Goal: Contribute content: Contribute content

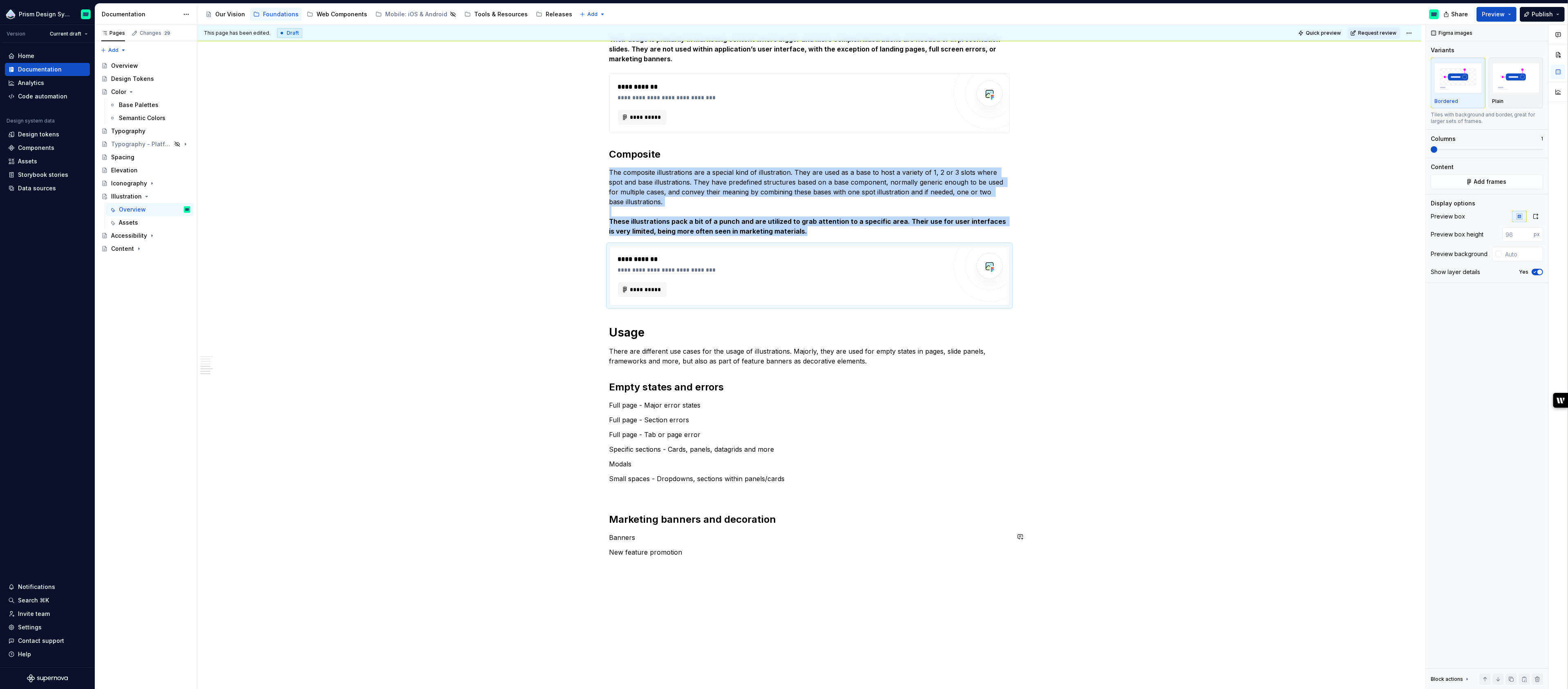
scroll to position [665, 0]
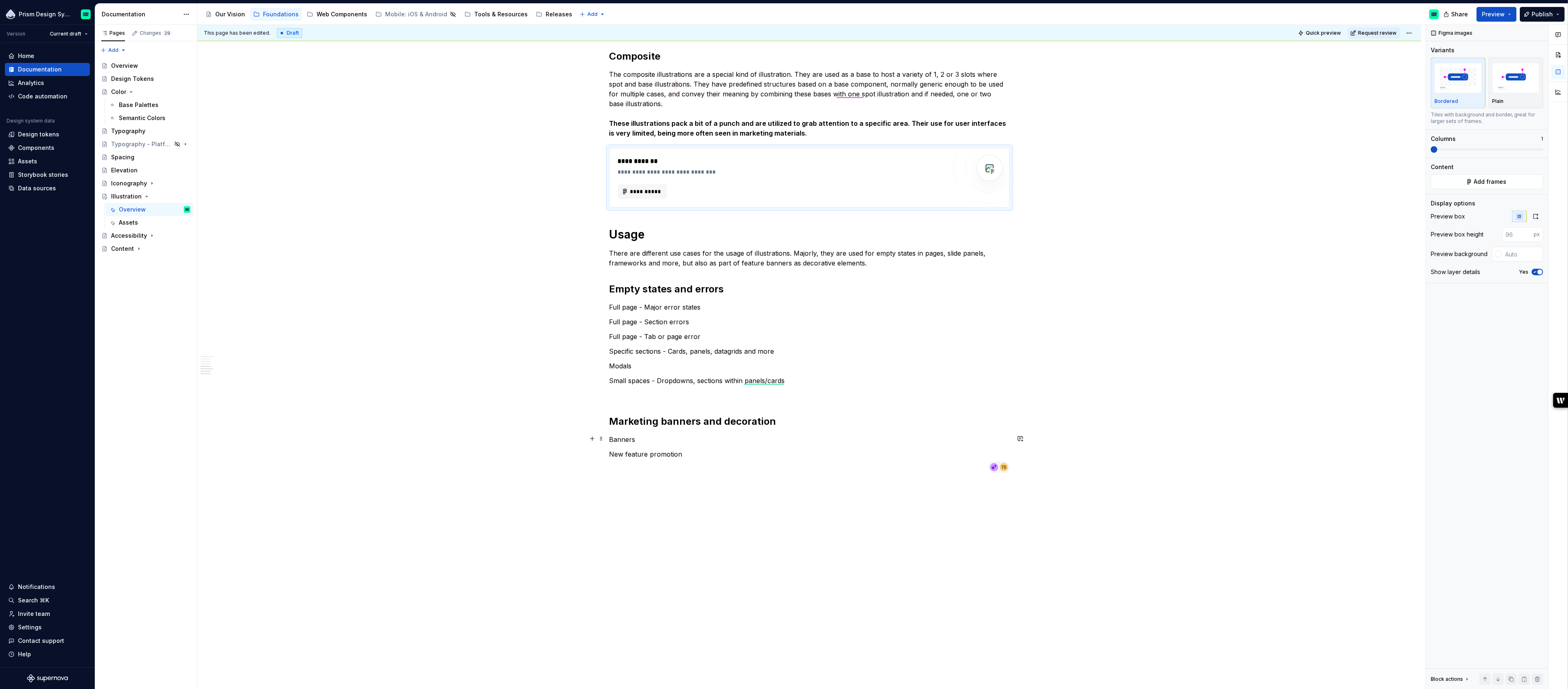
type textarea "*"
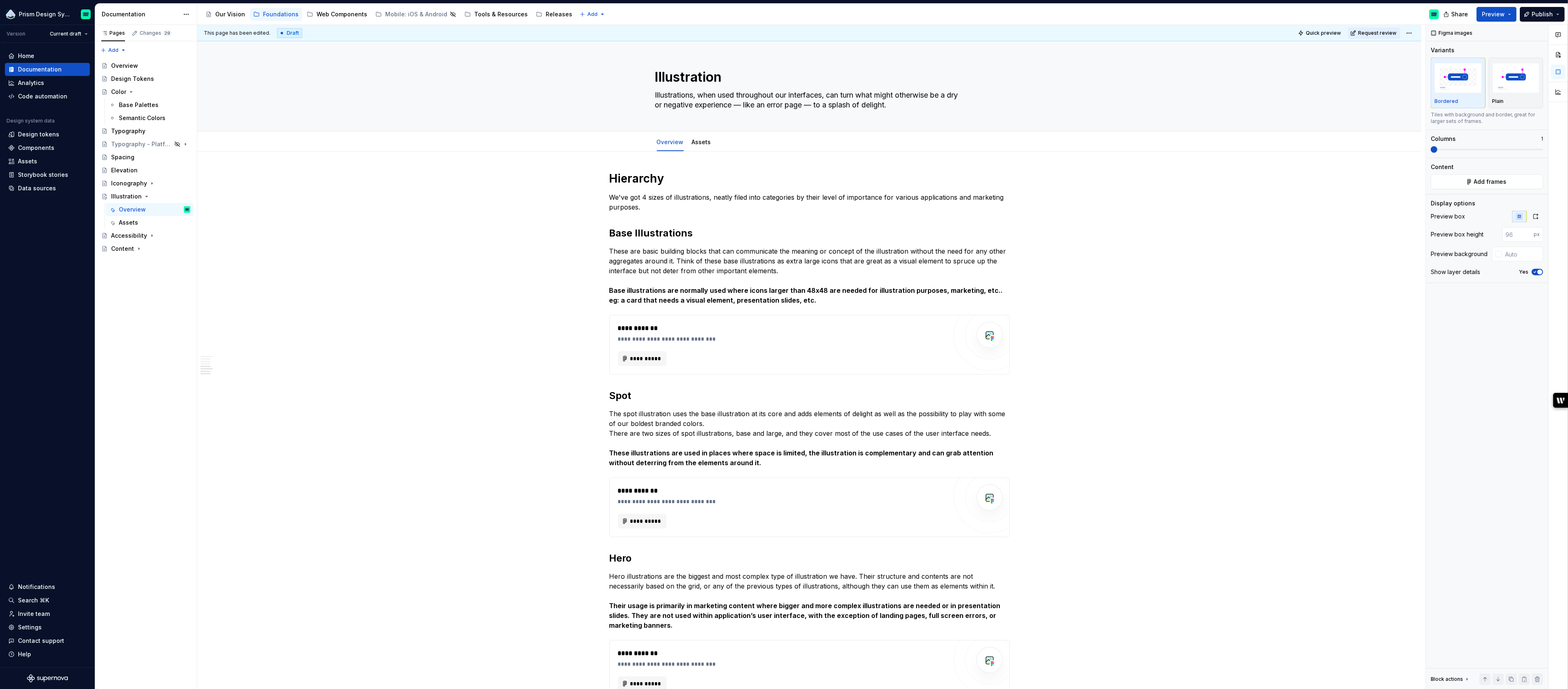
scroll to position [665, 0]
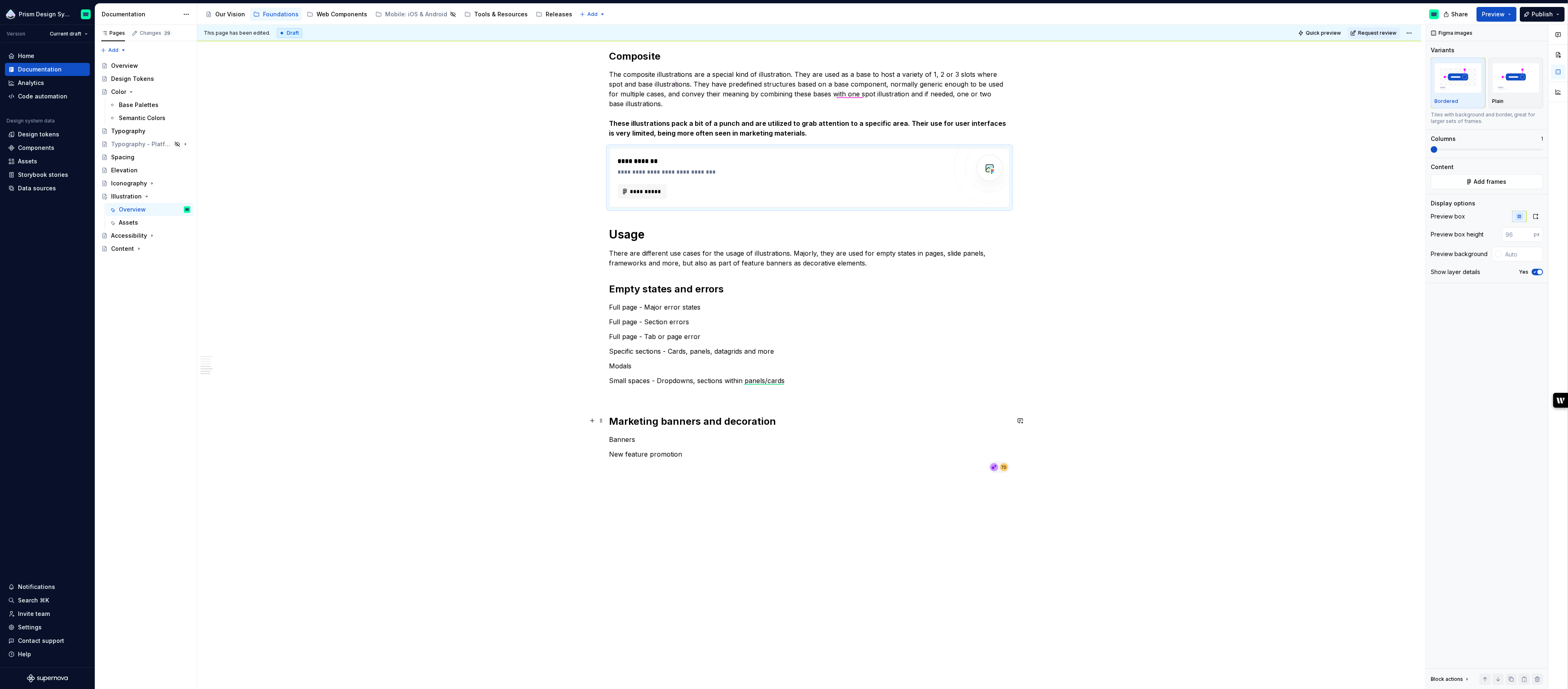
type textarea "*"
drag, startPoint x: 684, startPoint y: 336, endPoint x: 713, endPoint y: 337, distance: 29.0
click at [713, 337] on p "Full page - Tab or page error" at bounding box center [810, 337] width 401 height 10
click at [691, 317] on p "Full page - Section errors" at bounding box center [810, 322] width 401 height 10
click at [667, 337] on p "Full page - Tab or page" at bounding box center [810, 337] width 401 height 10
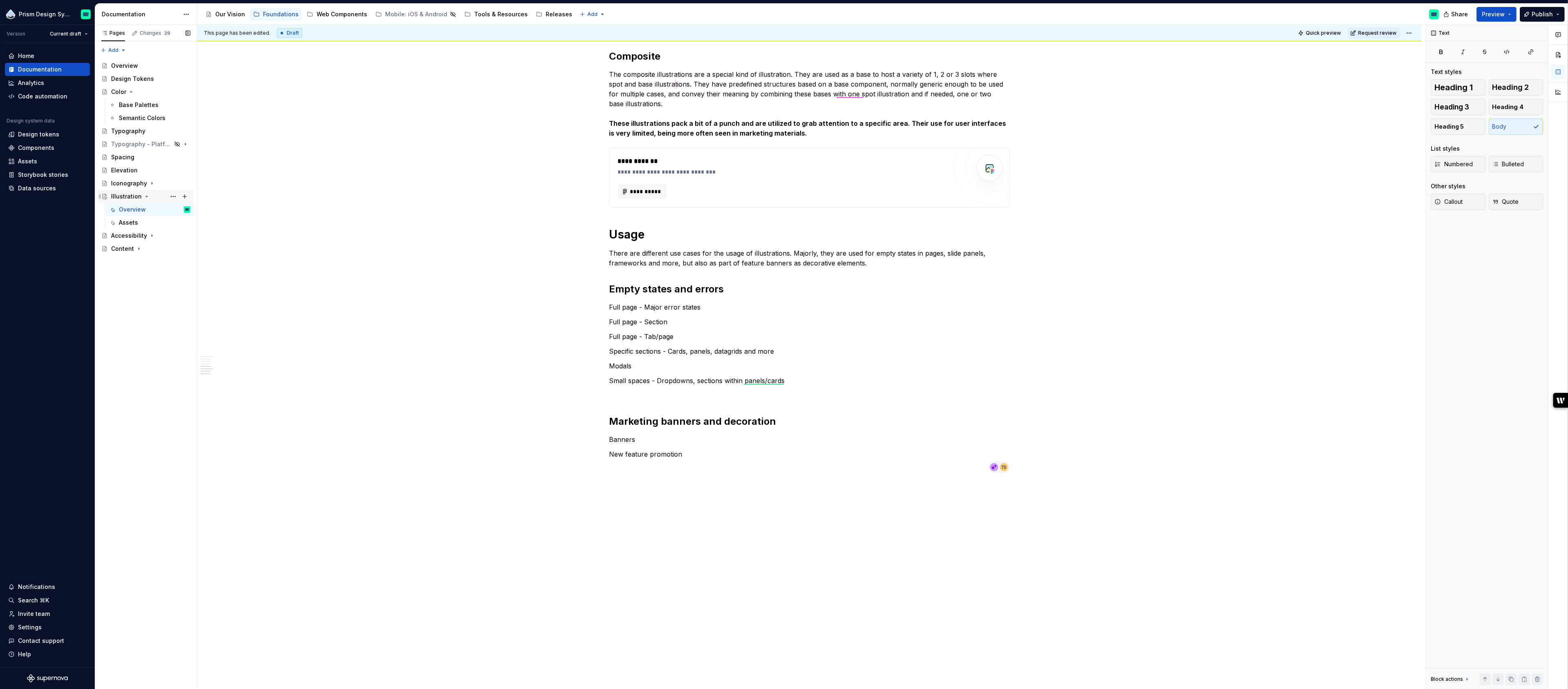
click at [146, 197] on icon "Page tree" at bounding box center [147, 196] width 2 height 1
click at [653, 303] on p "Full page - Major error states" at bounding box center [810, 307] width 401 height 10
click at [673, 293] on button "button" at bounding box center [676, 291] width 12 height 12
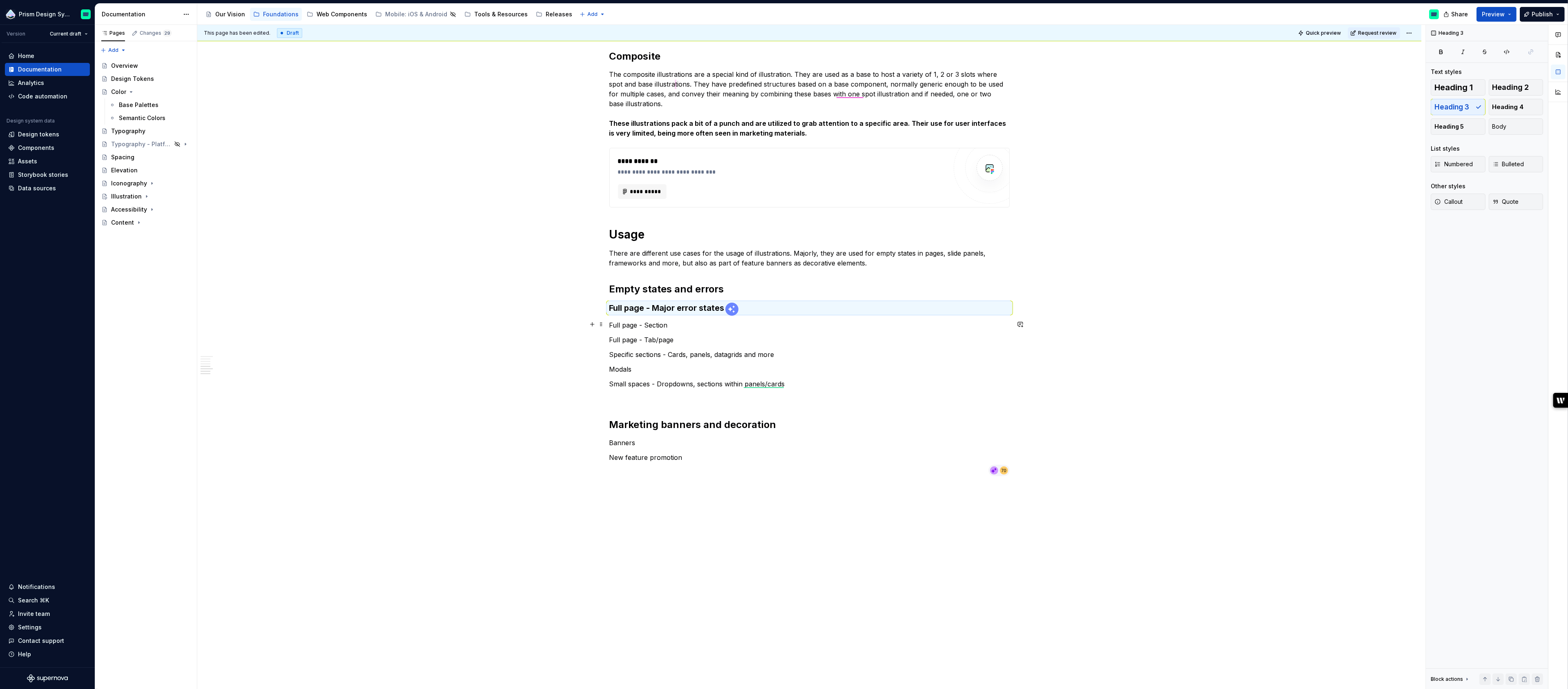
click at [638, 326] on p "Full page - Section" at bounding box center [810, 325] width 401 height 10
click at [631, 290] on h2 "Empty states and errors" at bounding box center [810, 289] width 401 height 13
click at [632, 322] on p "Full page - Section" at bounding box center [810, 325] width 401 height 10
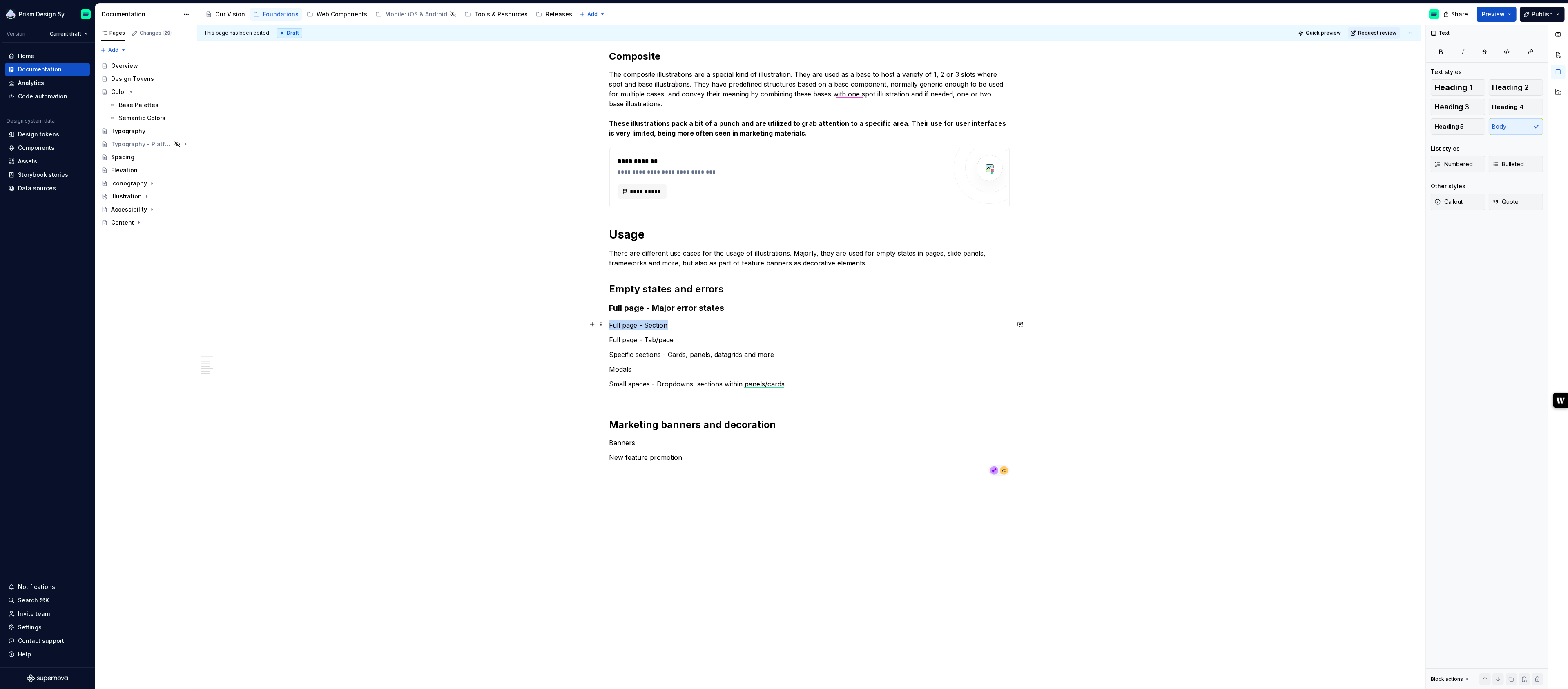
click at [632, 322] on p "Full page - Section" at bounding box center [810, 325] width 401 height 10
click at [676, 309] on button "button" at bounding box center [676, 309] width 12 height 12
click at [625, 339] on p "Full page - Tab/page" at bounding box center [810, 343] width 401 height 10
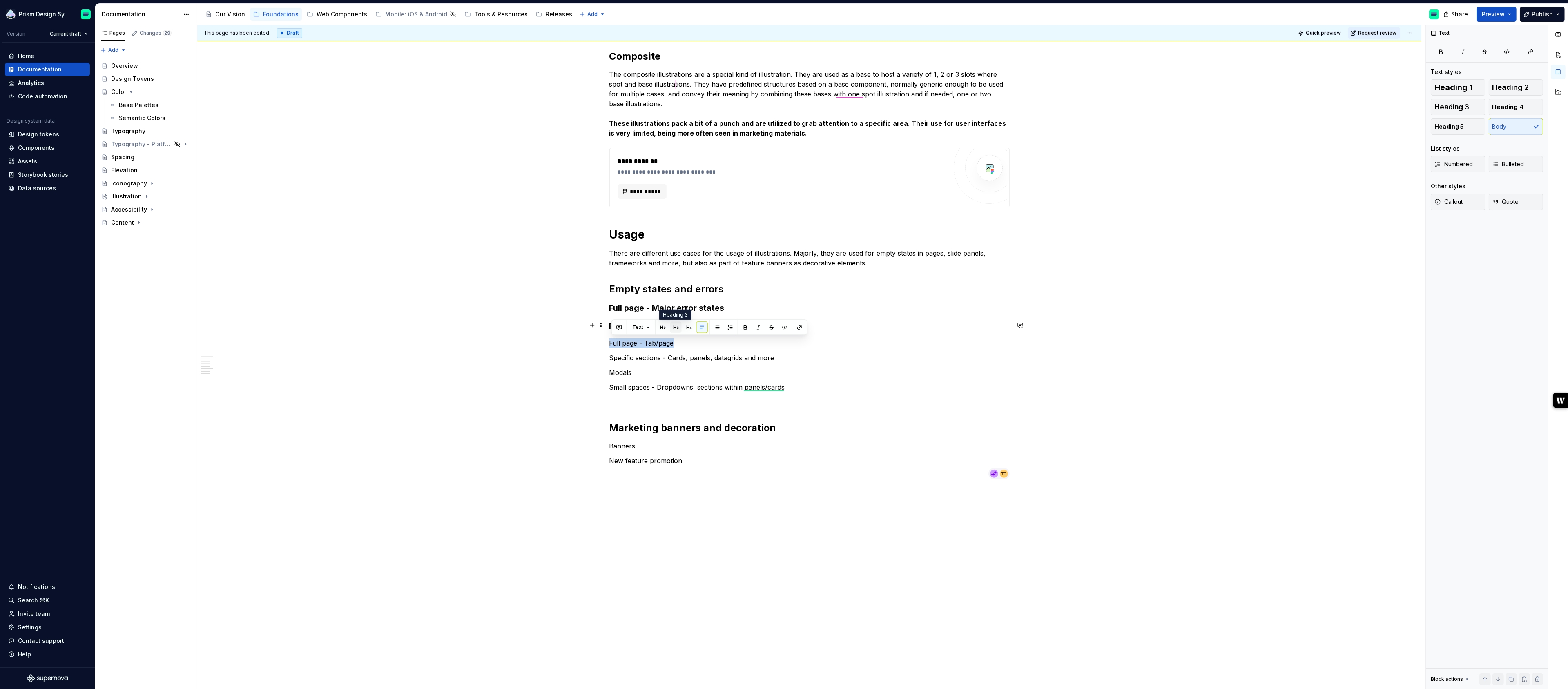
click at [673, 327] on button "button" at bounding box center [676, 327] width 12 height 12
click at [646, 360] on p "Specific sections - Cards, panels, datagrids and more" at bounding box center [810, 361] width 401 height 10
click at [676, 345] on button "button" at bounding box center [676, 345] width 12 height 12
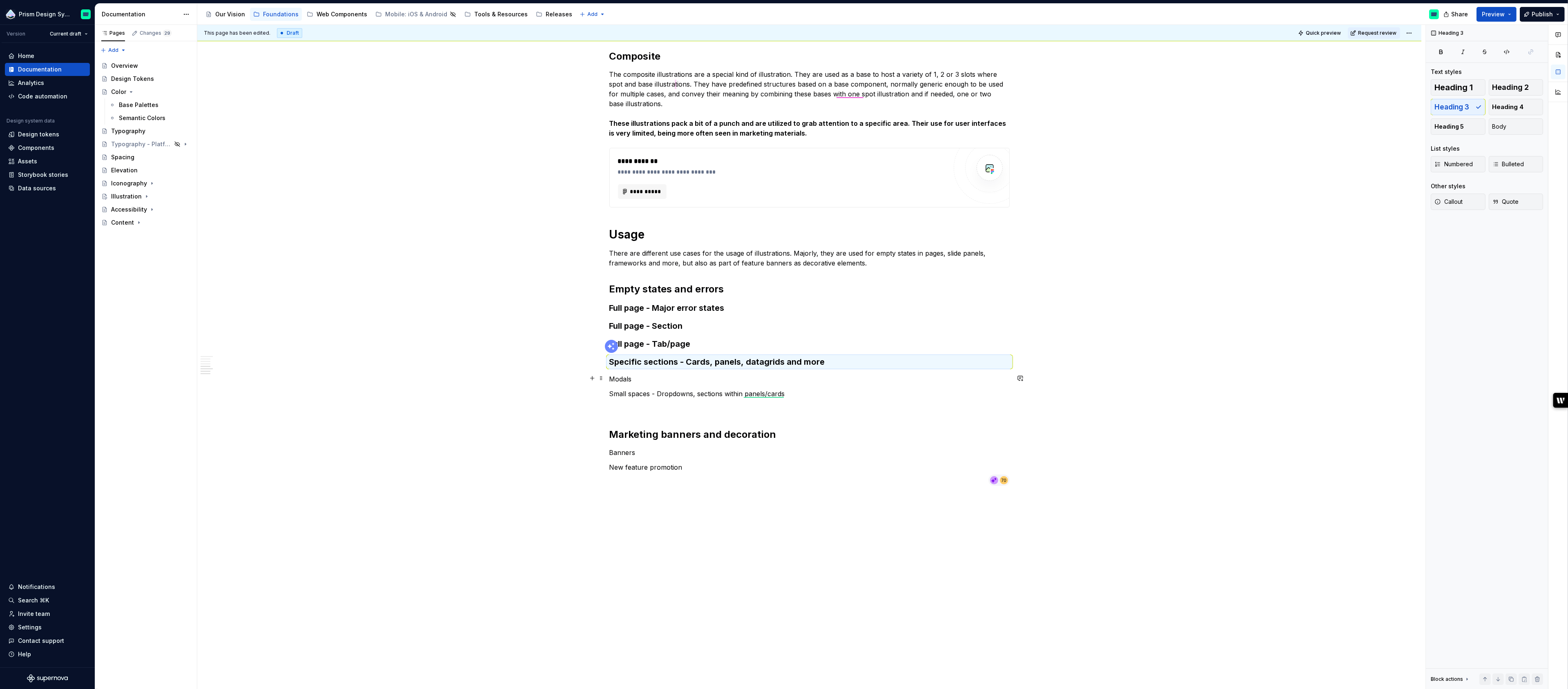
click at [625, 376] on p "Modals" at bounding box center [810, 379] width 401 height 10
click at [678, 365] on button "button" at bounding box center [676, 363] width 12 height 12
click at [667, 394] on p "Small spaces - Dropdowns, sections within panels/cards" at bounding box center [810, 397] width 401 height 10
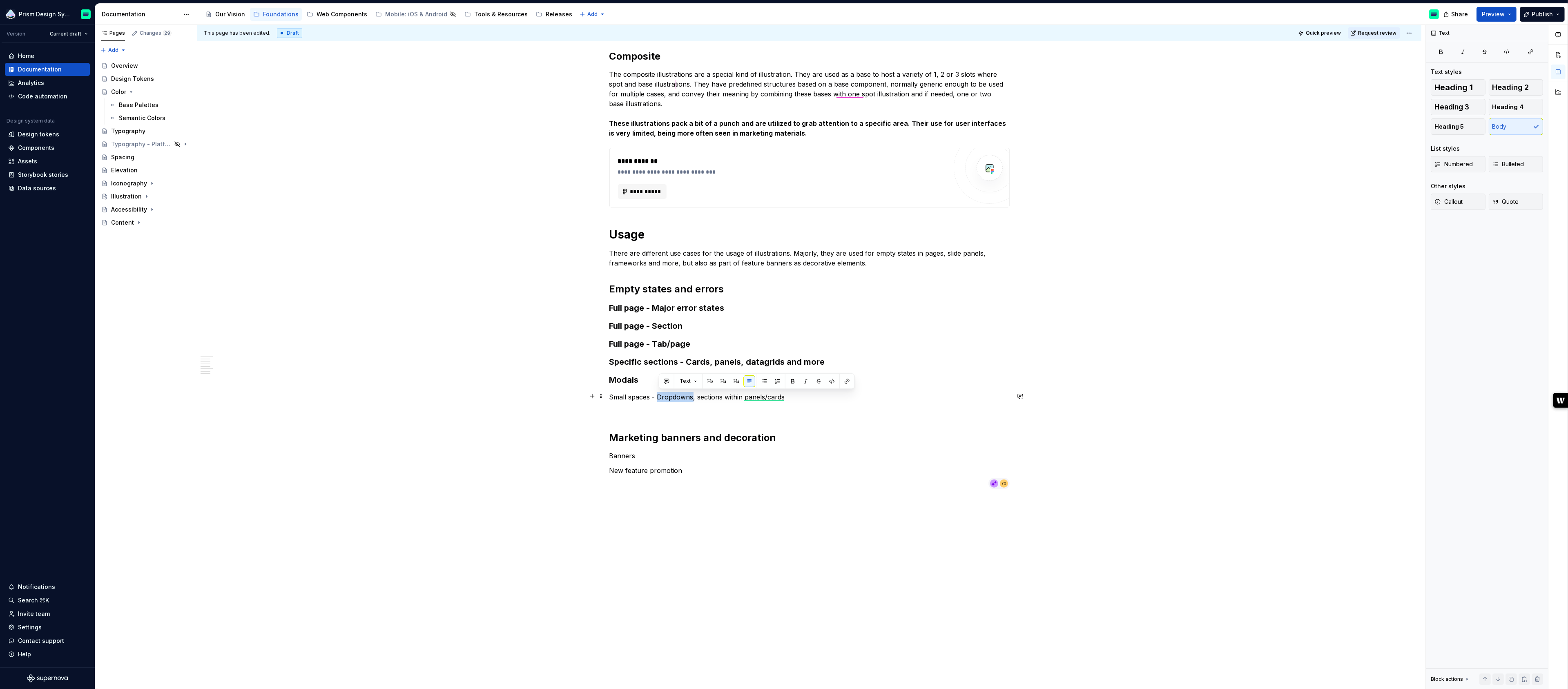
click at [667, 394] on p "Small spaces - Dropdowns, sections within panels/cards" at bounding box center [810, 397] width 401 height 10
click at [676, 382] on button "button" at bounding box center [676, 381] width 12 height 12
click at [621, 460] on p "Banners" at bounding box center [810, 459] width 401 height 10
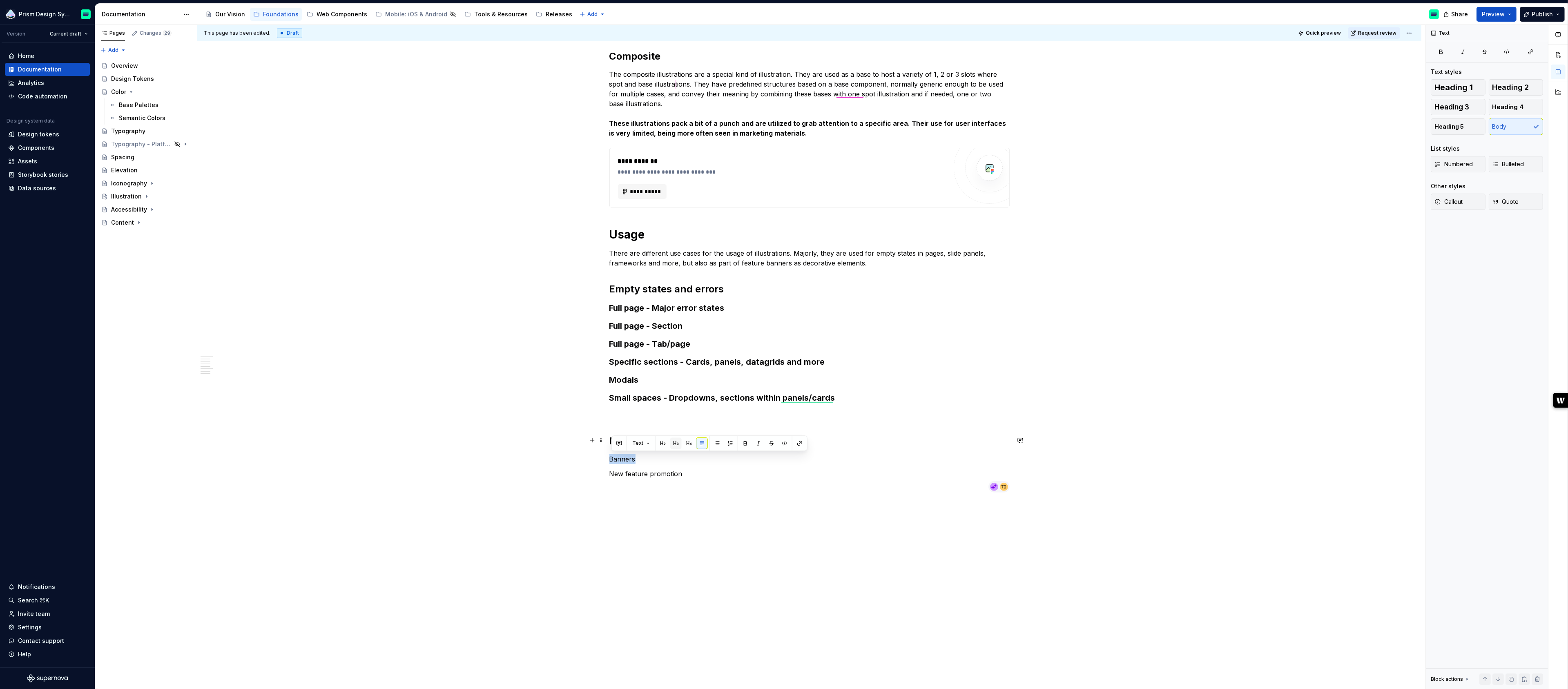
click at [676, 442] on button "button" at bounding box center [676, 443] width 12 height 12
click at [645, 475] on p "New feature promotion" at bounding box center [810, 477] width 401 height 10
click at [674, 461] on button "button" at bounding box center [676, 461] width 12 height 12
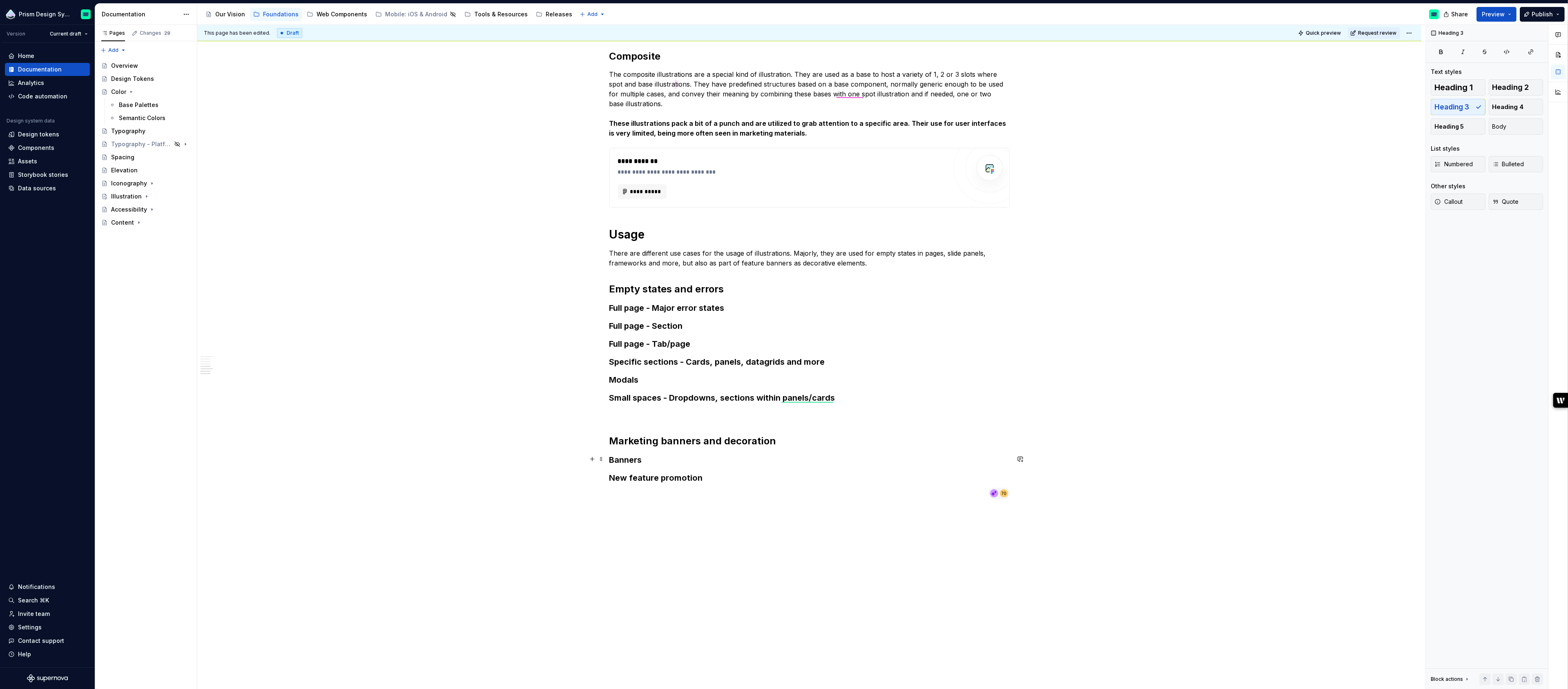
click at [671, 463] on h3 "Banners" at bounding box center [810, 460] width 401 height 12
click at [667, 458] on h3 "Banners - Upoming" at bounding box center [810, 460] width 401 height 12
click at [714, 472] on h3 "New feature promotion" at bounding box center [810, 478] width 401 height 12
click at [670, 458] on h3 "Banners - Upcoming" at bounding box center [810, 460] width 401 height 12
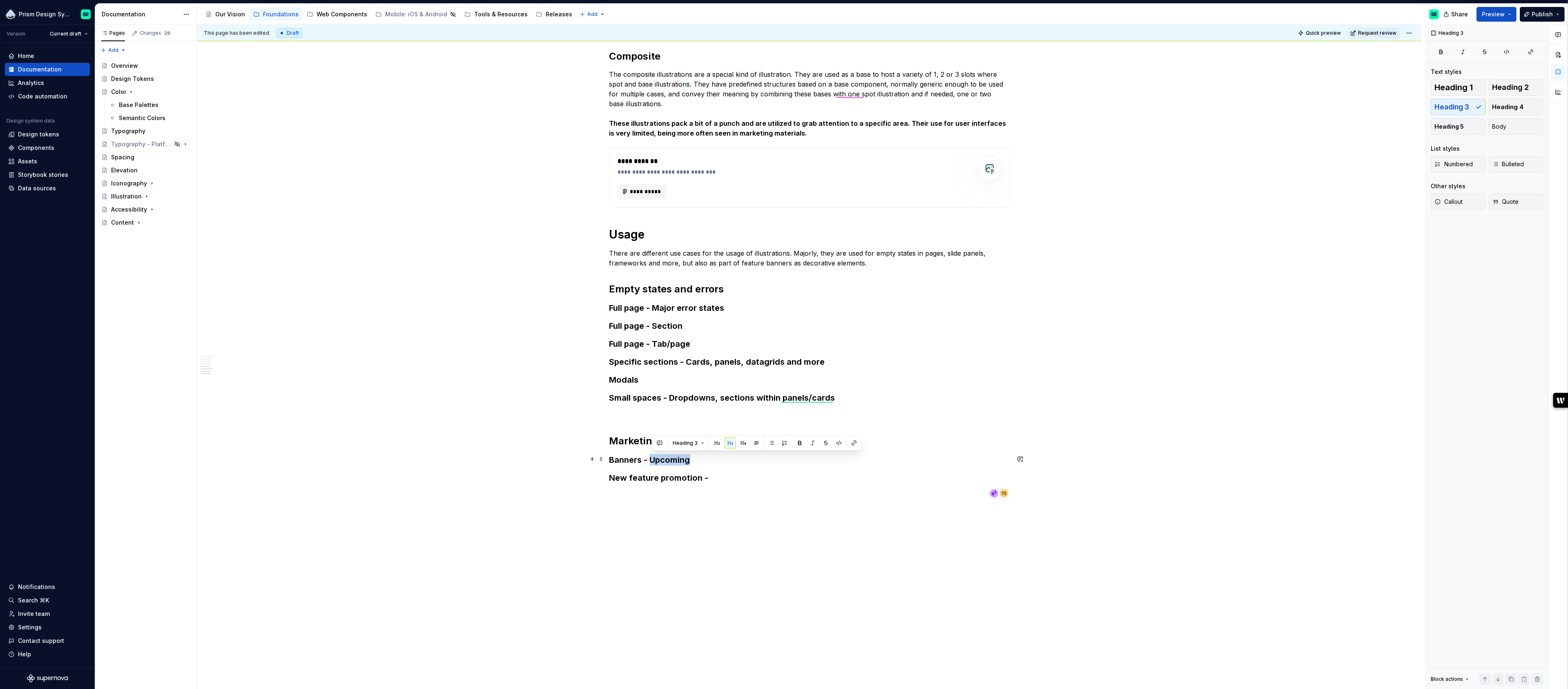
click at [670, 458] on h3 "Banners - Upcoming" at bounding box center [810, 460] width 401 height 12
click at [654, 460] on h3 "Banners - Upcoming" at bounding box center [810, 460] width 401 height 12
drag, startPoint x: 654, startPoint y: 460, endPoint x: 718, endPoint y: 460, distance: 64.0
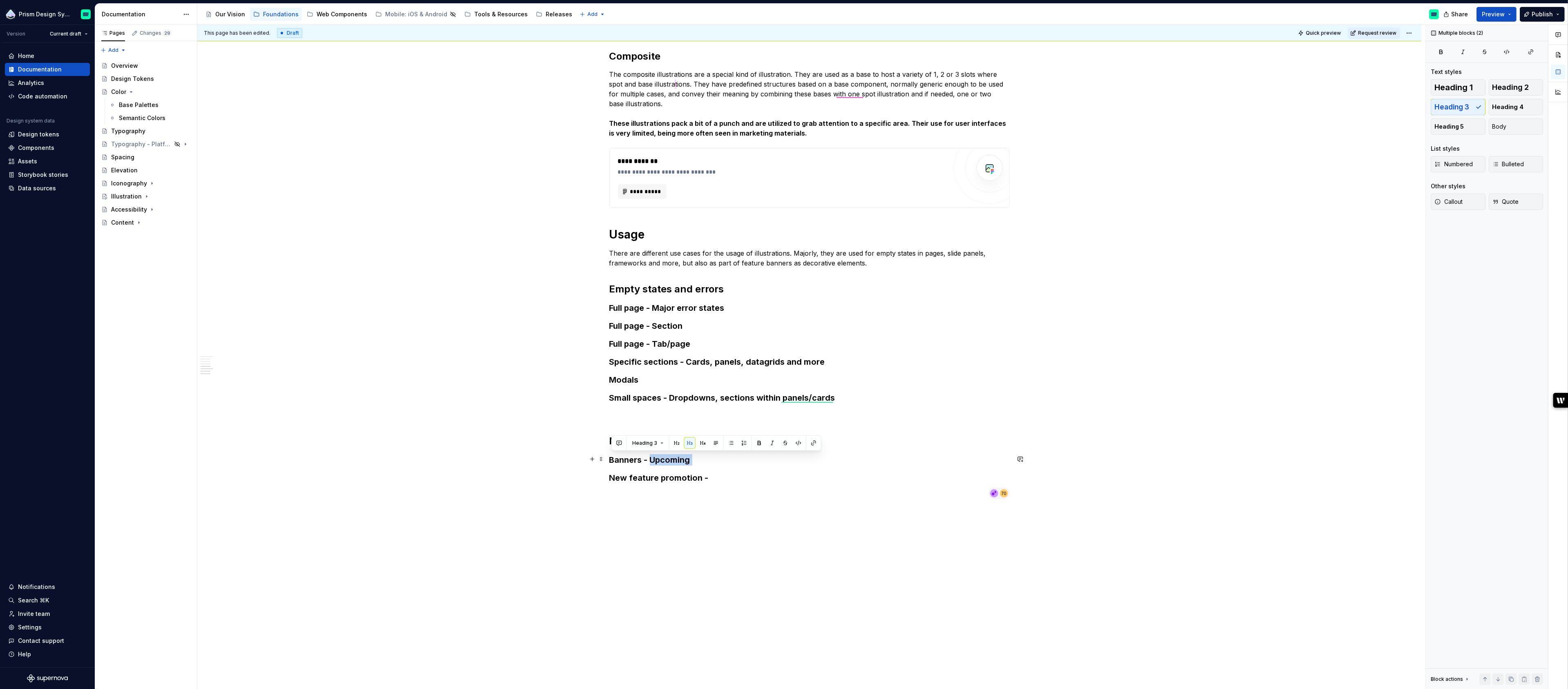
click at [718, 460] on h3 "Banners - Upcoming" at bounding box center [810, 460] width 401 height 12
click at [690, 476] on p "New feature promotion -" at bounding box center [810, 477] width 401 height 10
click at [679, 473] on p "New feature promotion - Coming soon" at bounding box center [810, 477] width 401 height 10
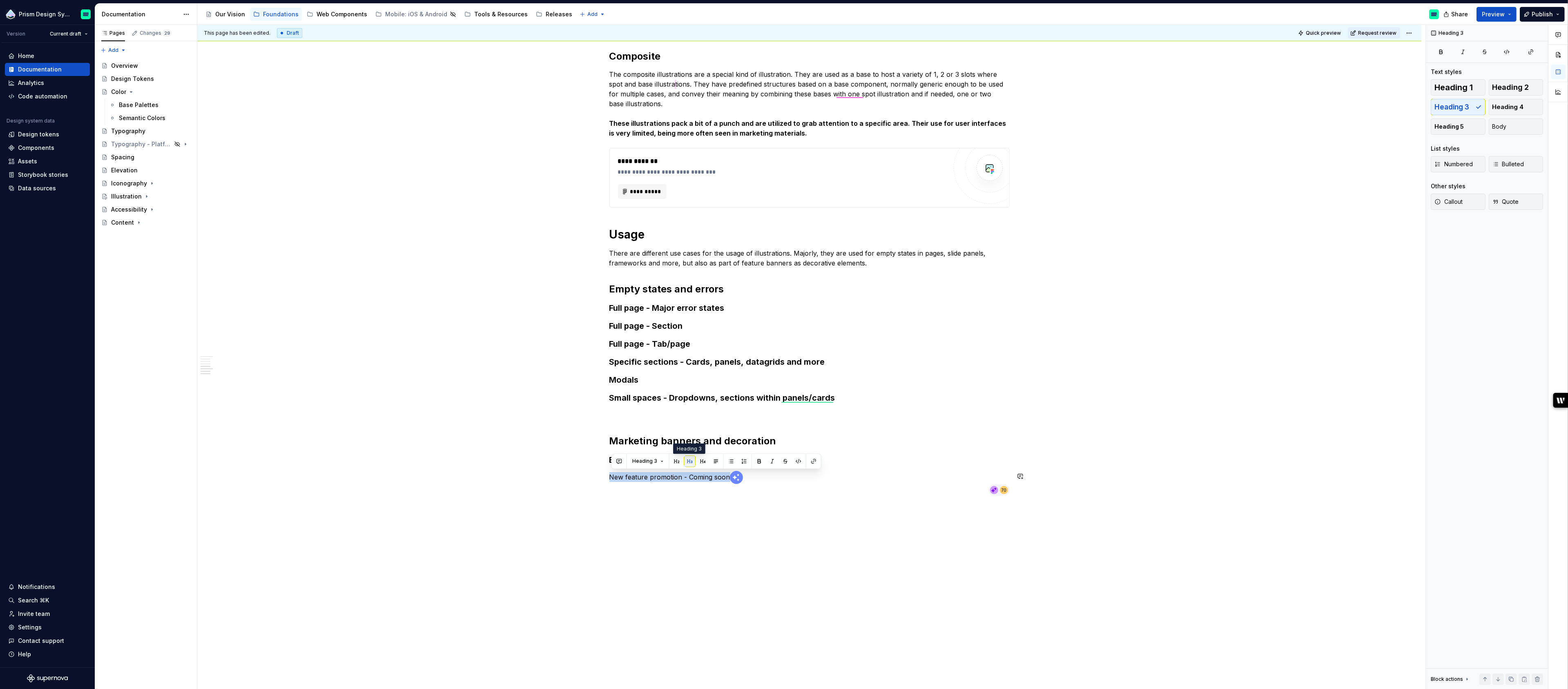
click at [690, 463] on button "button" at bounding box center [690, 461] width 12 height 12
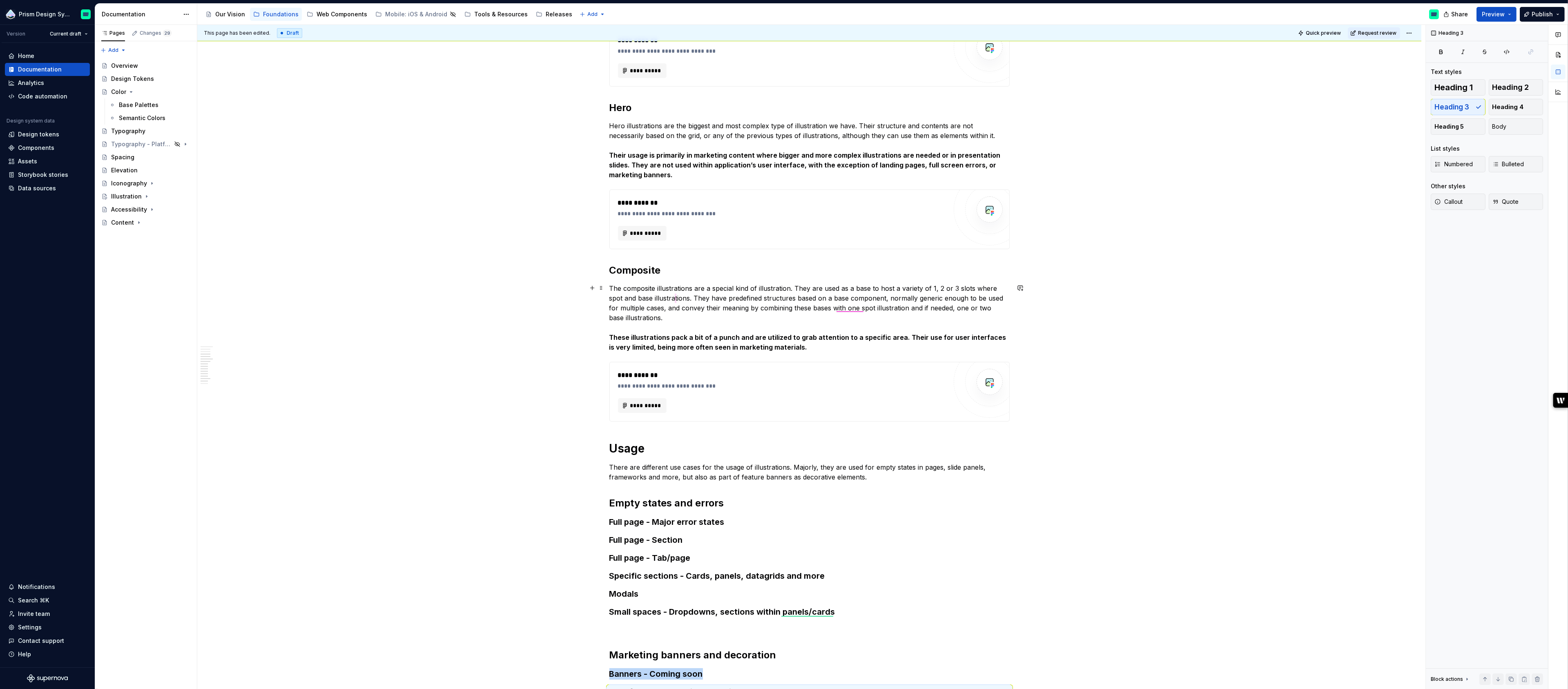
scroll to position [447, 0]
click at [35, 163] on div "Assets" at bounding box center [28, 161] width 19 height 8
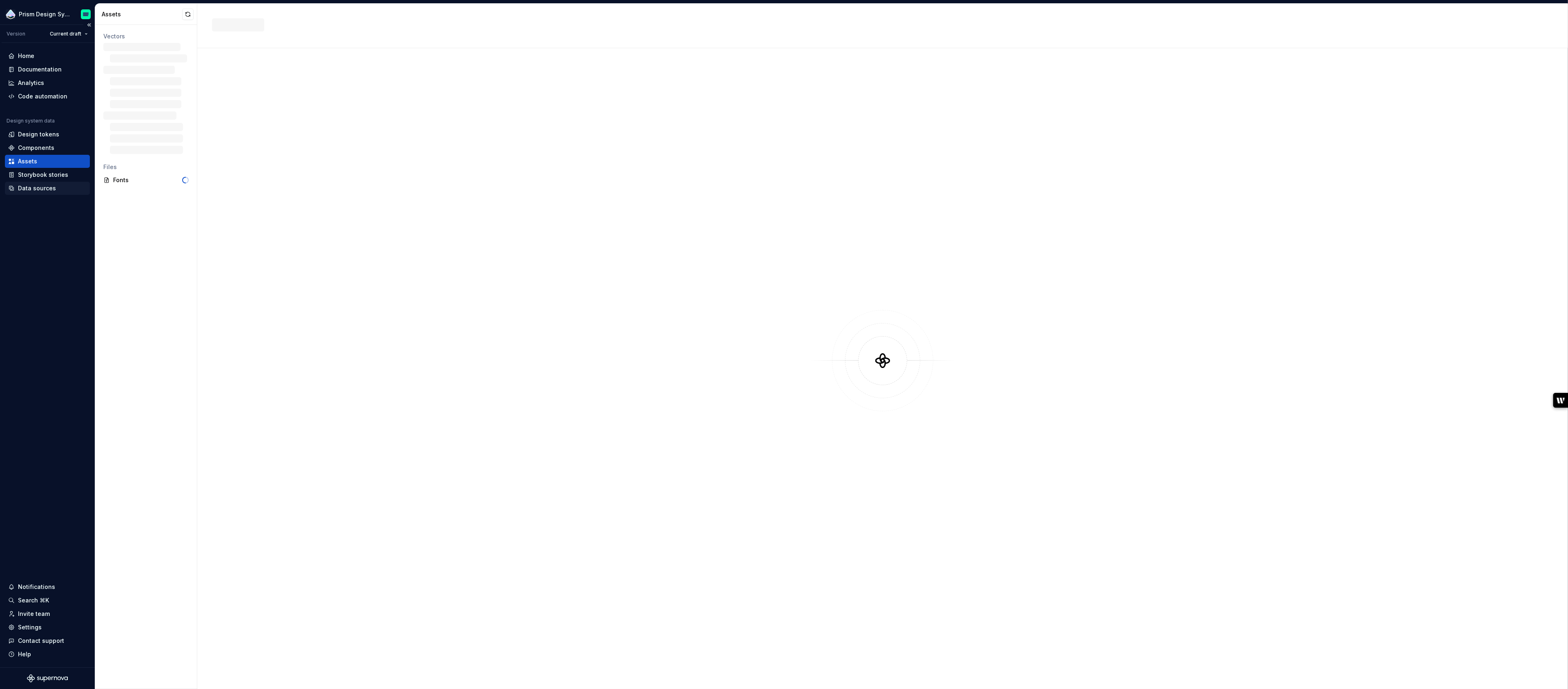
click at [40, 183] on div "Data sources" at bounding box center [47, 188] width 85 height 13
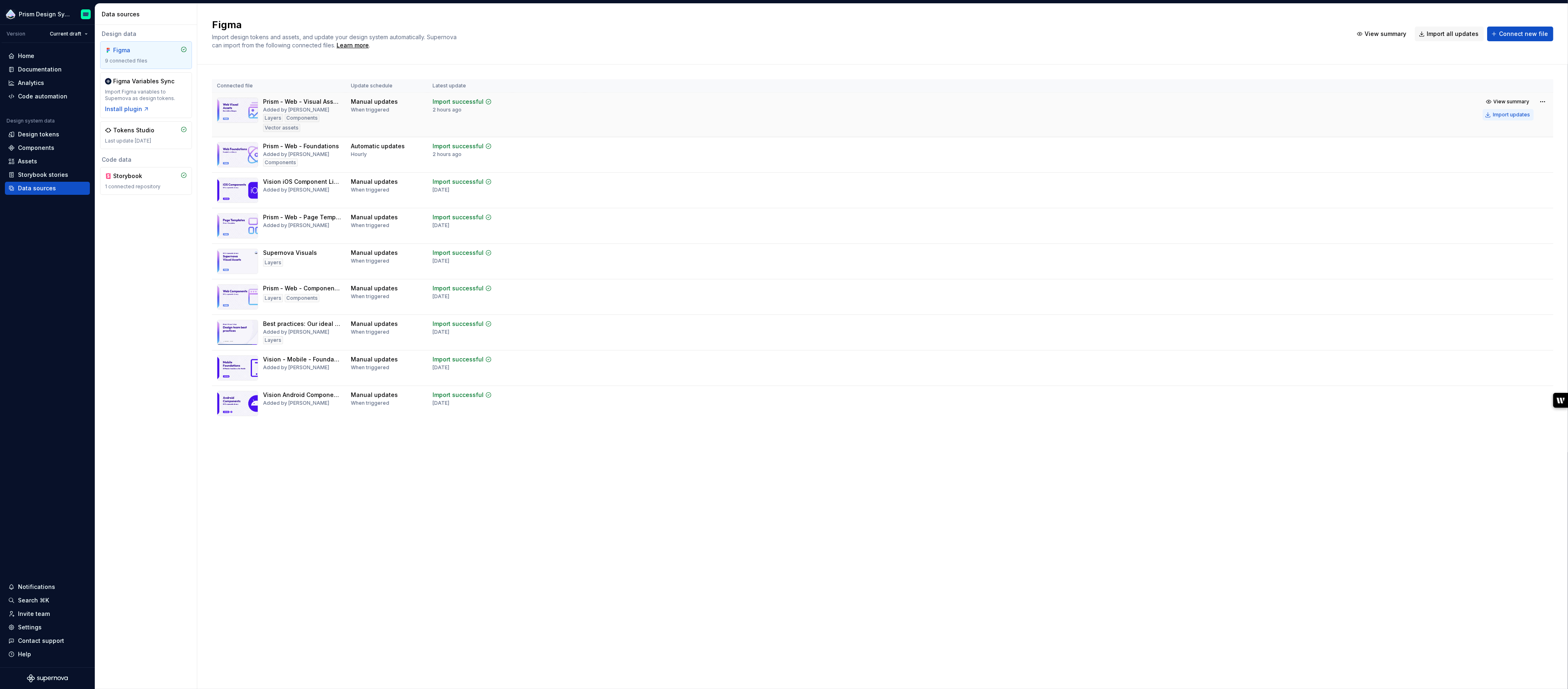
click at [1516, 114] on div "Import updates" at bounding box center [1511, 114] width 37 height 7
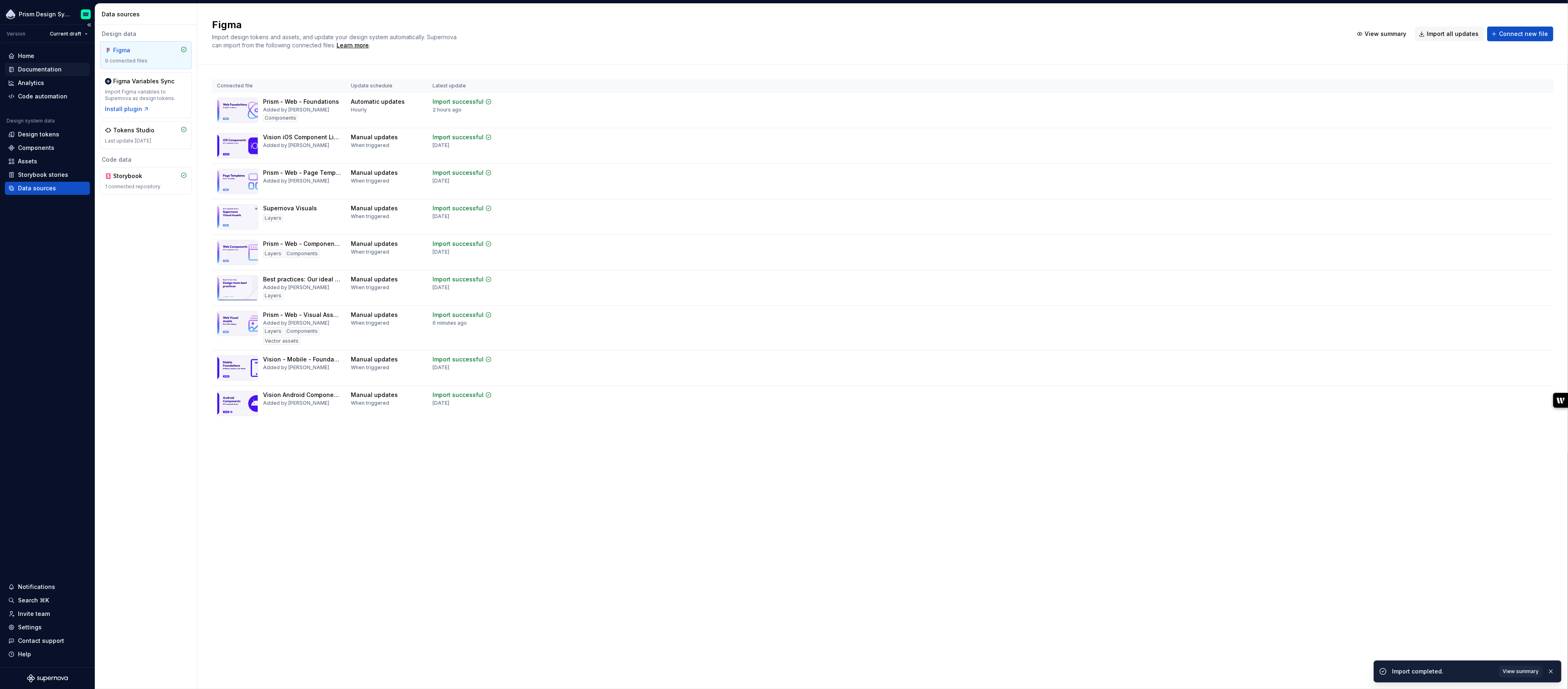
click at [39, 69] on div "Documentation" at bounding box center [40, 69] width 44 height 8
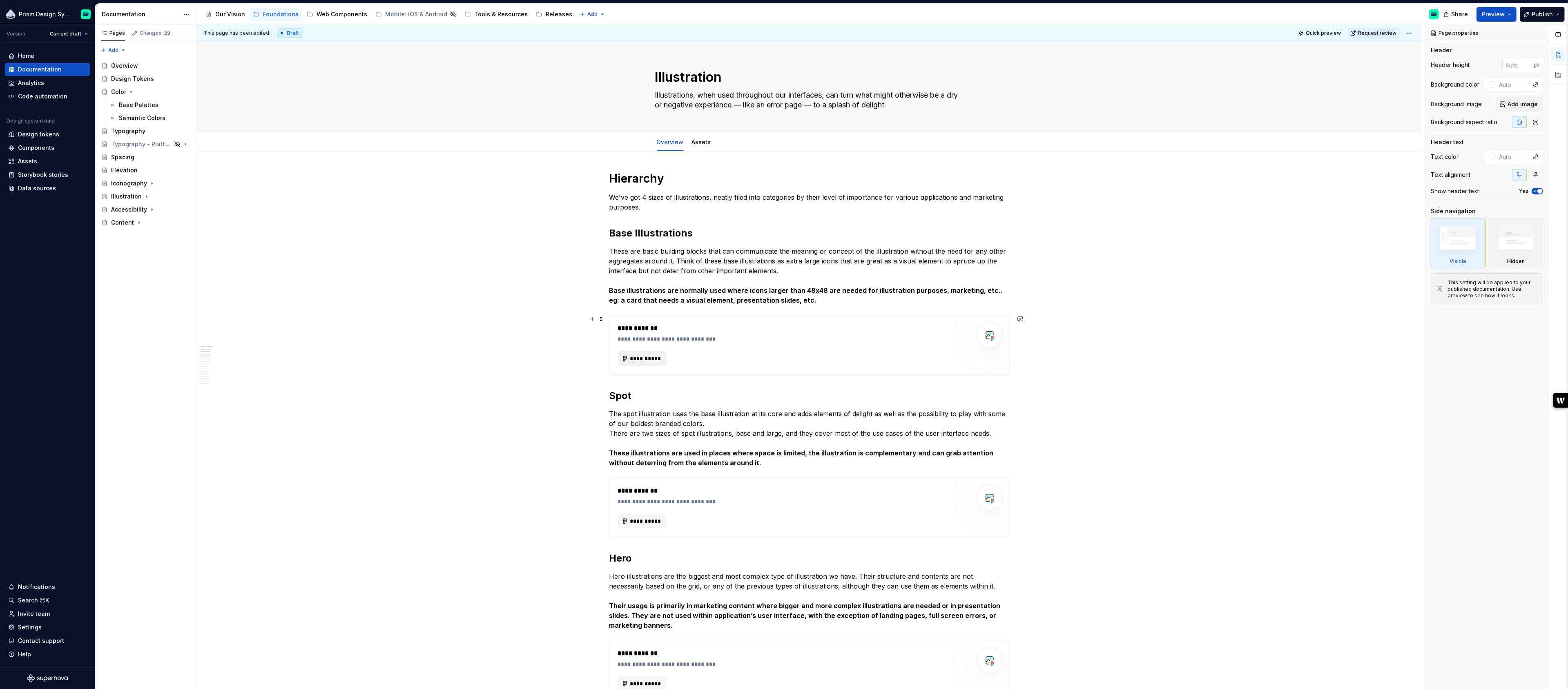
click at [653, 358] on span "**********" at bounding box center [646, 358] width 32 height 8
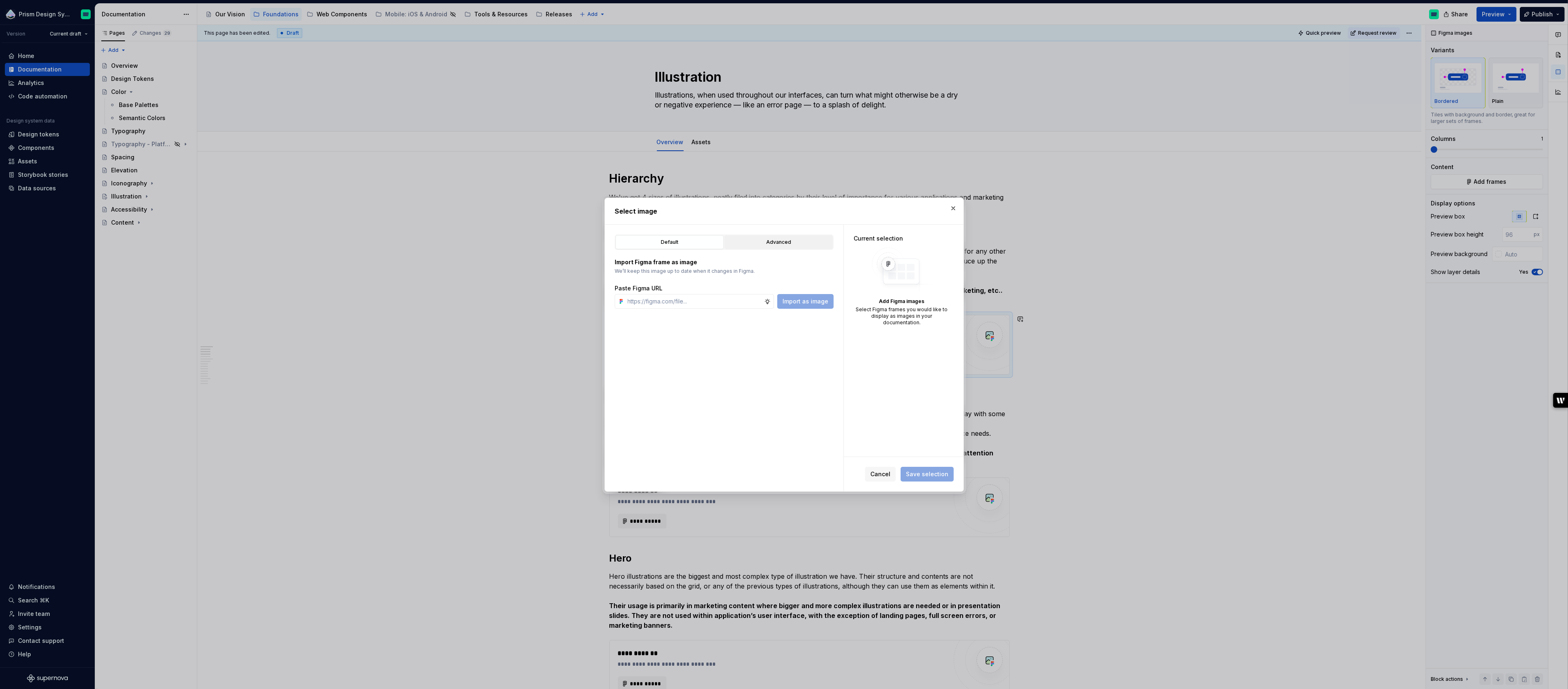
click at [765, 237] on button "Advanced" at bounding box center [779, 242] width 108 height 14
click at [715, 279] on div "Figma file Supernova Visuals" at bounding box center [724, 372] width 219 height 234
click at [810, 275] on div "button" at bounding box center [813, 271] width 12 height 12
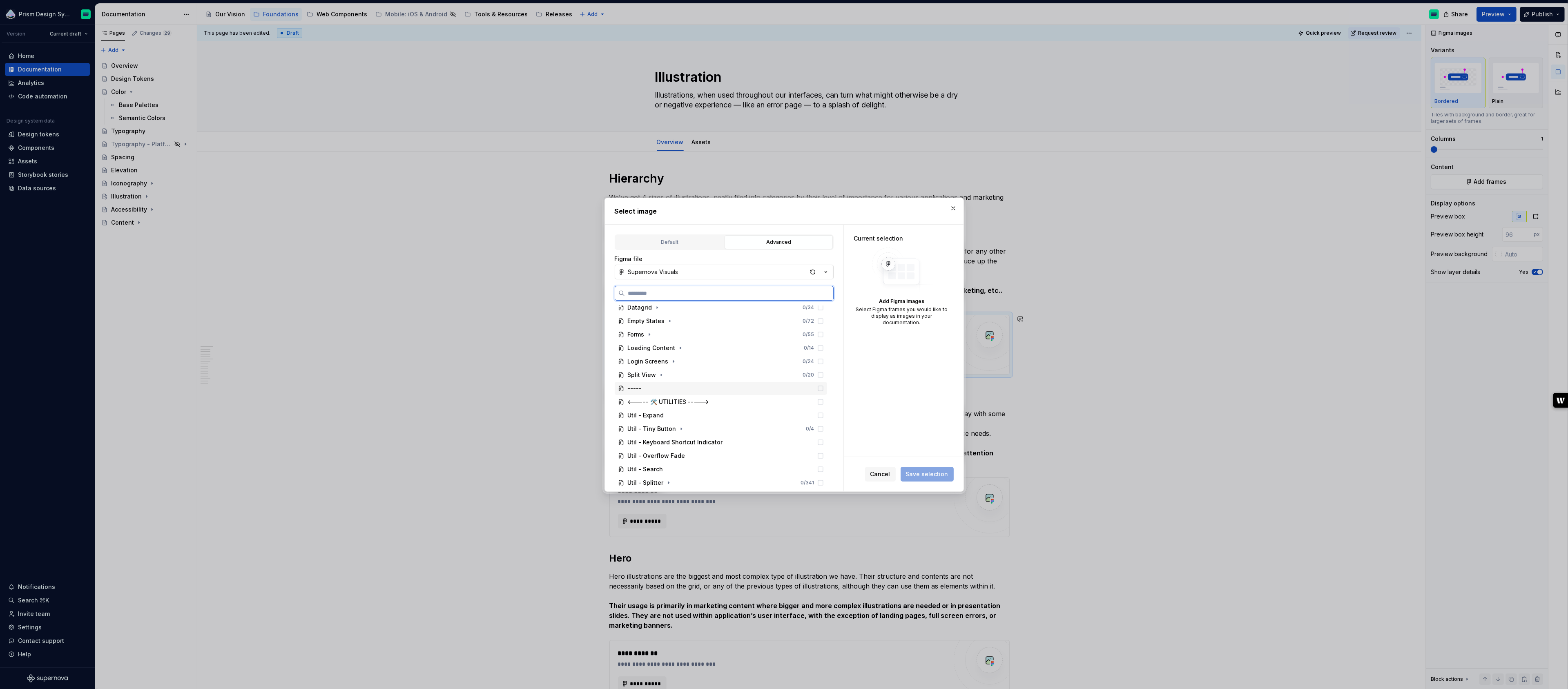
click at [668, 389] on div "-----" at bounding box center [721, 388] width 212 height 13
type textarea "*"
click at [637, 335] on div "-" at bounding box center [721, 338] width 212 height 13
click at [659, 292] on input "search" at bounding box center [729, 293] width 208 height 8
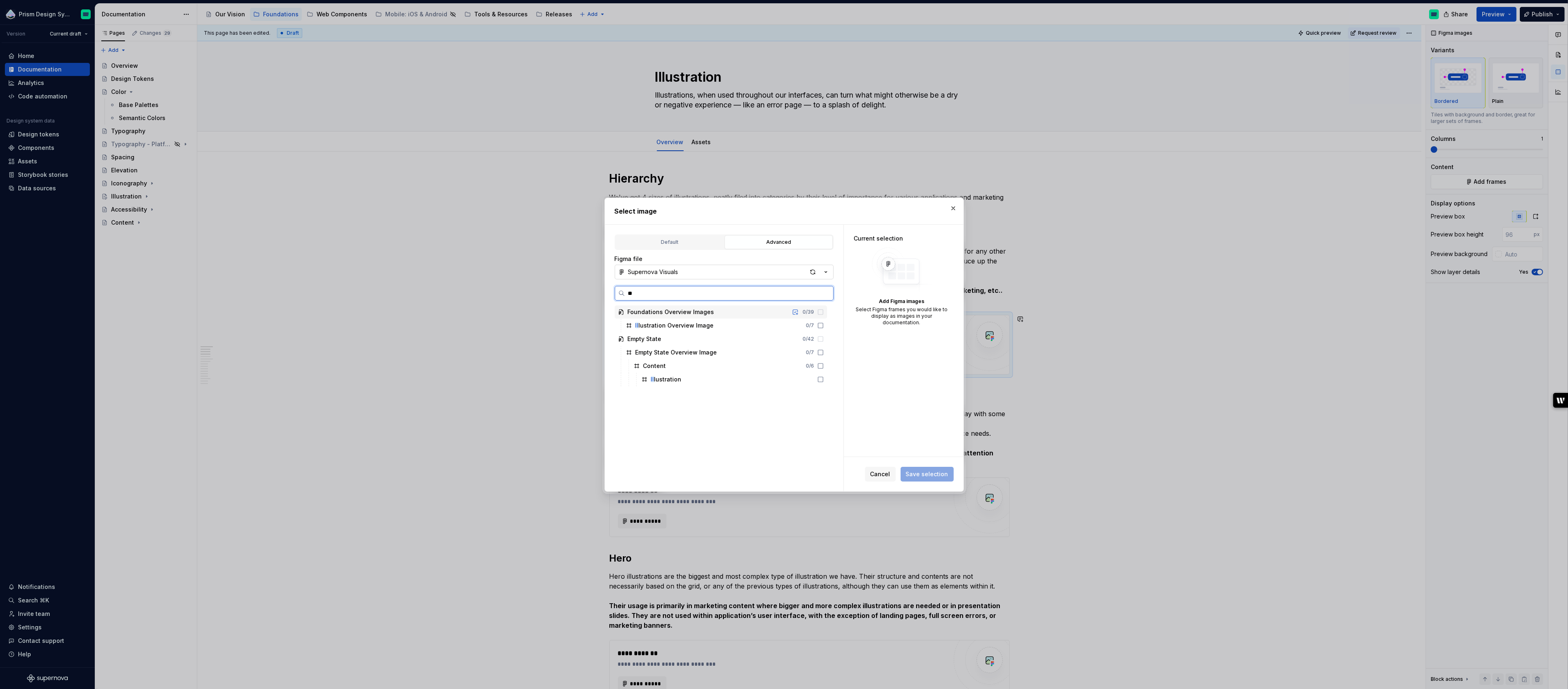
type input "*"
click at [951, 206] on button "button" at bounding box center [953, 208] width 12 height 12
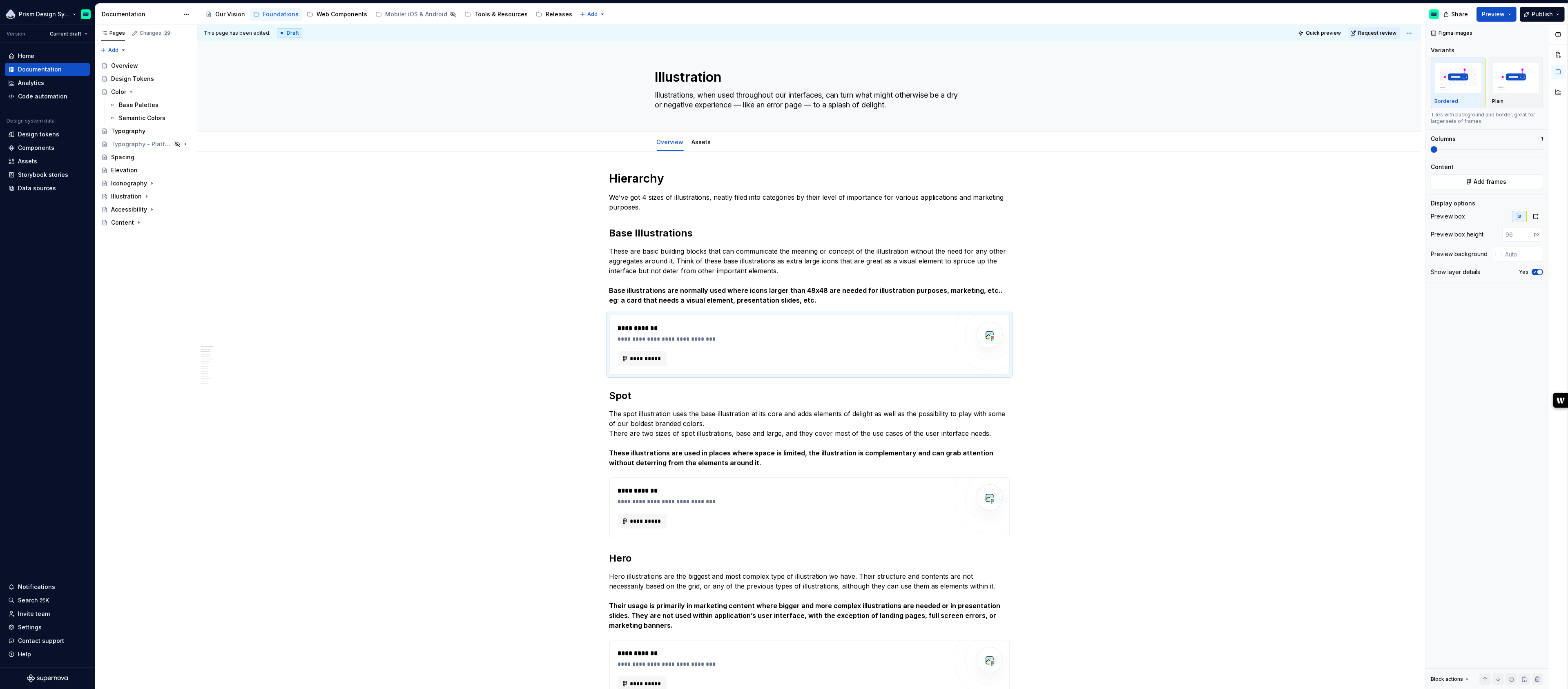
click at [85, 14] on html "Prism Design System Version Current draft Home Documentation Analytics Code aut…" at bounding box center [784, 344] width 1568 height 689
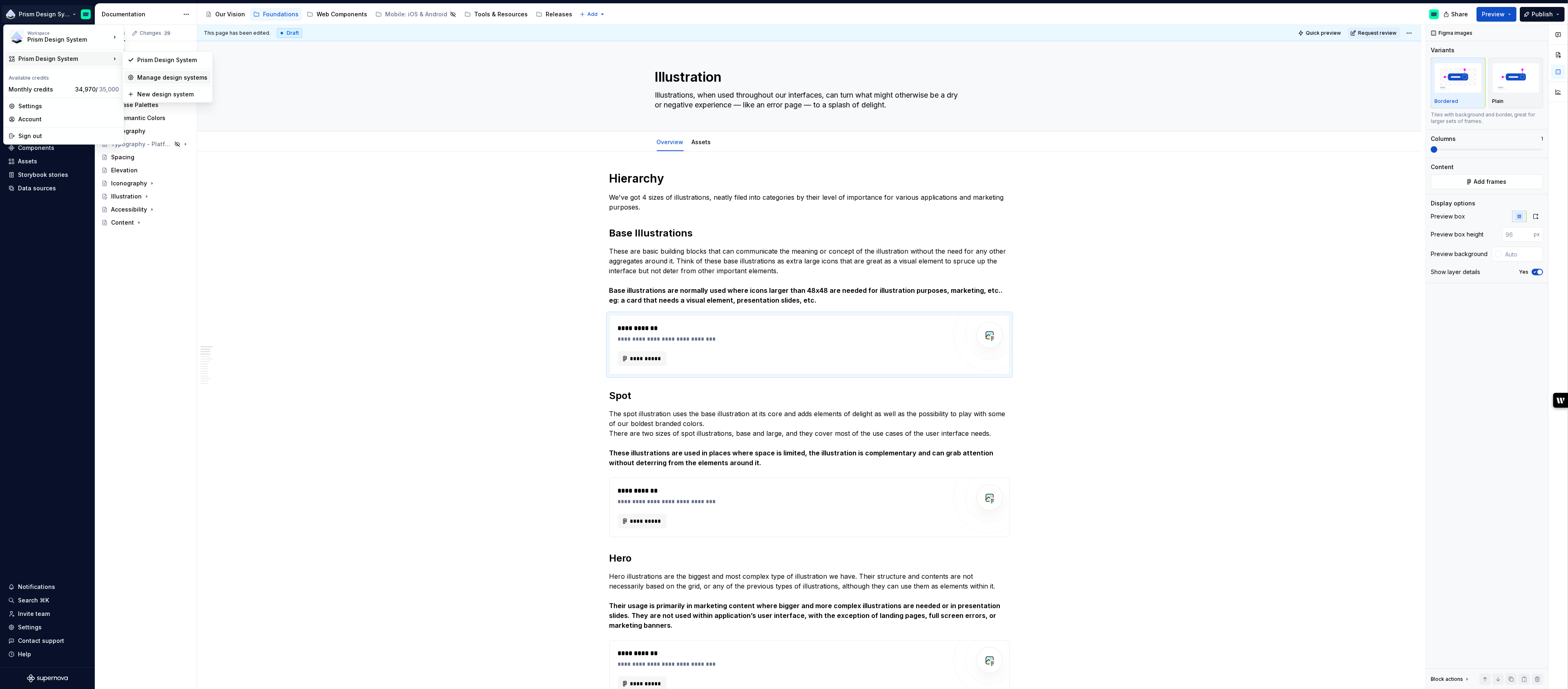
click at [158, 77] on div "Manage design systems" at bounding box center [172, 77] width 70 height 8
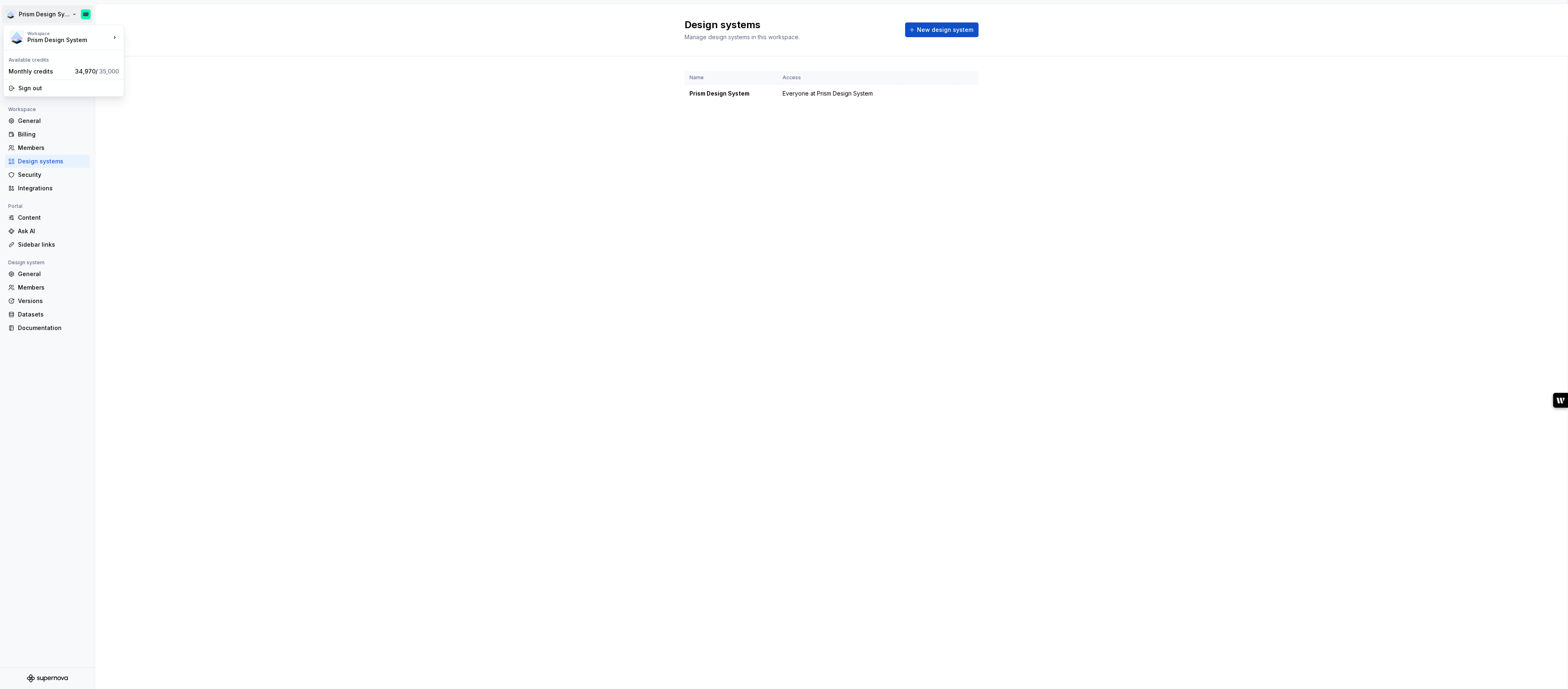
click at [85, 10] on html "Prism Design System Back Account Profile Authentication Notifications Workspace…" at bounding box center [784, 344] width 1568 height 689
click at [85, 39] on div "Prism Design System" at bounding box center [62, 40] width 69 height 8
click at [155, 37] on div "Prism Design System" at bounding box center [167, 35] width 60 height 8
click at [85, 18] on html "Prism Design System Back Account Profile Authentication Notifications Workspace…" at bounding box center [784, 344] width 1568 height 689
click at [70, 15] on html "Prism Design System Back Account Profile Authentication Notifications Workspace…" at bounding box center [784, 344] width 1568 height 689
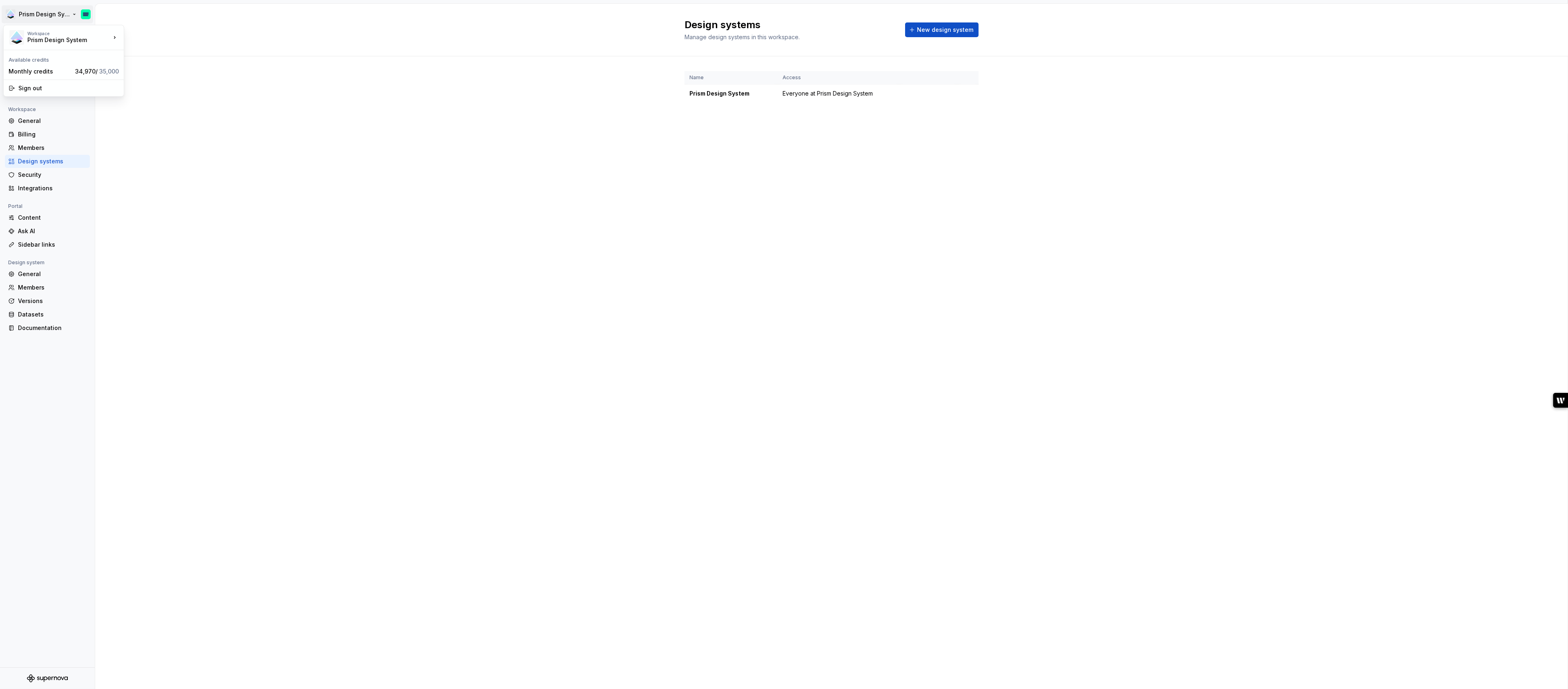
click at [74, 15] on html "Prism Design System Back Account Profile Authentication Notifications Workspace…" at bounding box center [784, 344] width 1568 height 689
click at [89, 18] on html "Prism Design System Back Account Profile Authentication Notifications Workspace…" at bounding box center [784, 344] width 1568 height 689
click at [87, 17] on html "Prism Design System Back Account Profile Authentication Notifications Workspace…" at bounding box center [784, 344] width 1568 height 689
click at [74, 15] on html "Prism Design System Back Account Profile Authentication Notifications Workspace…" at bounding box center [784, 344] width 1568 height 689
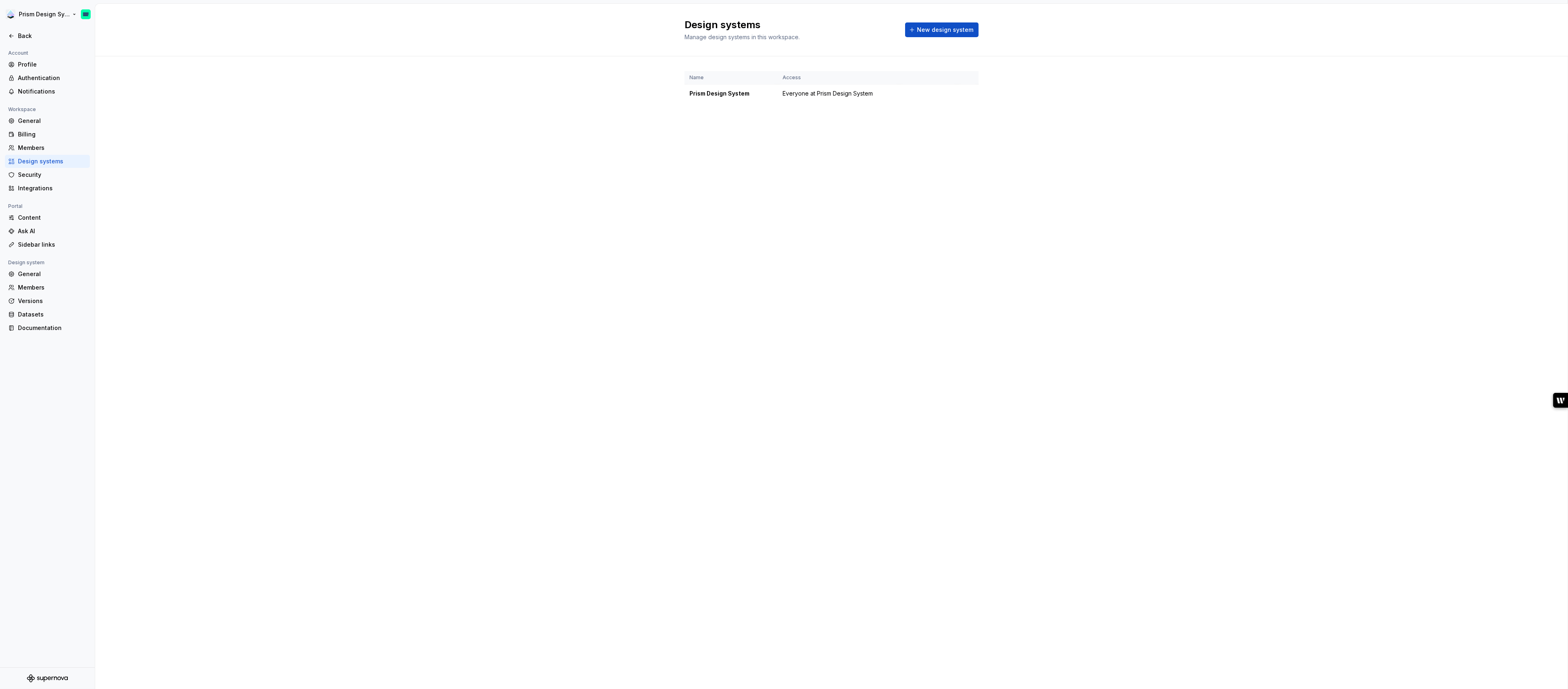
click at [74, 14] on html "Prism Design System Back Account Profile Authentication Notifications Workspace…" at bounding box center [784, 344] width 1568 height 689
click at [87, 14] on html "Prism Design System Back Account Profile Authentication Notifications Workspace…" at bounding box center [784, 344] width 1568 height 689
click at [84, 14] on html "Prism Design System Back Account Profile Authentication Notifications Workspace…" at bounding box center [784, 344] width 1568 height 689
click at [29, 35] on div "Back" at bounding box center [52, 35] width 69 height 8
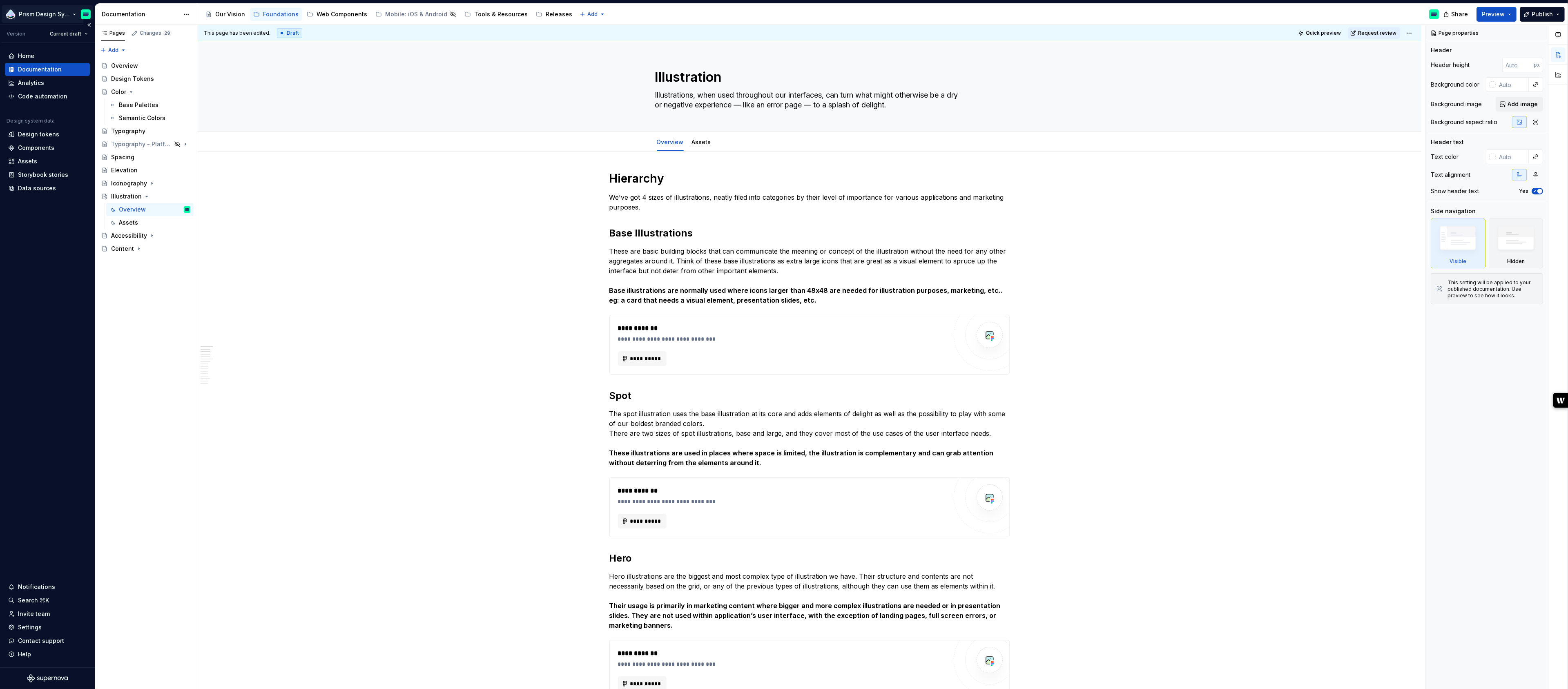
click at [82, 16] on html "Prism Design System Version Current draft Home Documentation Analytics Code aut…" at bounding box center [784, 344] width 1568 height 689
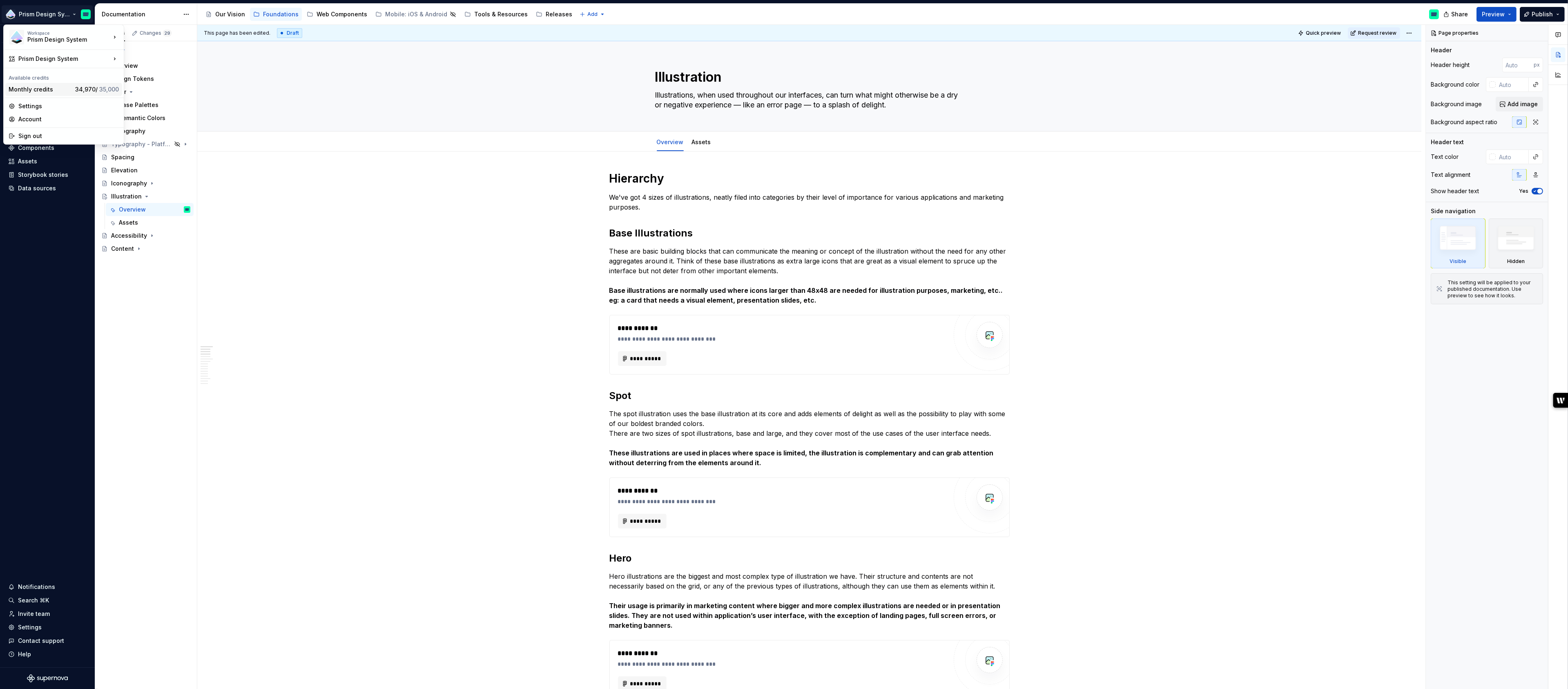
click at [54, 89] on div "Monthly credits" at bounding box center [40, 89] width 63 height 8
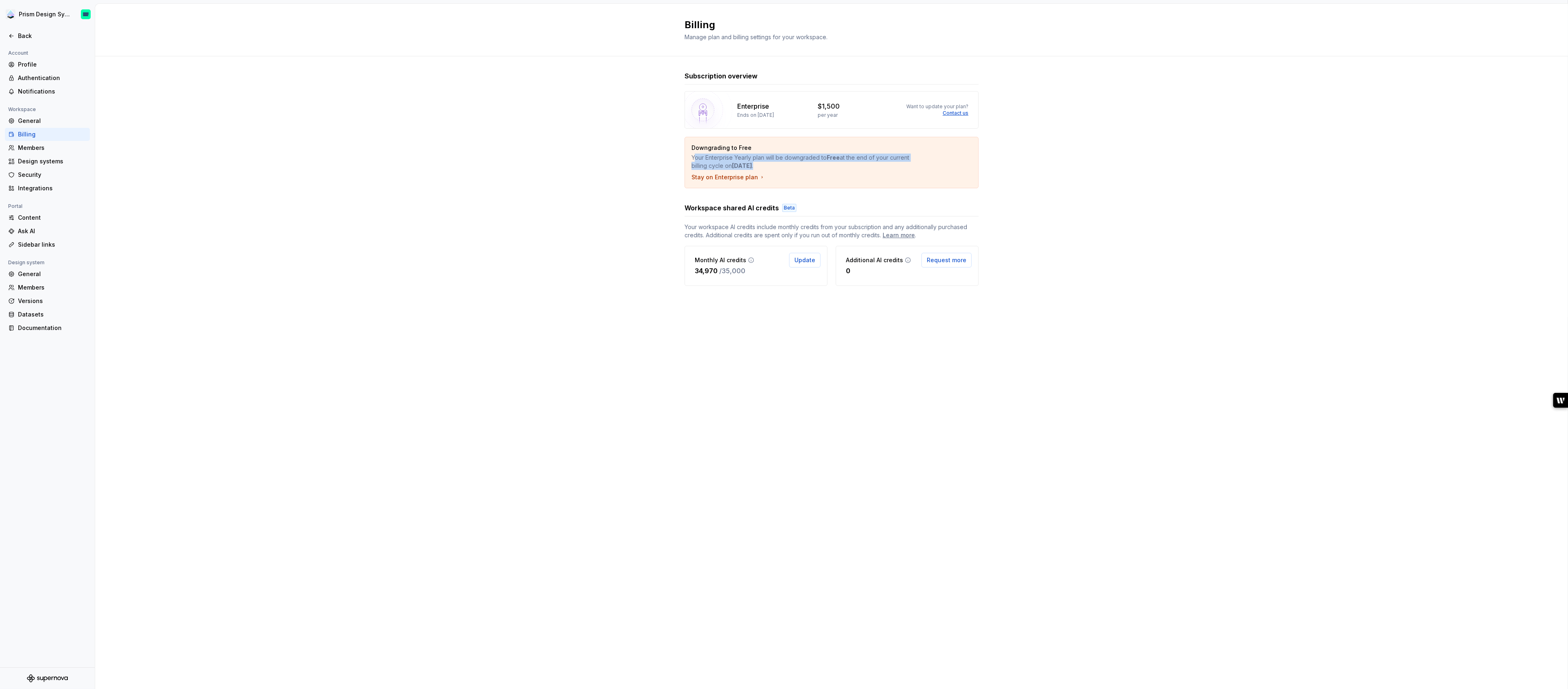
drag, startPoint x: 695, startPoint y: 158, endPoint x: 880, endPoint y: 168, distance: 185.3
click at [880, 168] on p "Your Enterprise Yearly plan will be downgraded to Free at the end of your curre…" at bounding box center [803, 161] width 223 height 16
click at [742, 163] on strong "March 18, 2026" at bounding box center [741, 165] width 20 height 7
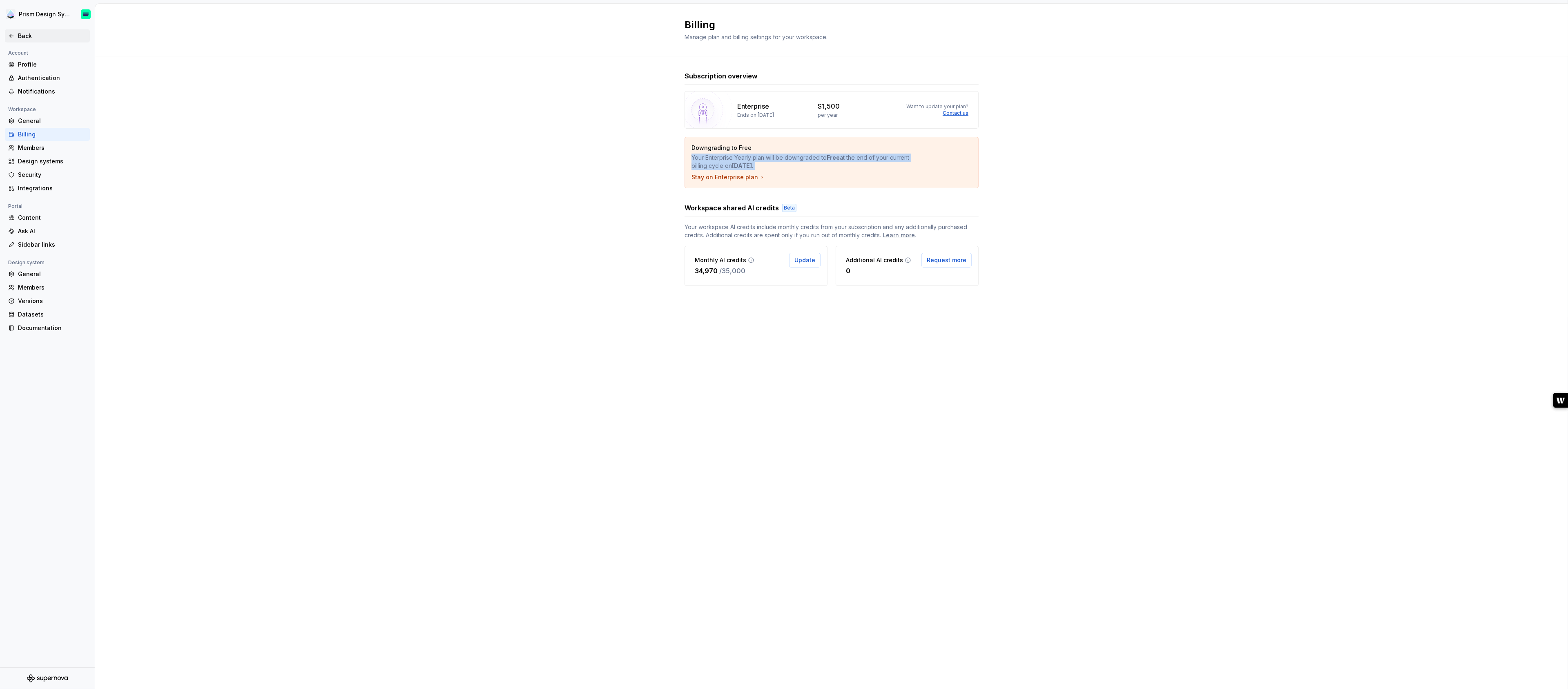
click at [24, 35] on div "Back" at bounding box center [52, 35] width 69 height 8
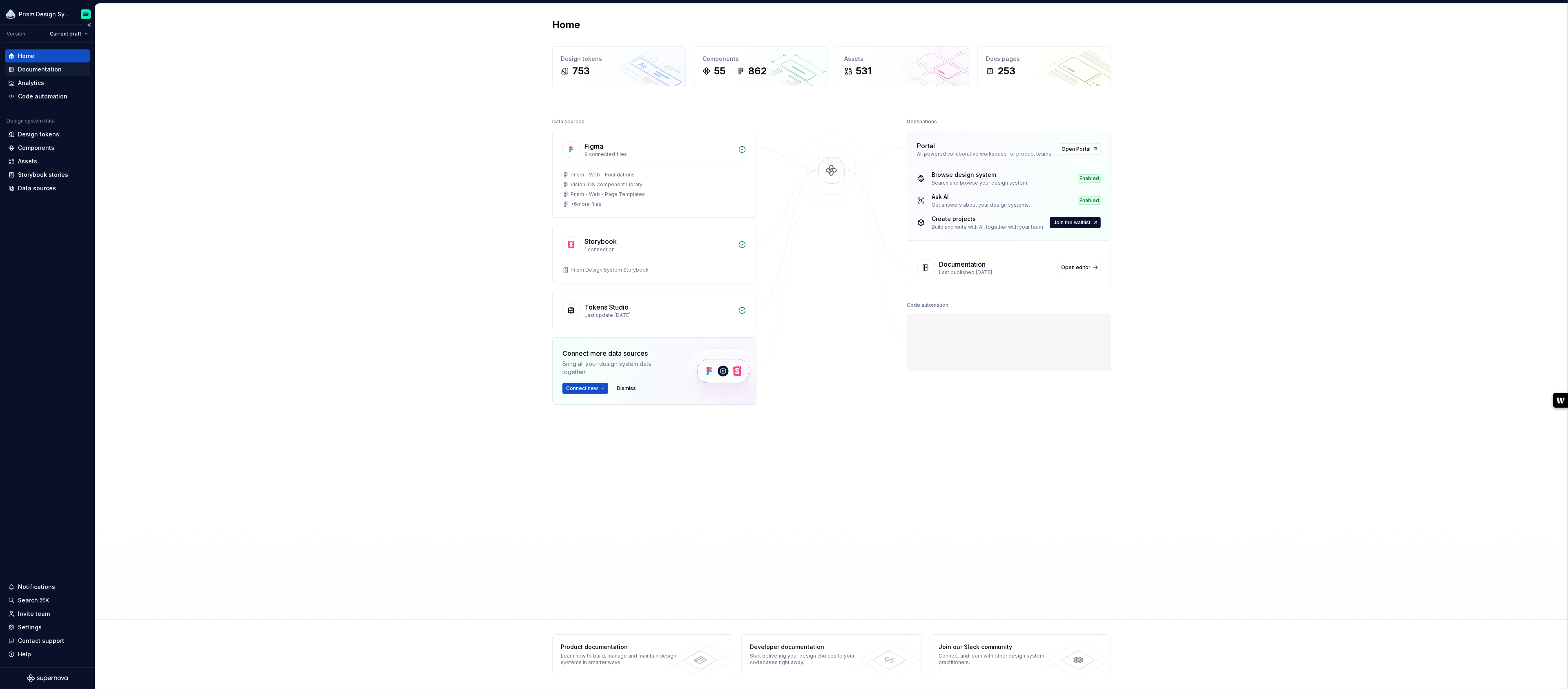
click at [44, 69] on div "Documentation" at bounding box center [40, 69] width 44 height 8
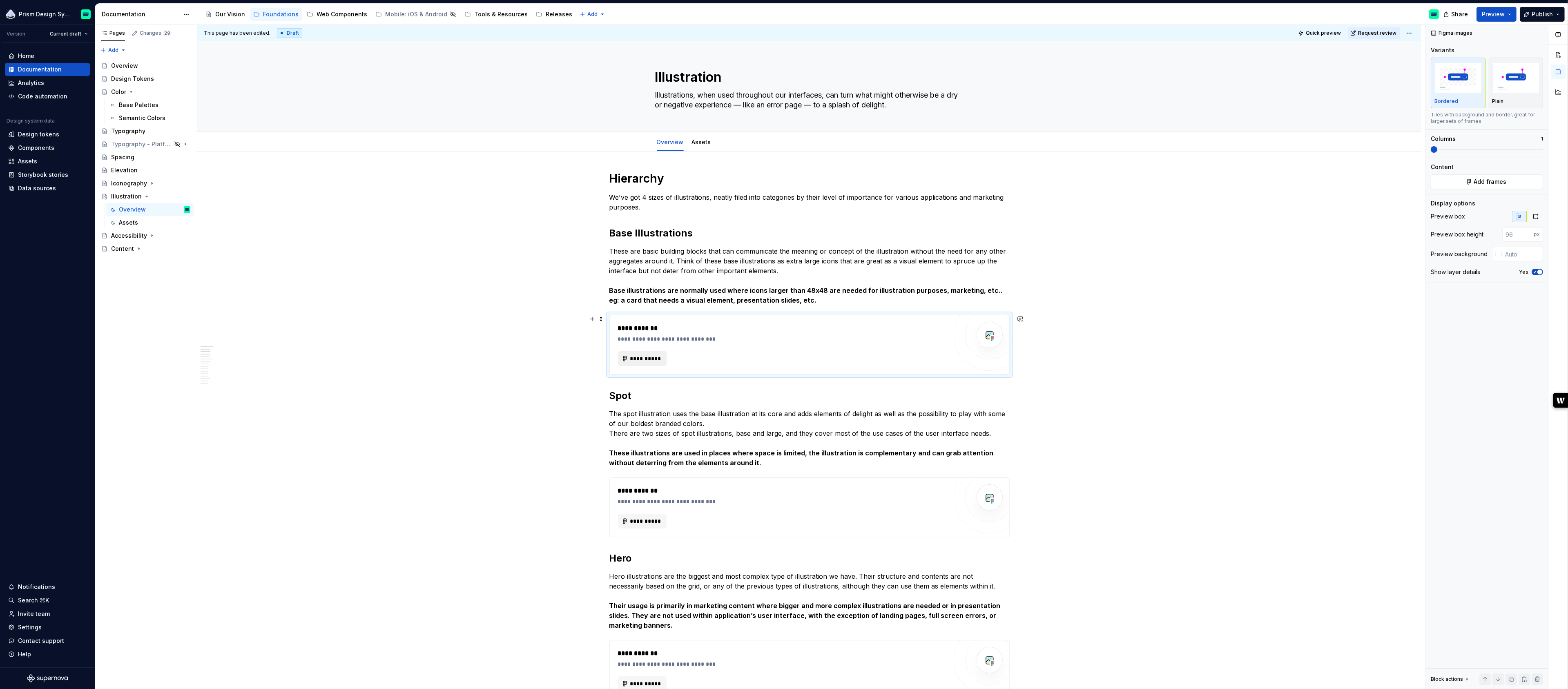
click at [642, 354] on span "**********" at bounding box center [646, 358] width 32 height 8
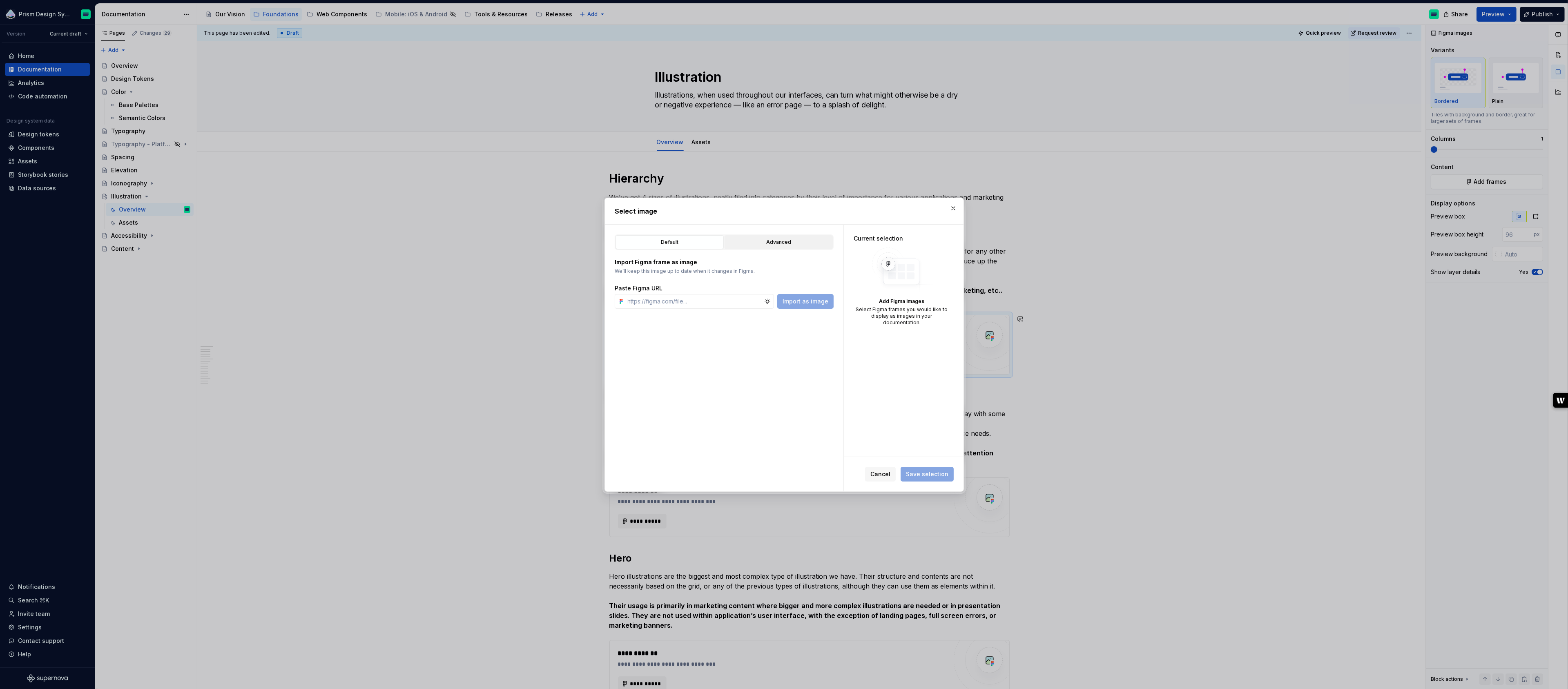
click at [792, 237] on button "Advanced" at bounding box center [779, 242] width 108 height 14
click at [663, 407] on icon "button" at bounding box center [667, 406] width 7 height 7
click at [673, 419] on icon "button" at bounding box center [674, 419] width 7 height 7
click at [824, 366] on icon at bounding box center [821, 367] width 7 height 7
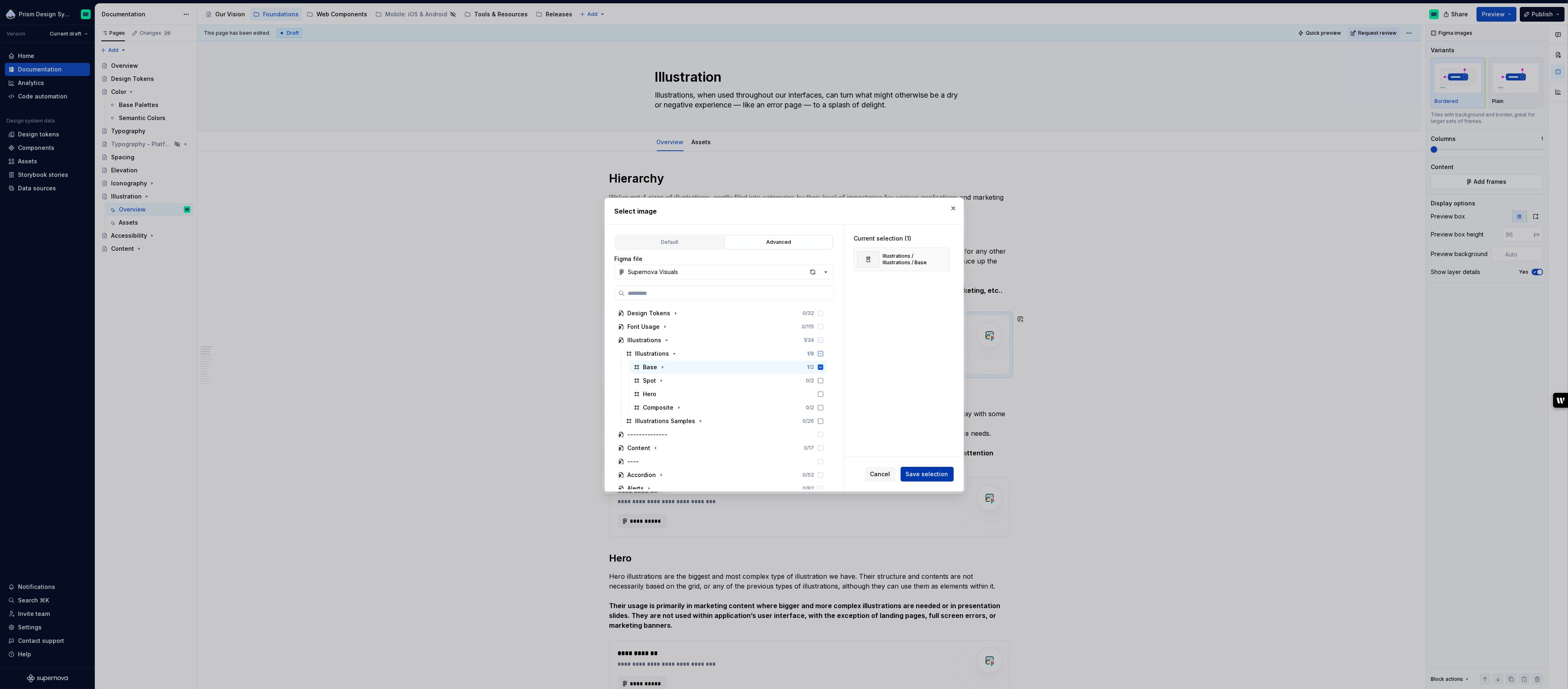
click at [934, 476] on span "Save selection" at bounding box center [927, 474] width 43 height 8
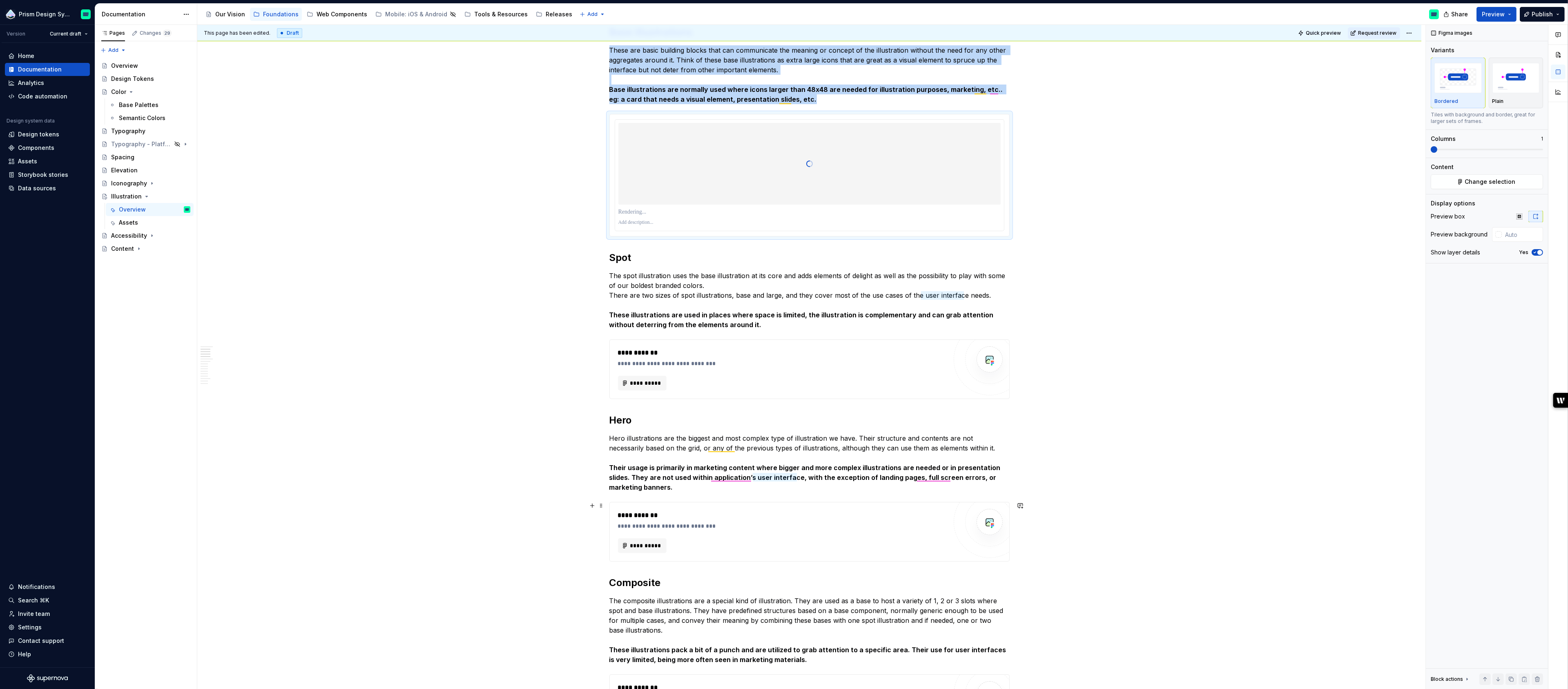
scroll to position [202, 0]
click at [660, 382] on span "**********" at bounding box center [646, 382] width 32 height 8
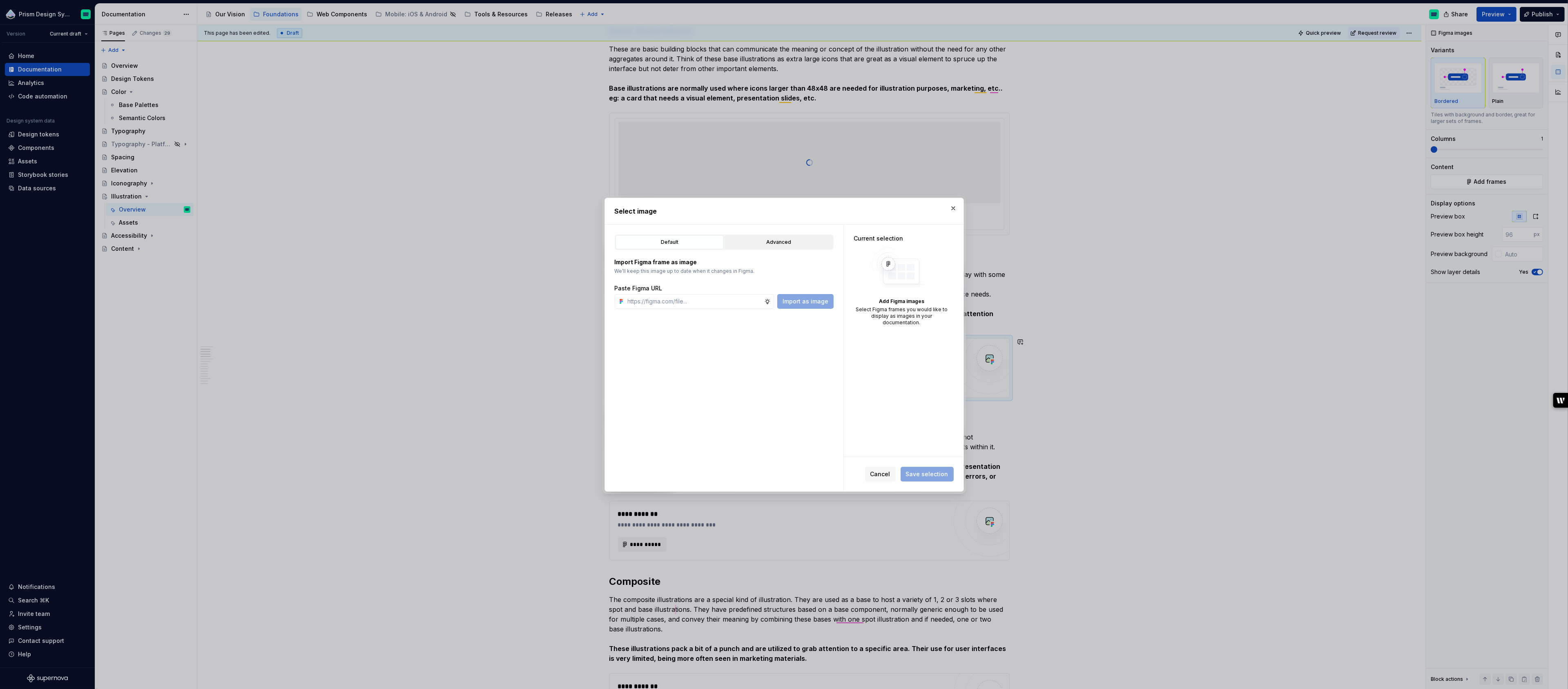
click at [782, 241] on div "Advanced" at bounding box center [779, 242] width 102 height 8
click at [664, 407] on icon "button" at bounding box center [667, 406] width 7 height 7
click at [671, 421] on icon "button" at bounding box center [674, 419] width 7 height 7
click at [682, 435] on div "Spot 0 / 2" at bounding box center [728, 436] width 197 height 13
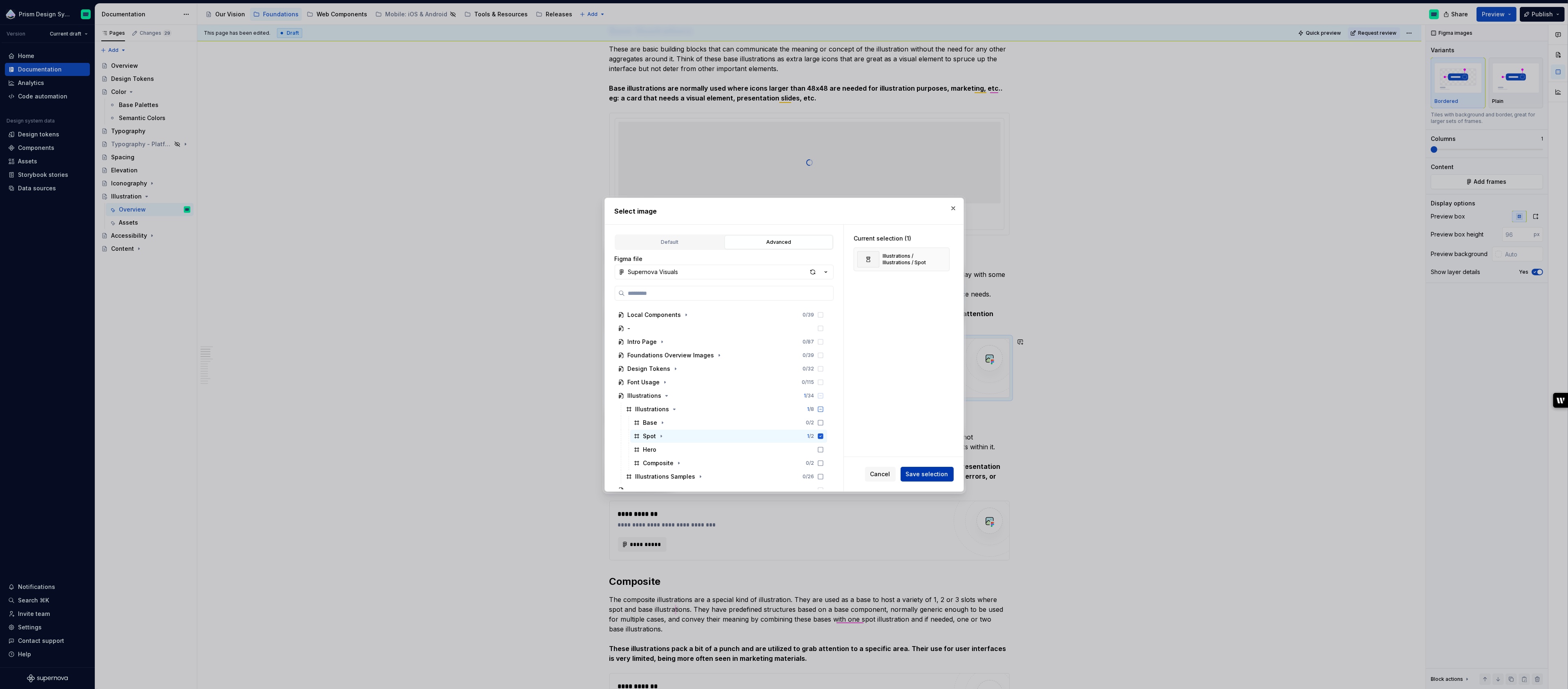
click at [941, 473] on span "Save selection" at bounding box center [927, 474] width 43 height 8
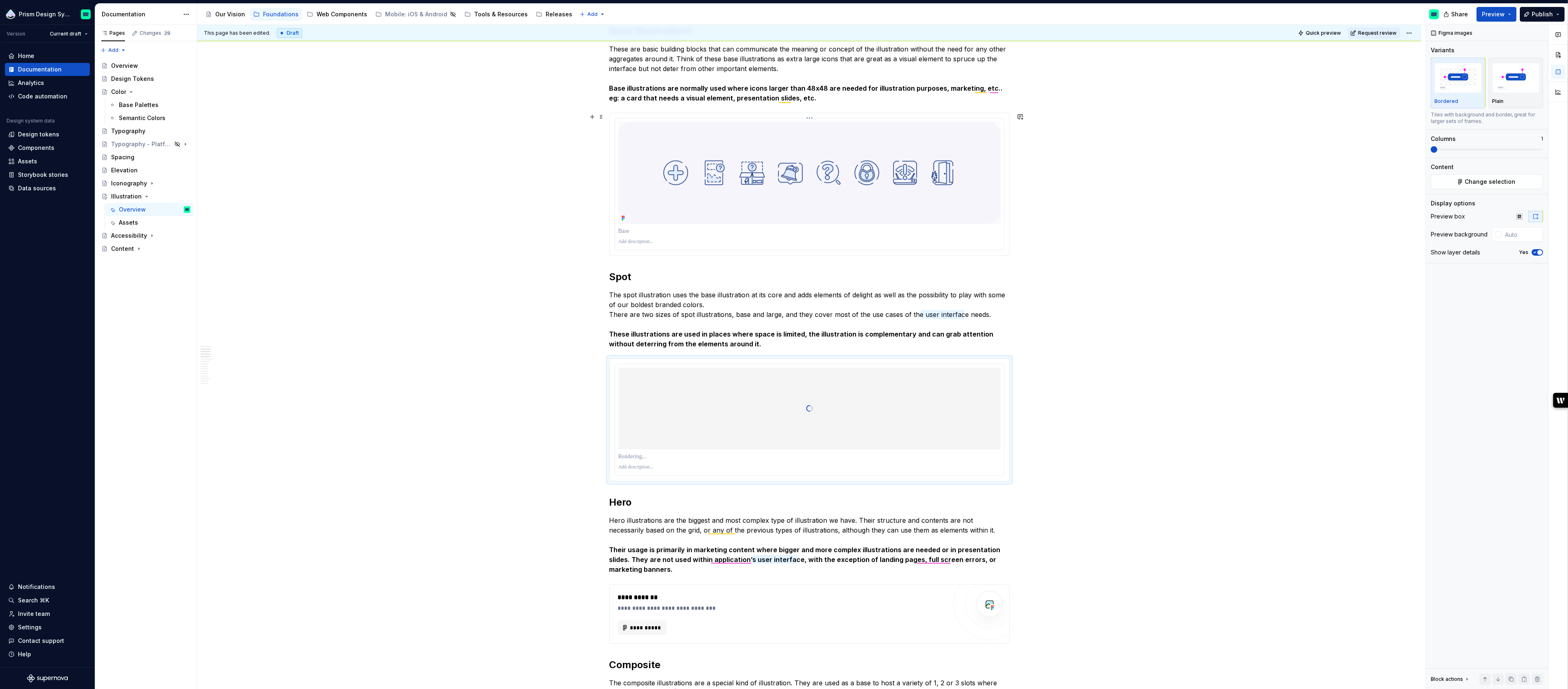
click at [934, 227] on p at bounding box center [810, 231] width 382 height 8
click at [1536, 253] on icon "button" at bounding box center [1535, 253] width 7 height 5
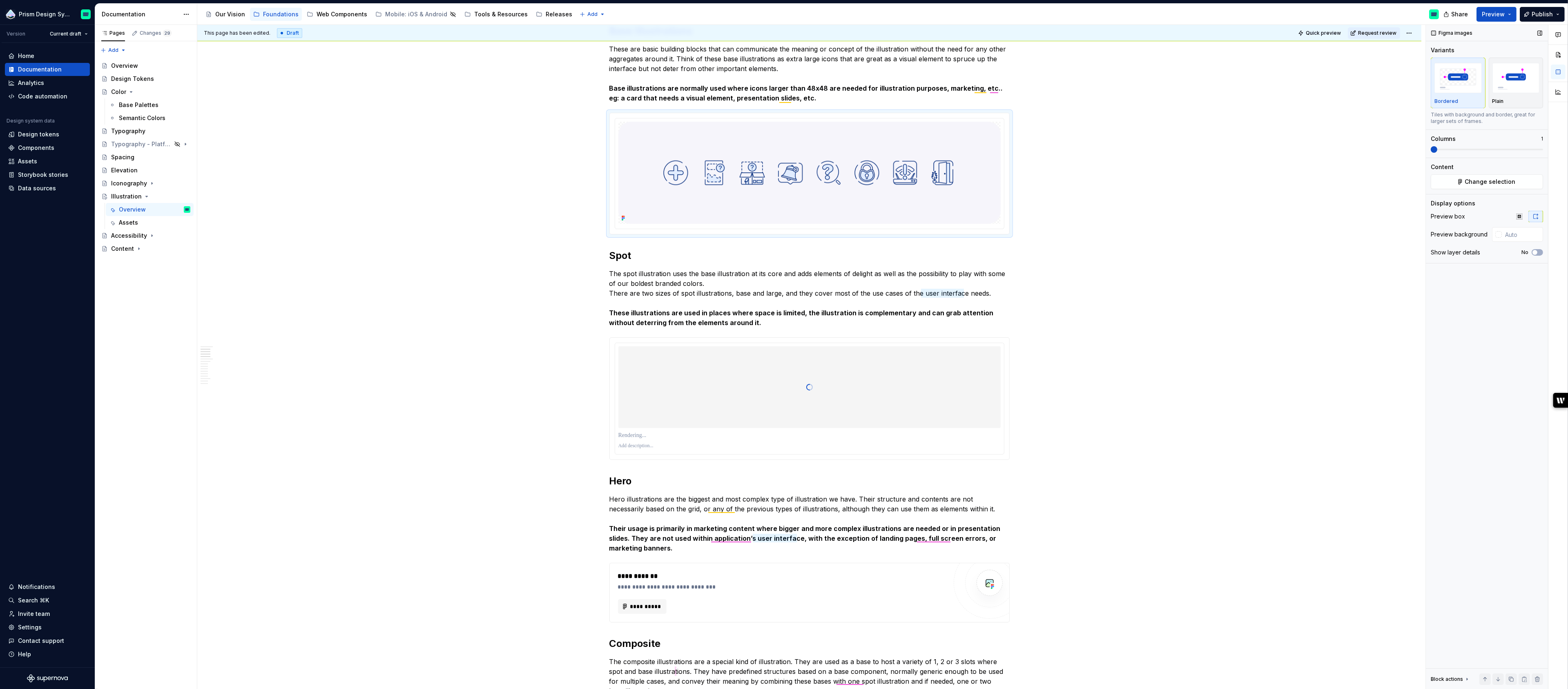
click at [1517, 53] on div "Variants" at bounding box center [1487, 50] width 113 height 8
click at [1517, 76] on img "button" at bounding box center [1516, 77] width 47 height 30
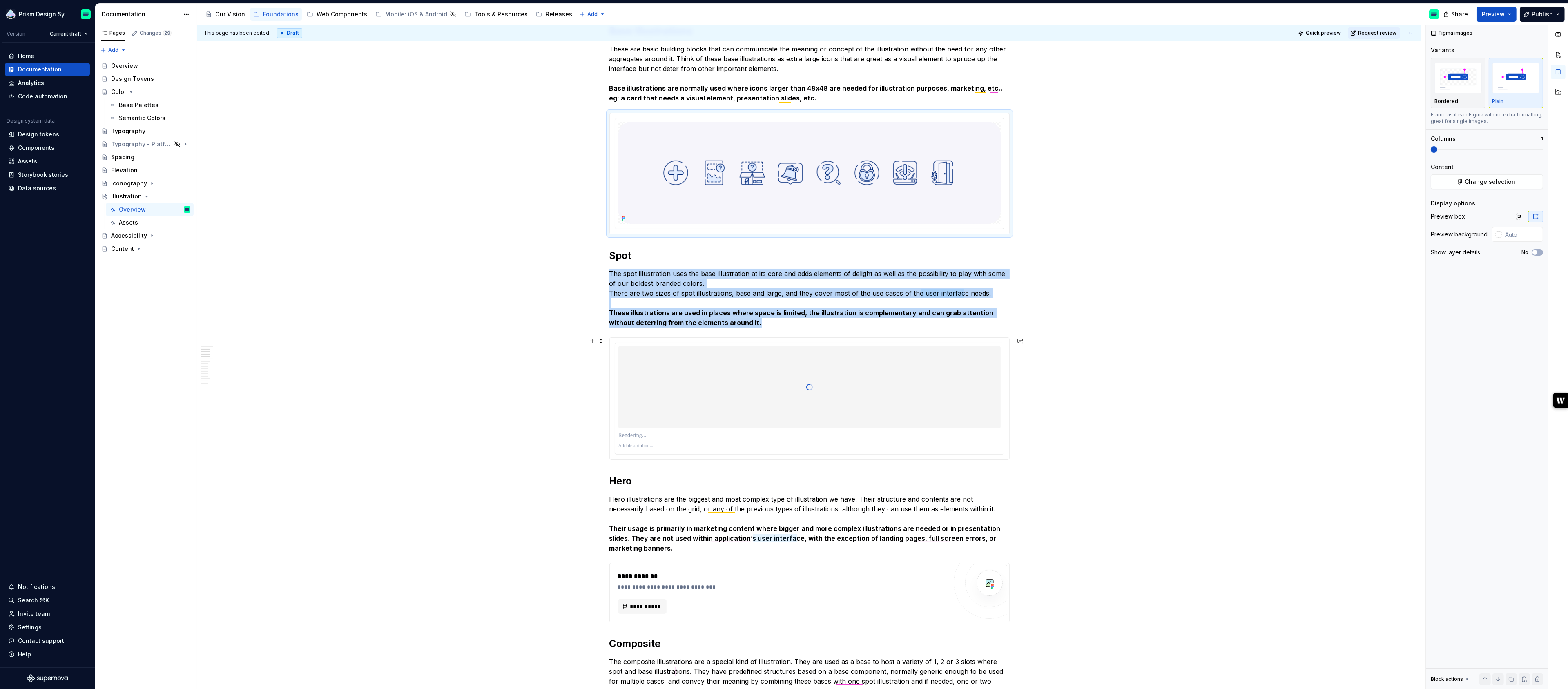
click at [940, 352] on div at bounding box center [810, 387] width 382 height 82
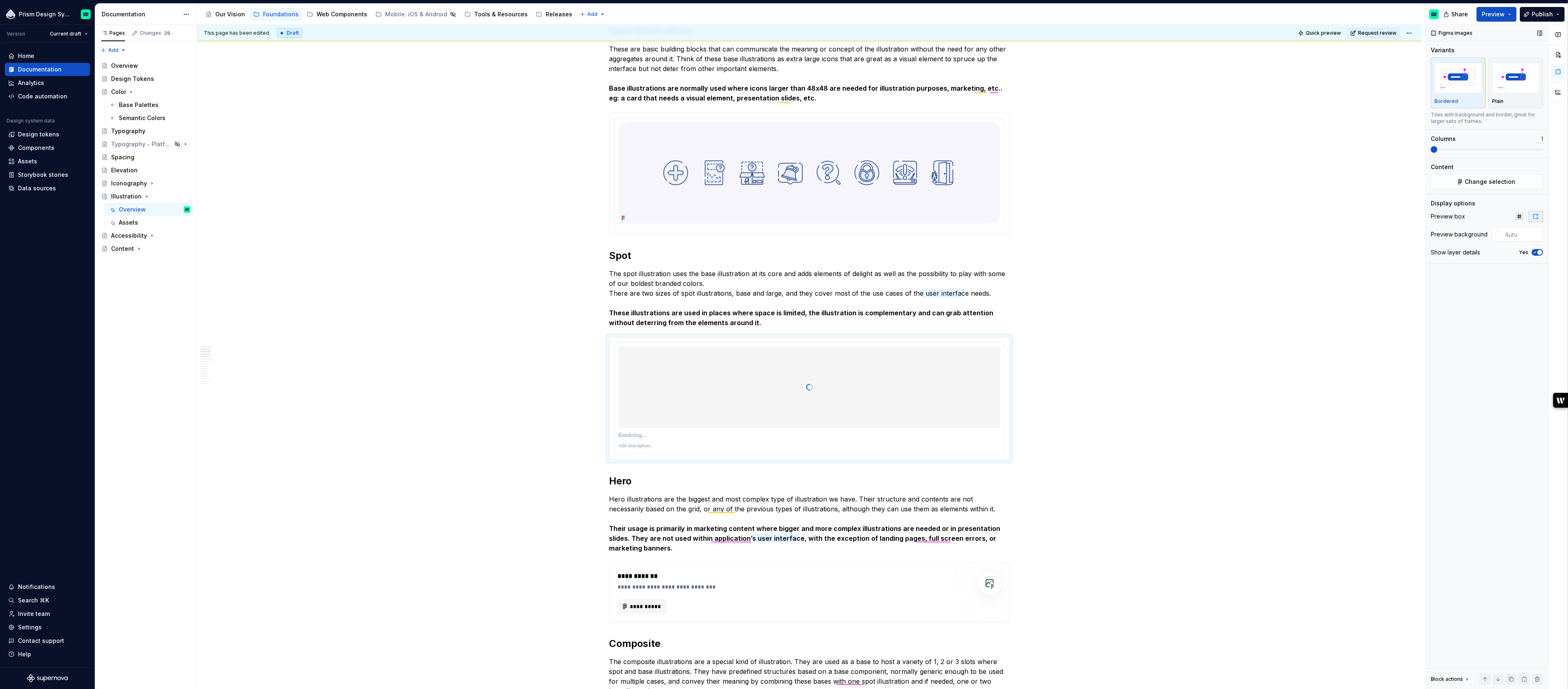
click at [1535, 252] on icon "button" at bounding box center [1535, 253] width 2 height 1
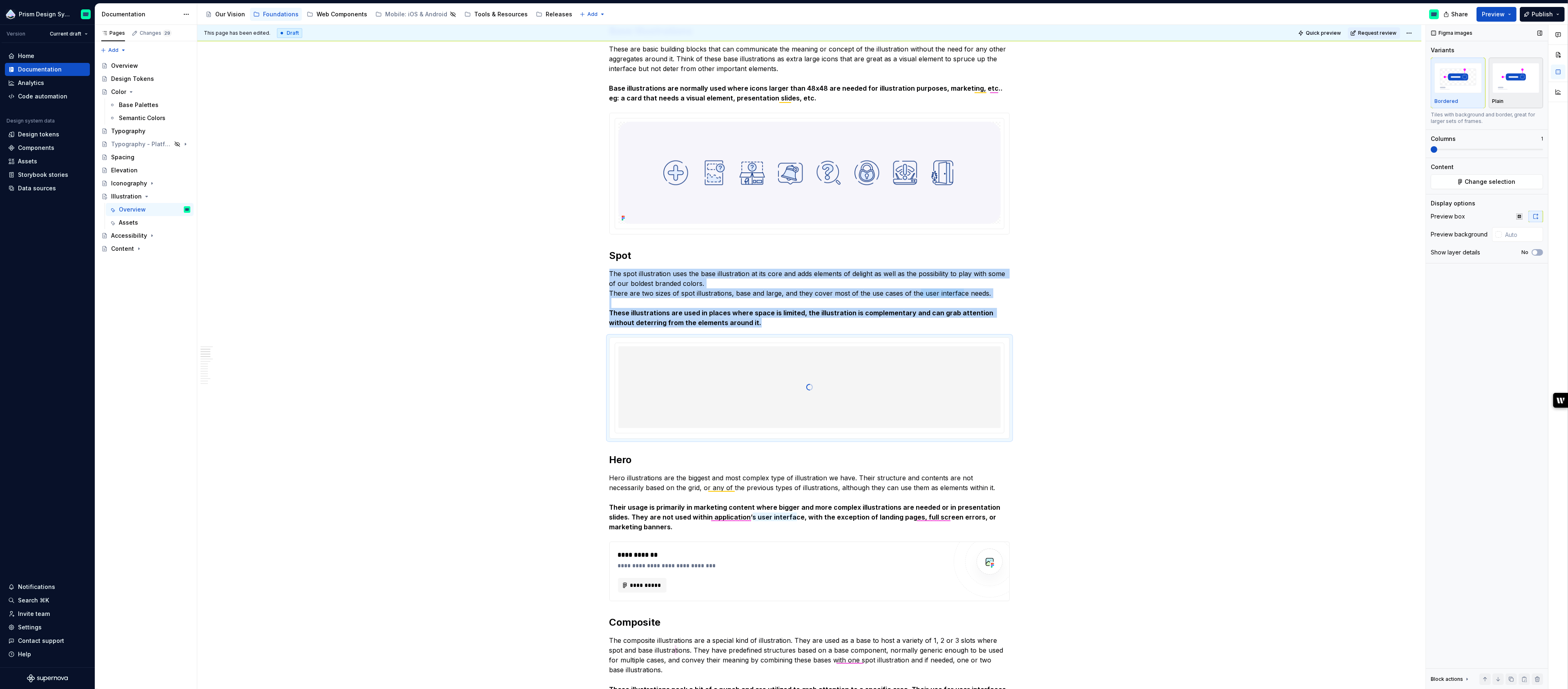
click at [1533, 95] on div "Plain" at bounding box center [1516, 83] width 47 height 43
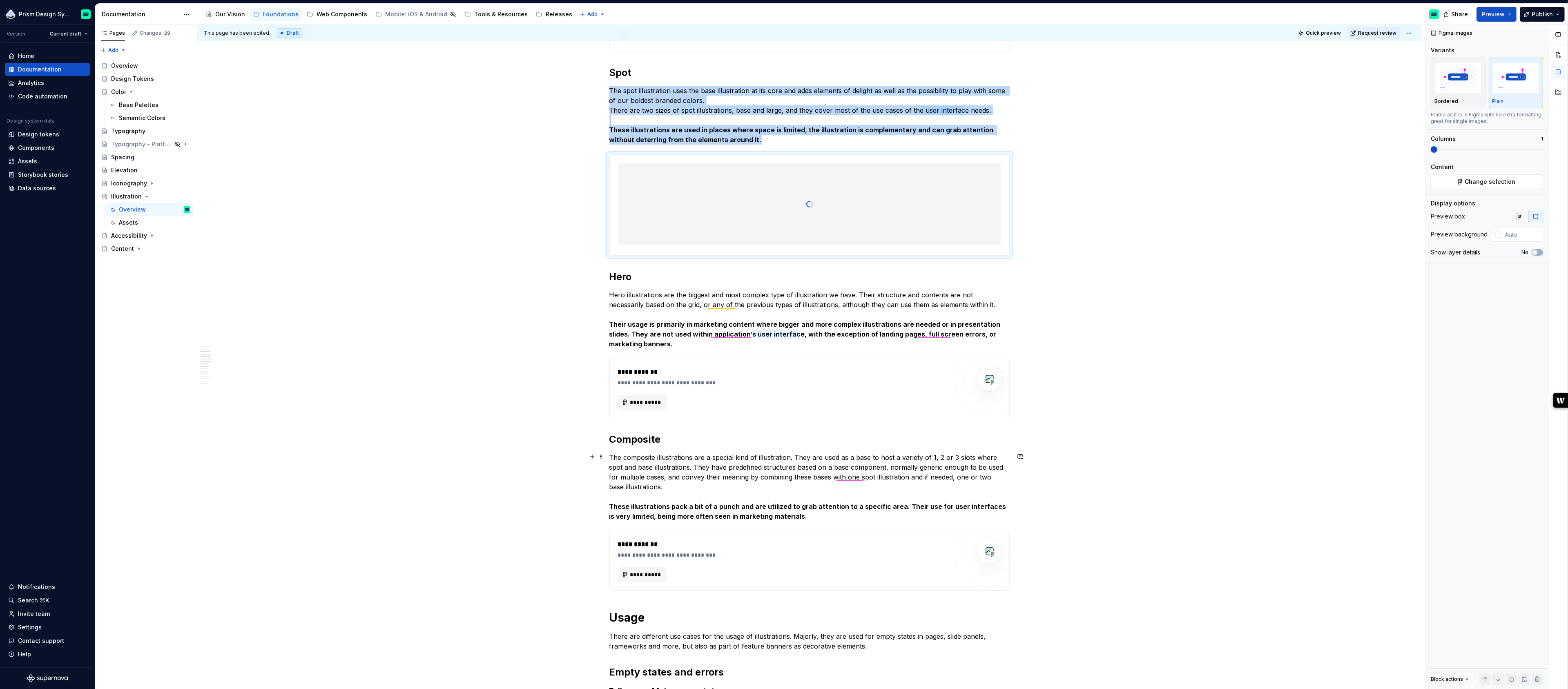
scroll to position [430, 0]
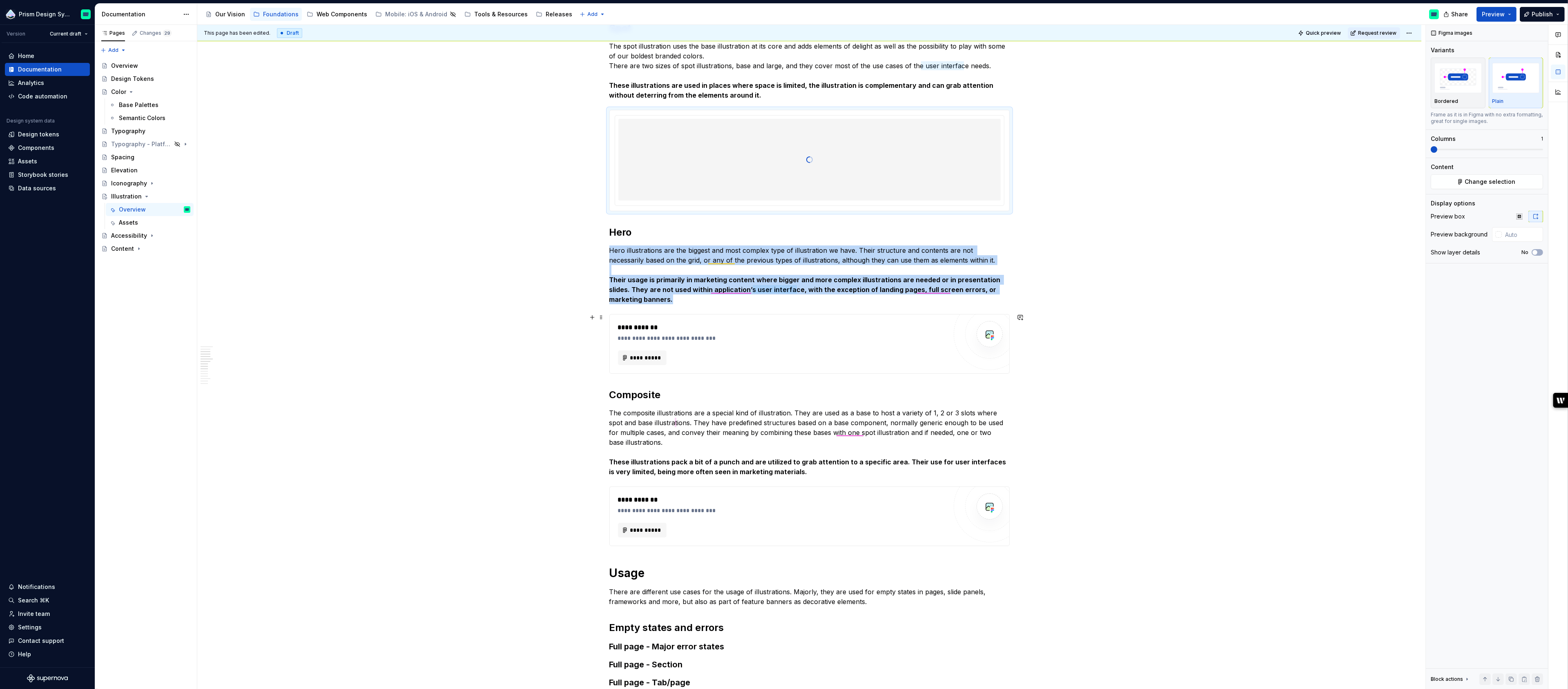
click at [861, 357] on div "**********" at bounding box center [782, 358] width 329 height 15
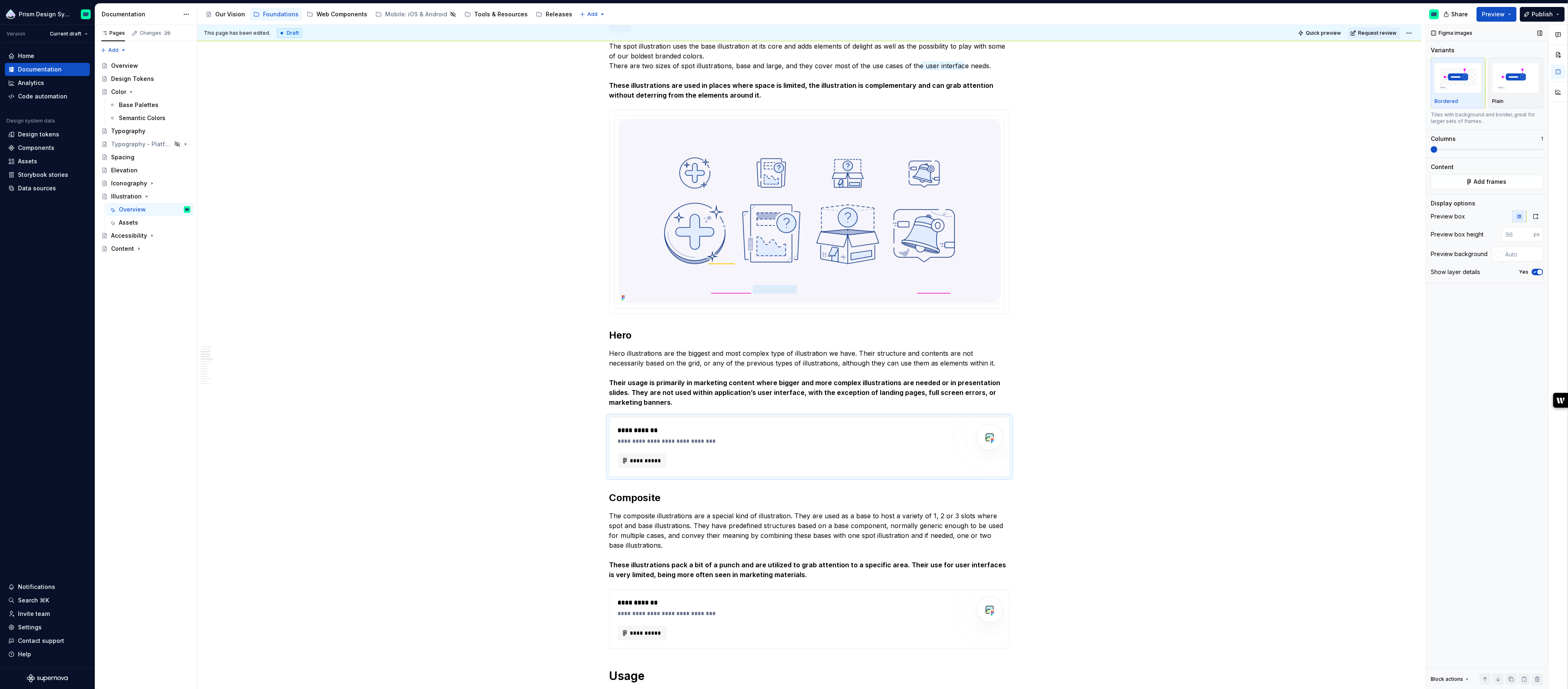
click at [1536, 271] on icon "button" at bounding box center [1535, 272] width 7 height 5
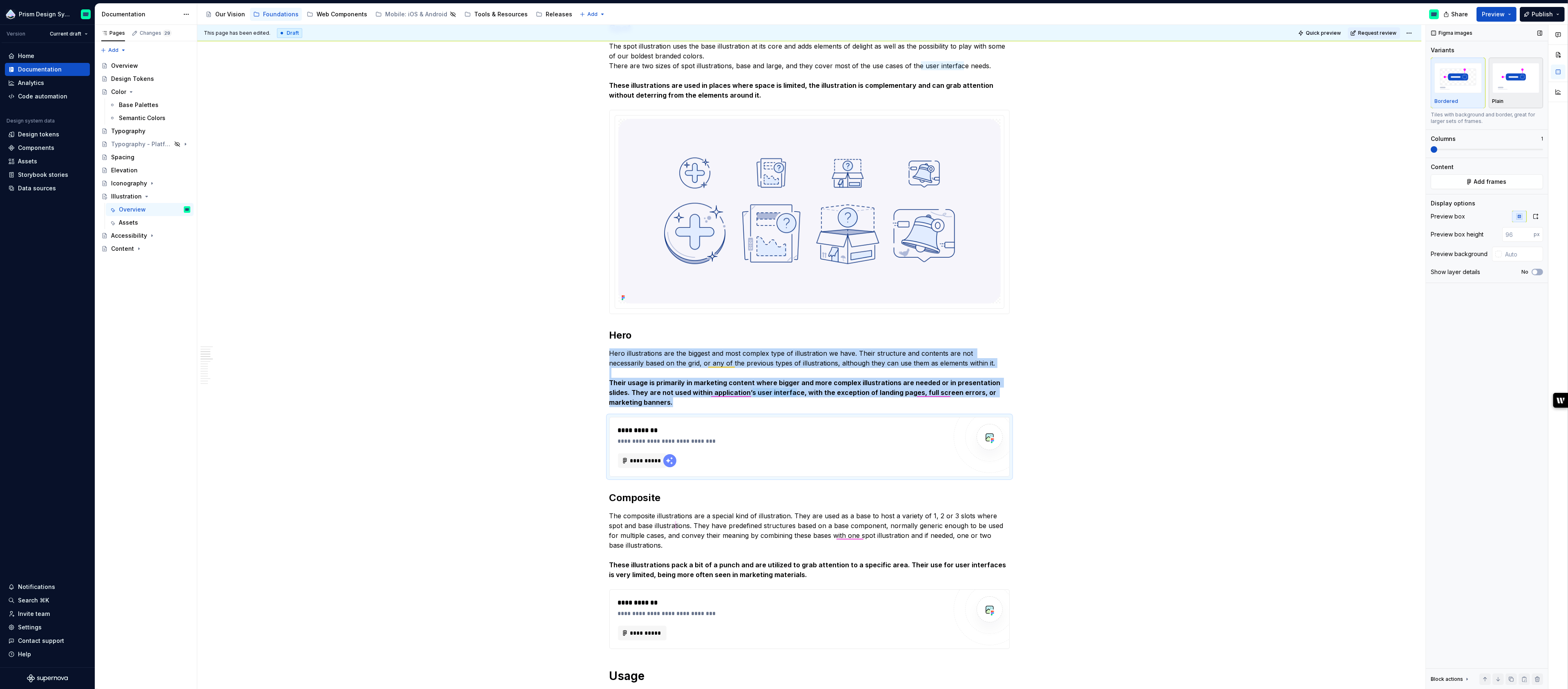
click at [1516, 89] on img "button" at bounding box center [1516, 77] width 47 height 30
click at [636, 461] on span "**********" at bounding box center [646, 460] width 32 height 8
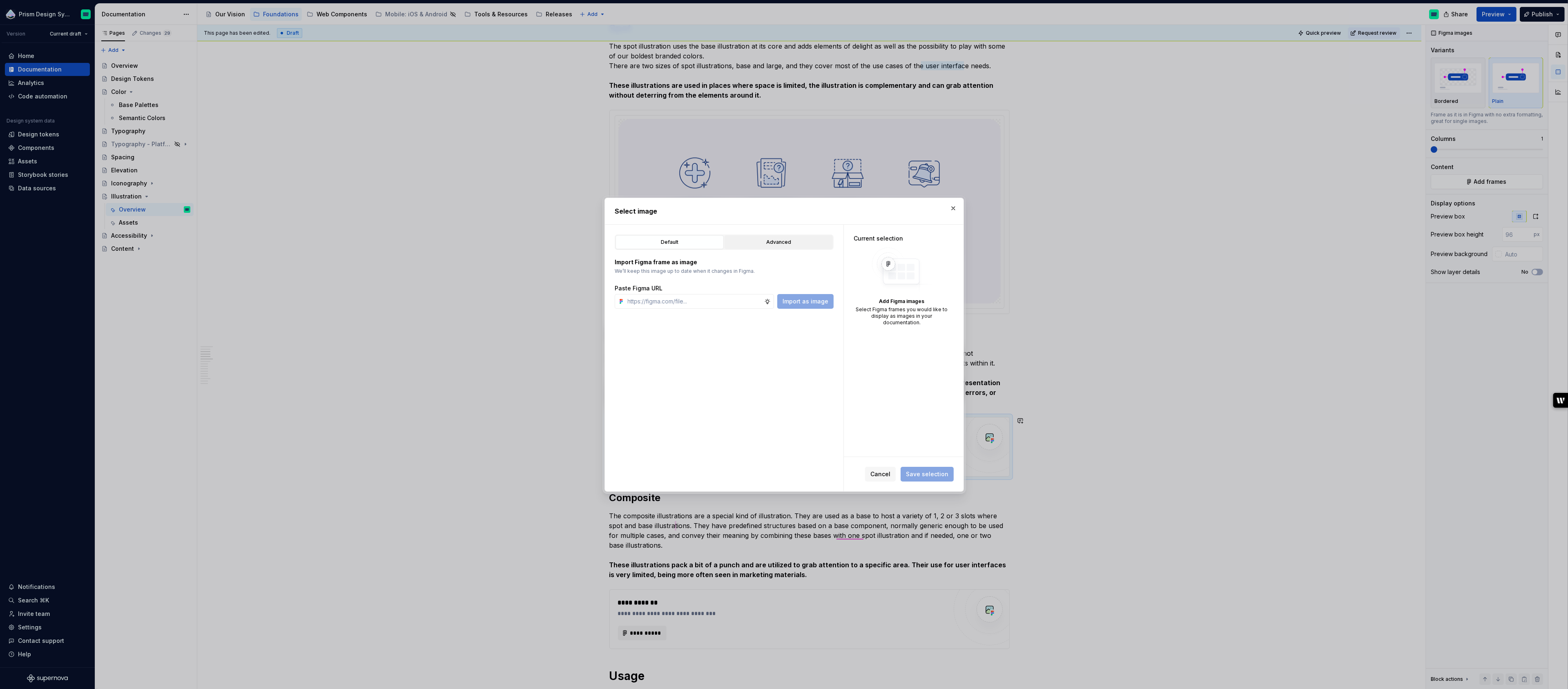
click at [783, 242] on div "Advanced" at bounding box center [779, 242] width 102 height 8
type textarea "*"
click at [663, 403] on icon "button" at bounding box center [667, 406] width 7 height 7
click at [674, 420] on icon "button" at bounding box center [674, 419] width 1 height 2
click at [665, 459] on div "Hero" at bounding box center [728, 460] width 197 height 13
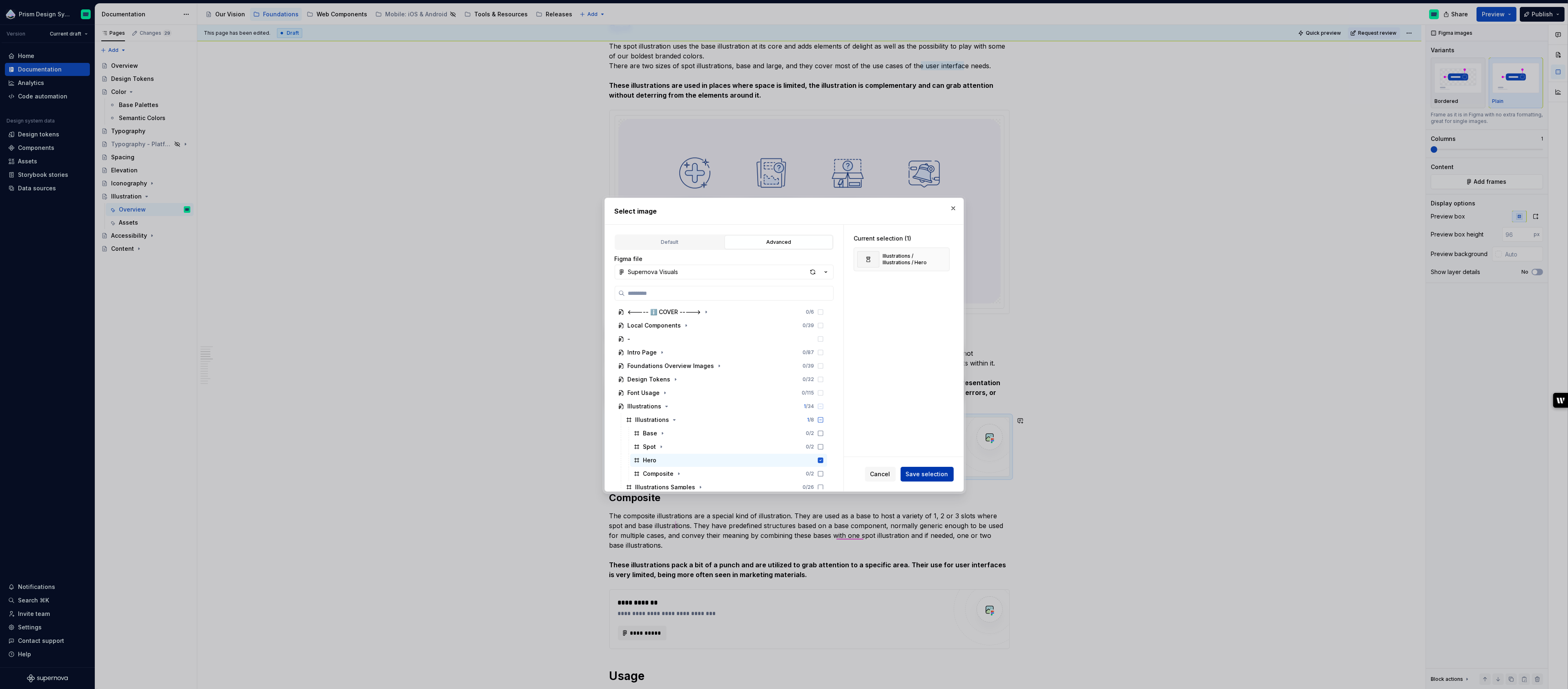
click at [924, 475] on span "Save selection" at bounding box center [927, 474] width 43 height 8
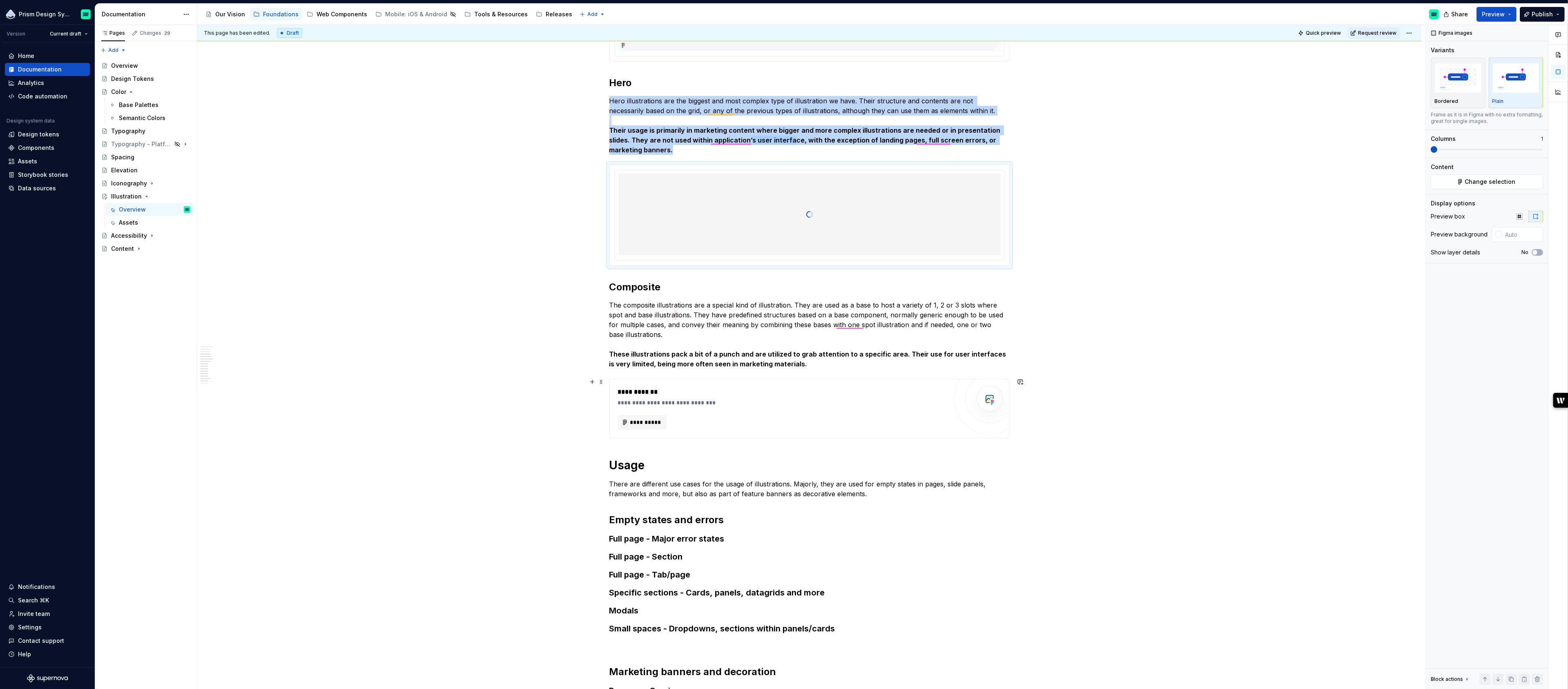
scroll to position [691, 0]
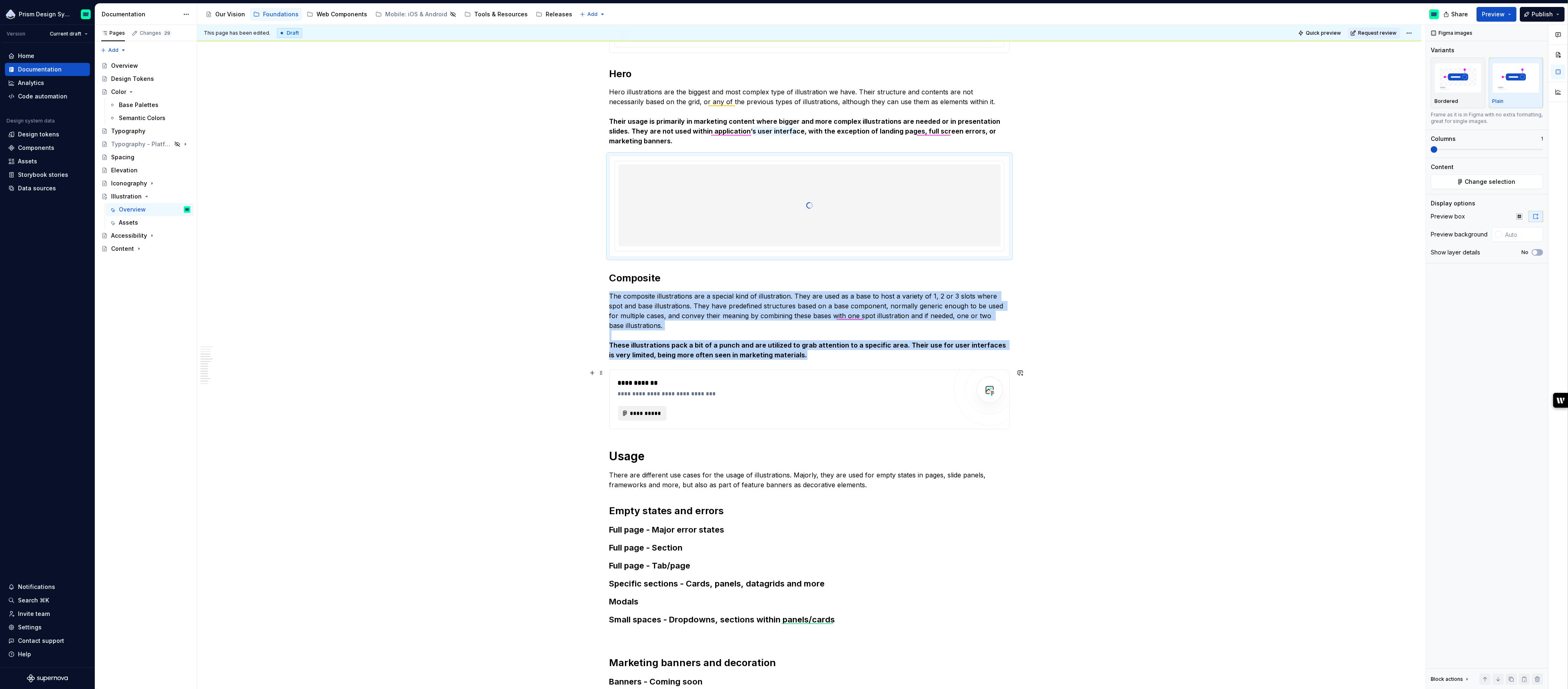
click at [653, 410] on span "**********" at bounding box center [646, 413] width 32 height 8
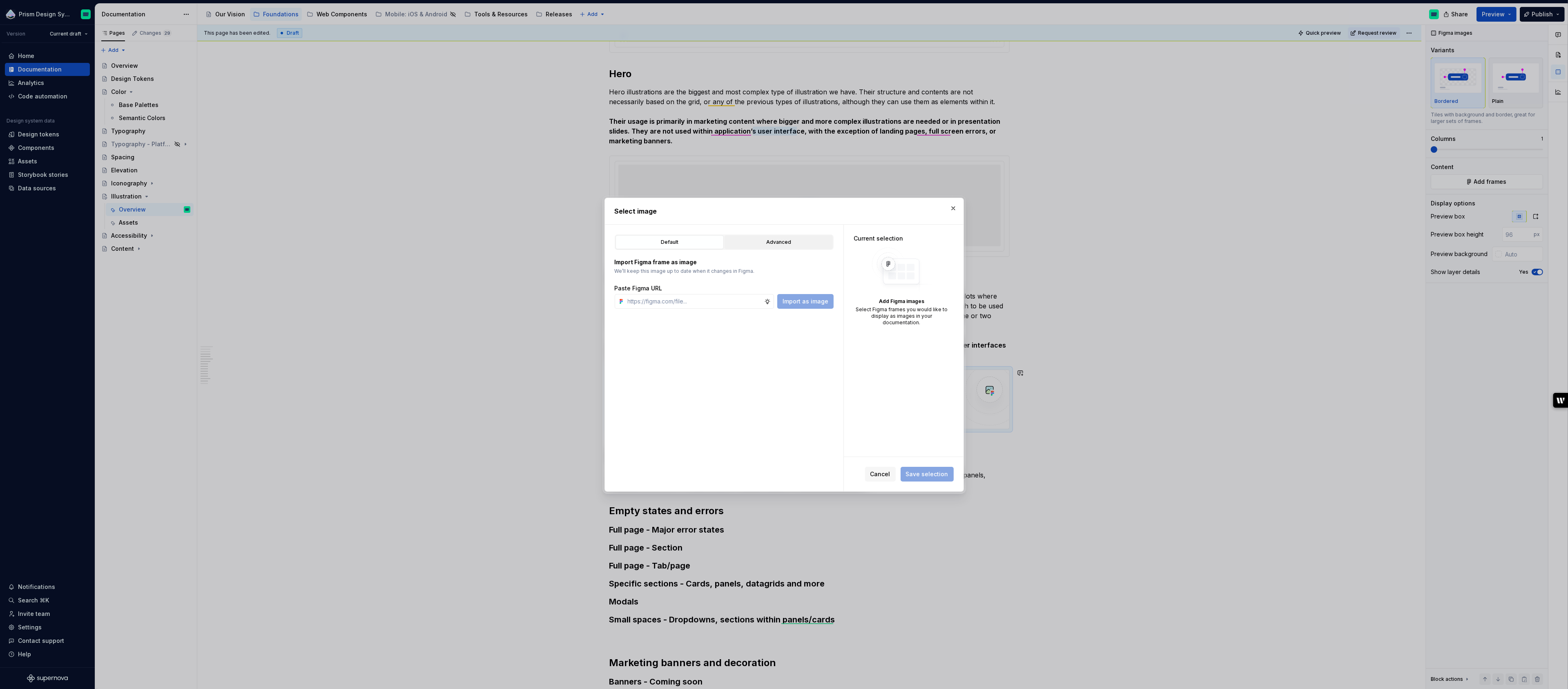
click at [779, 239] on div "Advanced" at bounding box center [779, 242] width 102 height 8
click at [663, 408] on icon "button" at bounding box center [667, 406] width 7 height 7
click at [671, 416] on icon "button" at bounding box center [674, 419] width 7 height 7
click at [693, 472] on div "Composite 0 / 2" at bounding box center [728, 474] width 197 height 13
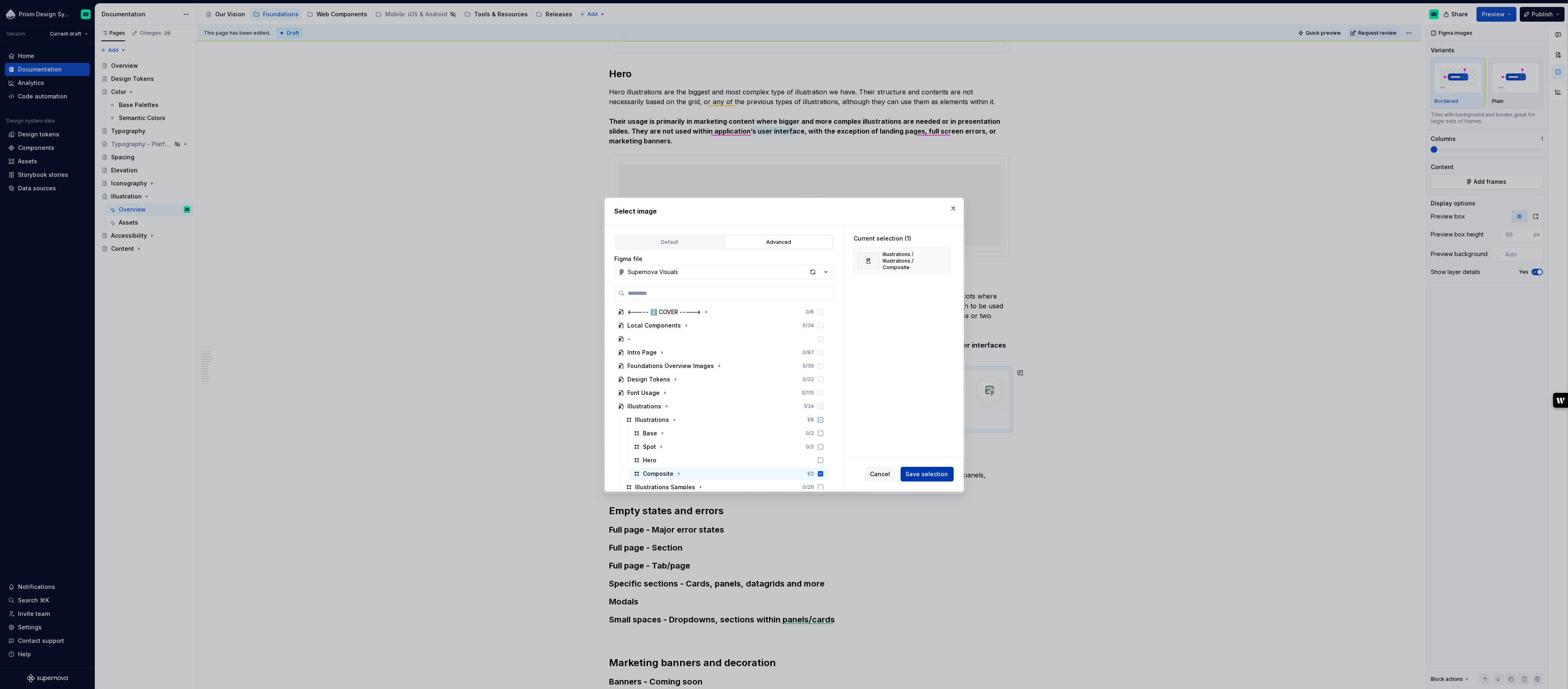
click at [945, 478] on button "Save selection" at bounding box center [927, 474] width 53 height 15
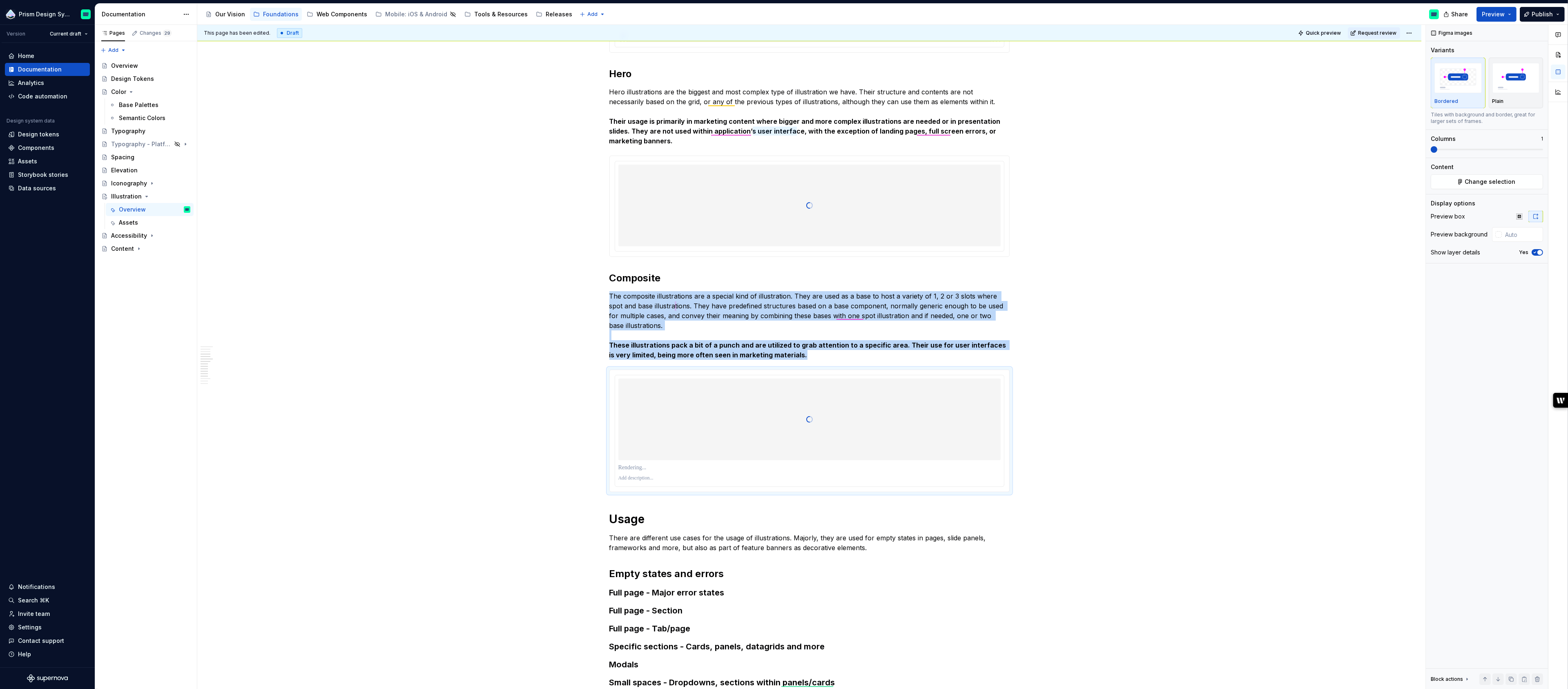
click at [1535, 271] on div "Figma images Variants Bordered Plain Tiles with background and border, great fo…" at bounding box center [1486, 357] width 122 height 665
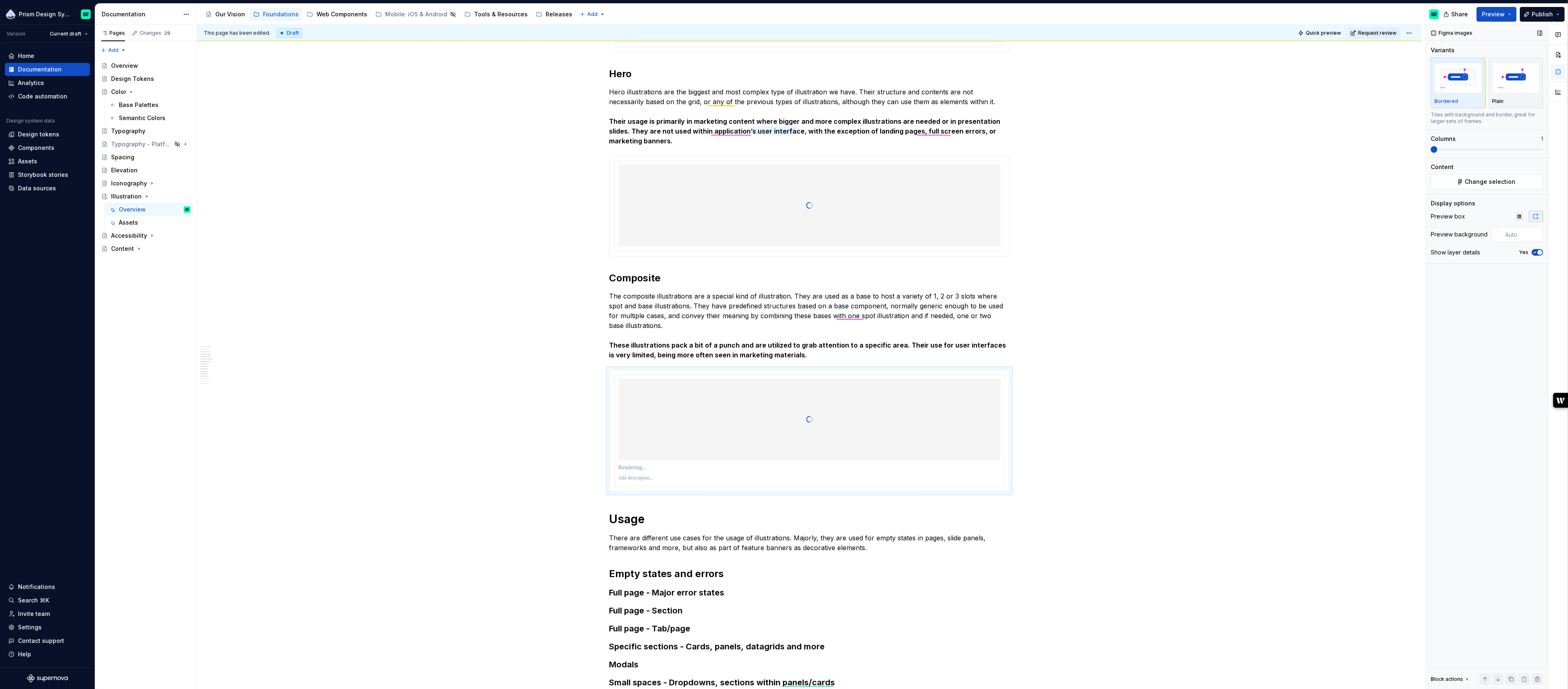
click at [1541, 253] on span "button" at bounding box center [1540, 253] width 5 height 5
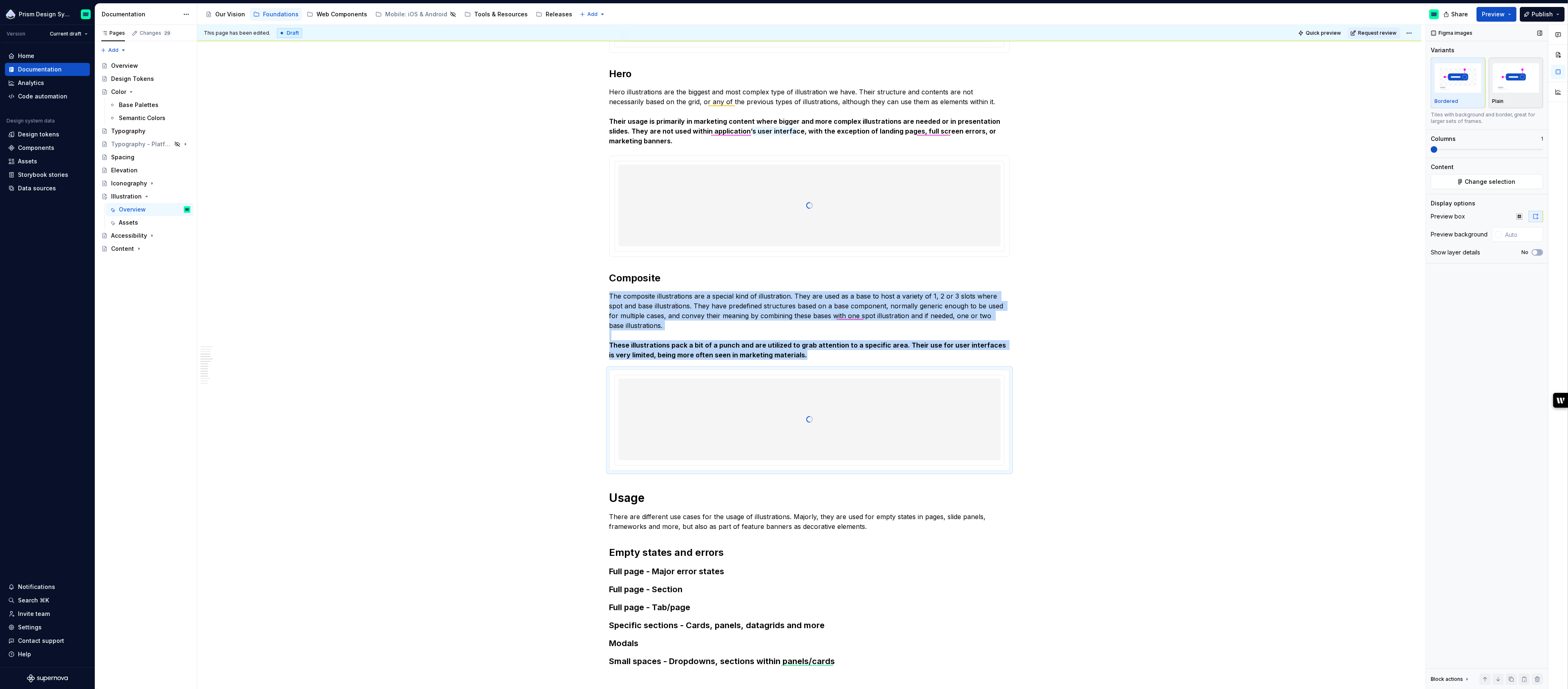
click at [1516, 79] on img "button" at bounding box center [1516, 77] width 47 height 30
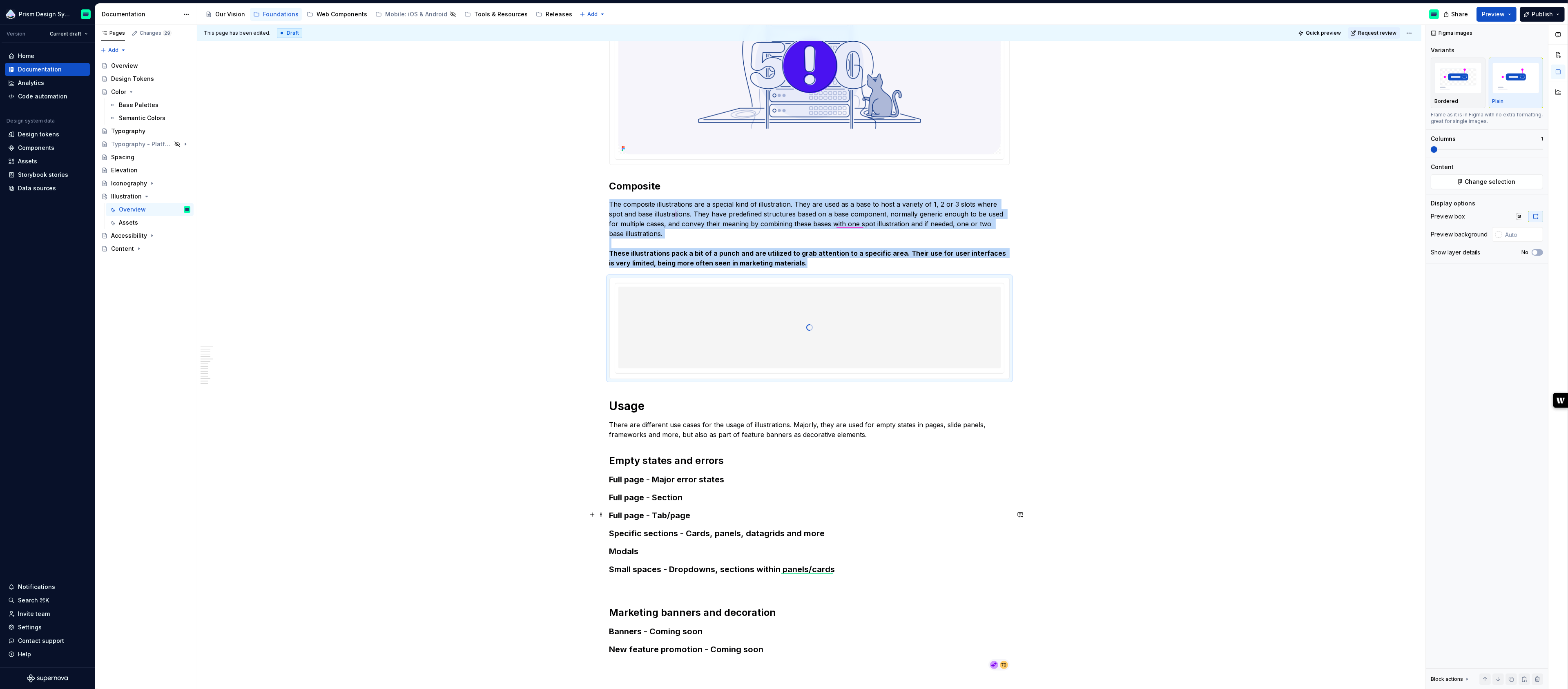
scroll to position [907, 0]
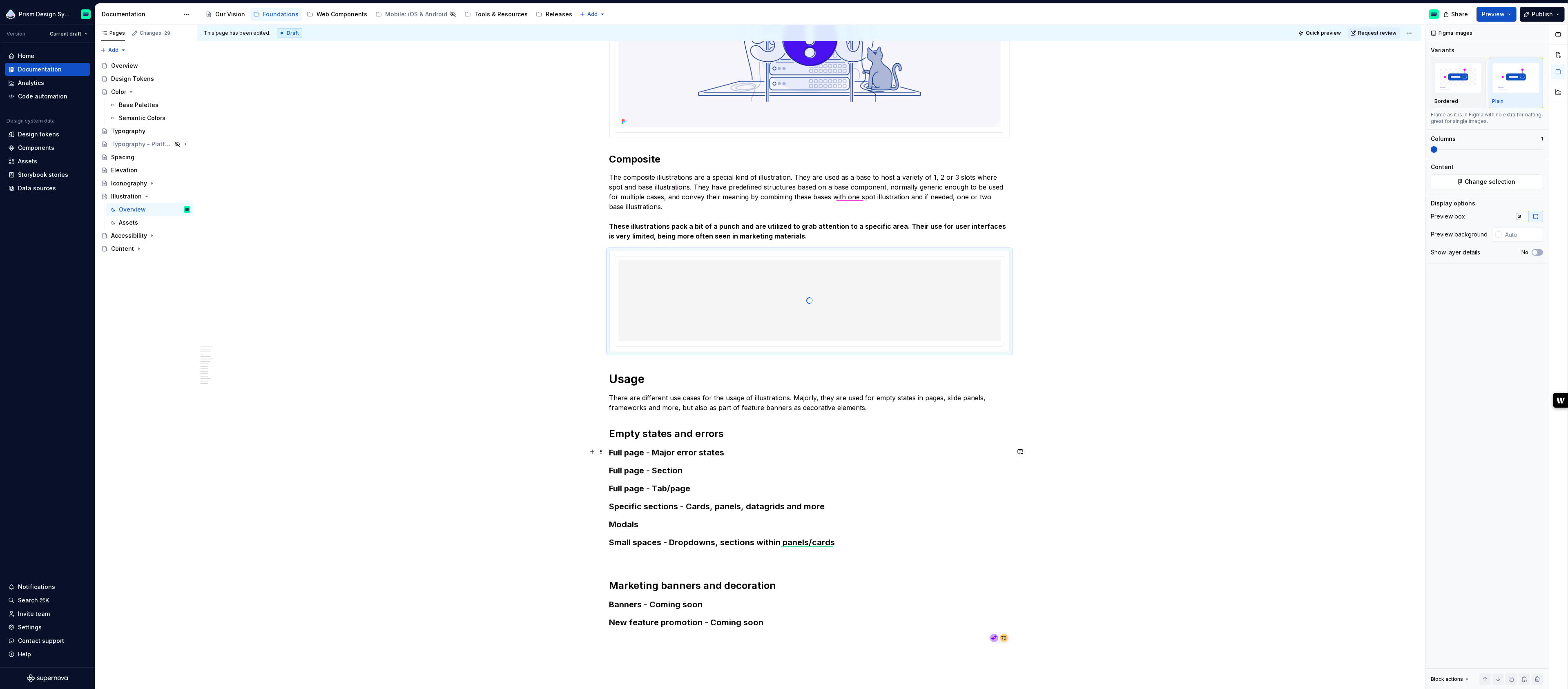
click at [741, 450] on h3 "Full page - Major error states" at bounding box center [810, 452] width 401 height 12
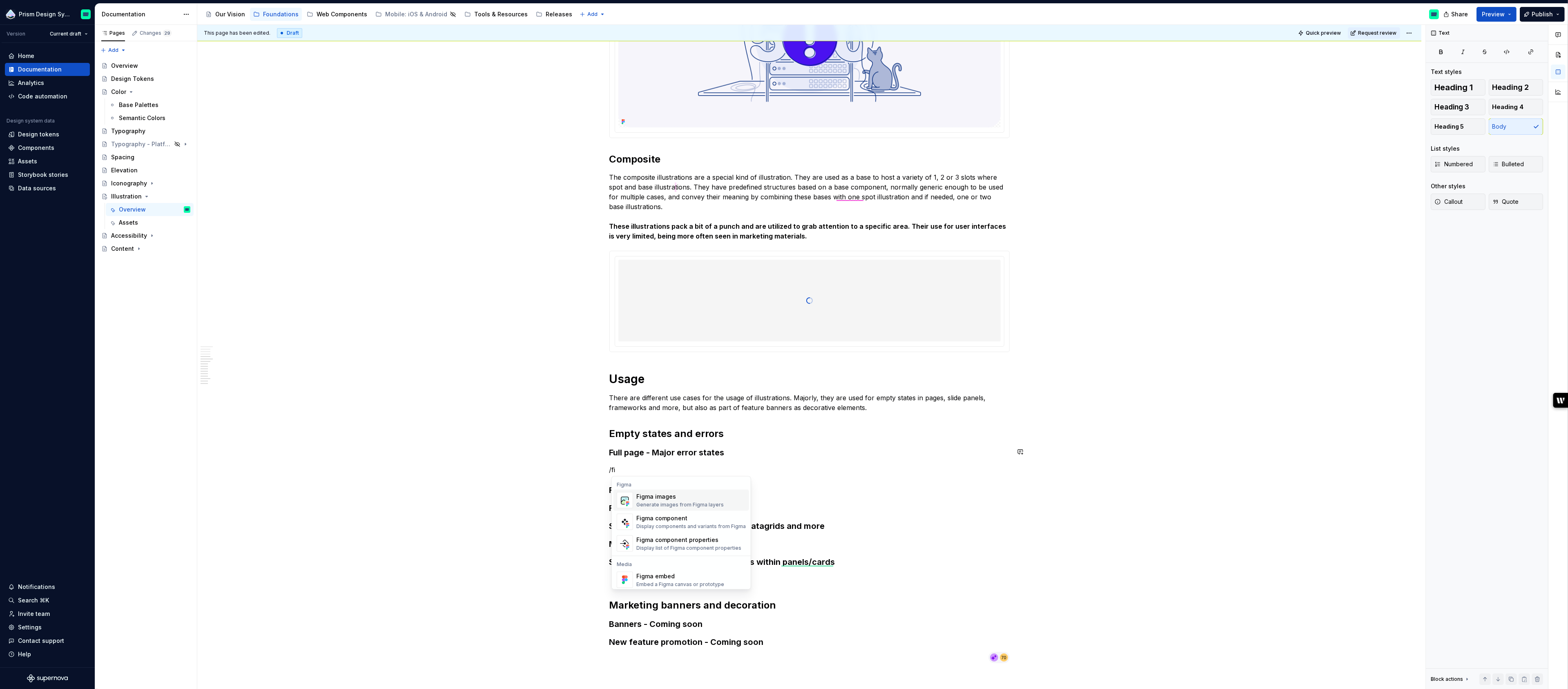
click at [717, 495] on div "Figma images" at bounding box center [680, 496] width 88 height 8
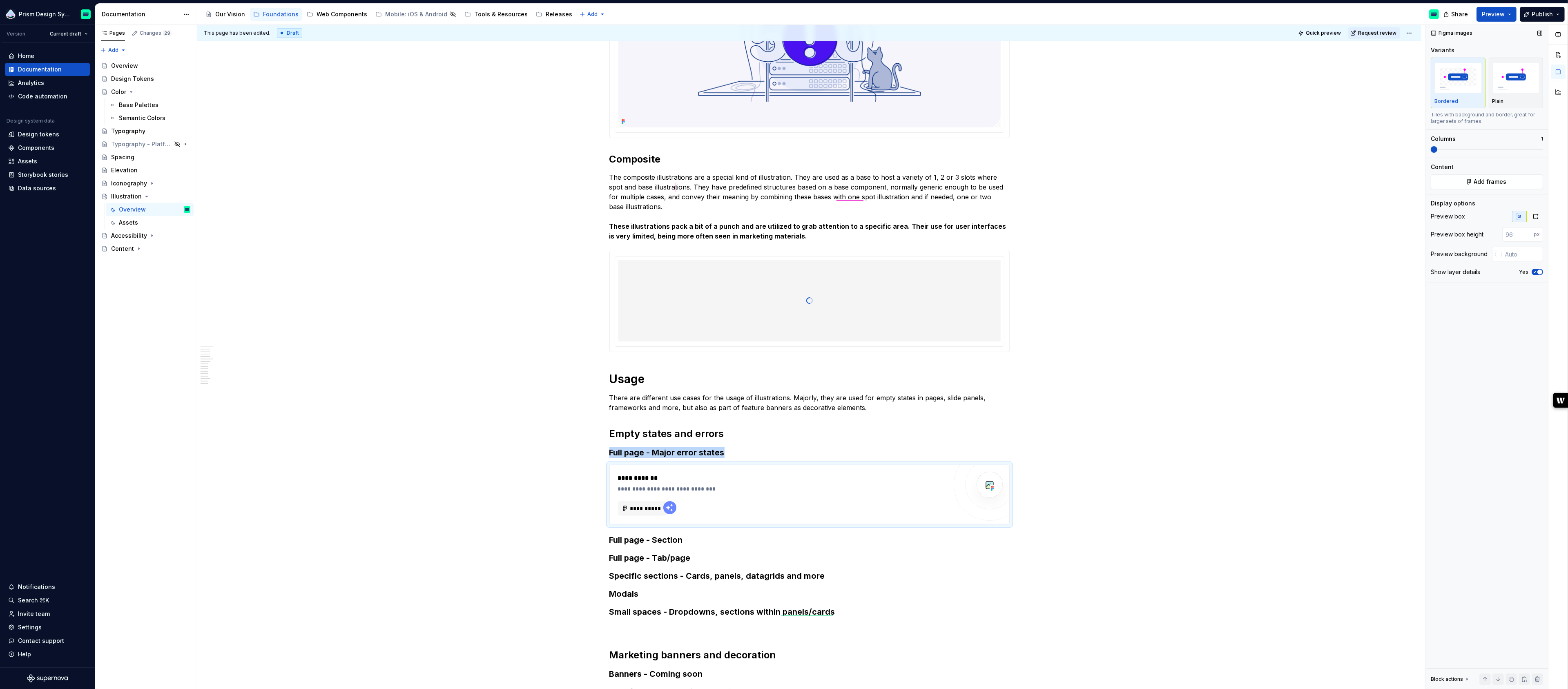
click at [1535, 271] on icon "button" at bounding box center [1535, 272] width 7 height 5
click at [1524, 72] on img "button" at bounding box center [1516, 77] width 47 height 30
click at [644, 506] on span "**********" at bounding box center [646, 508] width 32 height 8
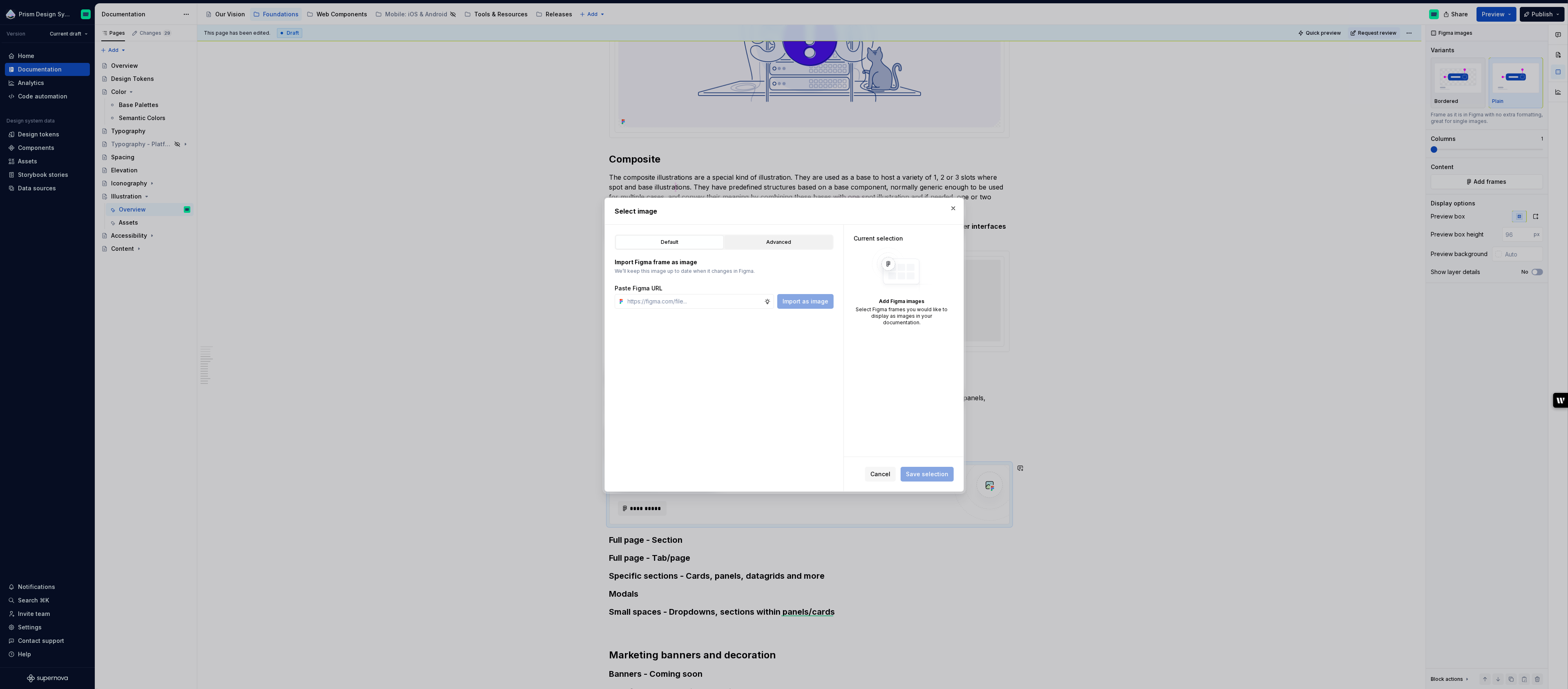
click at [766, 247] on button "Advanced" at bounding box center [779, 242] width 108 height 14
click at [665, 405] on icon "button" at bounding box center [667, 406] width 7 height 7
click at [697, 433] on icon "button" at bounding box center [700, 433] width 7 height 7
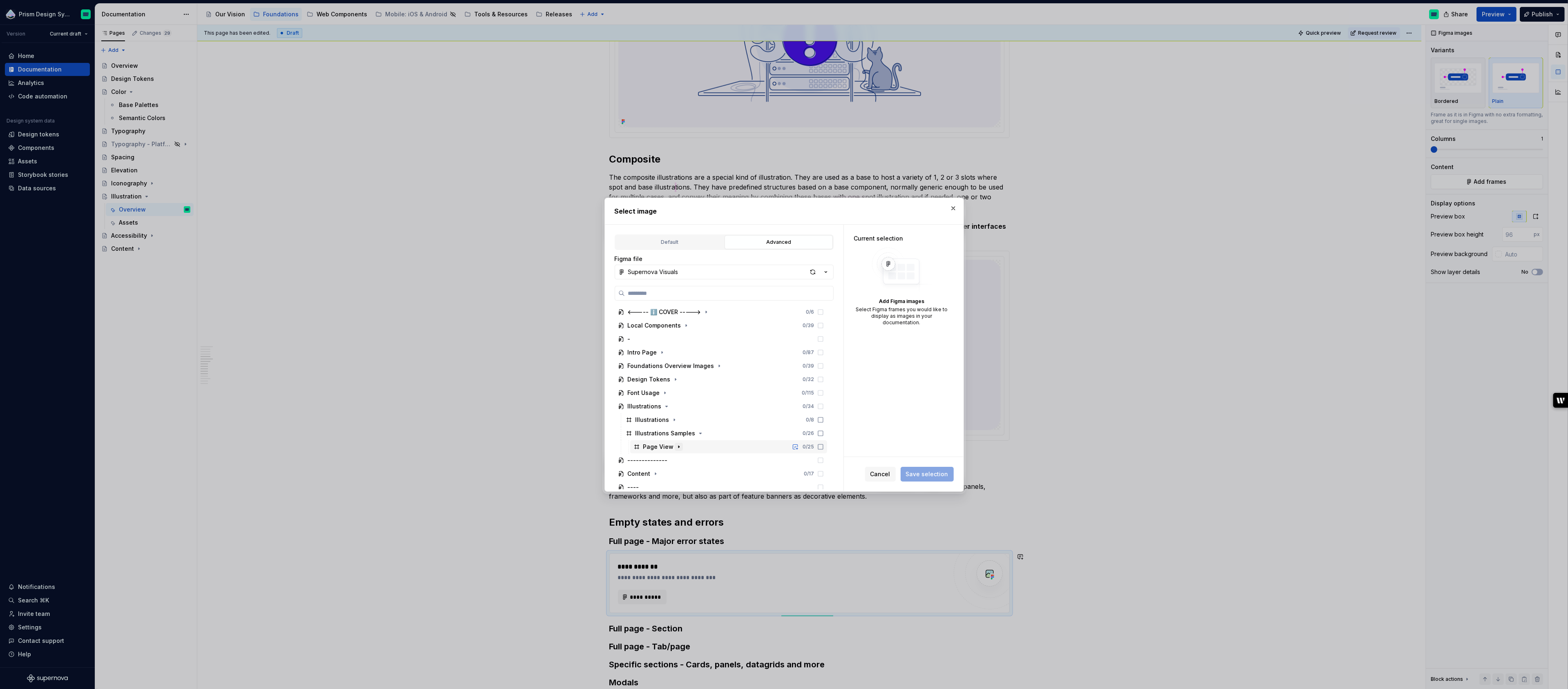
click at [679, 447] on icon "button" at bounding box center [679, 446] width 1 height 2
click at [716, 422] on div "Full Page - Major 0 / 5" at bounding box center [732, 424] width 189 height 13
click at [927, 477] on span "Save selection" at bounding box center [927, 474] width 43 height 8
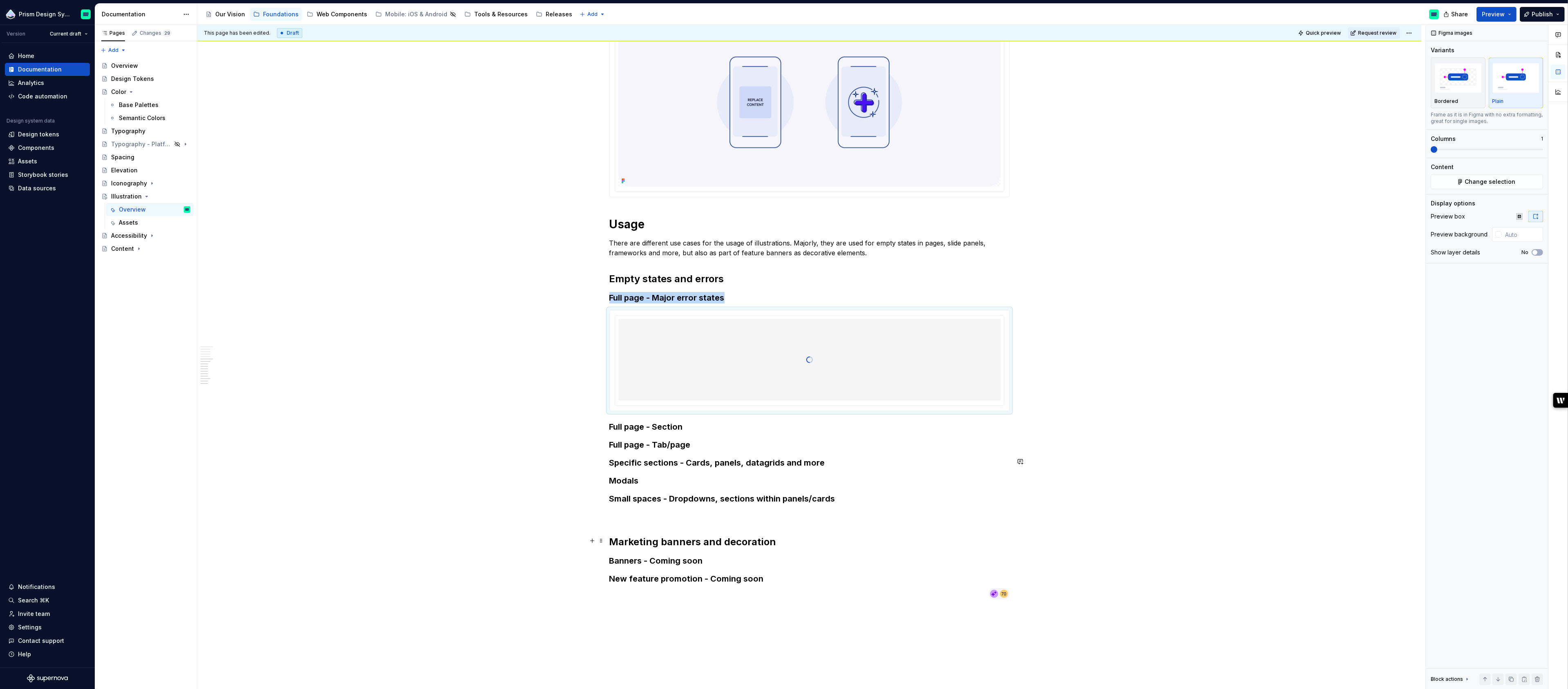
scroll to position [1276, 0]
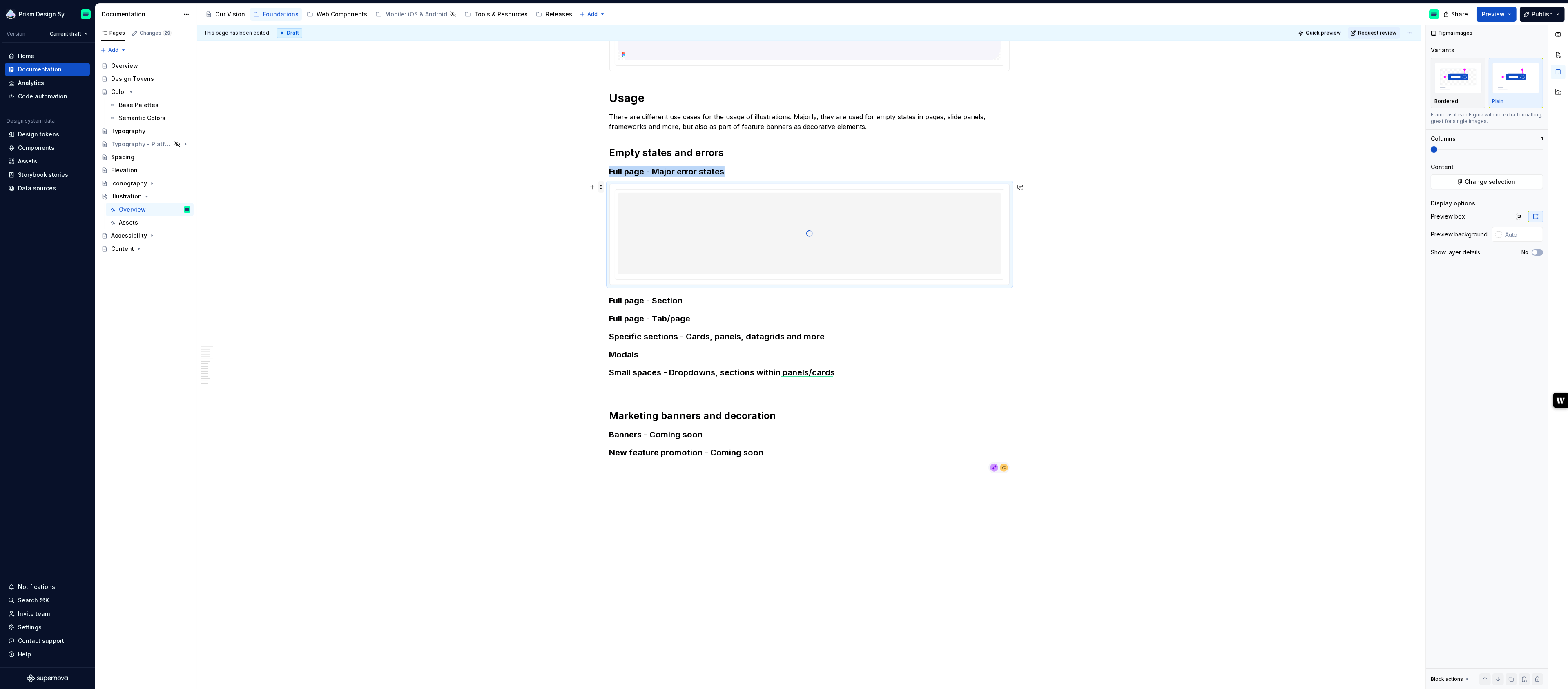
click at [604, 187] on span at bounding box center [601, 187] width 7 height 12
copy h3 "Full page - Major error states"
click at [703, 304] on h3 "Full page - Section" at bounding box center [810, 300] width 401 height 12
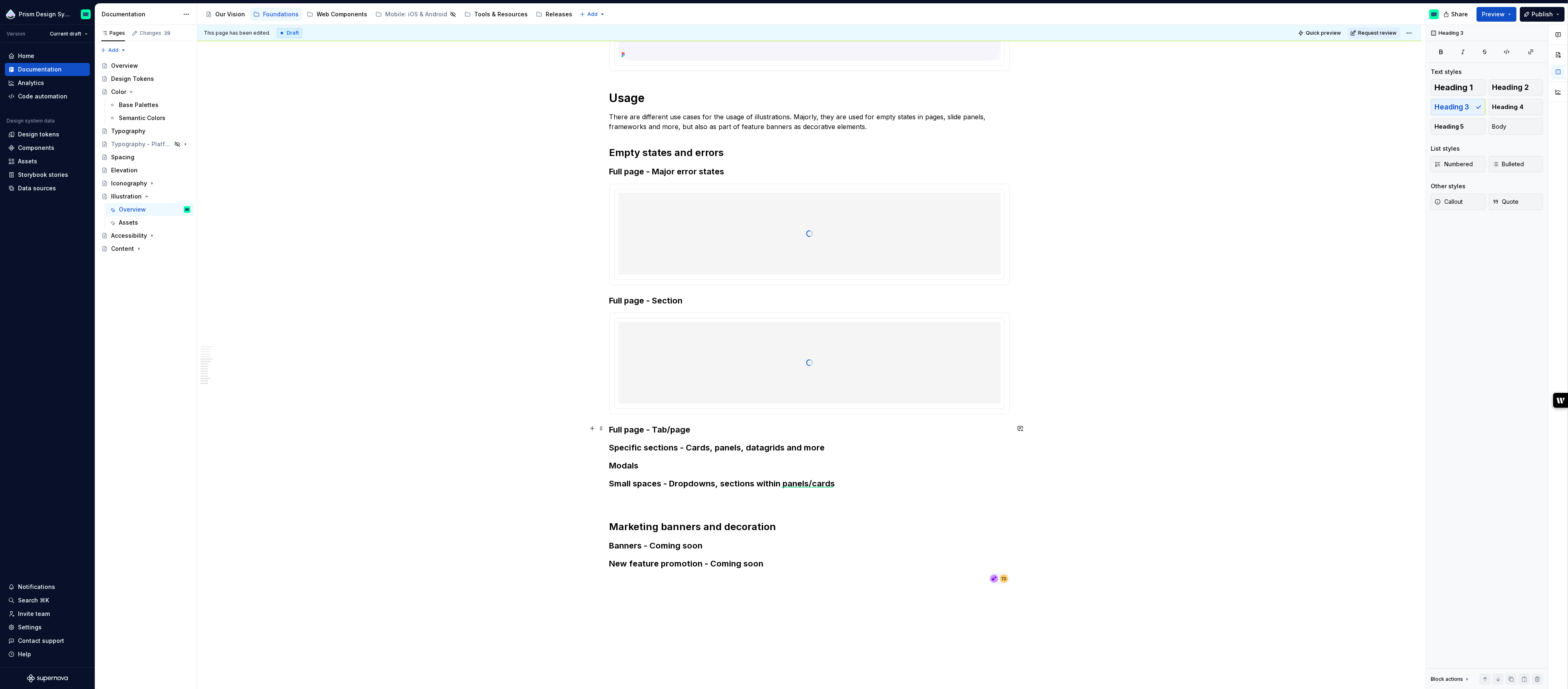
click at [707, 430] on h3 "Full page - Tab/page" at bounding box center [810, 430] width 401 height 12
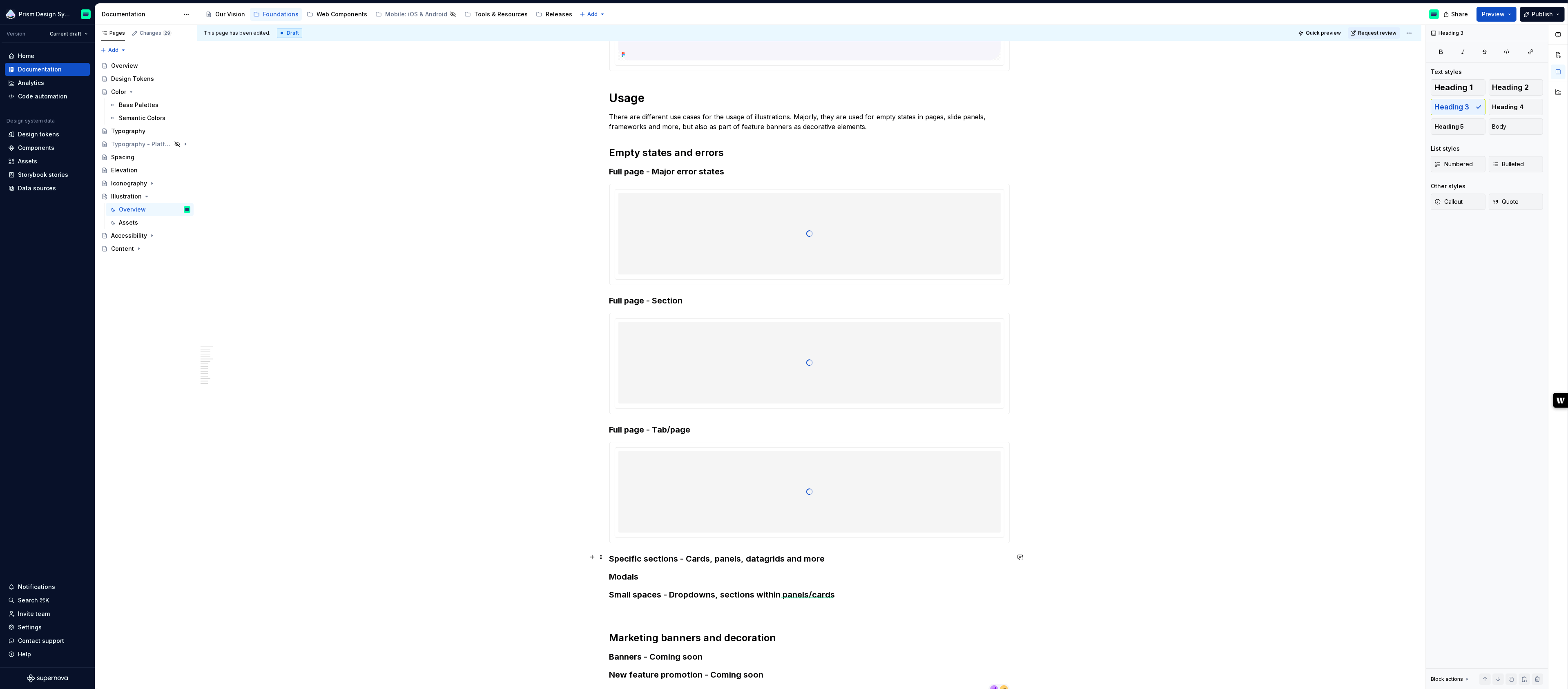
click at [861, 557] on h3 "Specific sections - Cards, panels, datagrids and more" at bounding box center [810, 559] width 401 height 12
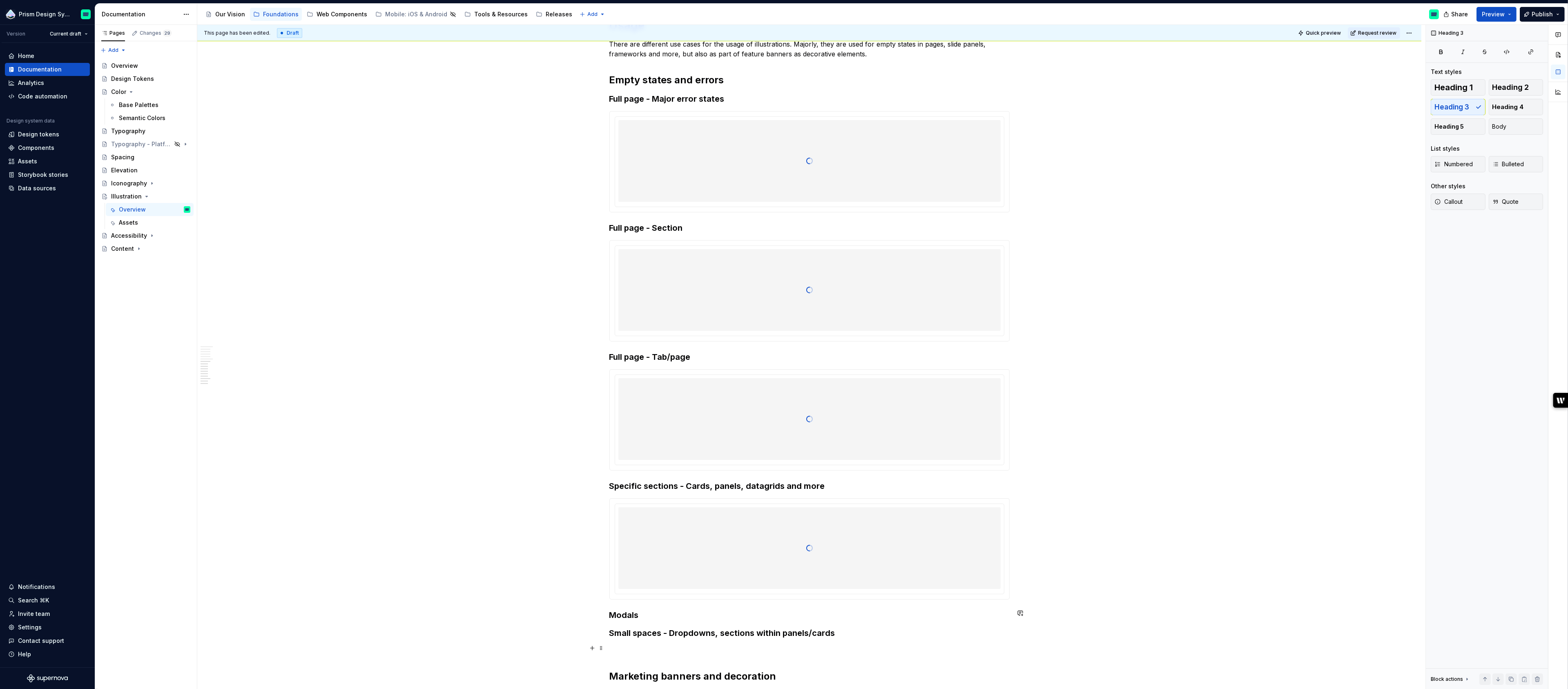
scroll to position [1517, 0]
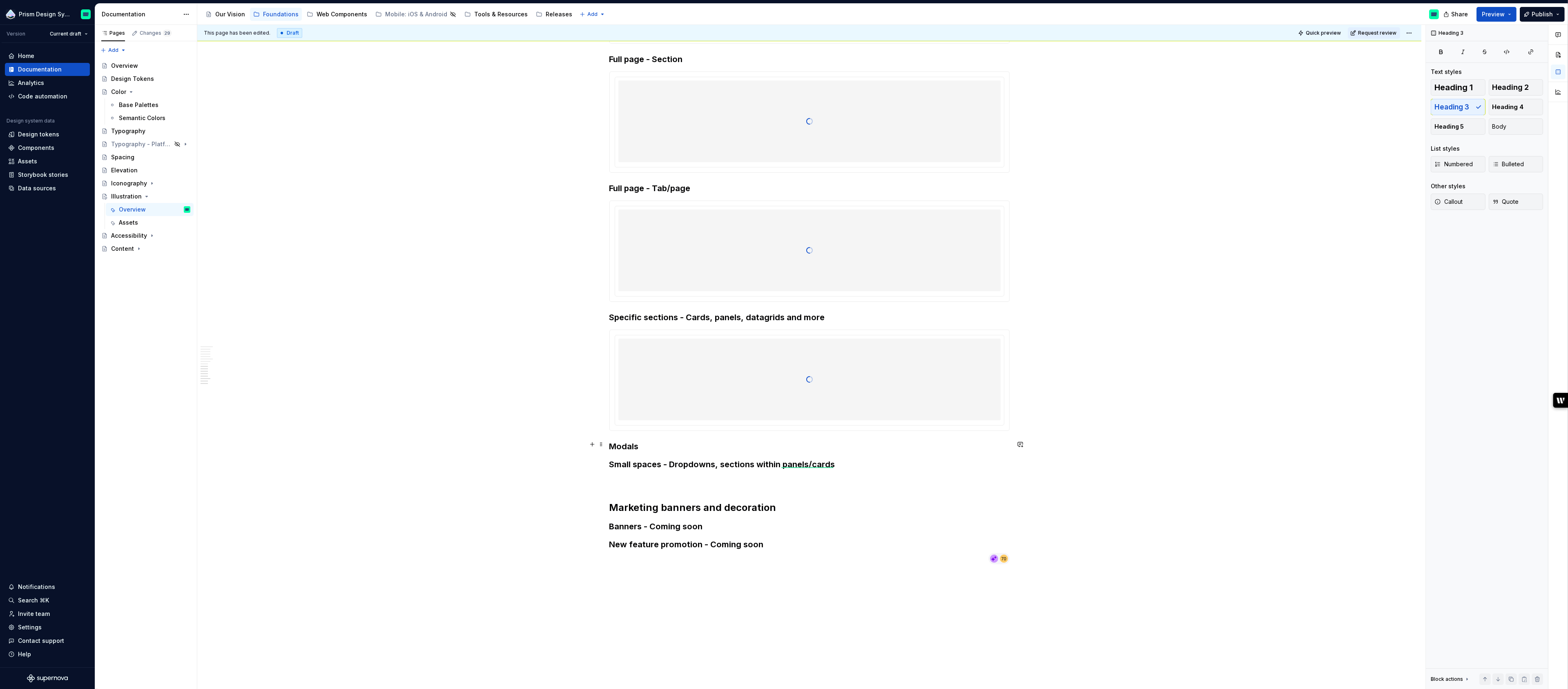
click at [801, 441] on h3 "Modals" at bounding box center [810, 446] width 401 height 12
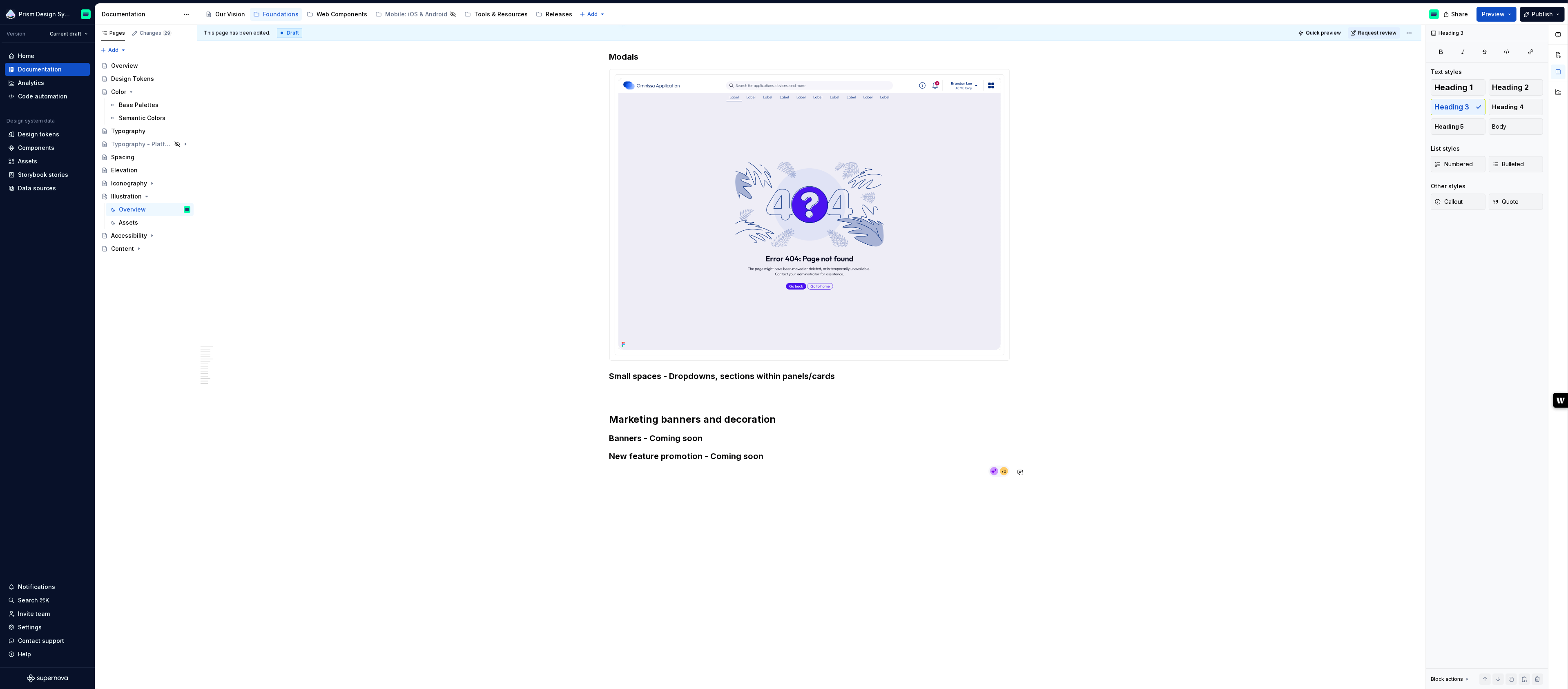
scroll to position [2671, 0]
click at [859, 375] on h3 "Small spaces - Dropdowns, sections within panels/cards" at bounding box center [810, 372] width 401 height 12
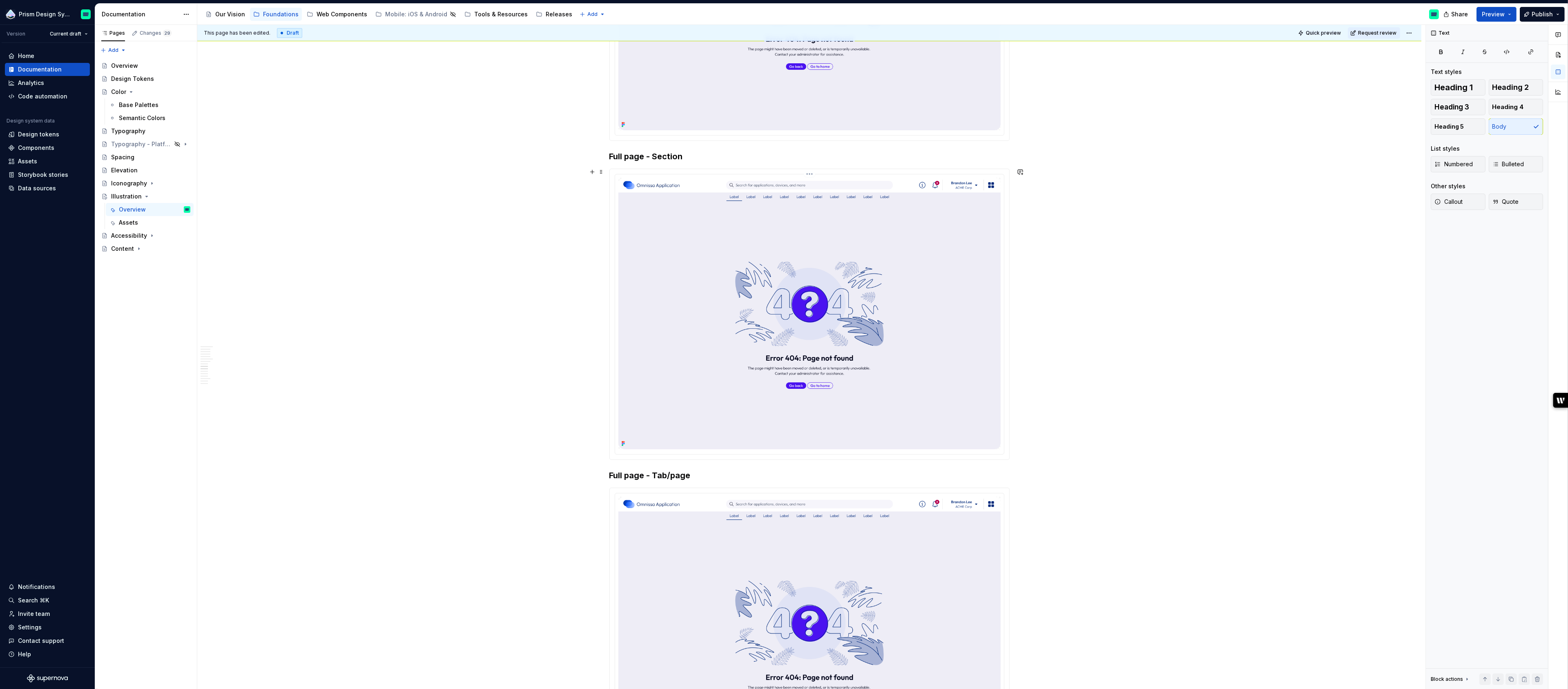
scroll to position [1615, 0]
click at [828, 281] on img at bounding box center [810, 309] width 382 height 272
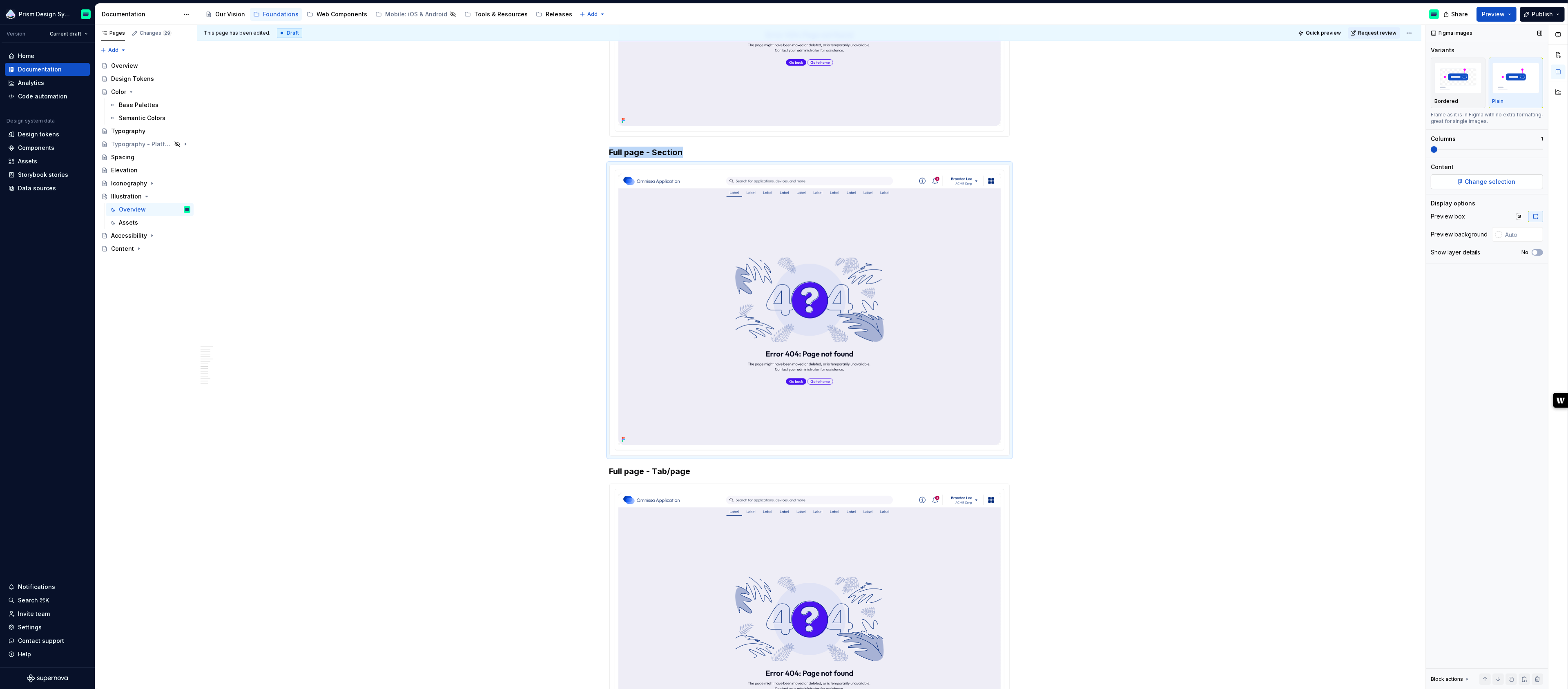
click at [1488, 180] on span "Change selection" at bounding box center [1490, 181] width 51 height 8
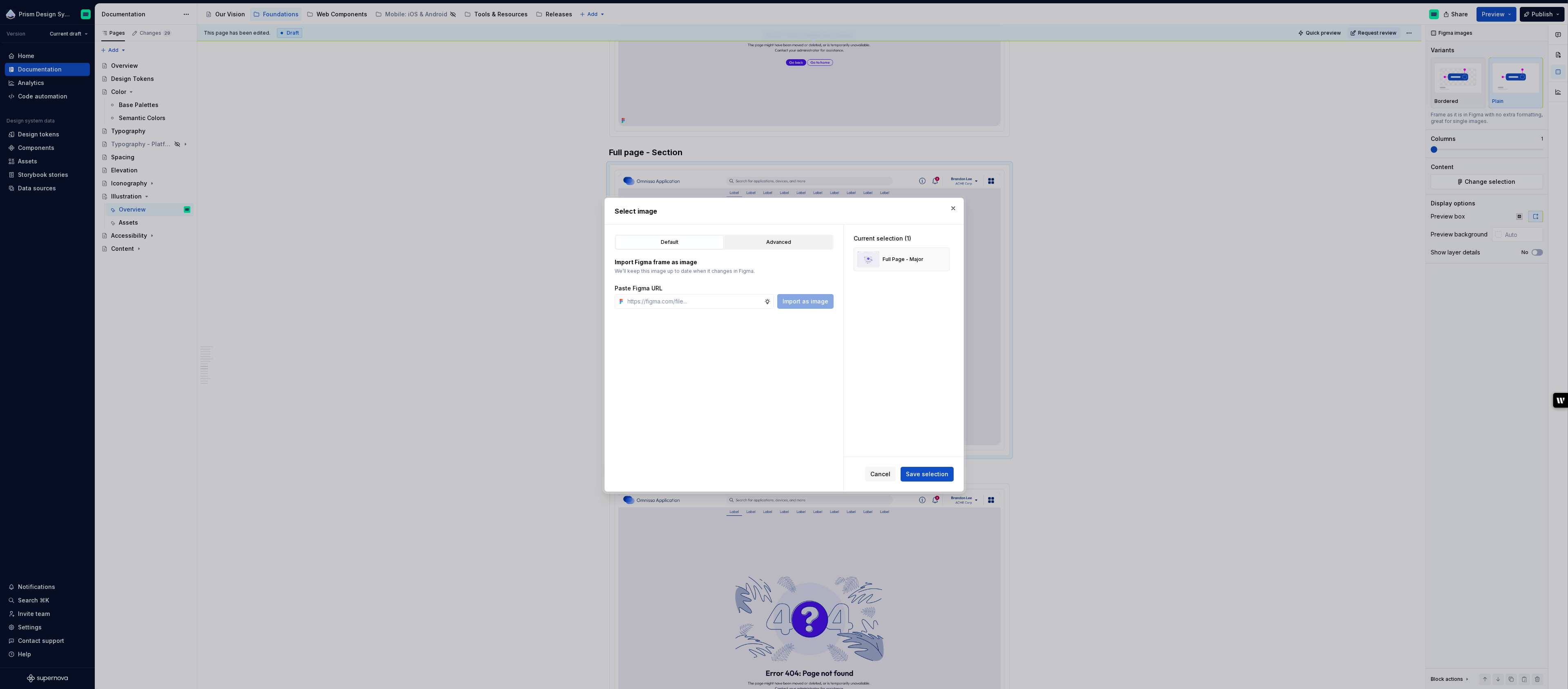
click at [782, 244] on div "Advanced" at bounding box center [779, 242] width 102 height 8
click at [663, 406] on icon "button" at bounding box center [667, 406] width 7 height 7
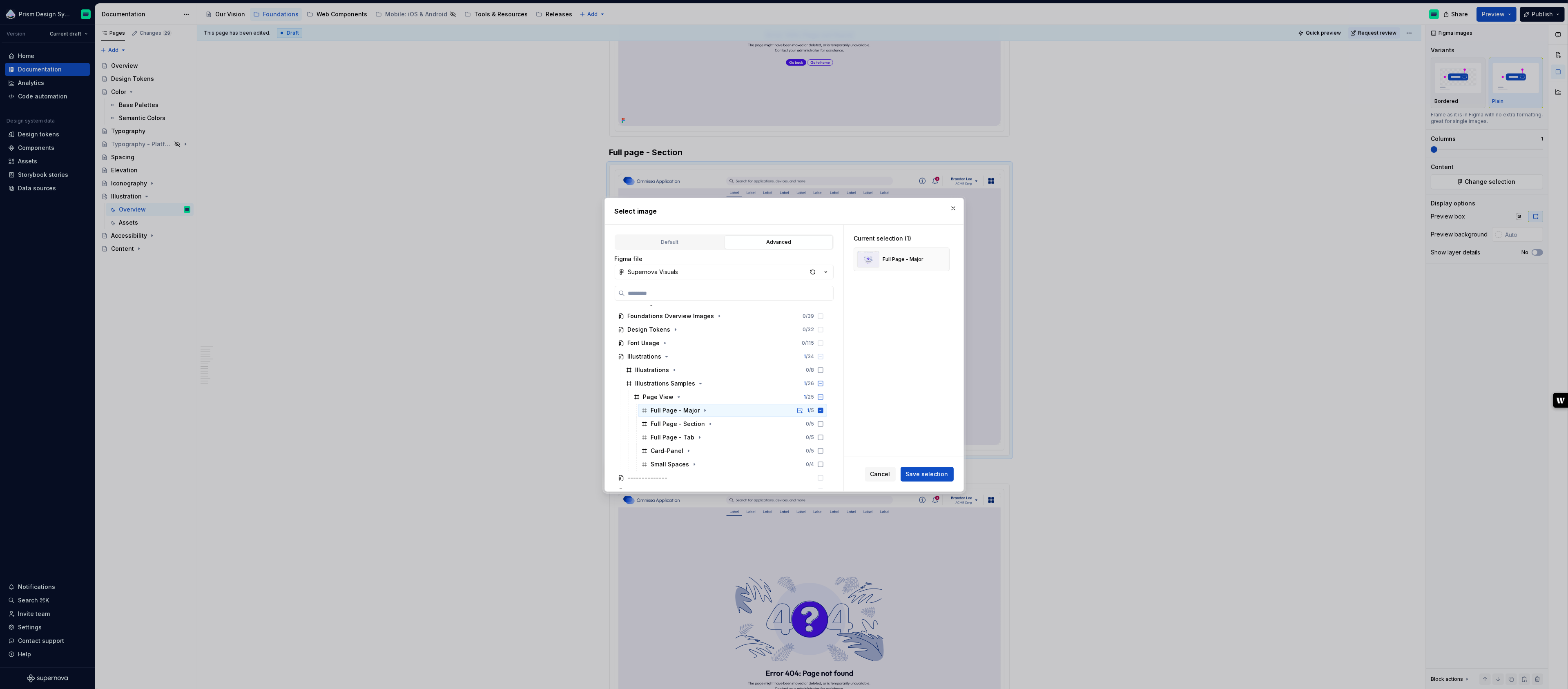
scroll to position [86, 0]
click at [824, 386] on icon at bounding box center [821, 387] width 7 height 7
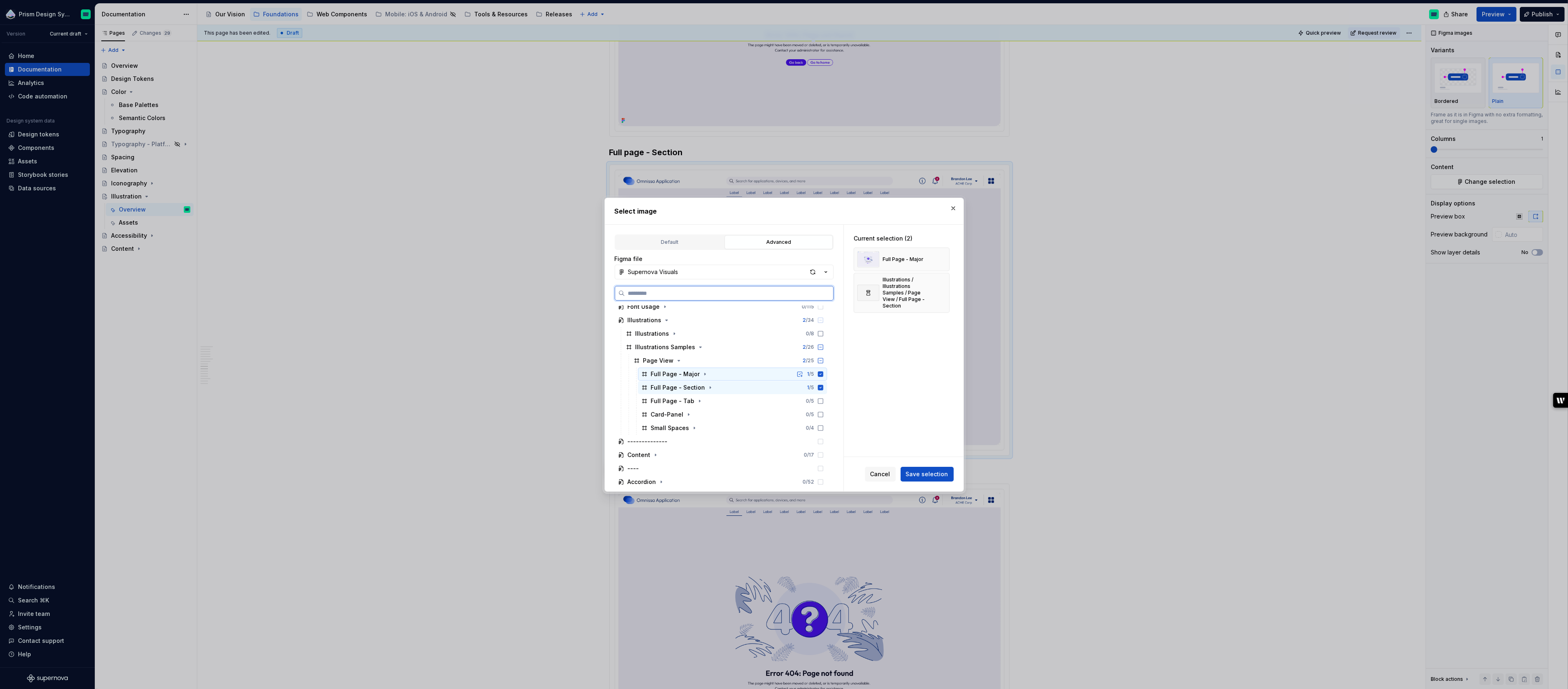
click at [823, 373] on icon at bounding box center [820, 374] width 5 height 5
click at [922, 472] on span "Save selection" at bounding box center [927, 474] width 43 height 8
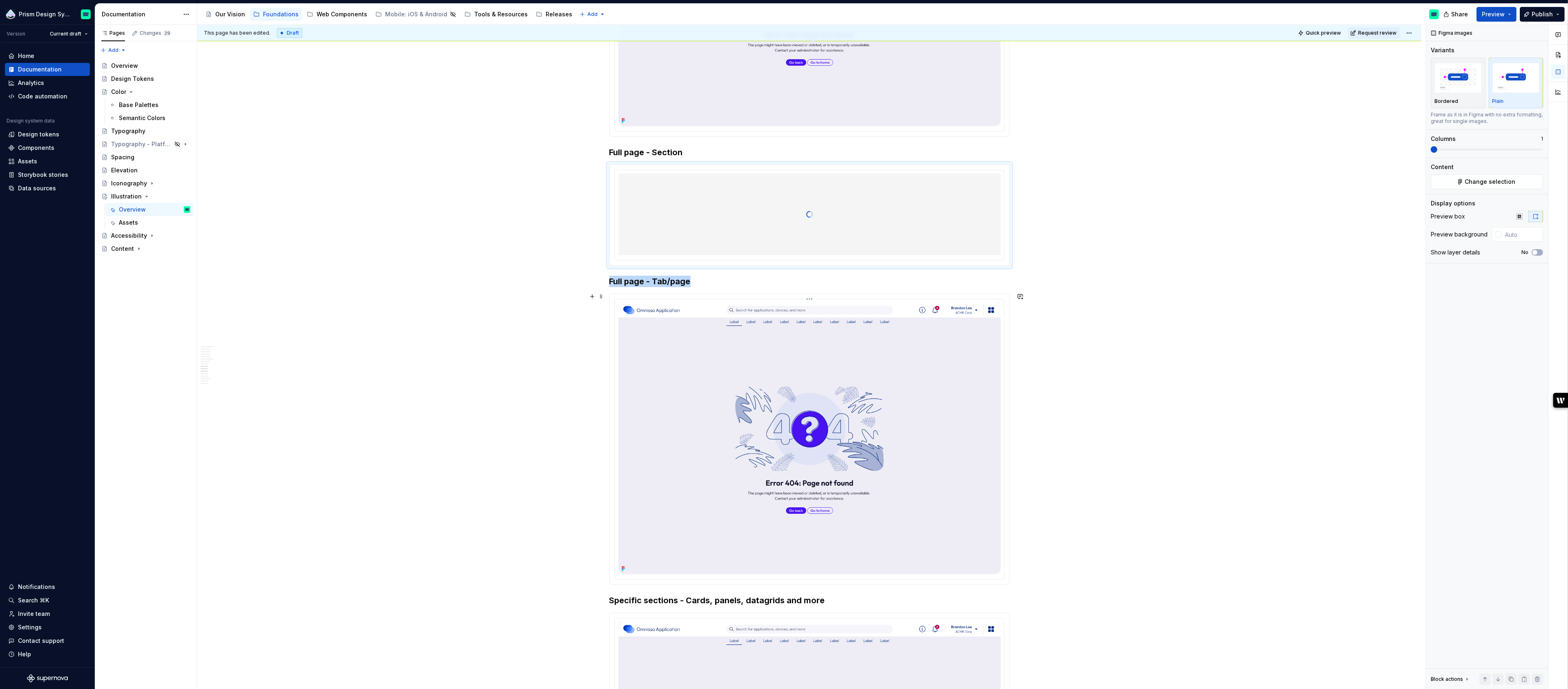
click at [847, 379] on img at bounding box center [810, 438] width 382 height 272
click at [1475, 182] on span "Change selection" at bounding box center [1490, 181] width 51 height 8
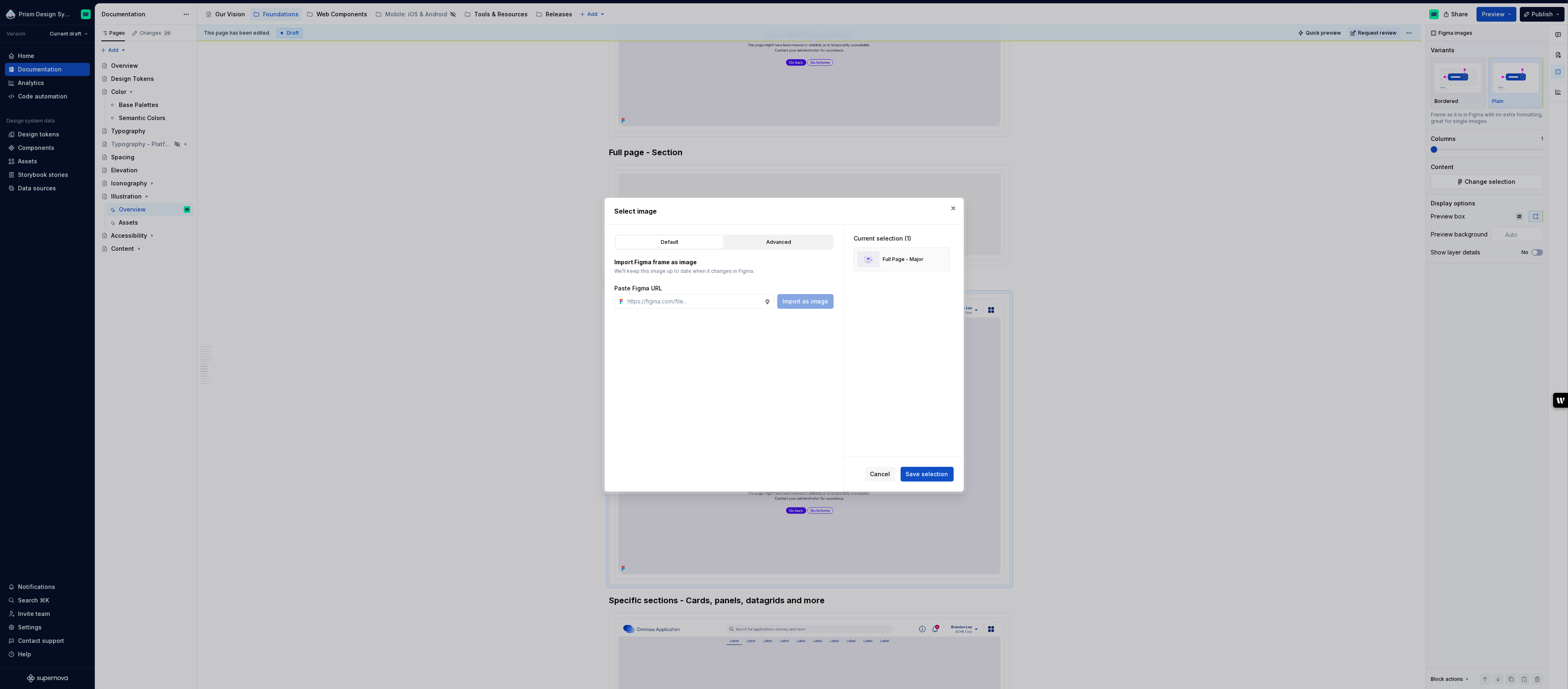
click at [785, 242] on div "Advanced" at bounding box center [779, 242] width 102 height 8
click at [665, 404] on icon "button" at bounding box center [666, 404] width 2 height 1
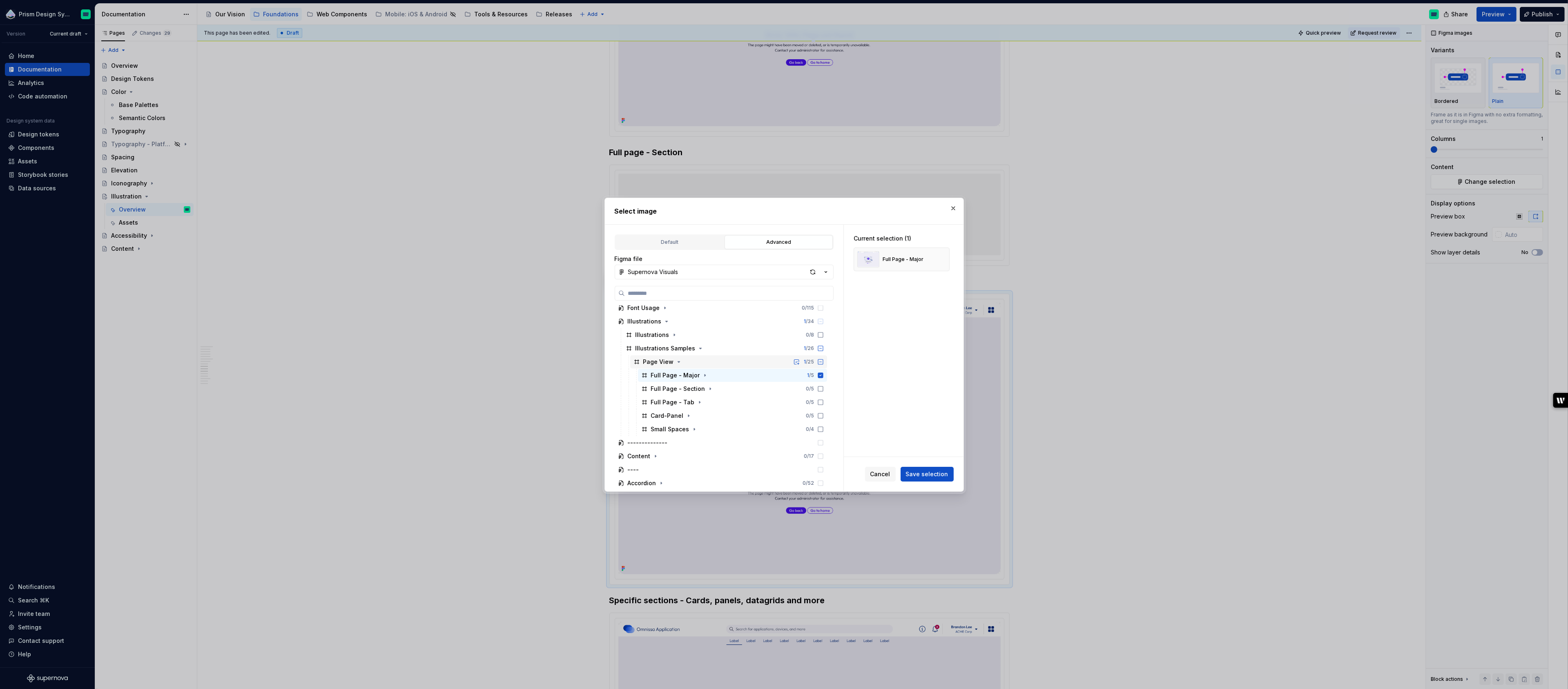
scroll to position [108, 0]
click at [824, 377] on icon at bounding box center [821, 379] width 7 height 7
click at [823, 349] on icon at bounding box center [820, 352] width 5 height 5
click at [936, 472] on span "Save selection" at bounding box center [927, 474] width 43 height 8
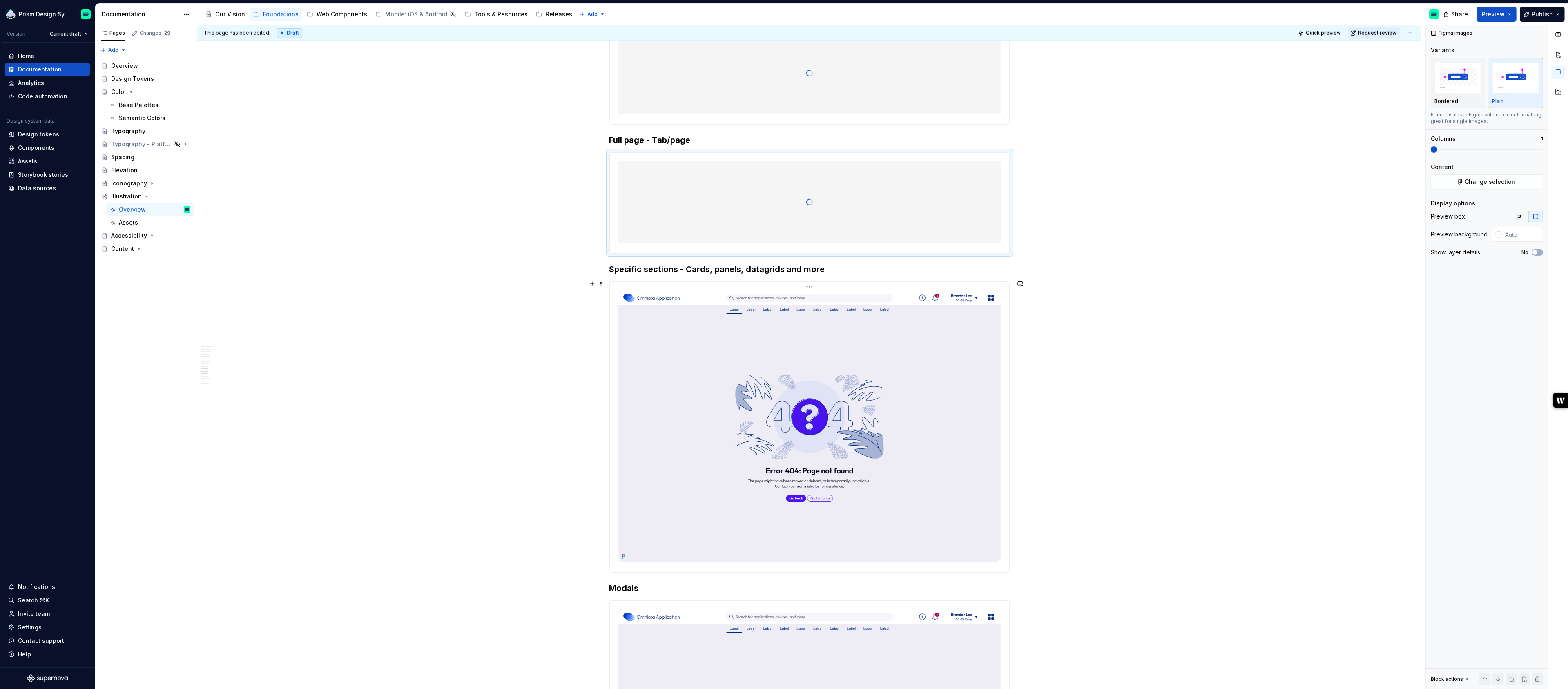
scroll to position [1759, 0]
click at [872, 418] on img at bounding box center [810, 423] width 382 height 272
click at [1499, 180] on span "Change selection" at bounding box center [1490, 181] width 51 height 8
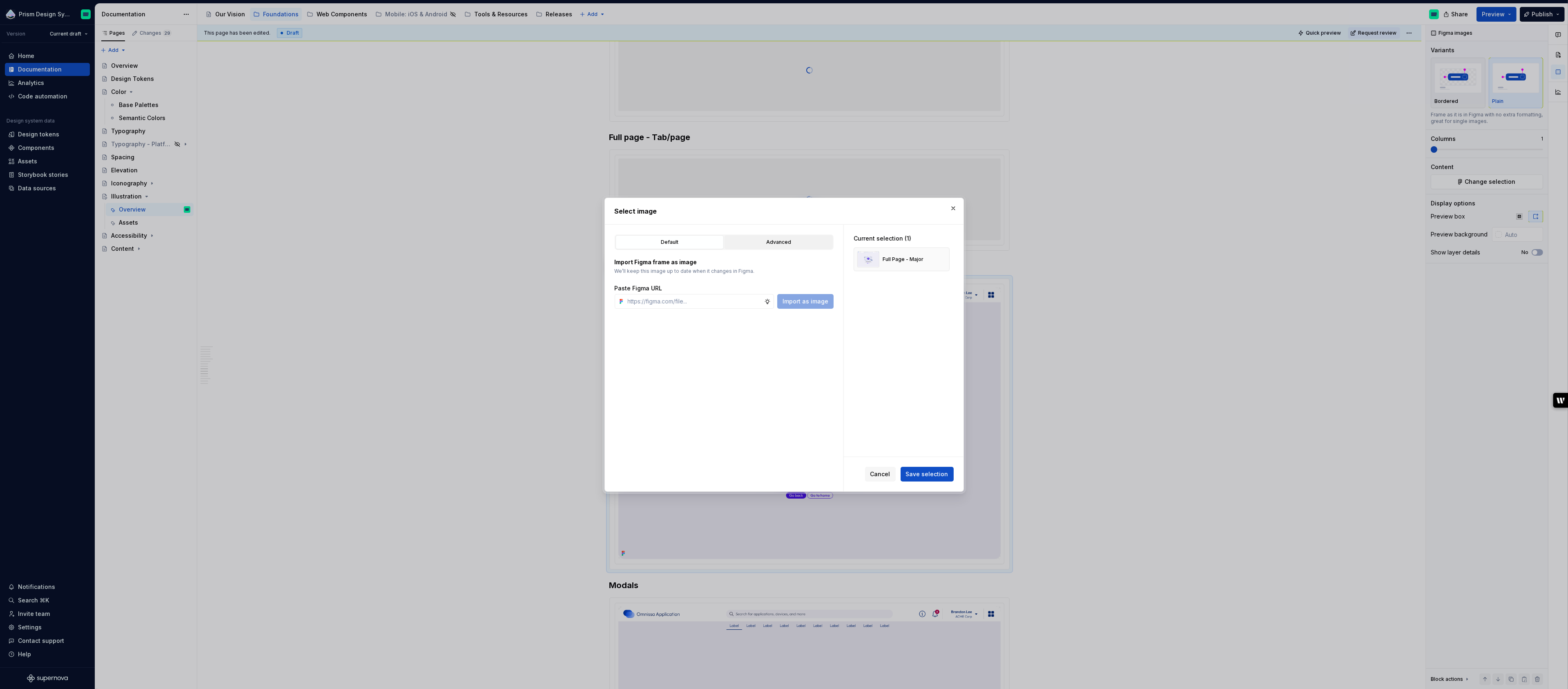
click at [774, 242] on div "Advanced" at bounding box center [779, 242] width 102 height 8
click at [664, 405] on icon "button" at bounding box center [667, 406] width 7 height 7
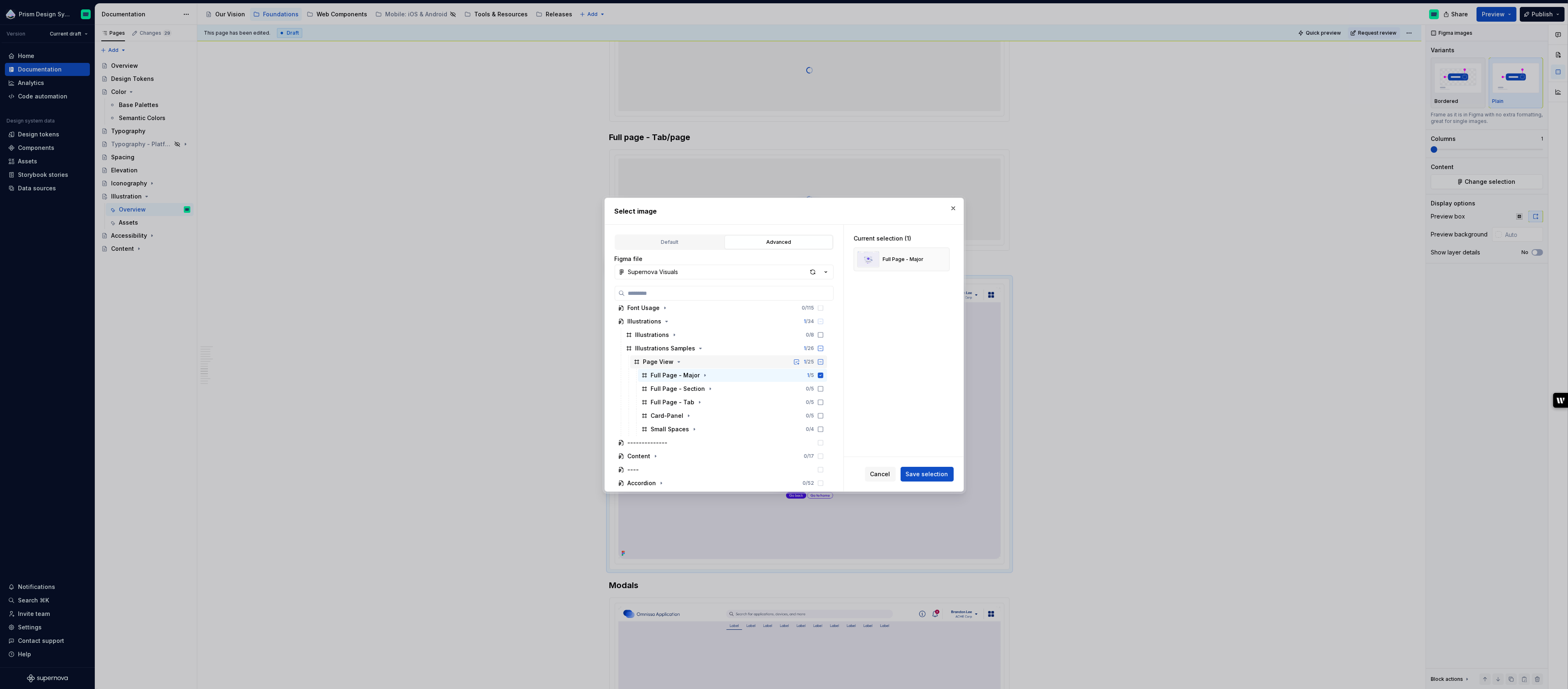
scroll to position [96, 0]
click at [824, 403] on icon at bounding box center [821, 405] width 7 height 7
click at [823, 363] on icon at bounding box center [820, 365] width 5 height 5
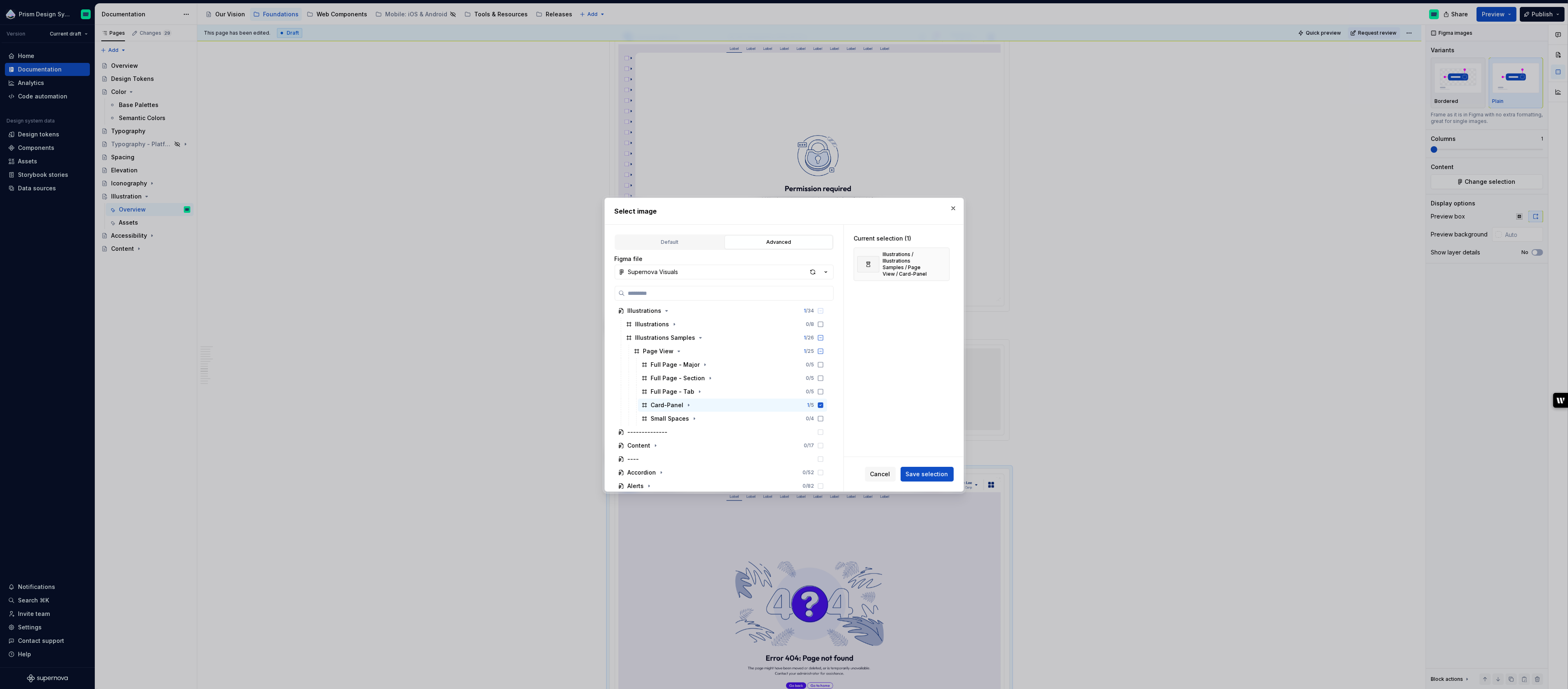
click at [914, 473] on span "Save selection" at bounding box center [927, 474] width 43 height 8
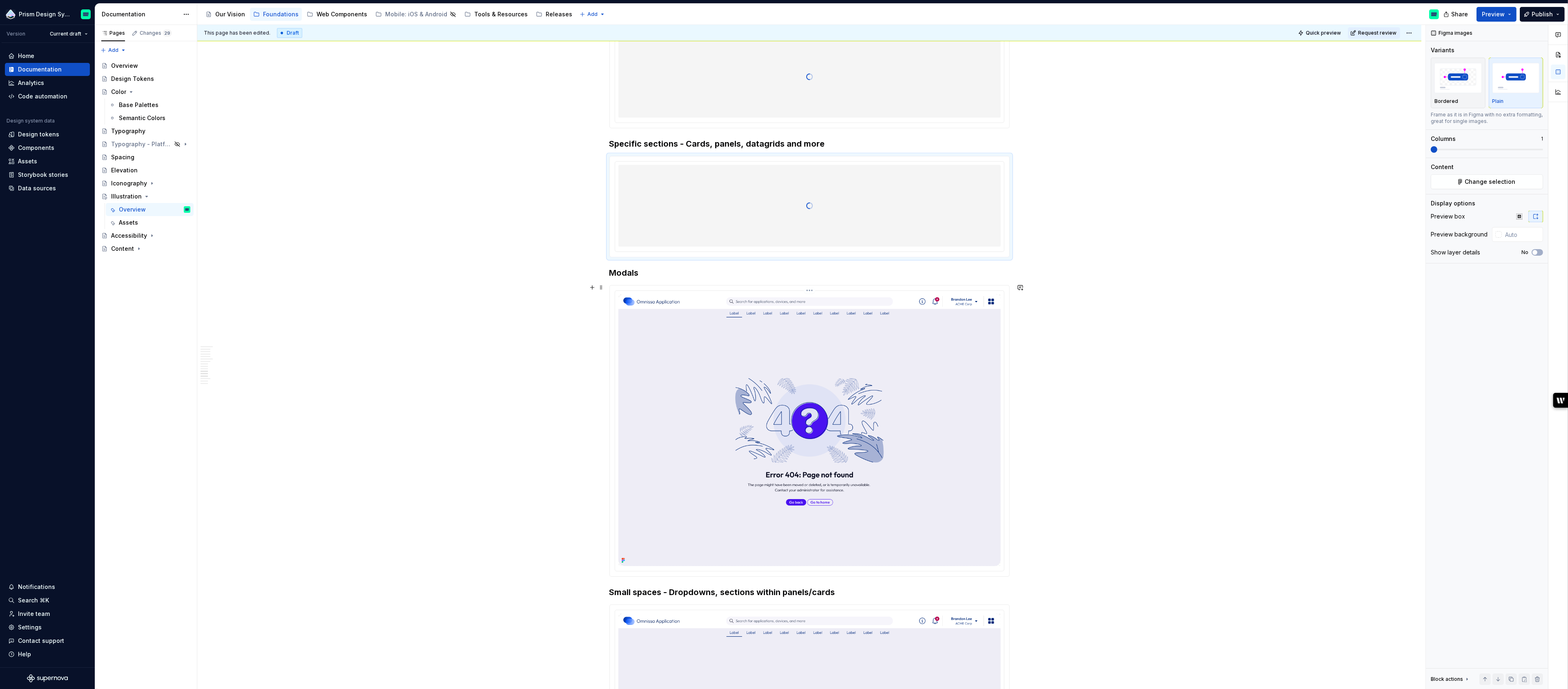
scroll to position [2075, 0]
click at [864, 373] on img at bounding box center [810, 427] width 382 height 272
click at [1501, 181] on span "Change selection" at bounding box center [1490, 181] width 51 height 8
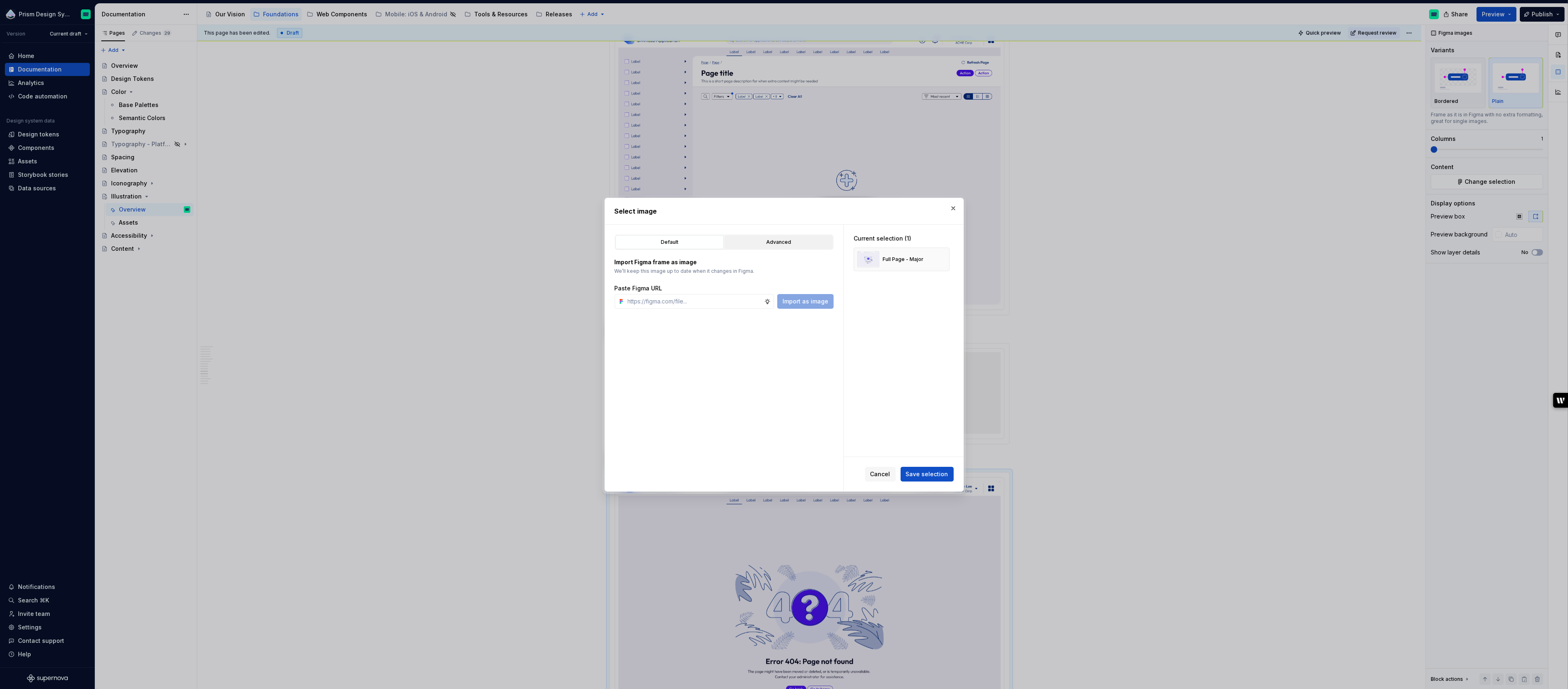
click at [780, 243] on div "Advanced" at bounding box center [779, 242] width 102 height 8
click at [881, 480] on button "Cancel" at bounding box center [880, 474] width 30 height 15
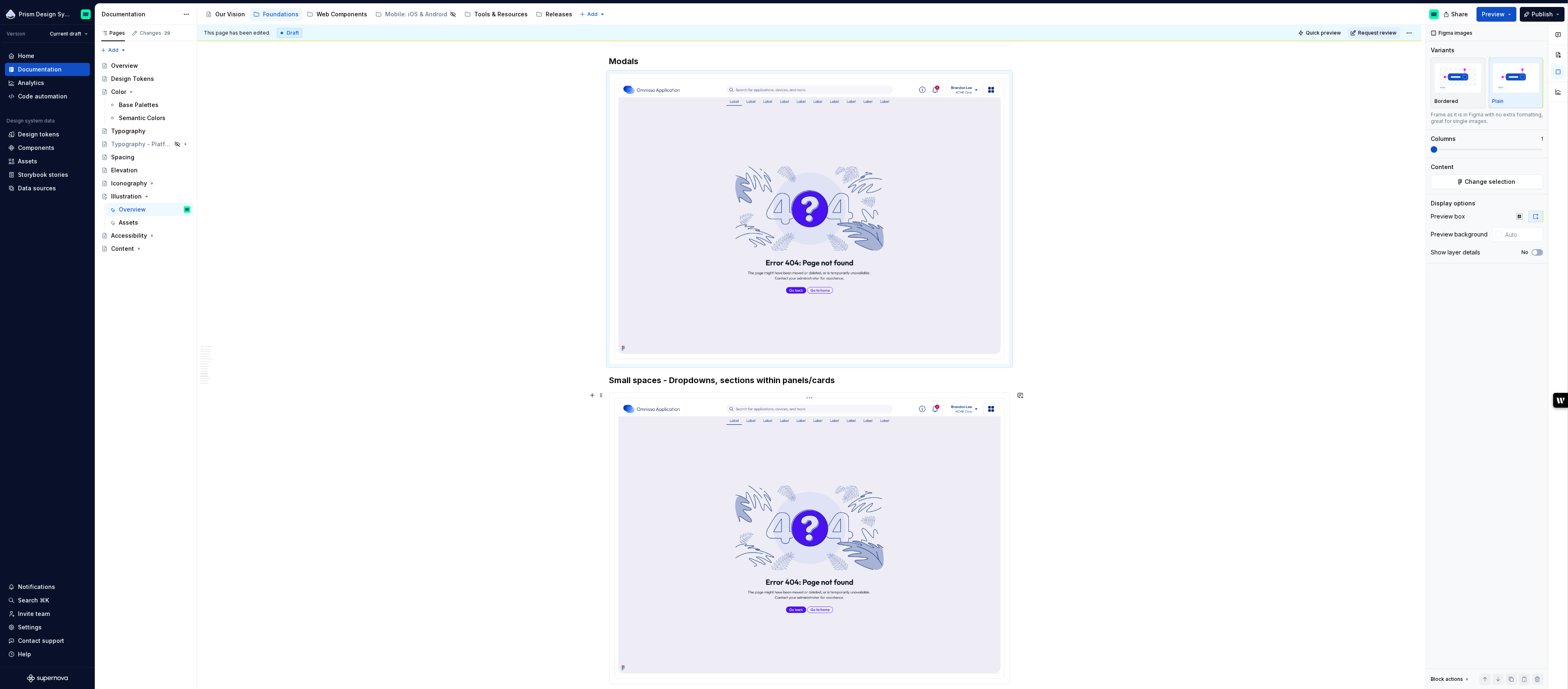
click at [881, 456] on img at bounding box center [810, 537] width 382 height 272
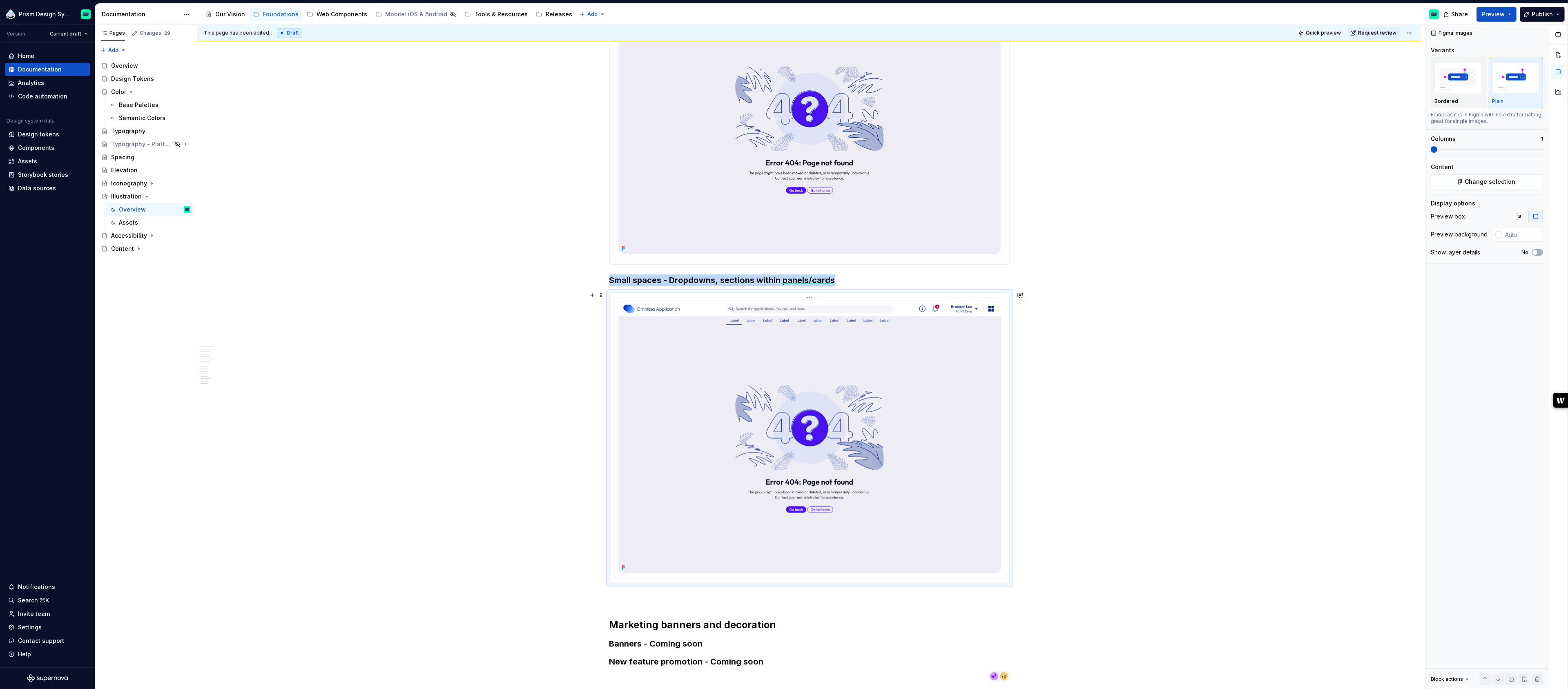
scroll to position [2583, 0]
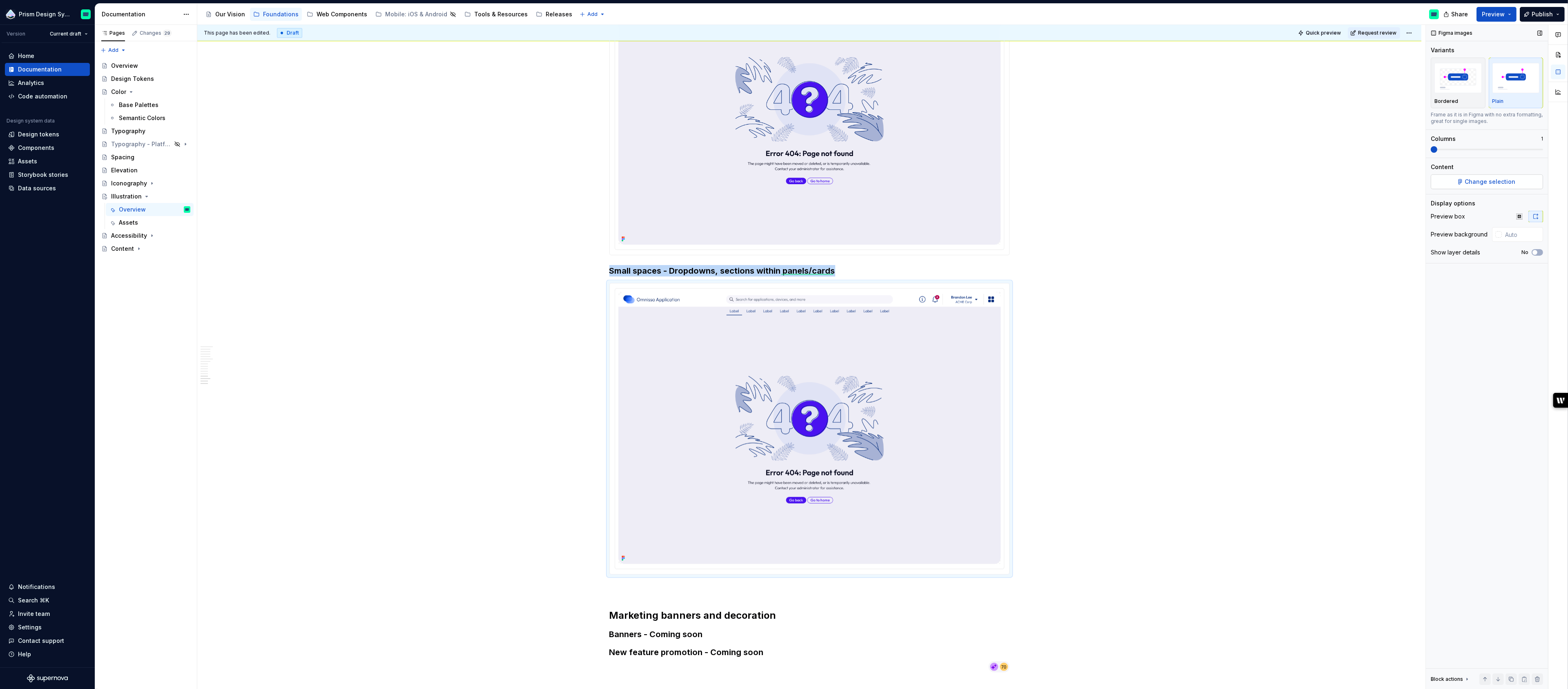
click at [1477, 181] on span "Change selection" at bounding box center [1490, 181] width 51 height 8
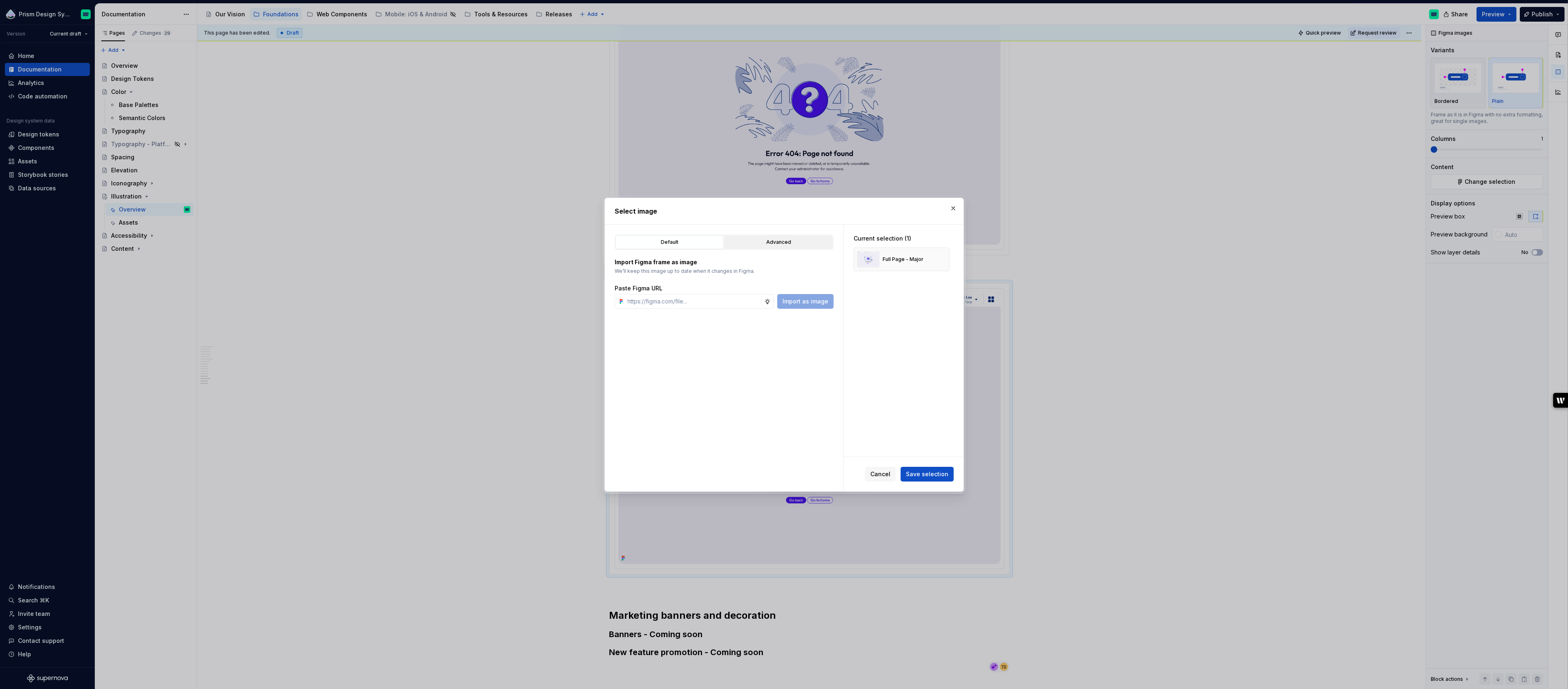
click at [773, 244] on div "Advanced" at bounding box center [779, 242] width 102 height 8
type textarea "*"
click at [665, 405] on icon "button" at bounding box center [667, 406] width 7 height 7
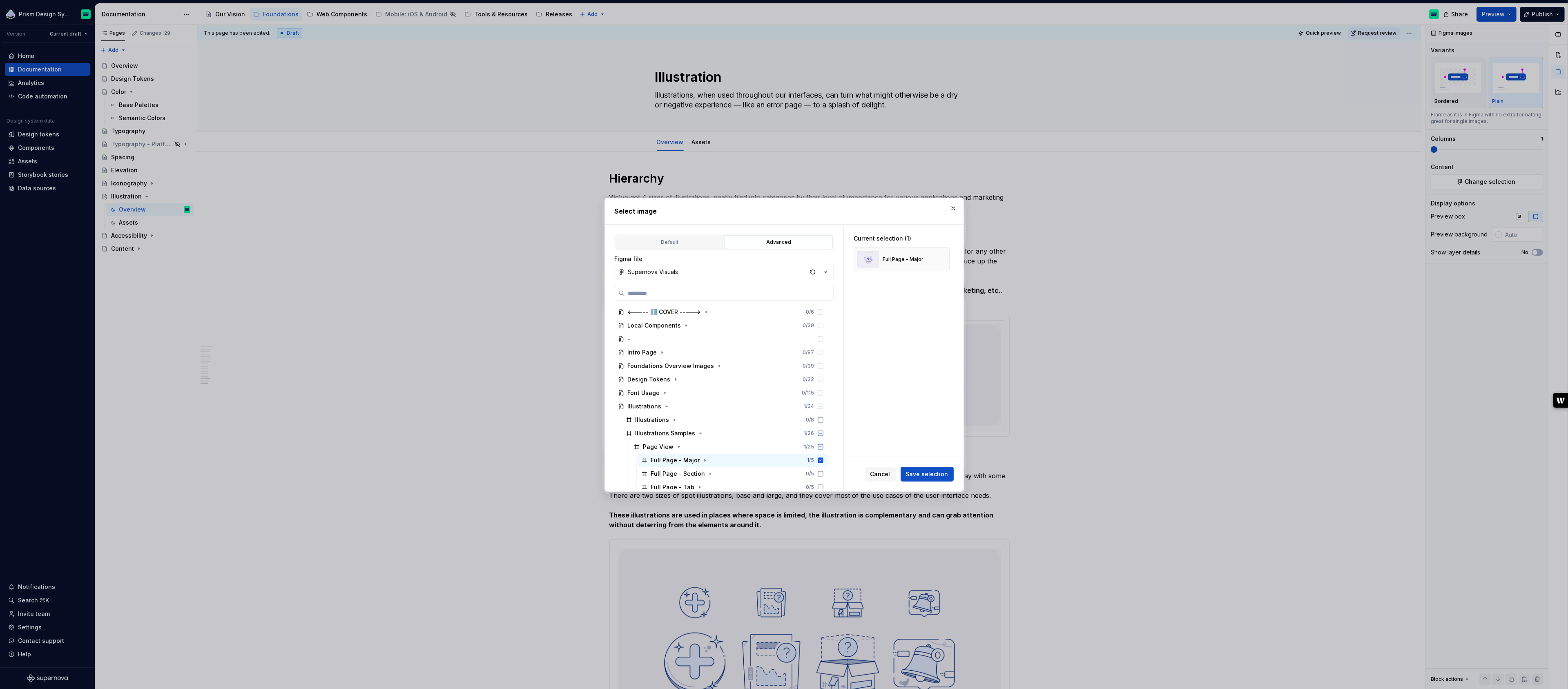
scroll to position [85, 0]
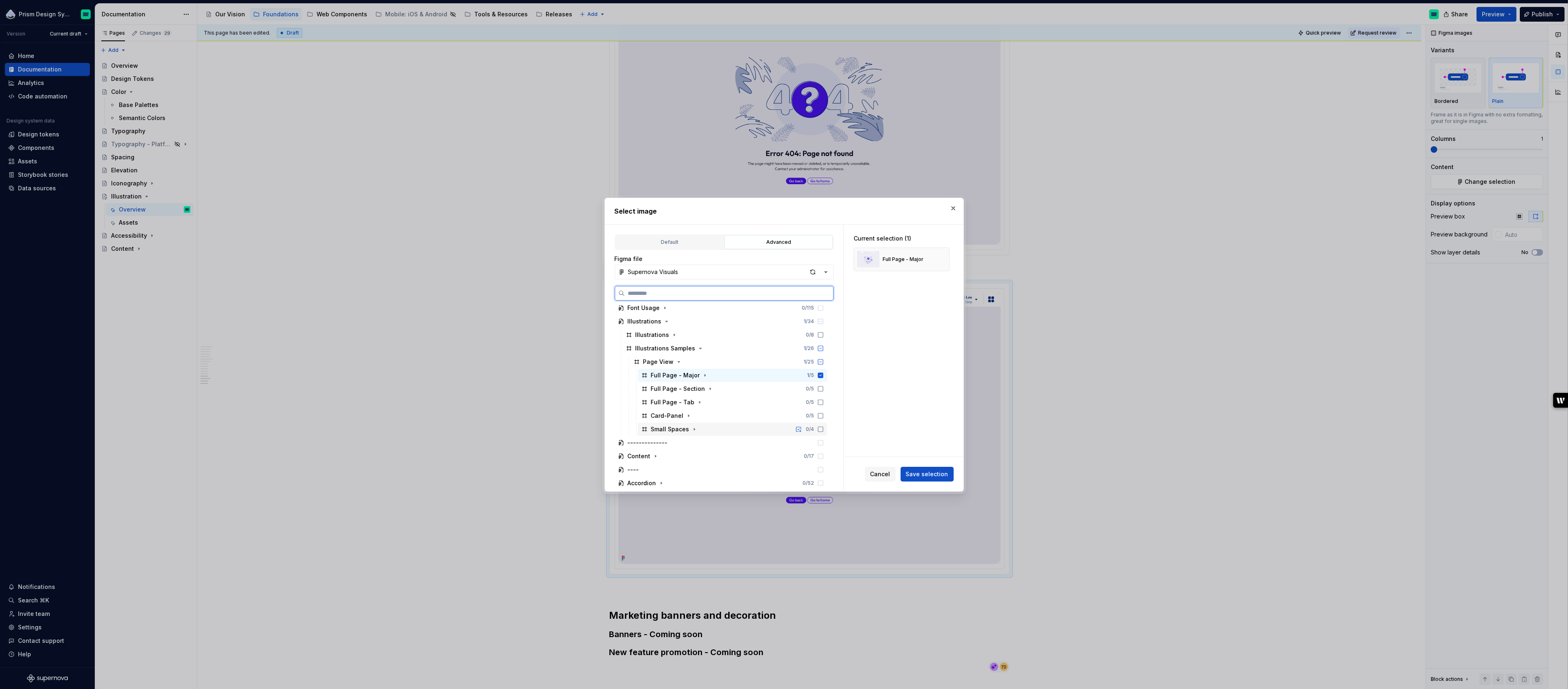
click at [824, 428] on icon at bounding box center [821, 429] width 7 height 7
click at [823, 376] on icon at bounding box center [820, 375] width 5 height 5
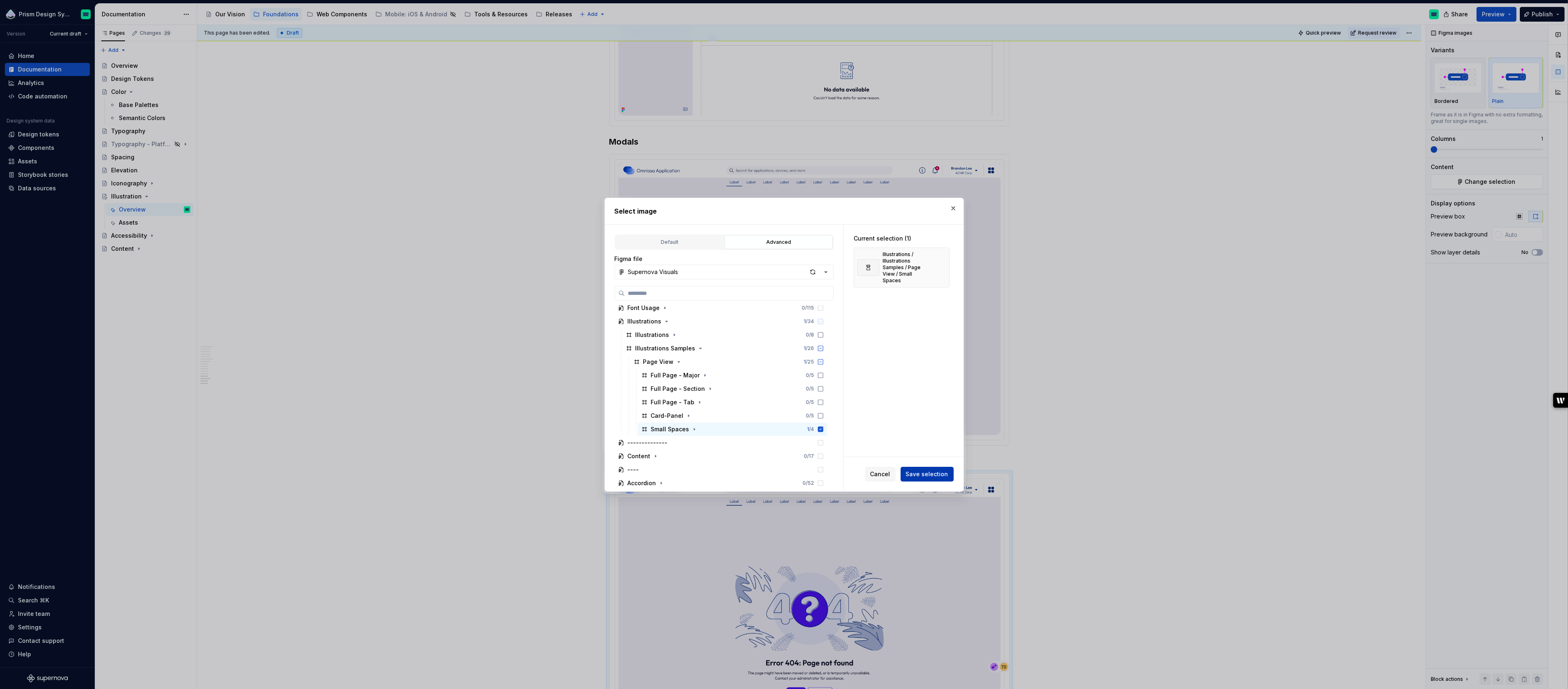
click at [932, 472] on span "Save selection" at bounding box center [927, 474] width 43 height 8
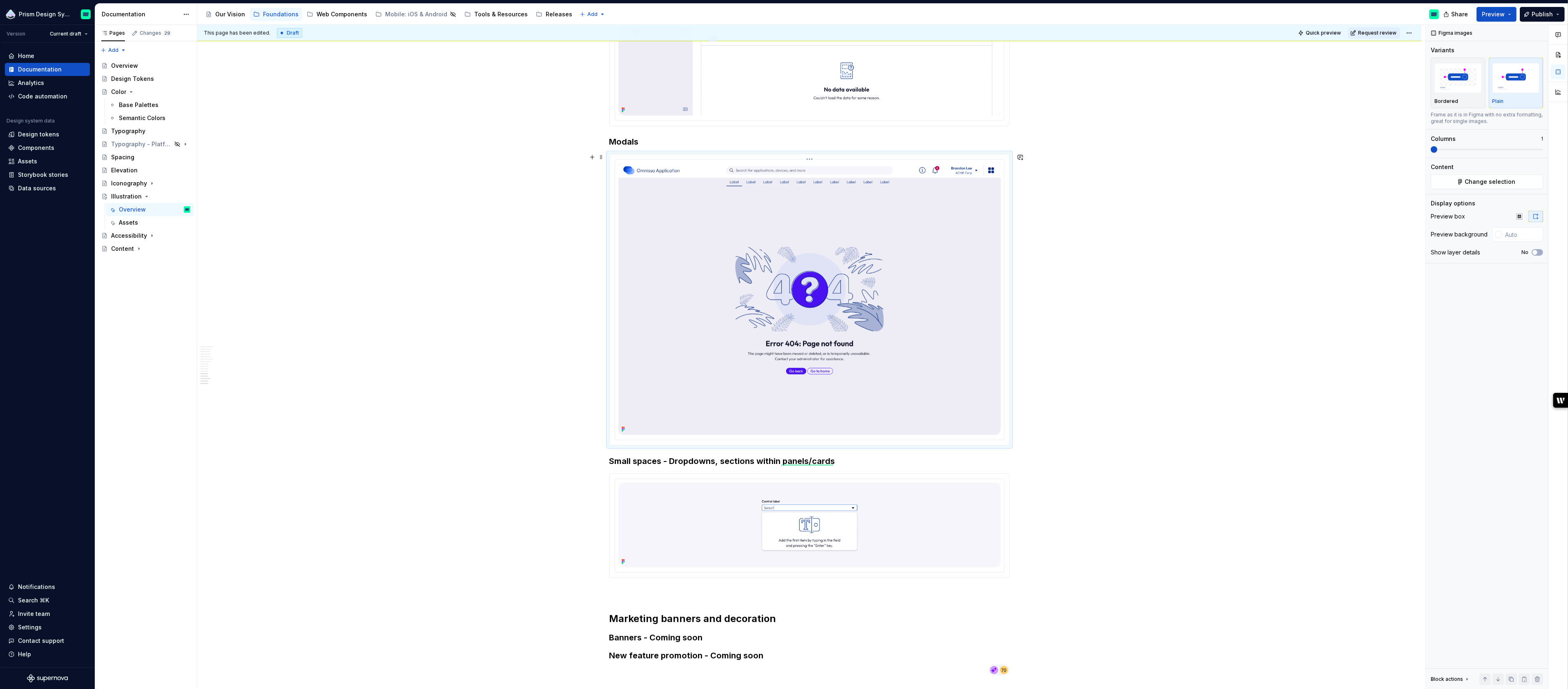
click at [819, 205] on img at bounding box center [810, 299] width 382 height 272
click at [1489, 182] on span "Change selection" at bounding box center [1490, 181] width 51 height 8
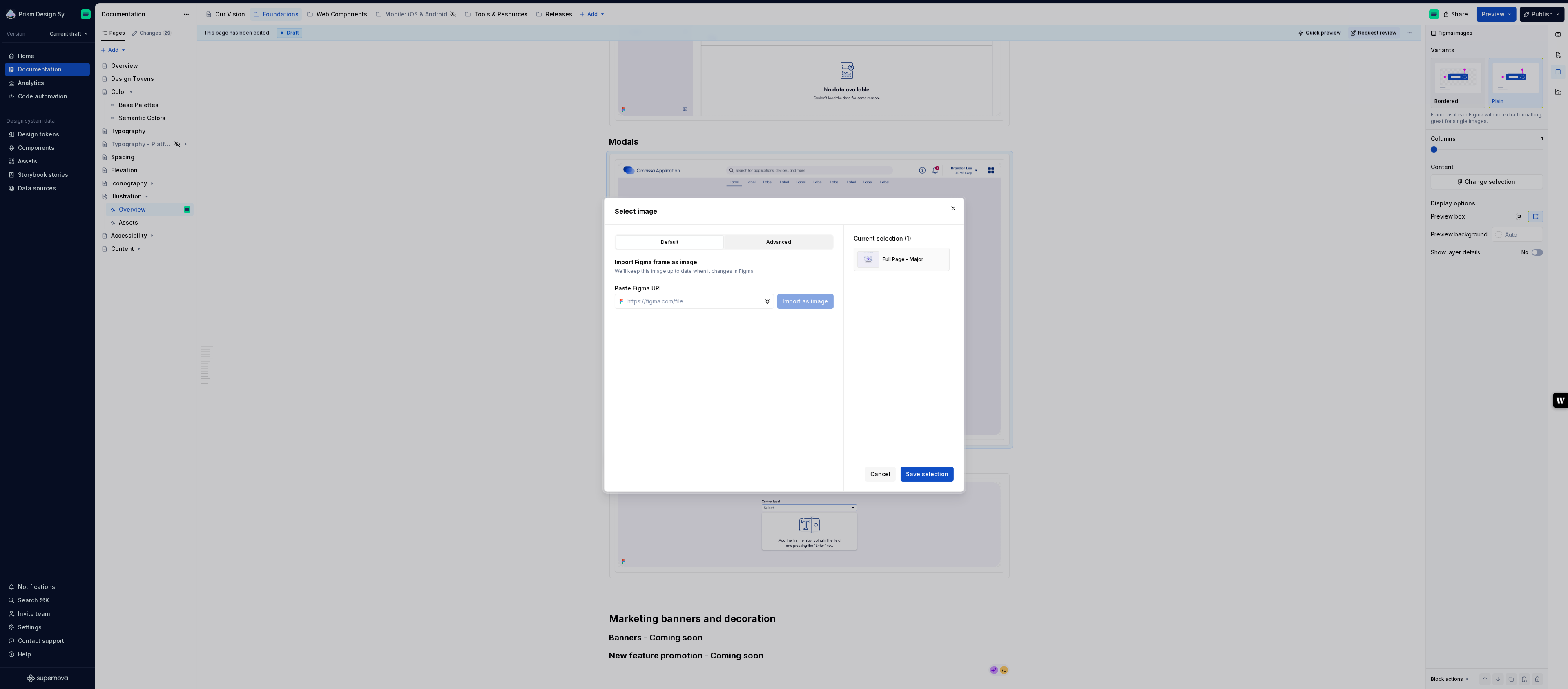
click at [774, 244] on div "Advanced" at bounding box center [779, 242] width 102 height 8
click at [812, 273] on div "button" at bounding box center [813, 271] width 12 height 12
click at [665, 406] on icon "button" at bounding box center [667, 406] width 7 height 7
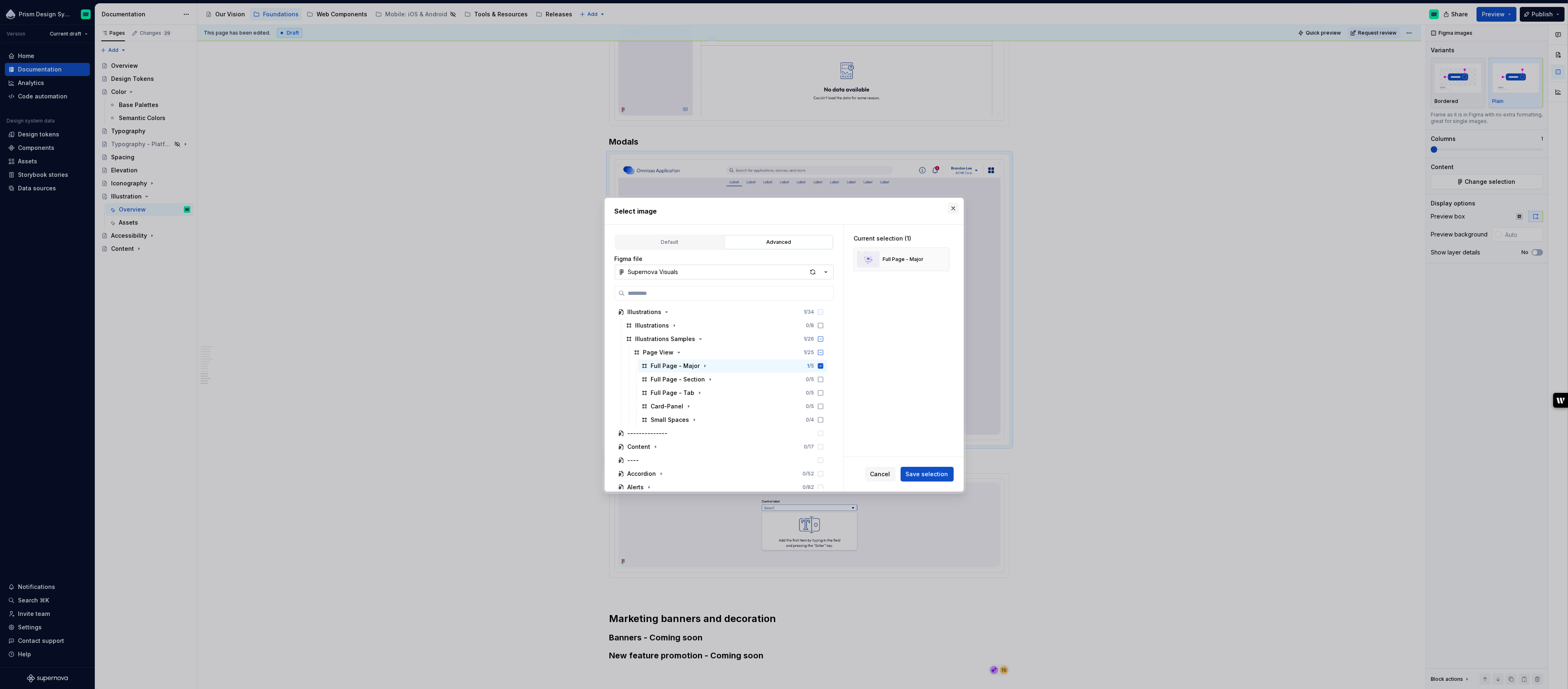
click at [953, 212] on button "button" at bounding box center [953, 208] width 12 height 12
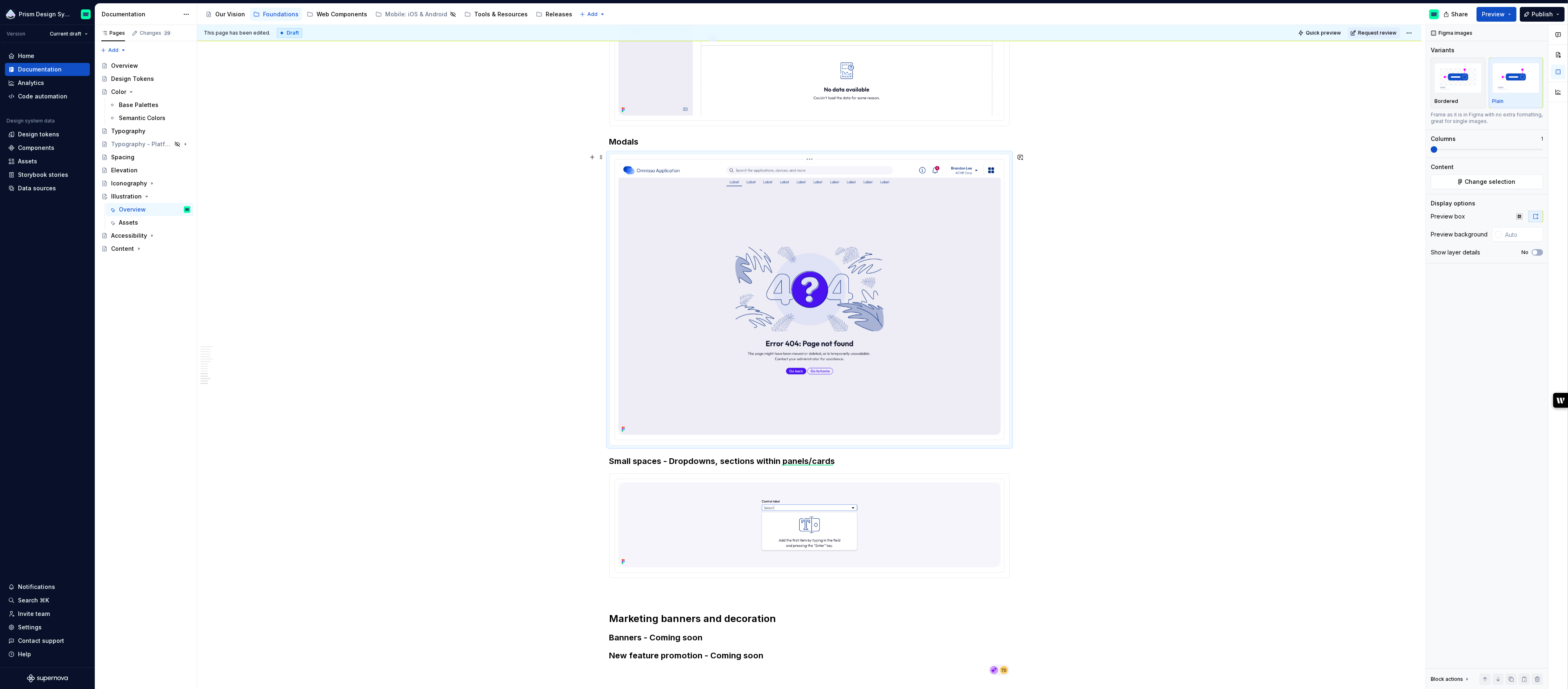
click at [901, 305] on img at bounding box center [810, 299] width 382 height 272
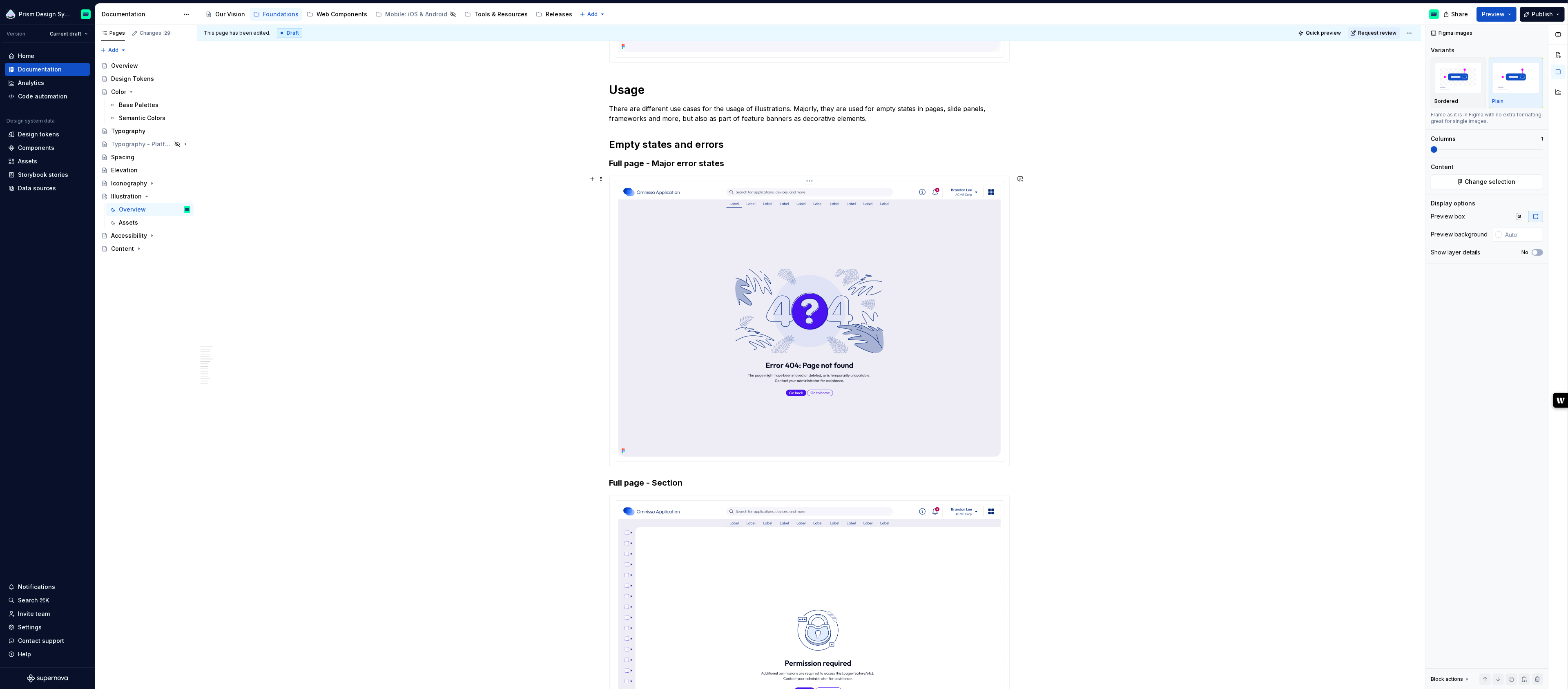
scroll to position [1298, 0]
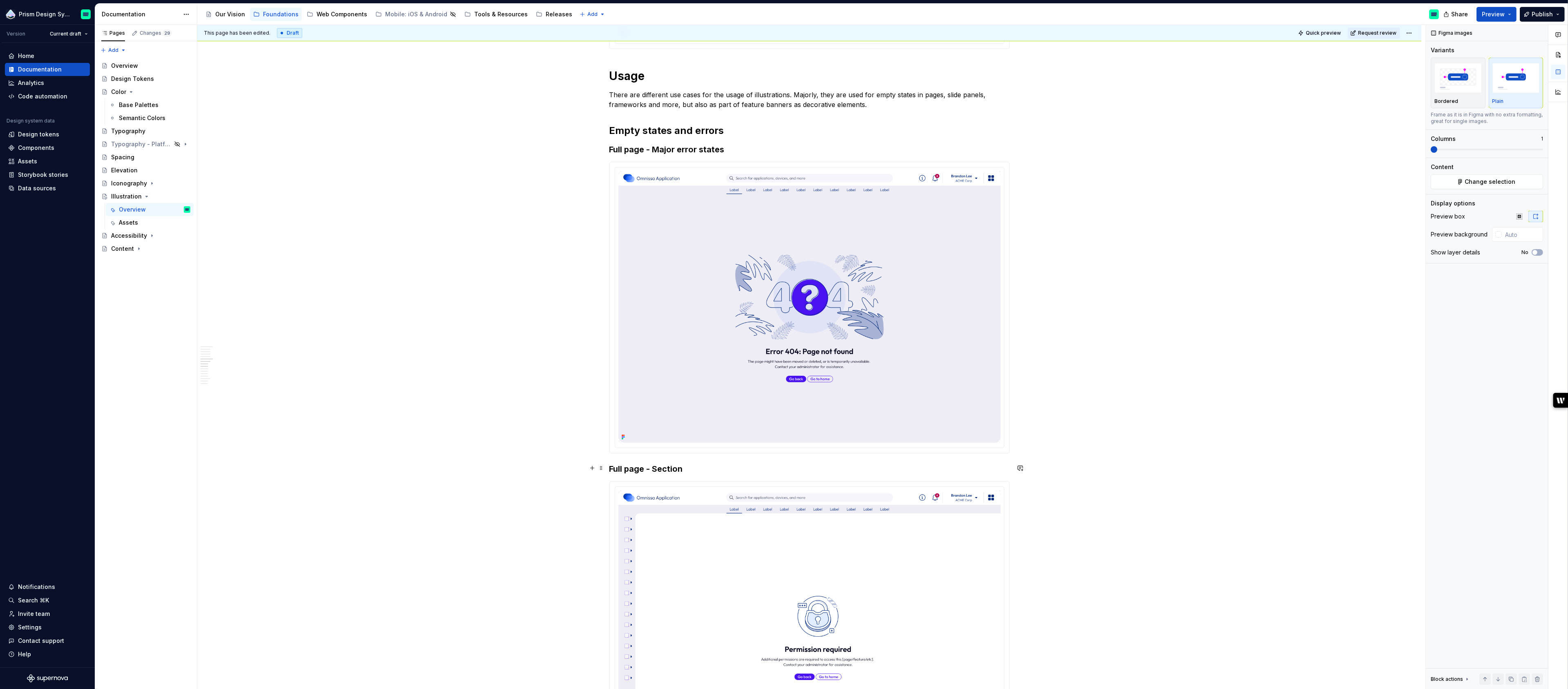
click at [612, 467] on h3 "Full page - Section" at bounding box center [810, 469] width 401 height 12
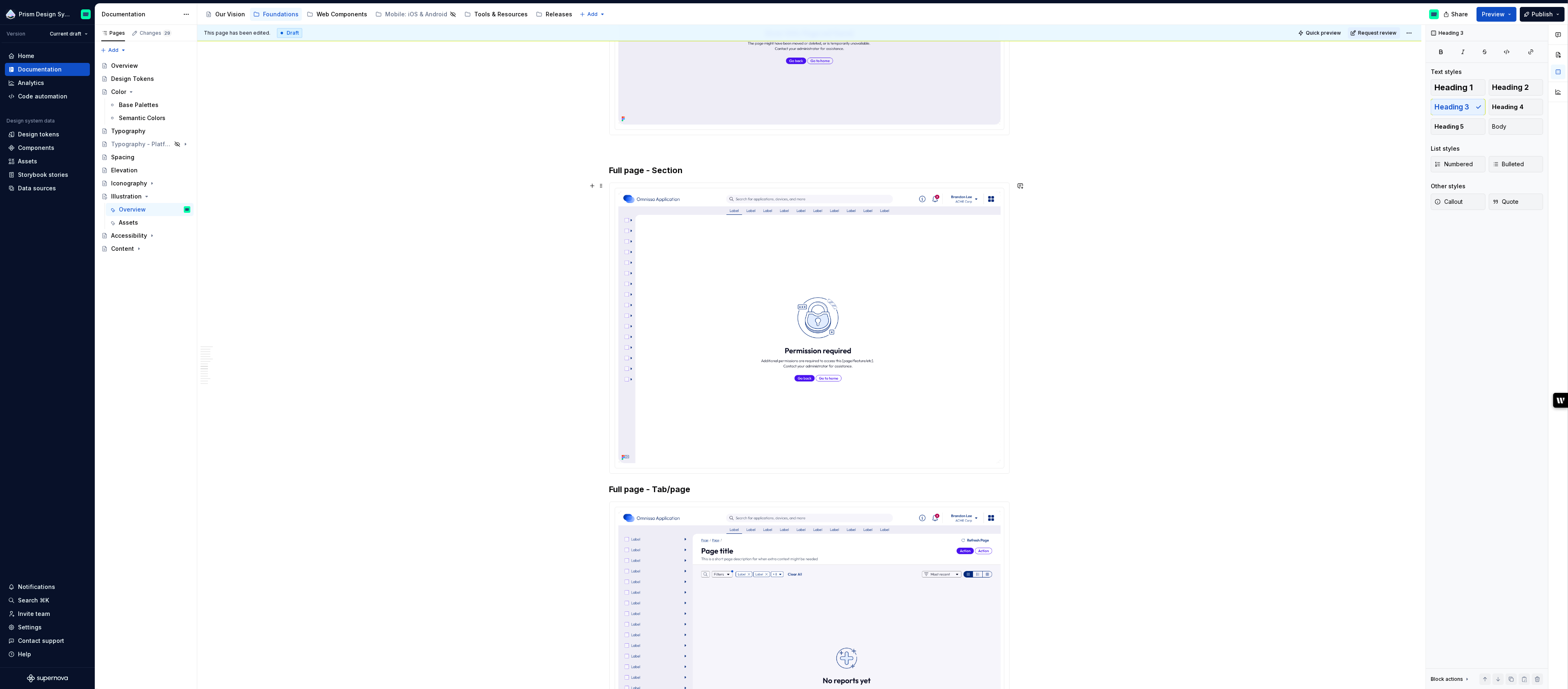
scroll to position [1651, 0]
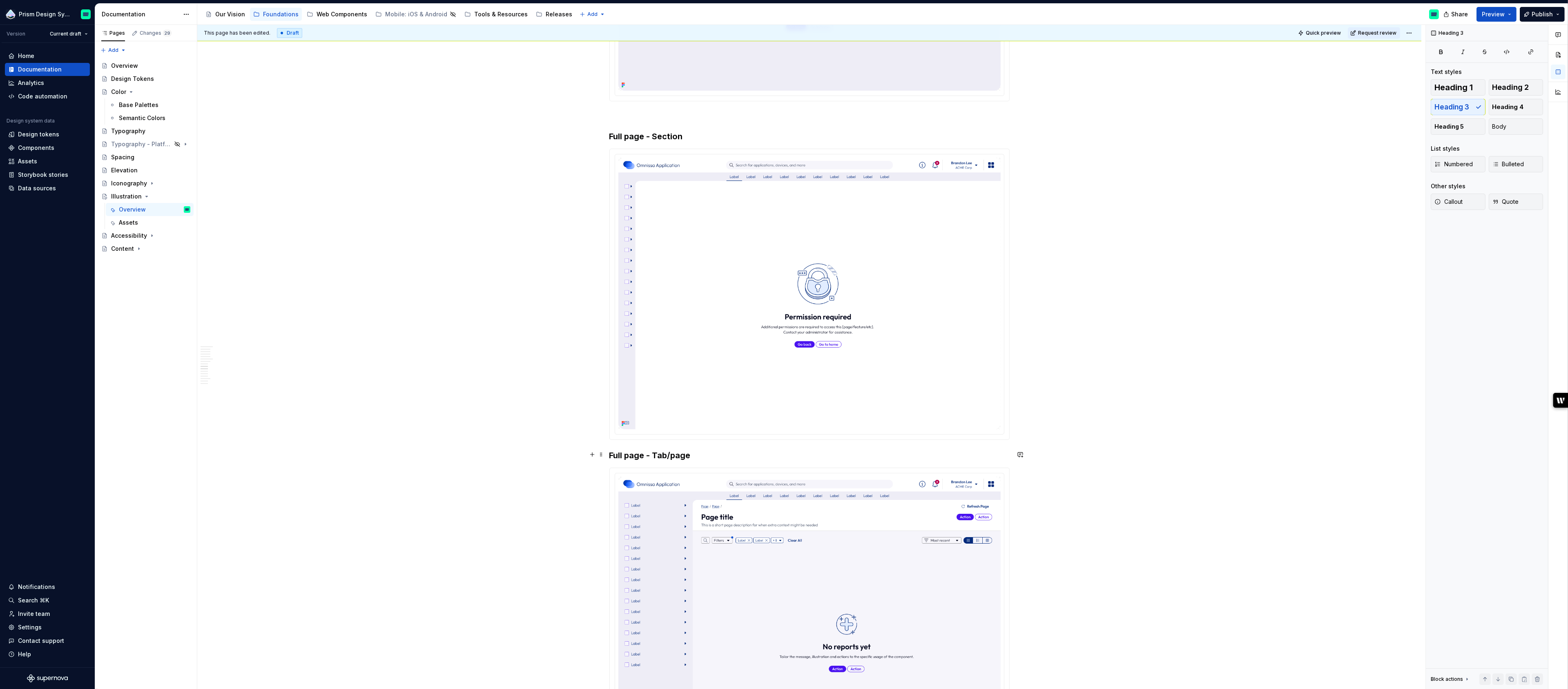
click at [611, 453] on h3 "Full page - Tab/page" at bounding box center [810, 455] width 401 height 12
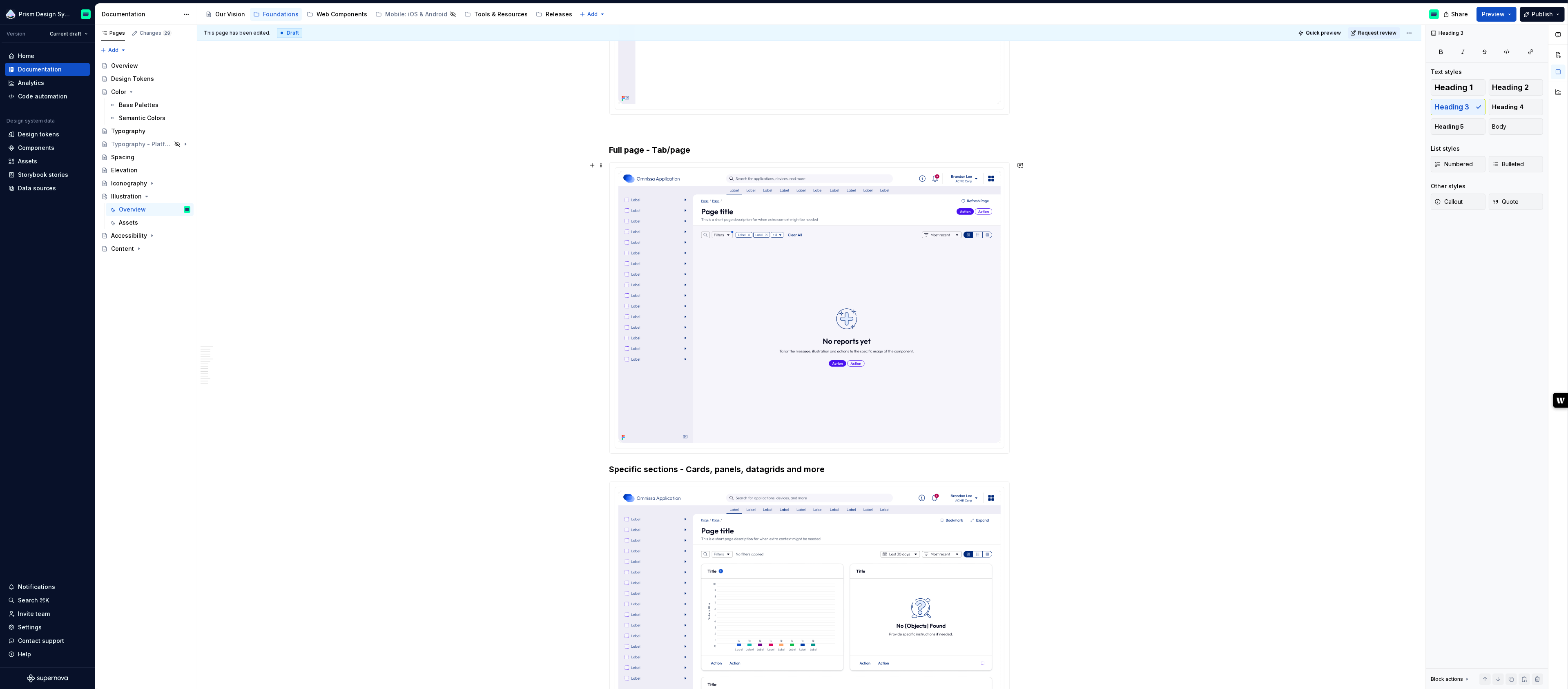
scroll to position [1997, 0]
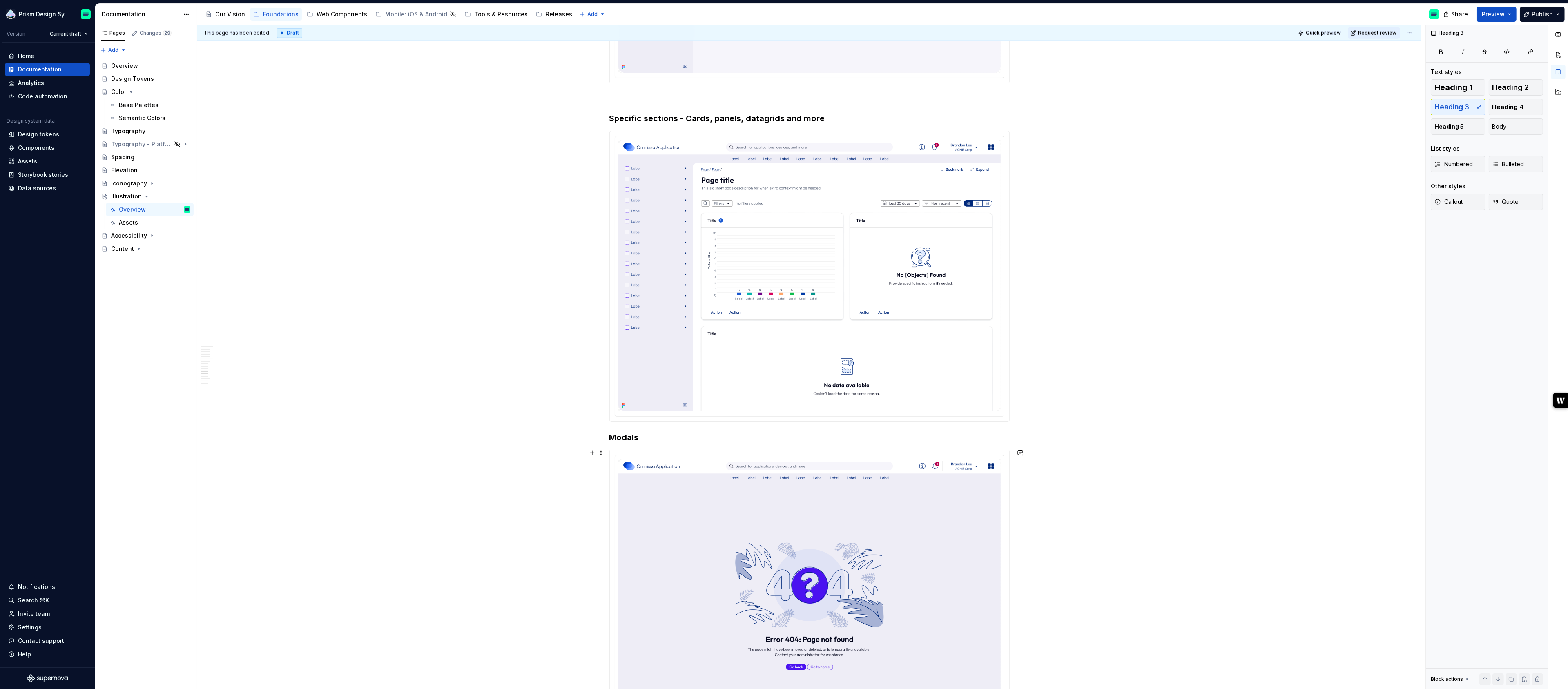
scroll to position [2389, 0]
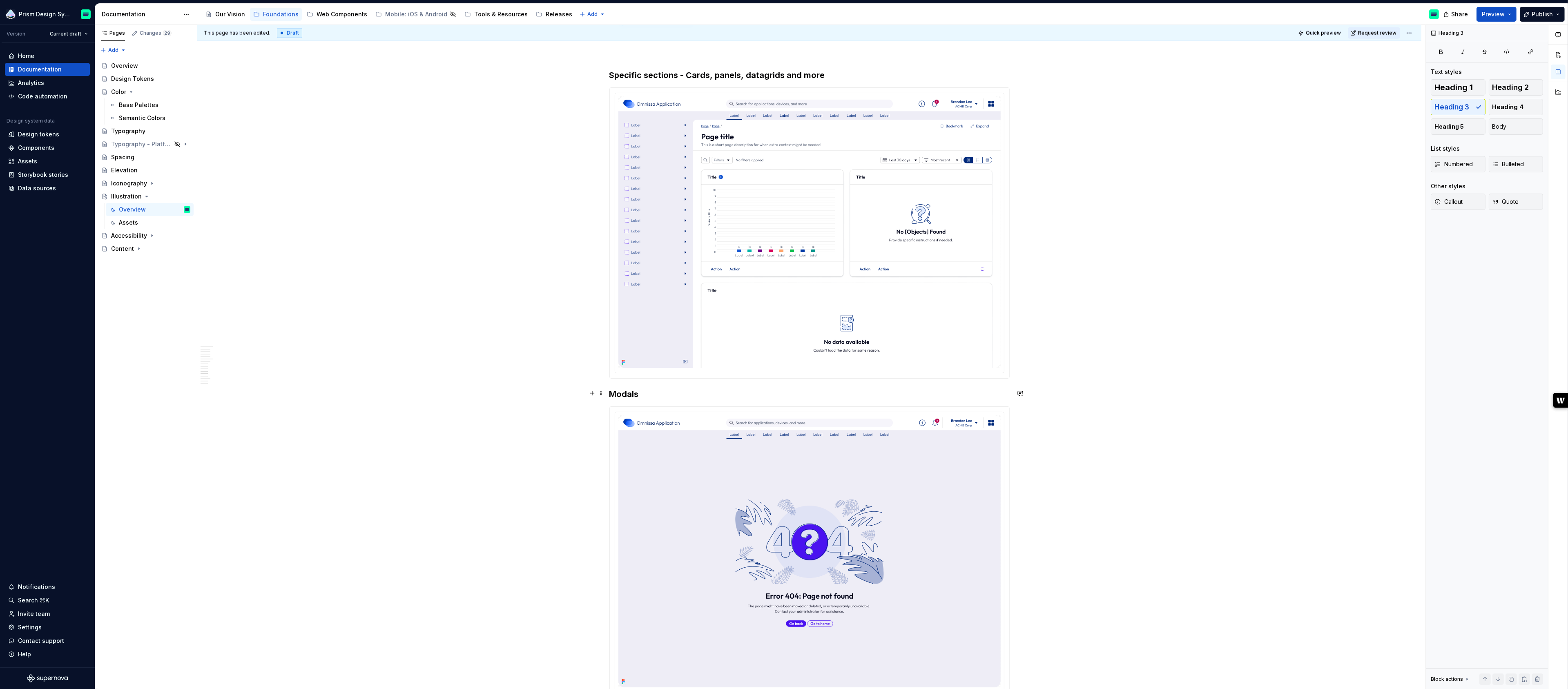
click at [613, 389] on h3 "Modals" at bounding box center [810, 394] width 401 height 12
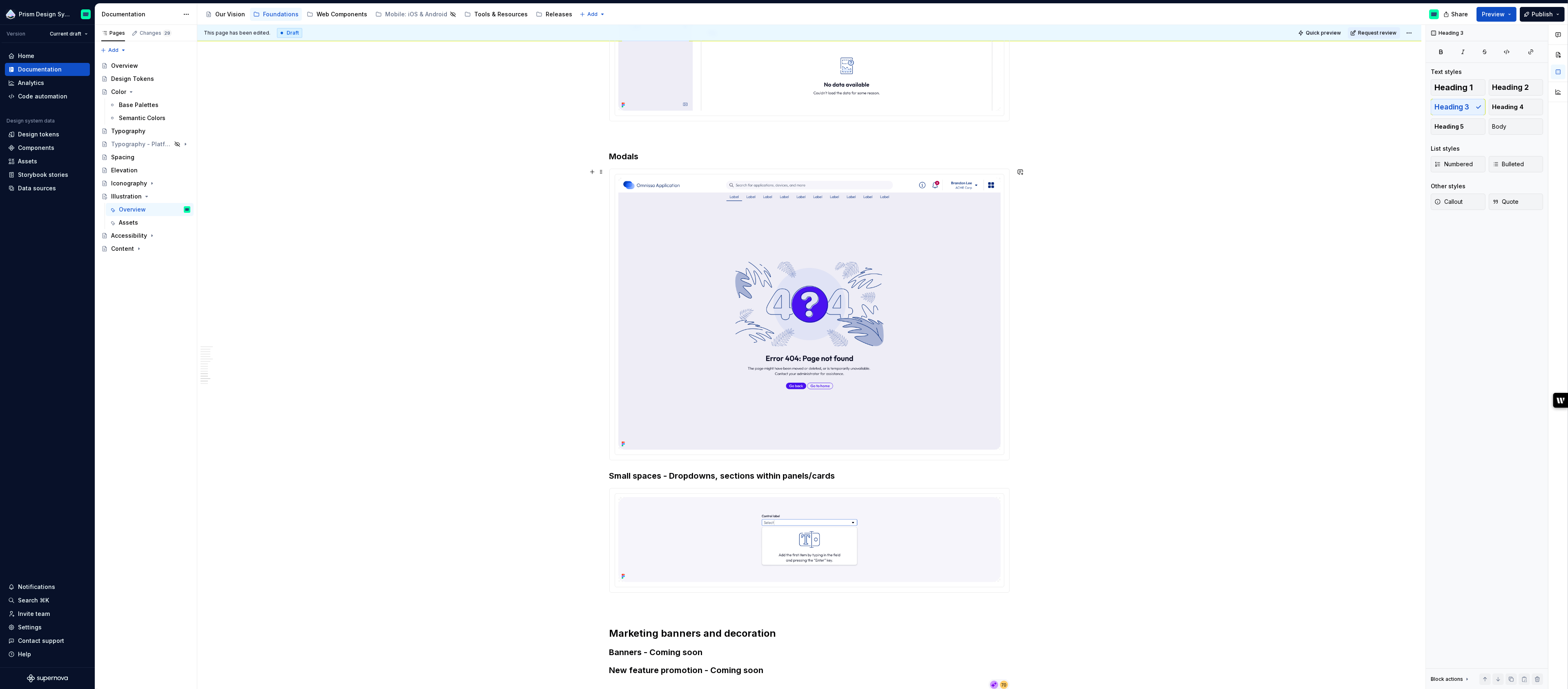
scroll to position [2660, 0]
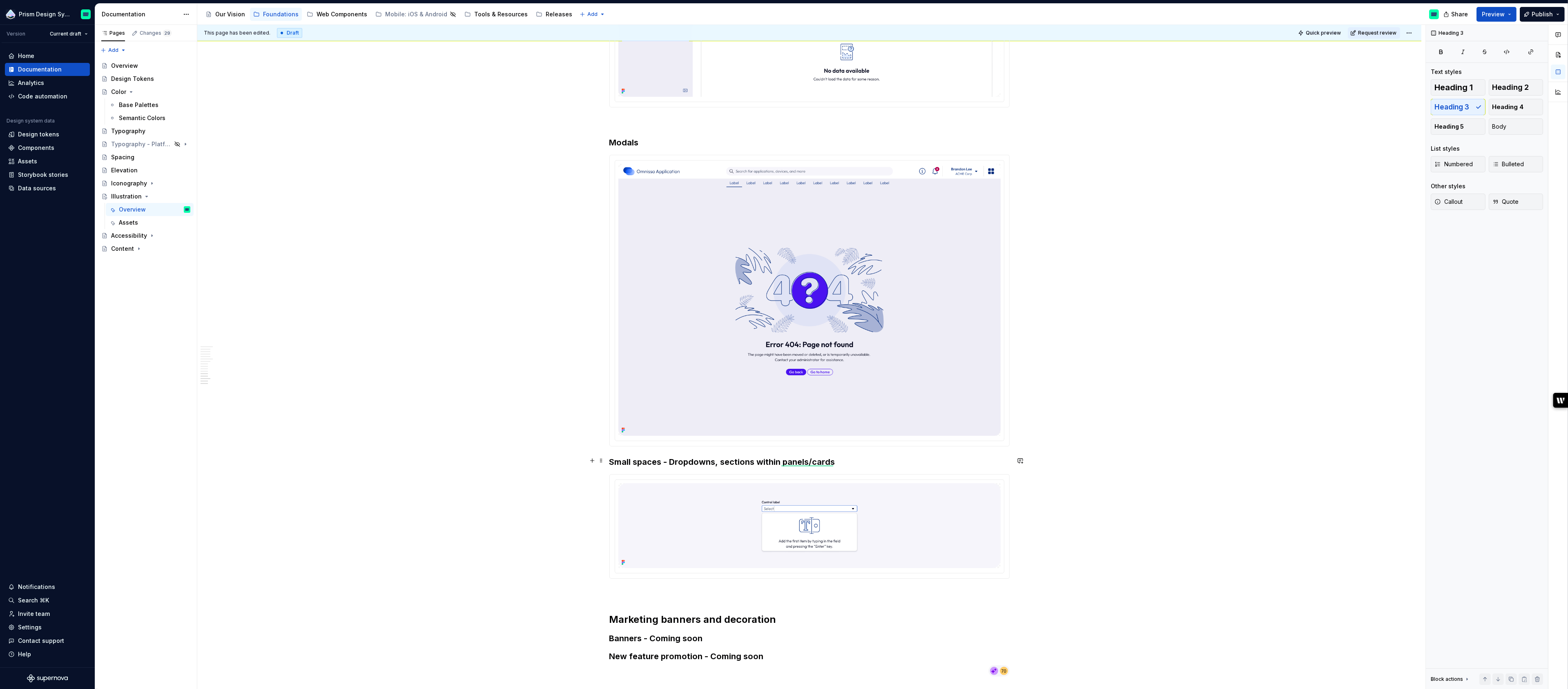
click at [612, 458] on h3 "Small spaces - Dropdowns, sections within panels/cards" at bounding box center [810, 462] width 401 height 12
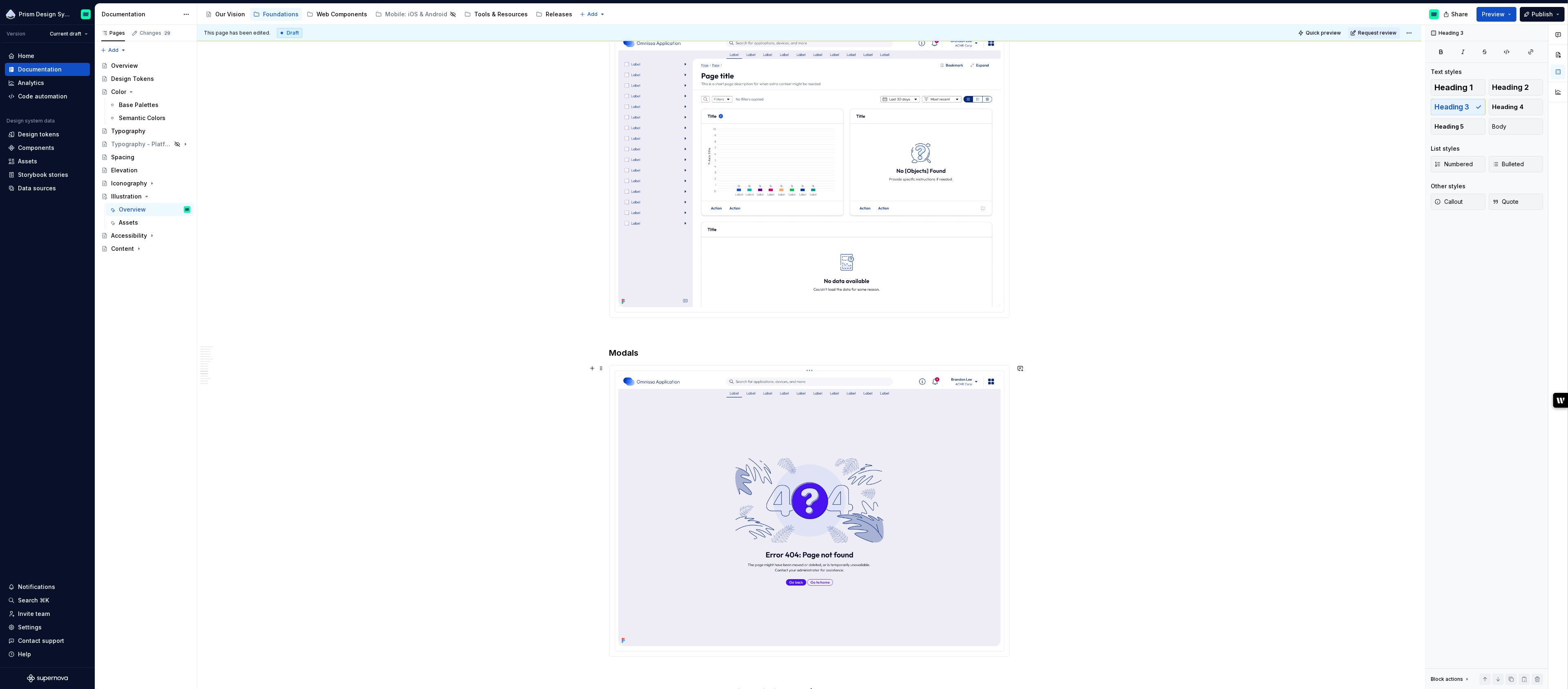
scroll to position [2461, 0]
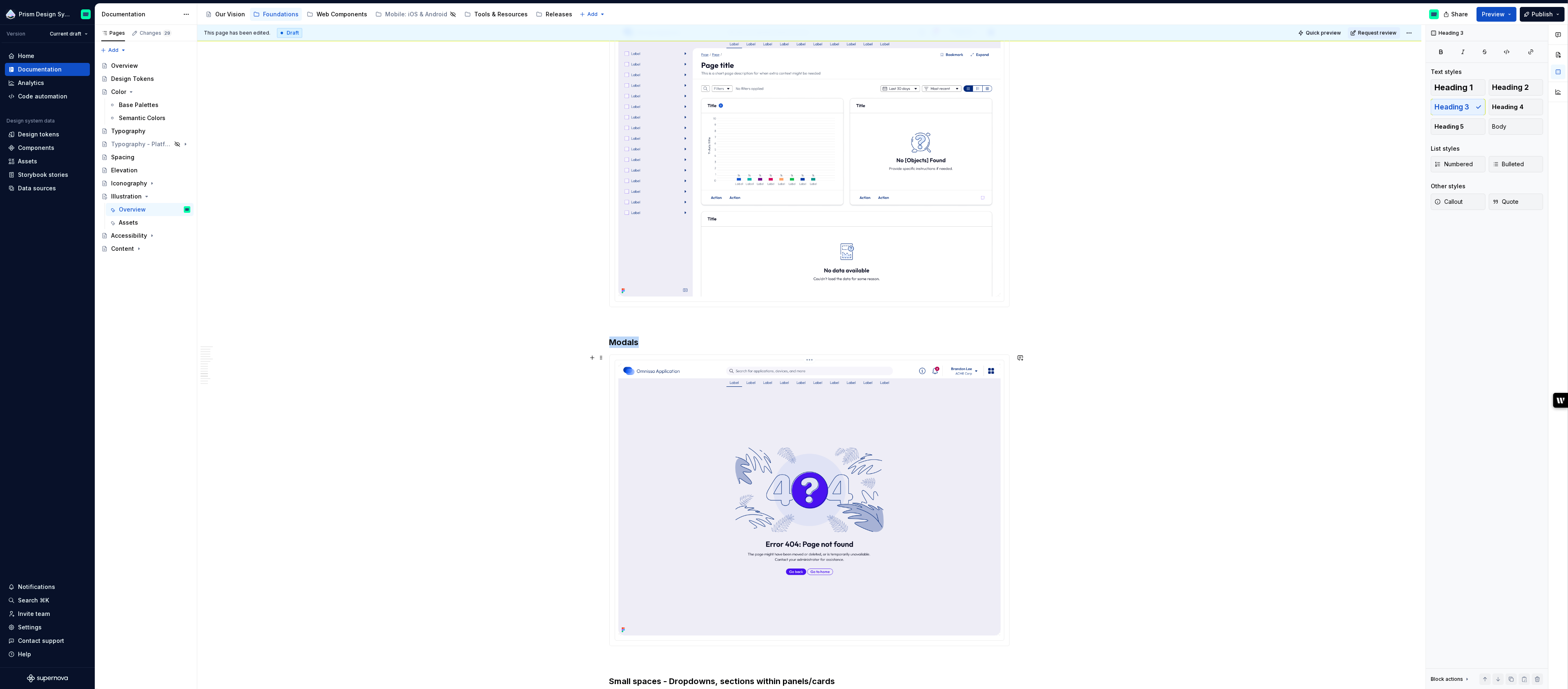
click at [821, 461] on img at bounding box center [810, 499] width 382 height 272
click at [1490, 181] on span "Change selection" at bounding box center [1490, 181] width 51 height 8
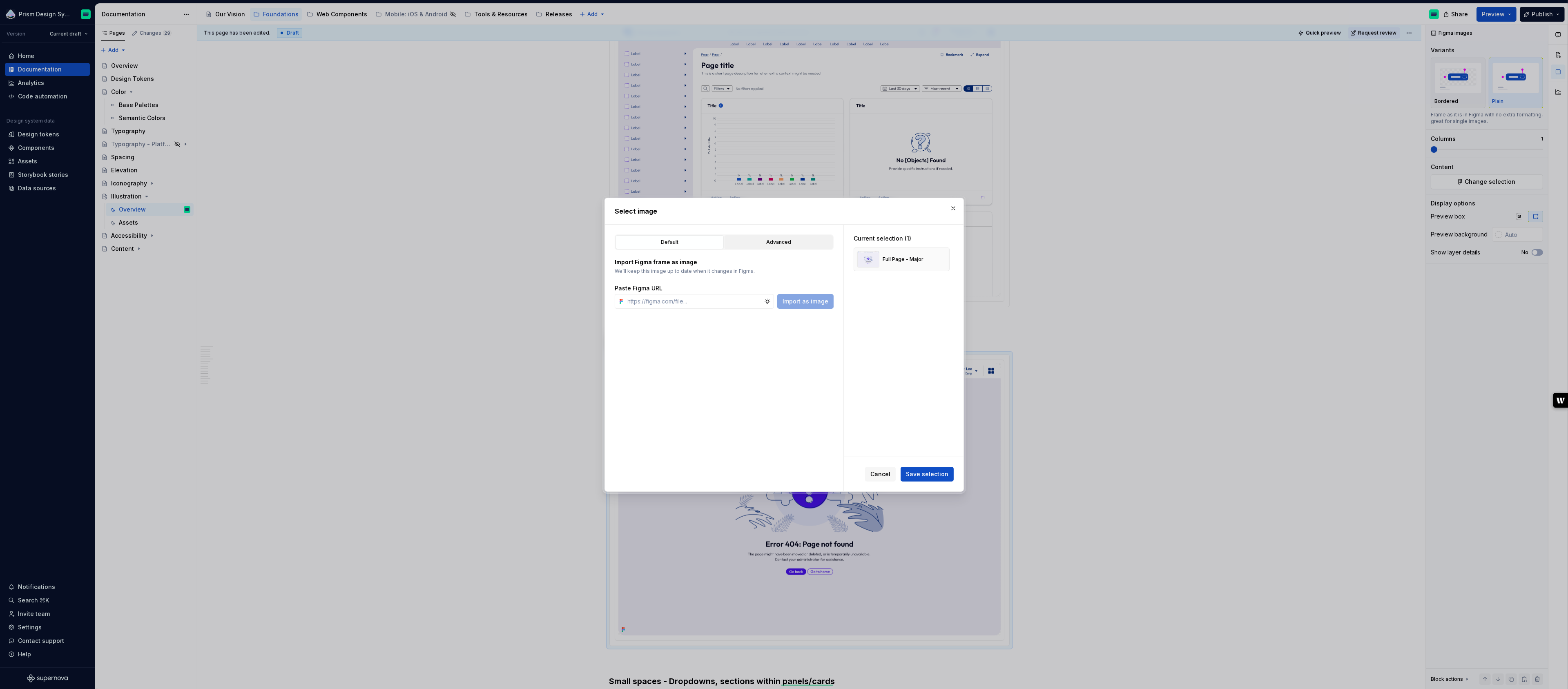
click at [775, 239] on div "Advanced" at bounding box center [779, 242] width 102 height 8
click at [663, 407] on icon "button" at bounding box center [667, 406] width 7 height 7
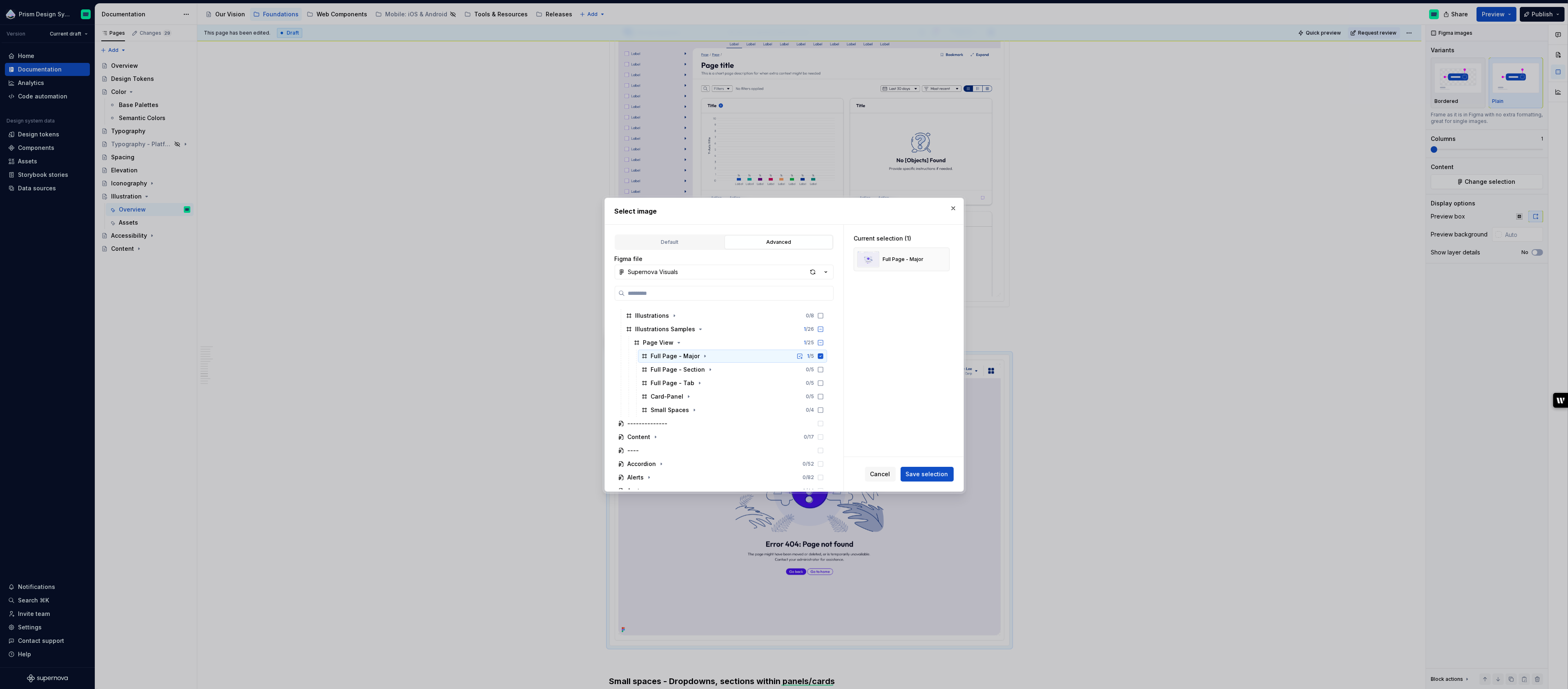
scroll to position [96, 0]
click at [952, 207] on button "button" at bounding box center [953, 208] width 12 height 12
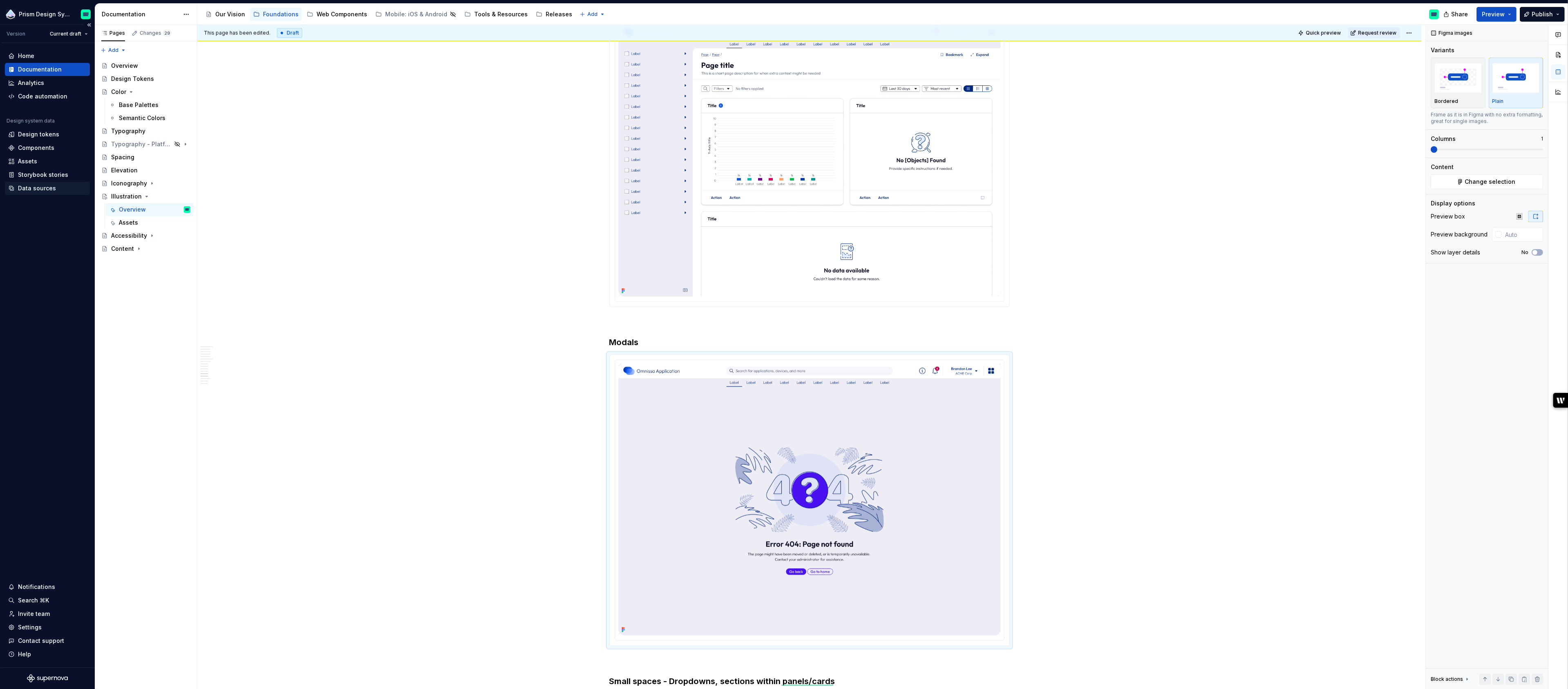
click at [35, 187] on div "Data sources" at bounding box center [37, 188] width 38 height 8
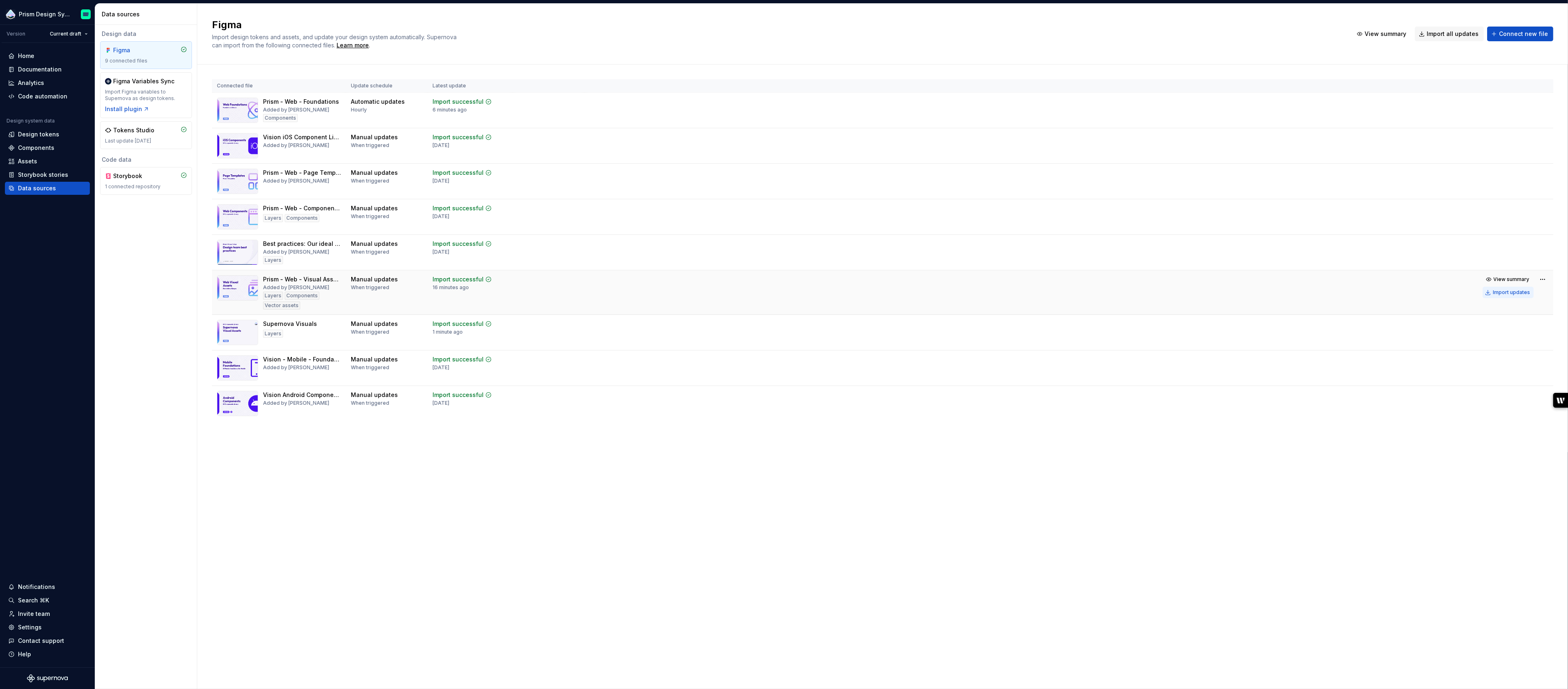
click at [1514, 295] on button "Import updates" at bounding box center [1508, 292] width 51 height 12
click at [1503, 336] on div "Import updates" at bounding box center [1511, 337] width 37 height 7
click at [39, 68] on div "Documentation" at bounding box center [40, 69] width 44 height 8
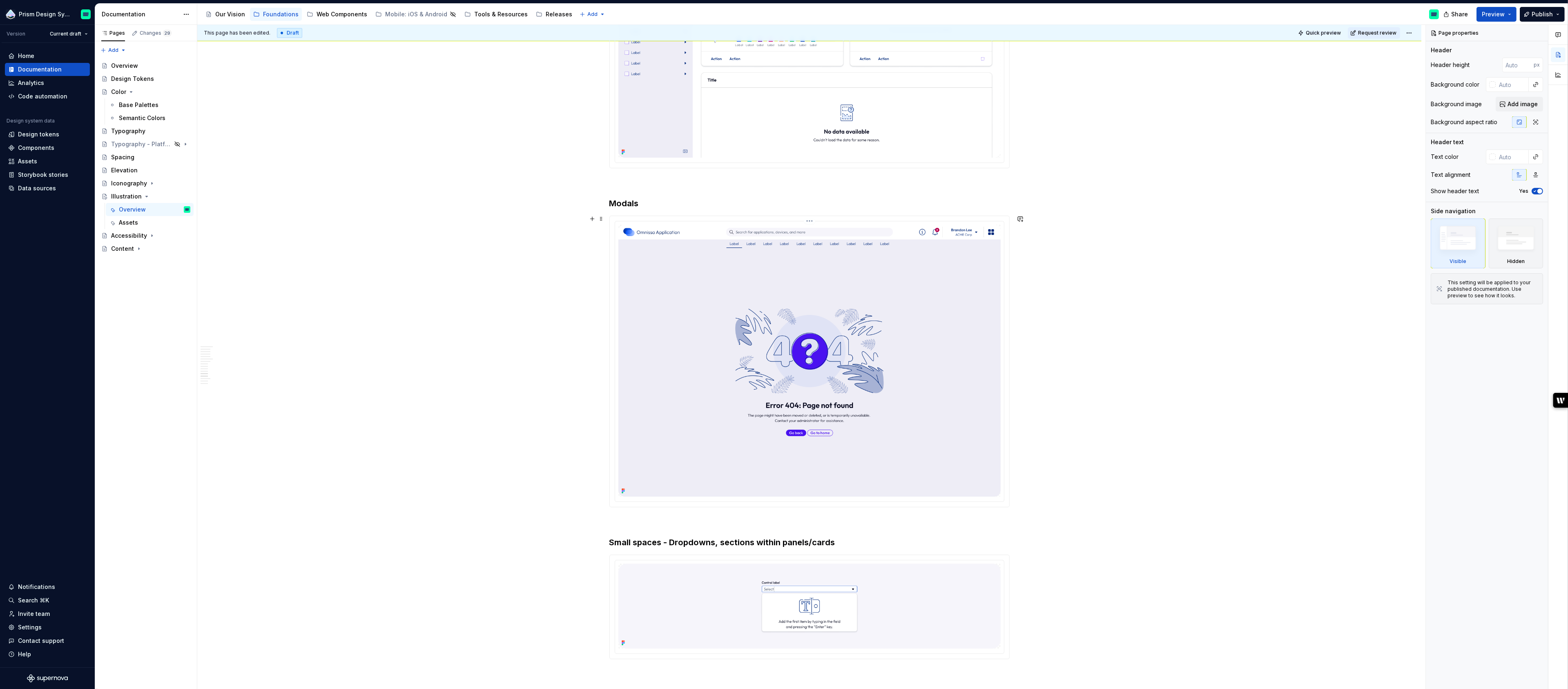
scroll to position [2620, 0]
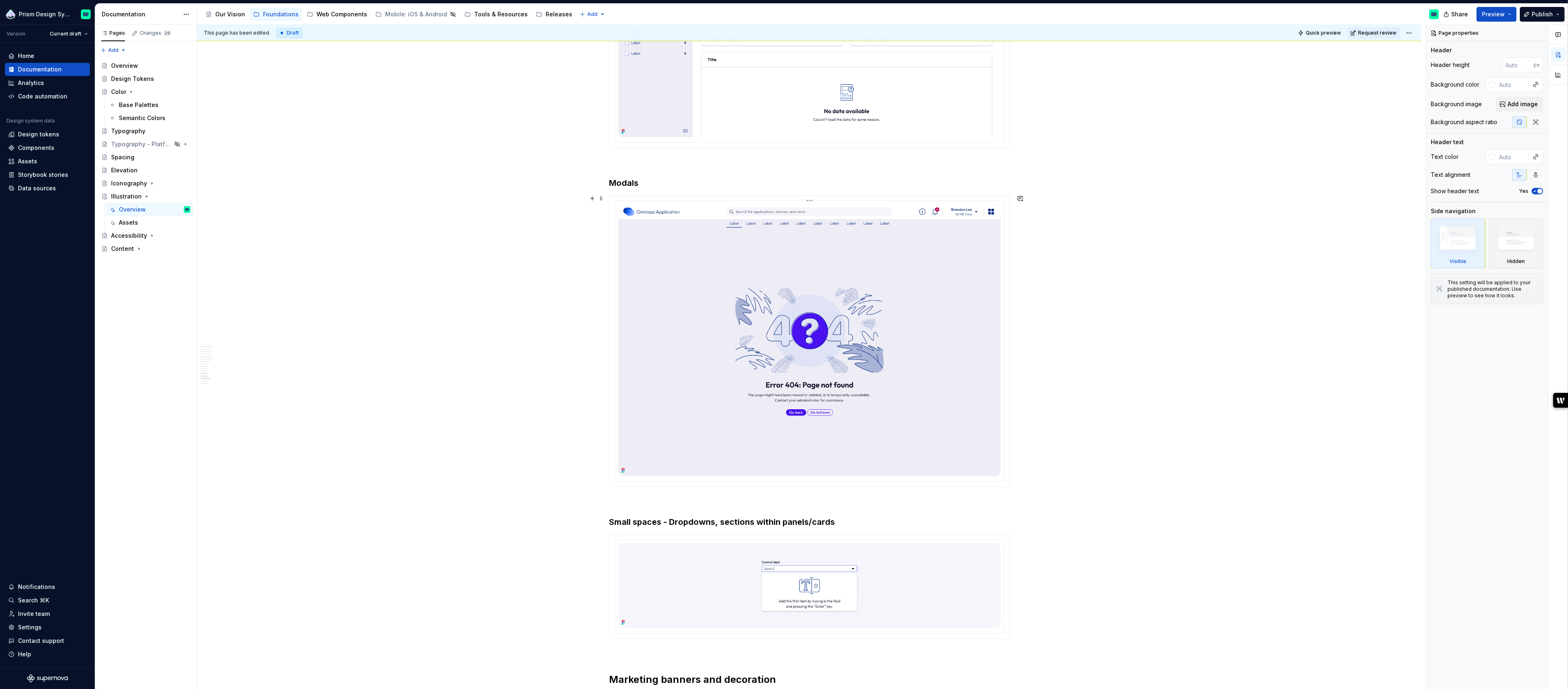
click at [875, 348] on img at bounding box center [810, 340] width 382 height 272
click at [1500, 181] on span "Change selection" at bounding box center [1490, 181] width 51 height 8
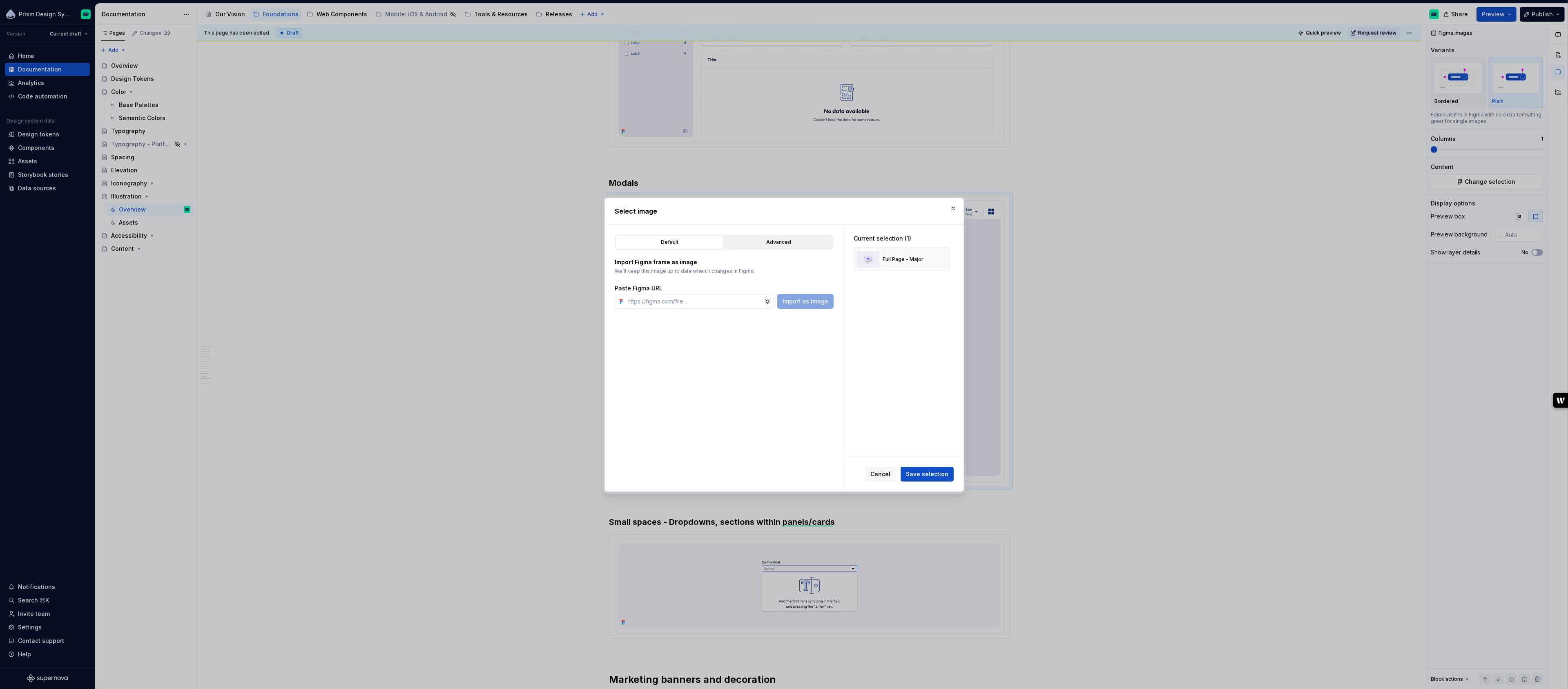
click at [772, 242] on div "Advanced" at bounding box center [779, 242] width 102 height 8
click at [665, 407] on icon "button" at bounding box center [666, 406] width 2 height 1
click at [824, 348] on icon at bounding box center [821, 349] width 7 height 7
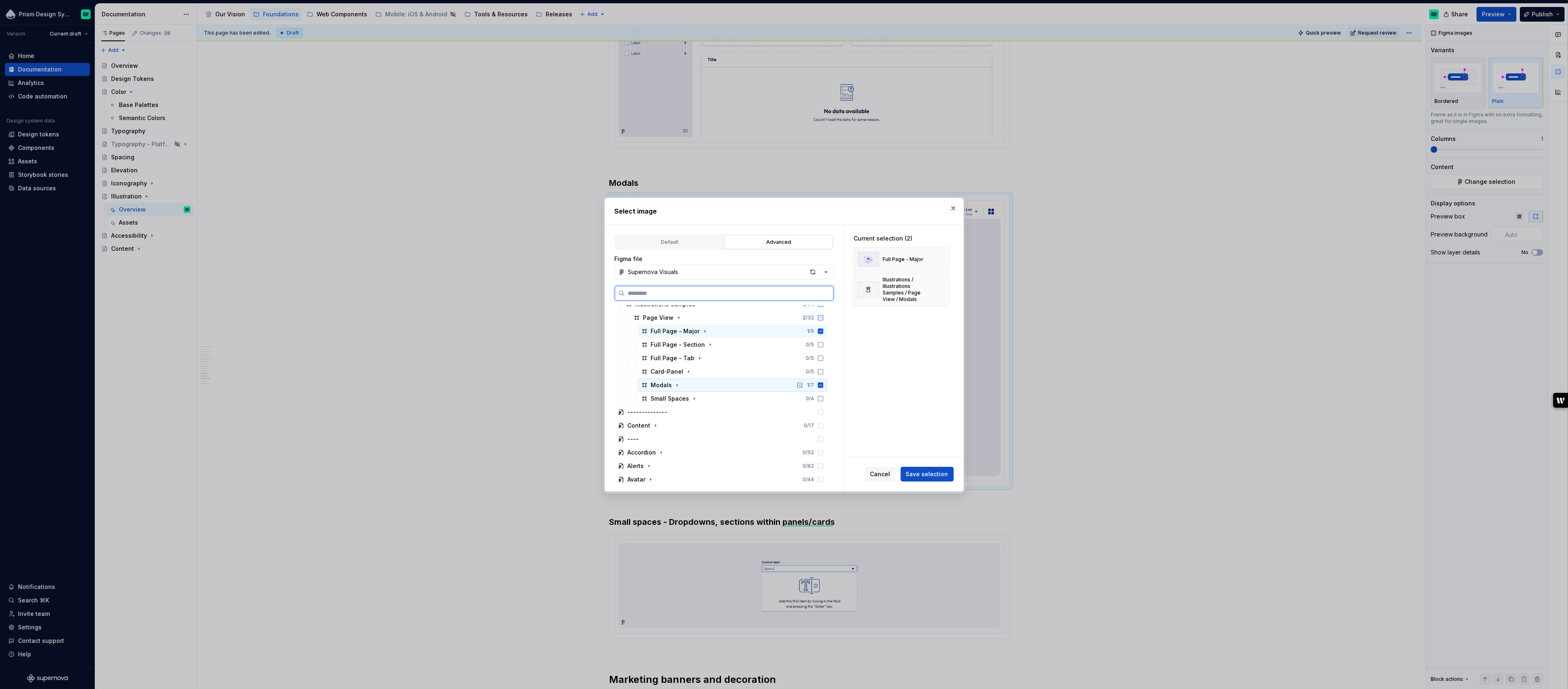
scroll to position [107, 0]
click at [823, 352] on icon at bounding box center [820, 352] width 5 height 5
click at [933, 471] on span "Save selection" at bounding box center [927, 474] width 43 height 8
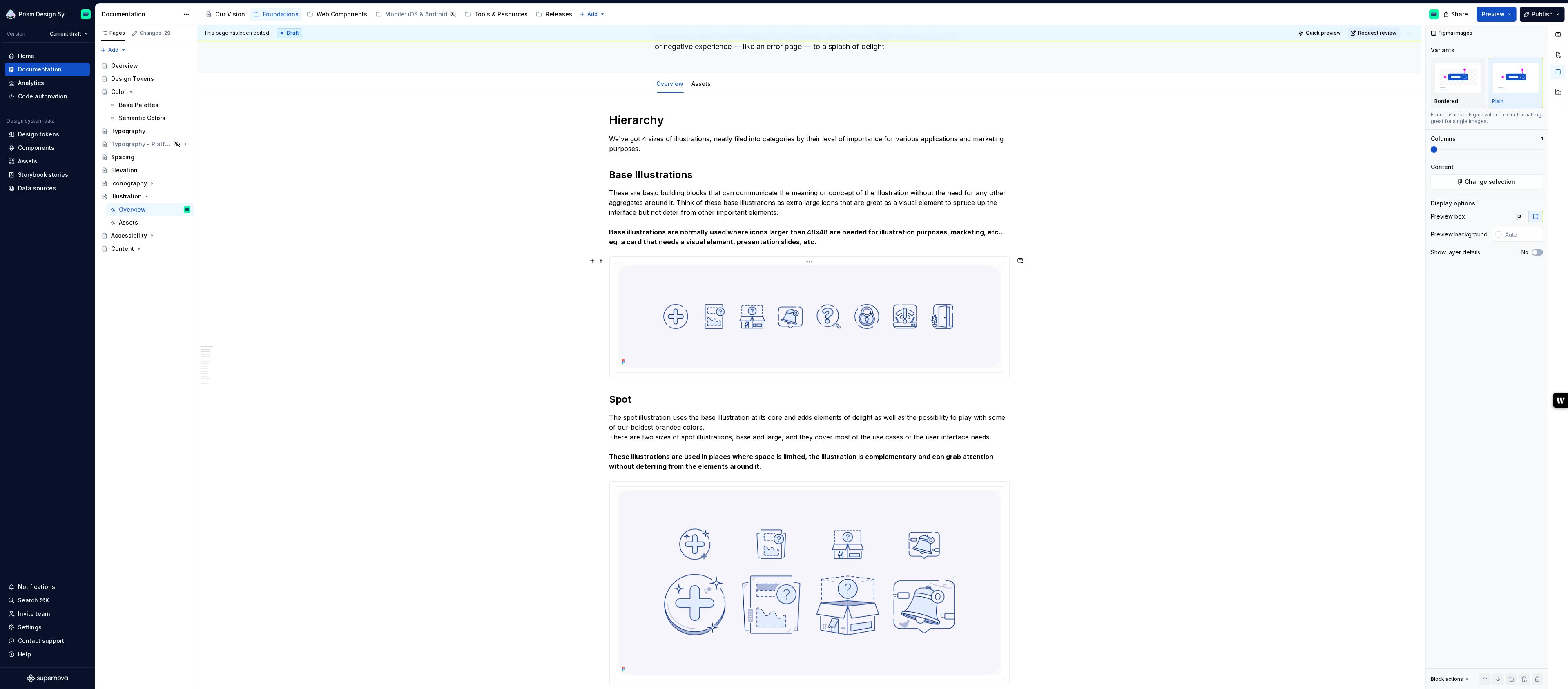
scroll to position [0, 0]
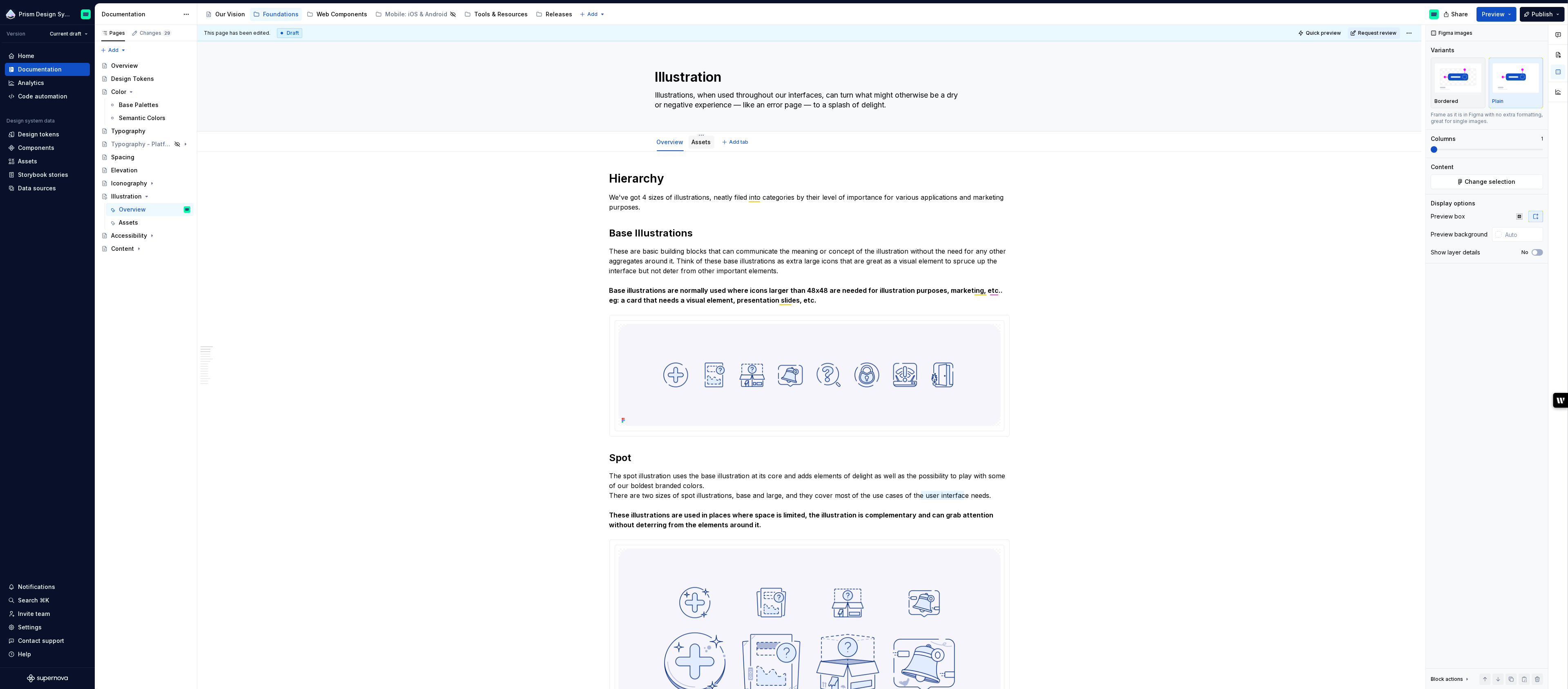
click at [705, 147] on div "Assets" at bounding box center [701, 142] width 26 height 13
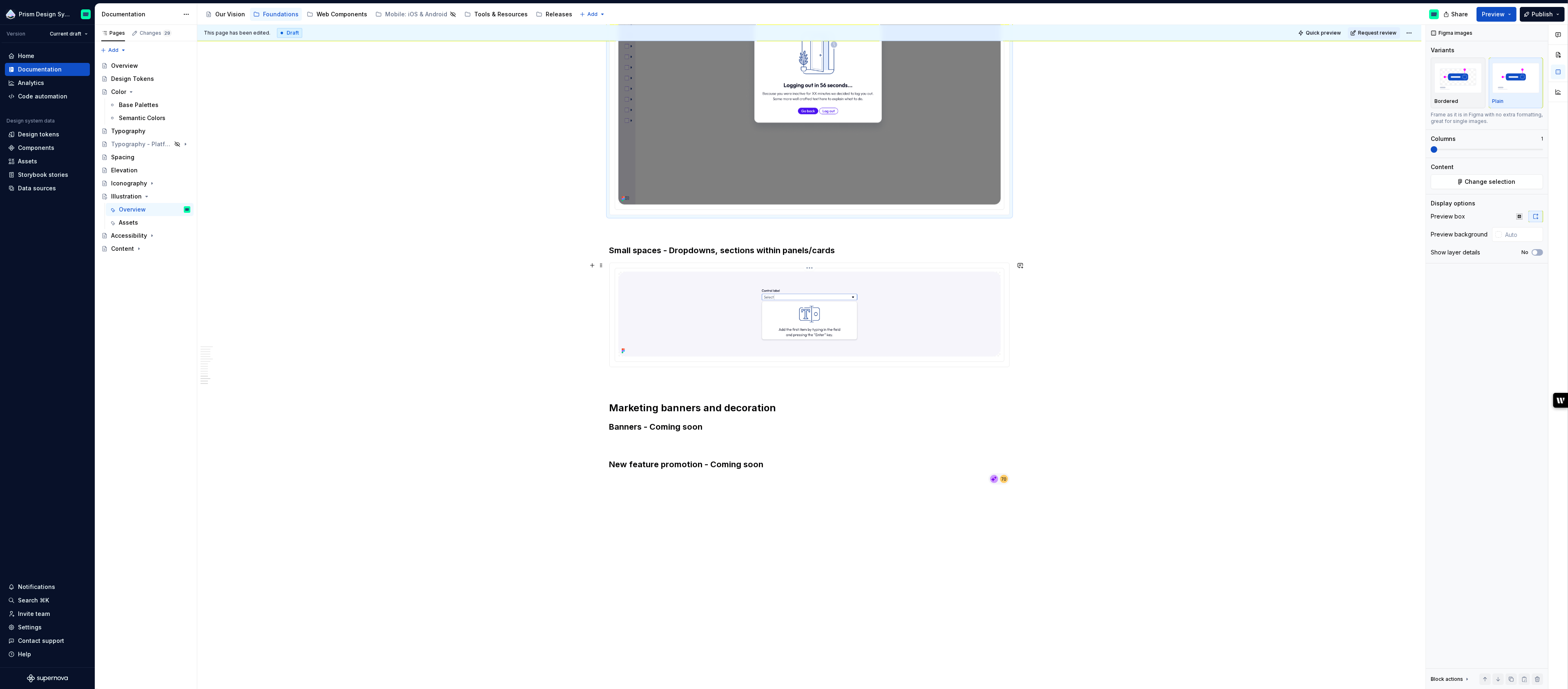
scroll to position [2903, 0]
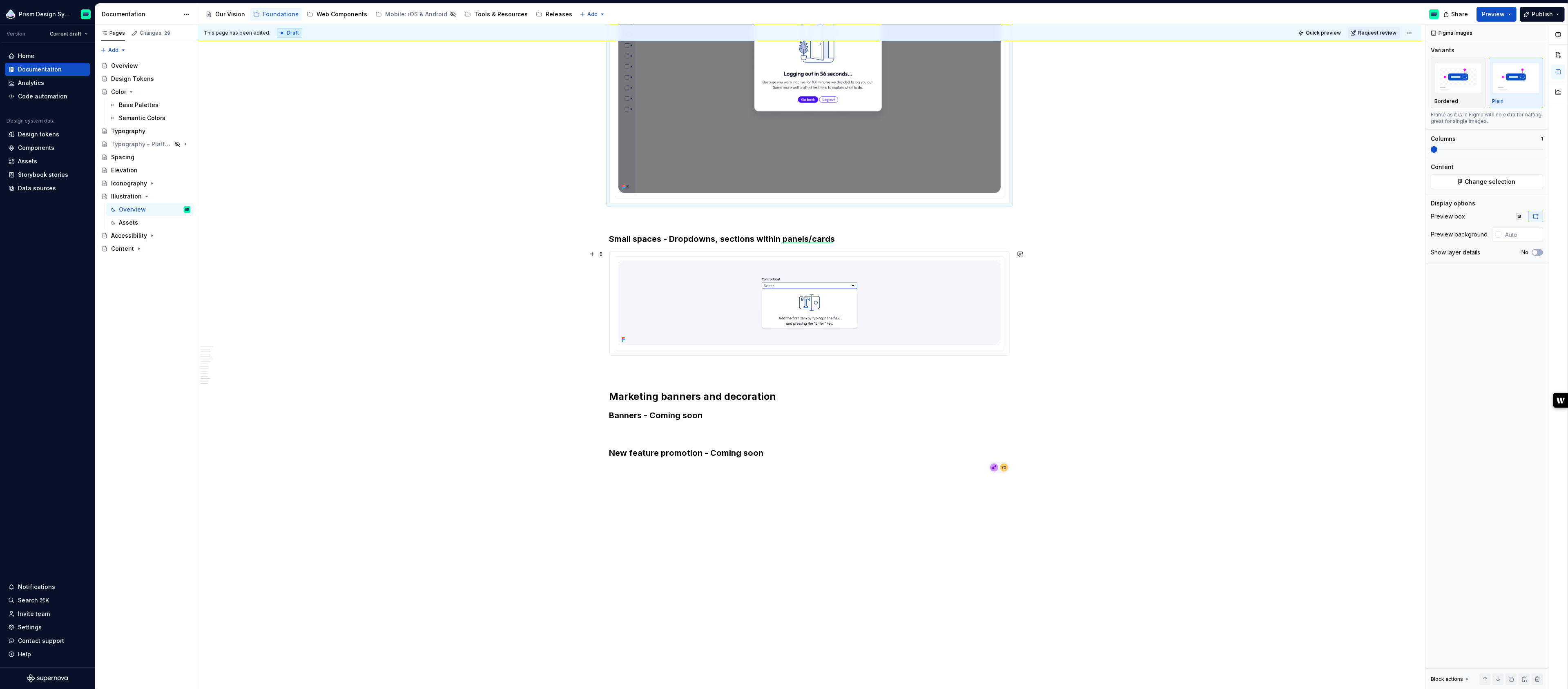
type textarea "*"
click at [663, 493] on div "This page has been edited. Draft Quick preview Request review Illustration Illu…" at bounding box center [811, 357] width 1228 height 665
click at [768, 449] on h3 "New feature promotion - Coming soon" at bounding box center [810, 453] width 401 height 12
click at [1449, 91] on span "Heading 1" at bounding box center [1454, 87] width 38 height 8
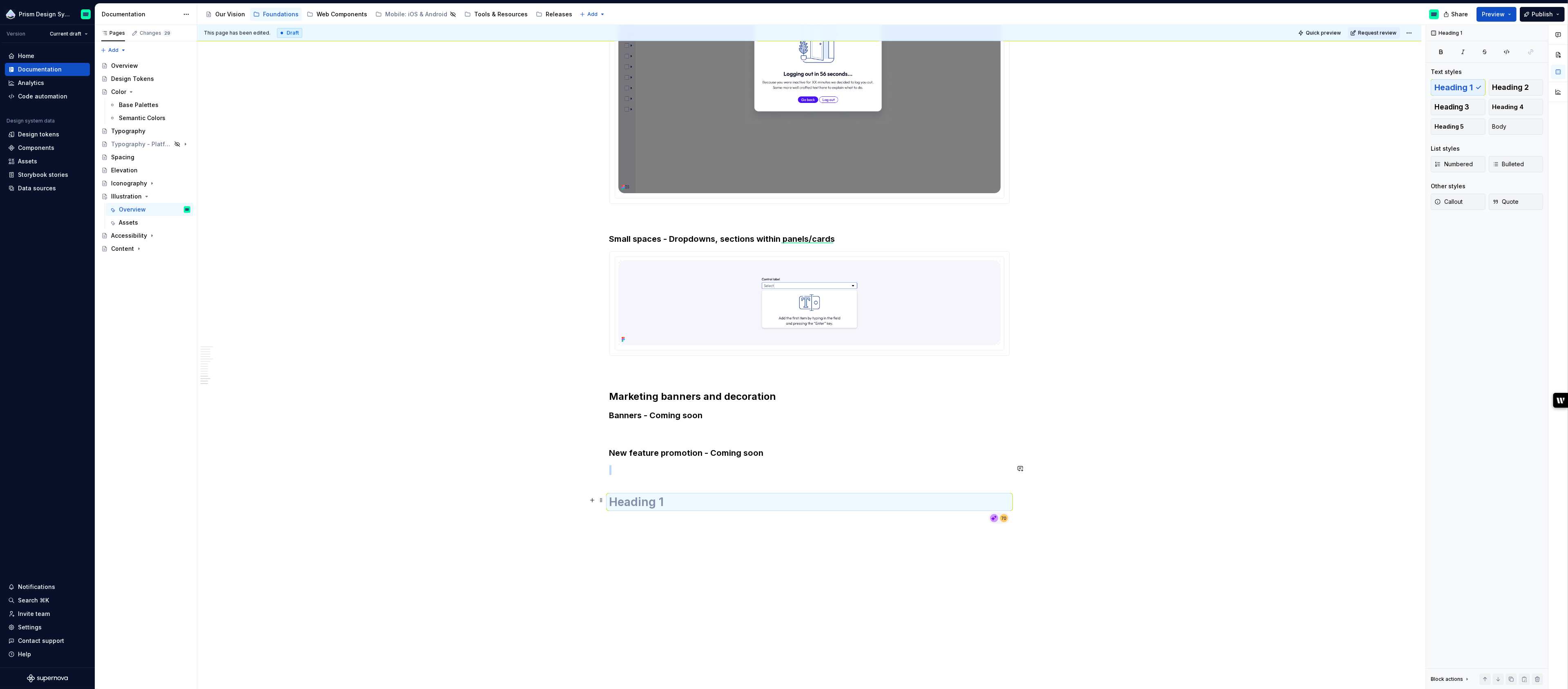
click at [640, 497] on h1 at bounding box center [810, 502] width 401 height 15
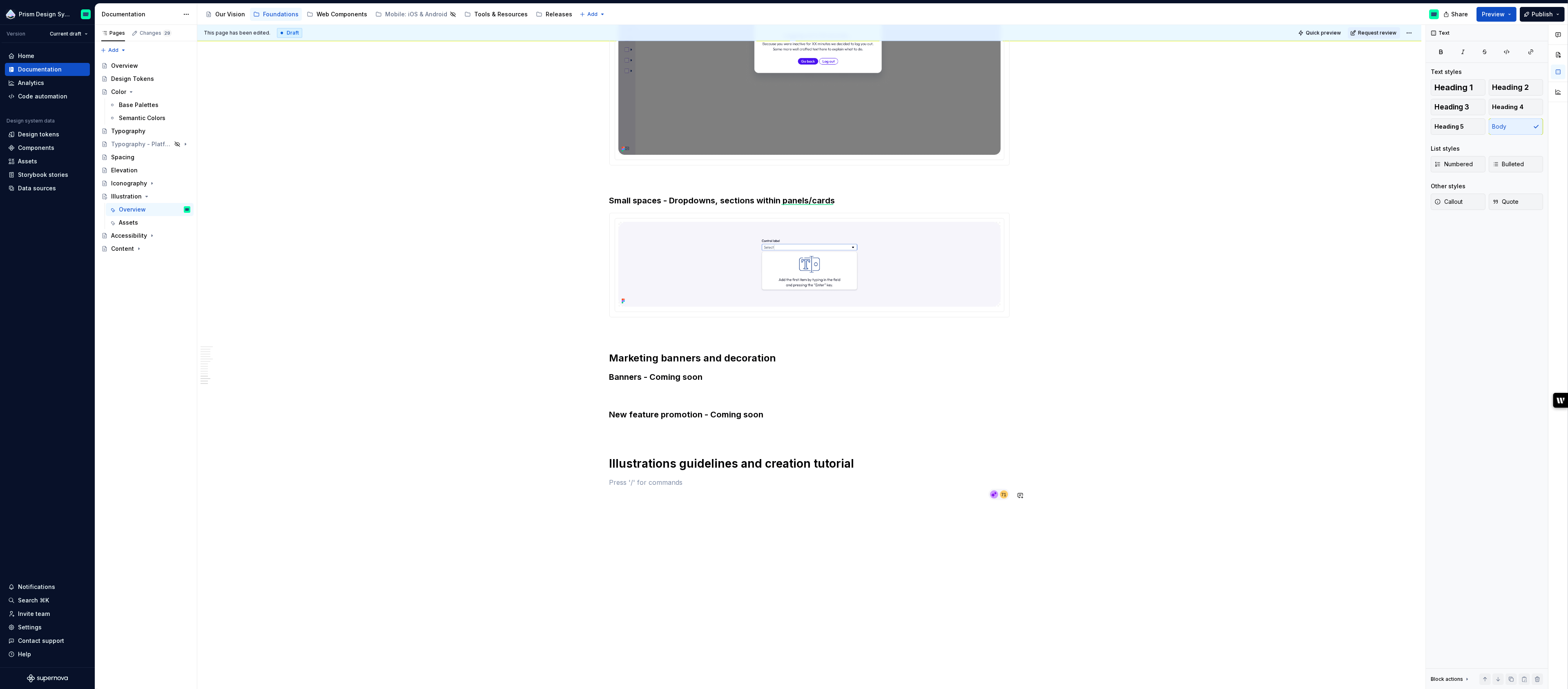
scroll to position [2959, 0]
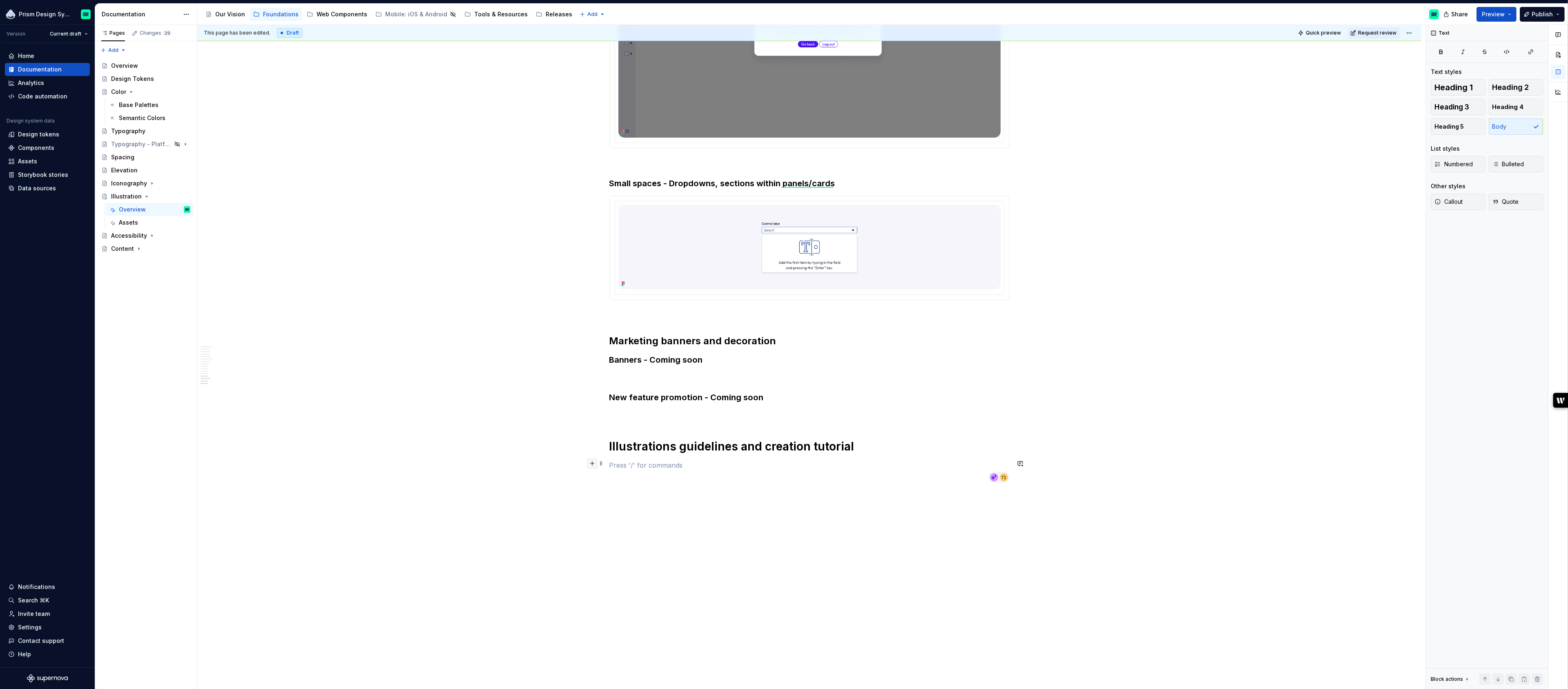
click at [595, 463] on button "button" at bounding box center [592, 463] width 12 height 12
click at [677, 513] on div "Link to a page or external URL" at bounding box center [672, 516] width 72 height 7
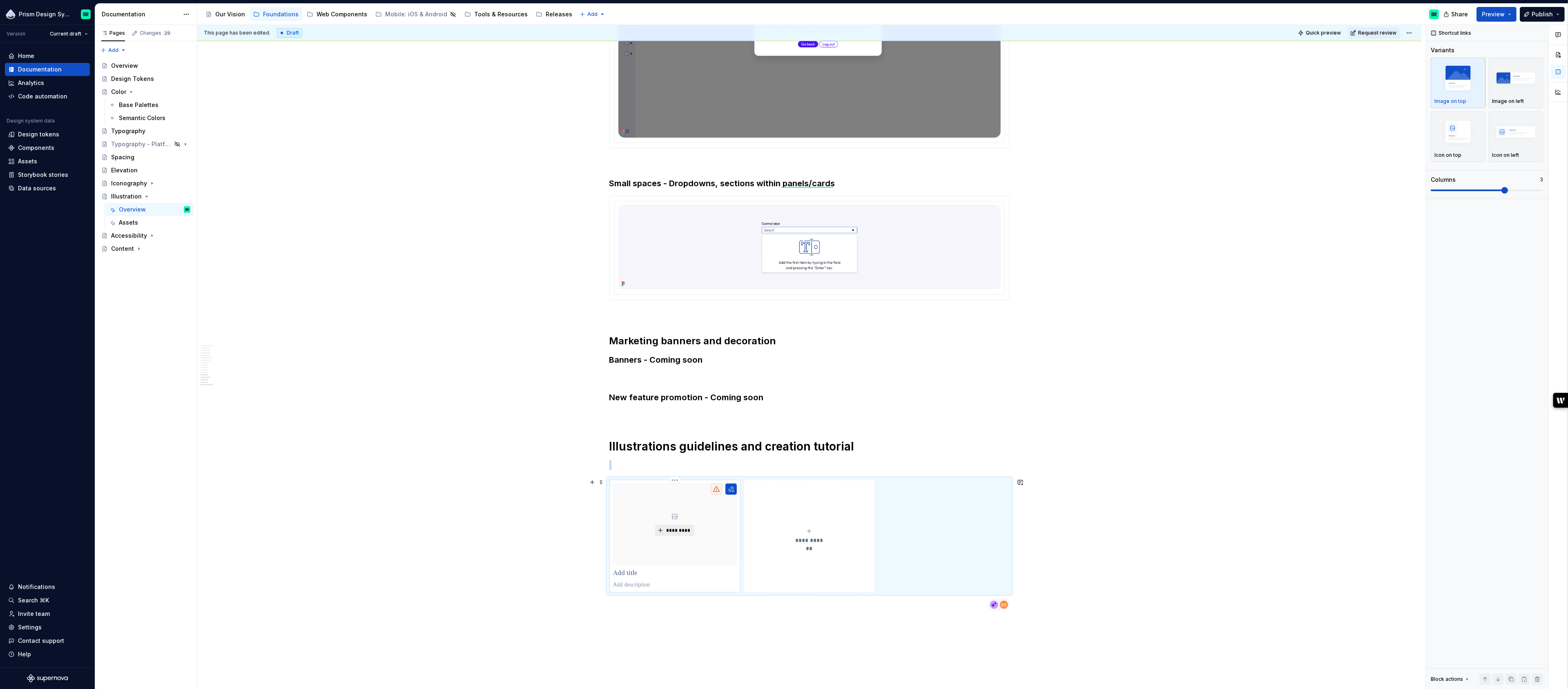
click at [677, 529] on span "*********" at bounding box center [677, 530] width 25 height 7
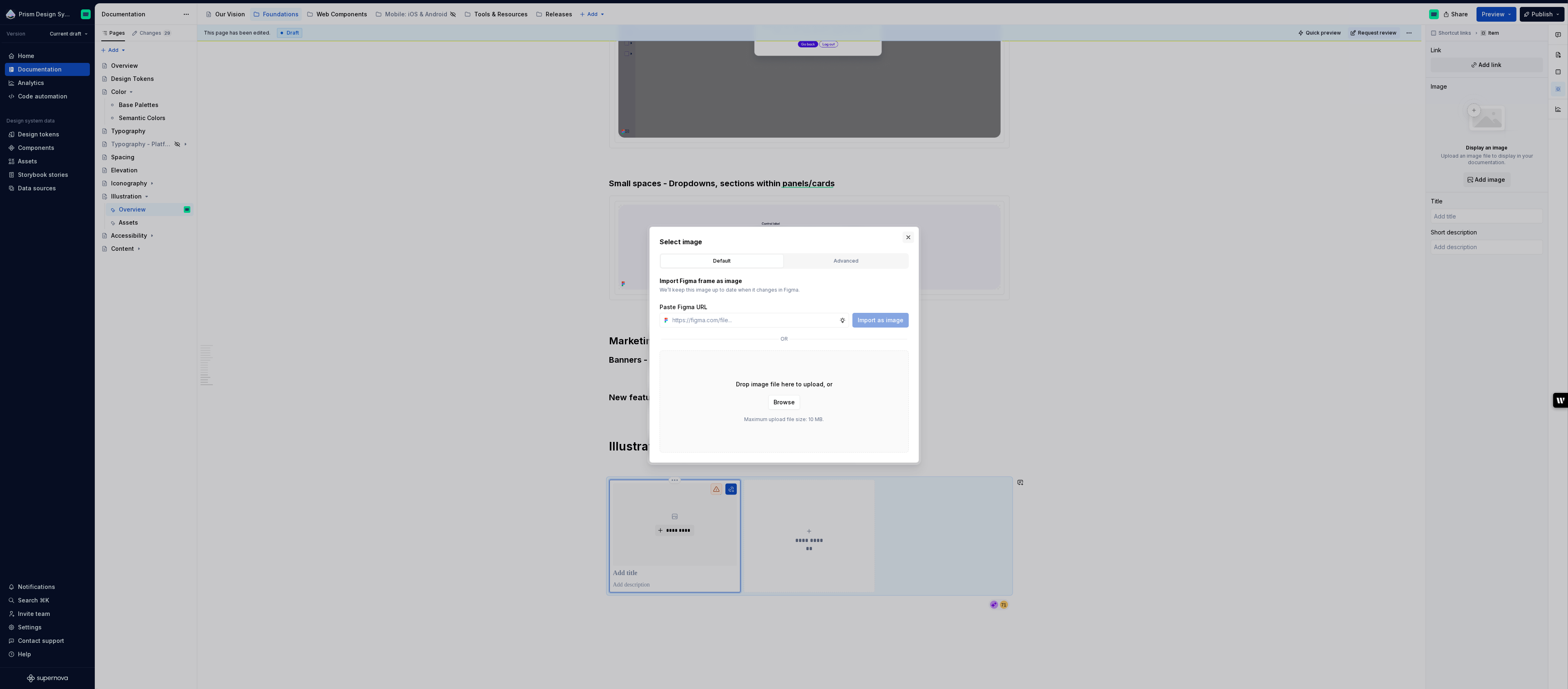
click at [911, 237] on button "button" at bounding box center [908, 237] width 12 height 12
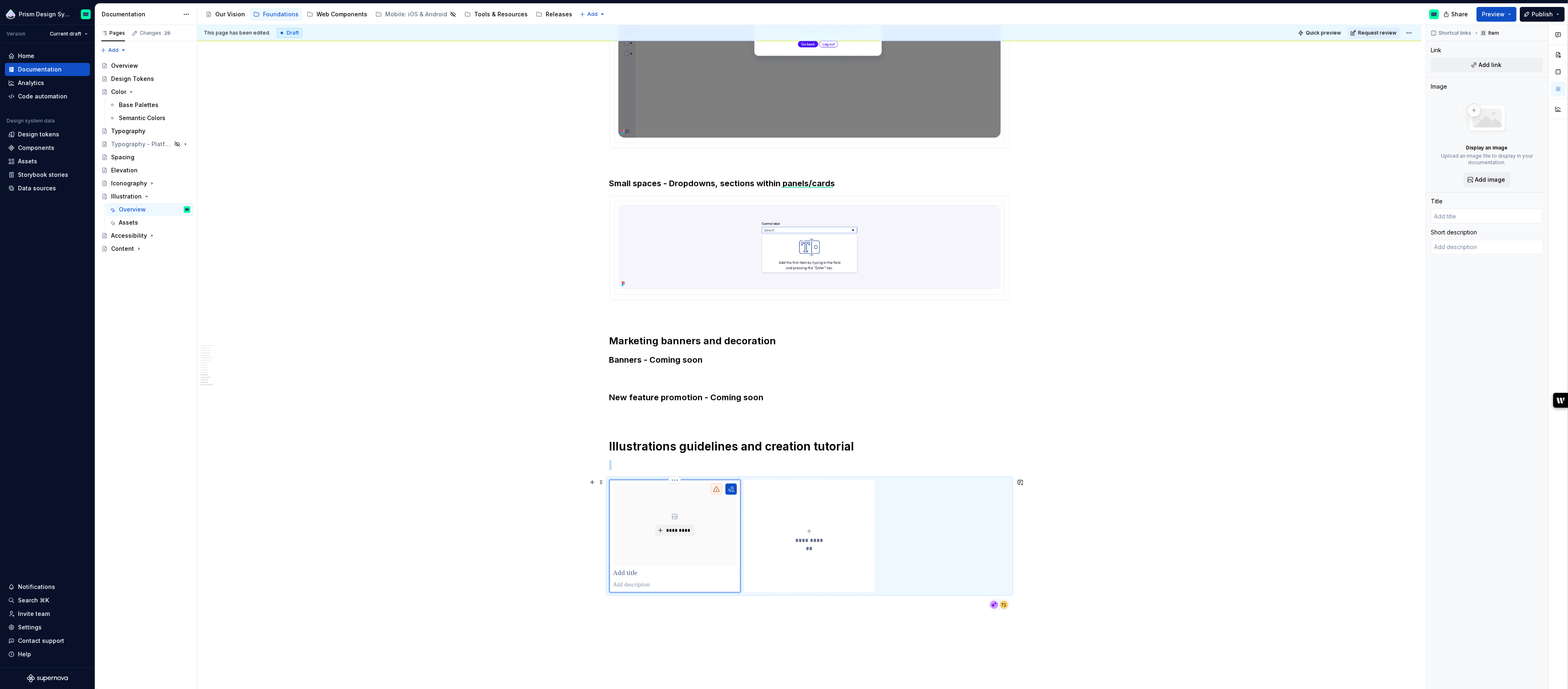
click at [712, 520] on div "*********" at bounding box center [674, 525] width 124 height 83
click at [1489, 65] on span "Add link" at bounding box center [1491, 65] width 23 height 8
type textarea "*"
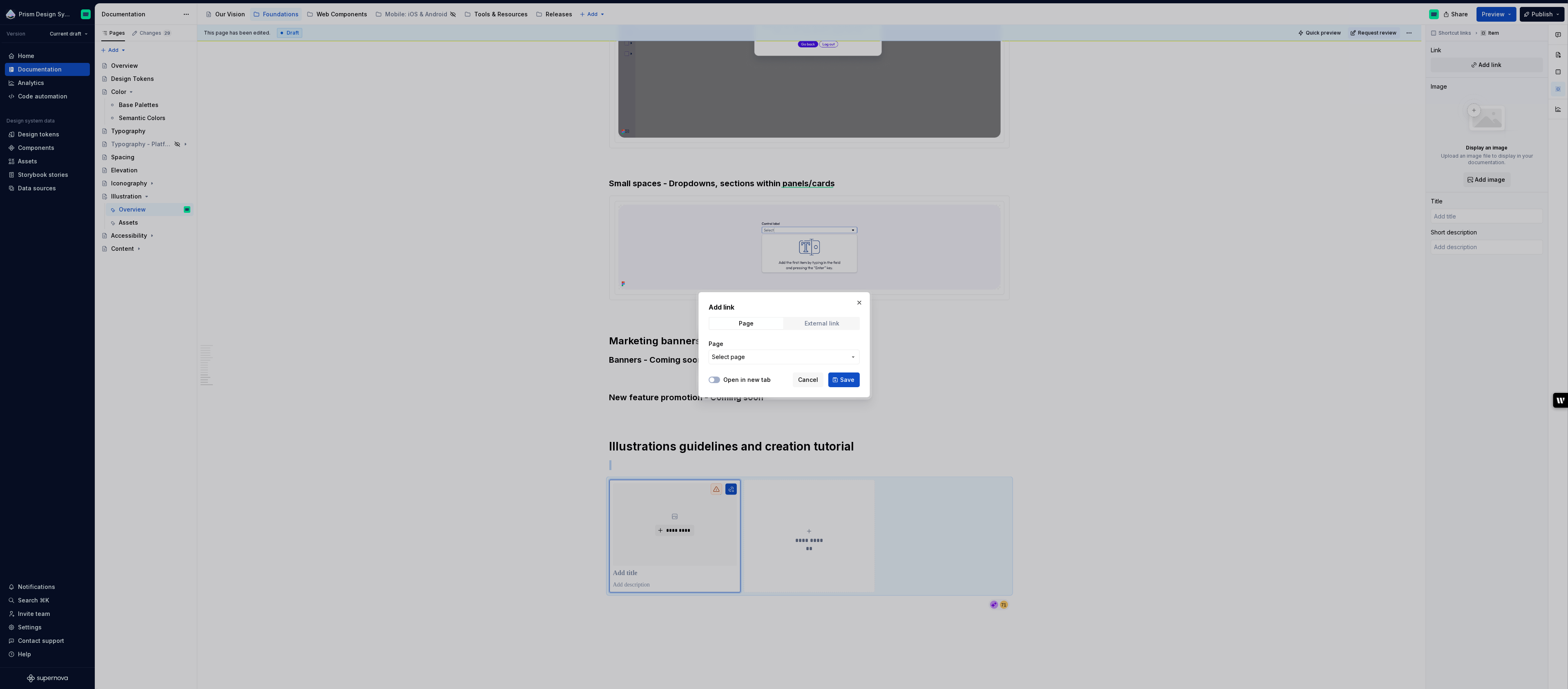
click at [807, 323] on div "External link" at bounding box center [822, 323] width 35 height 7
click at [772, 352] on input "URL" at bounding box center [784, 357] width 151 height 15
paste input "https://www.figma.com/design/q1OWJo6iVdOHpgwXevYgEQ/Prism---Web---Visual-Assets…"
type input "https://www.figma.com/design/q1OWJo6iVdOHpgwXevYgEQ/Prism---Web---Visual-Assets…"
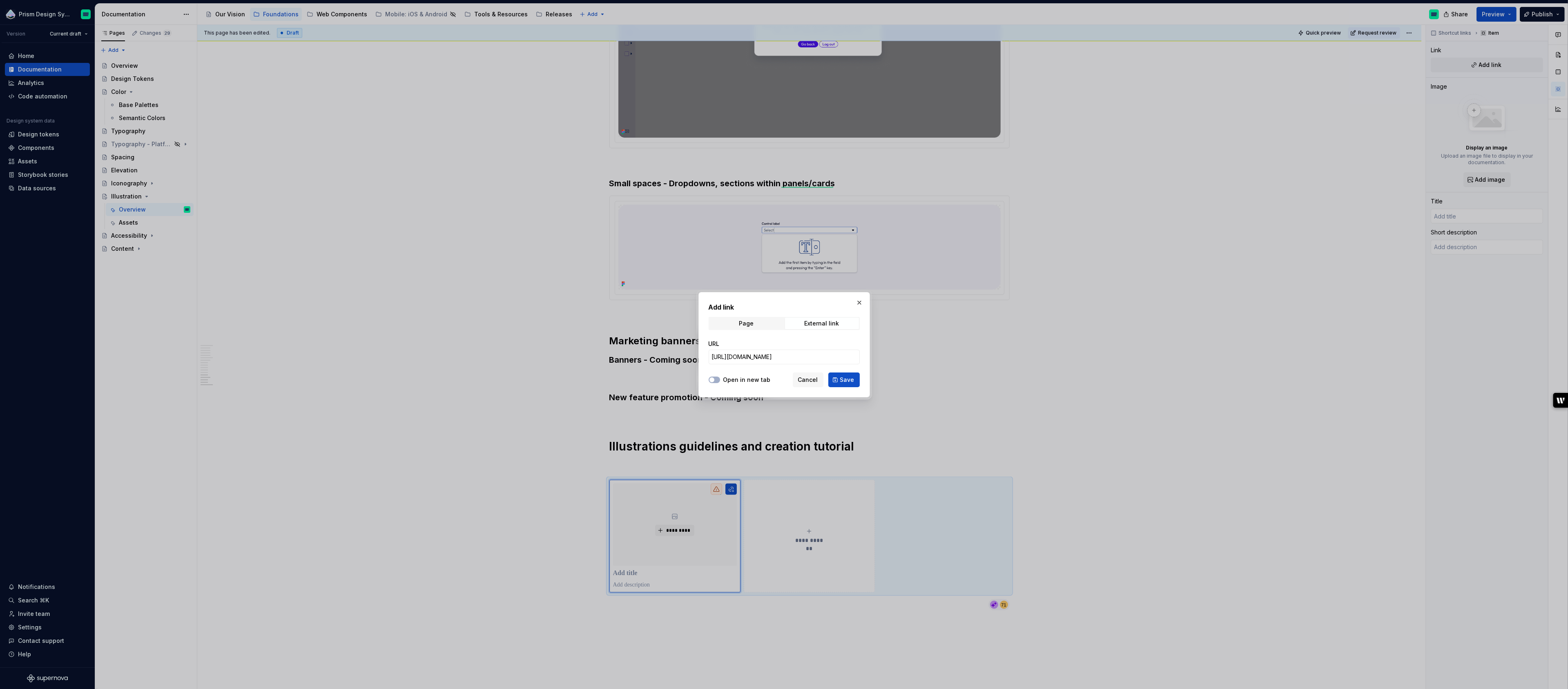
click at [758, 380] on label "Open in new tab" at bounding box center [747, 379] width 47 height 8
click at [720, 380] on button "Open in new tab" at bounding box center [714, 380] width 12 height 7
click at [851, 381] on span "Save" at bounding box center [847, 379] width 14 height 8
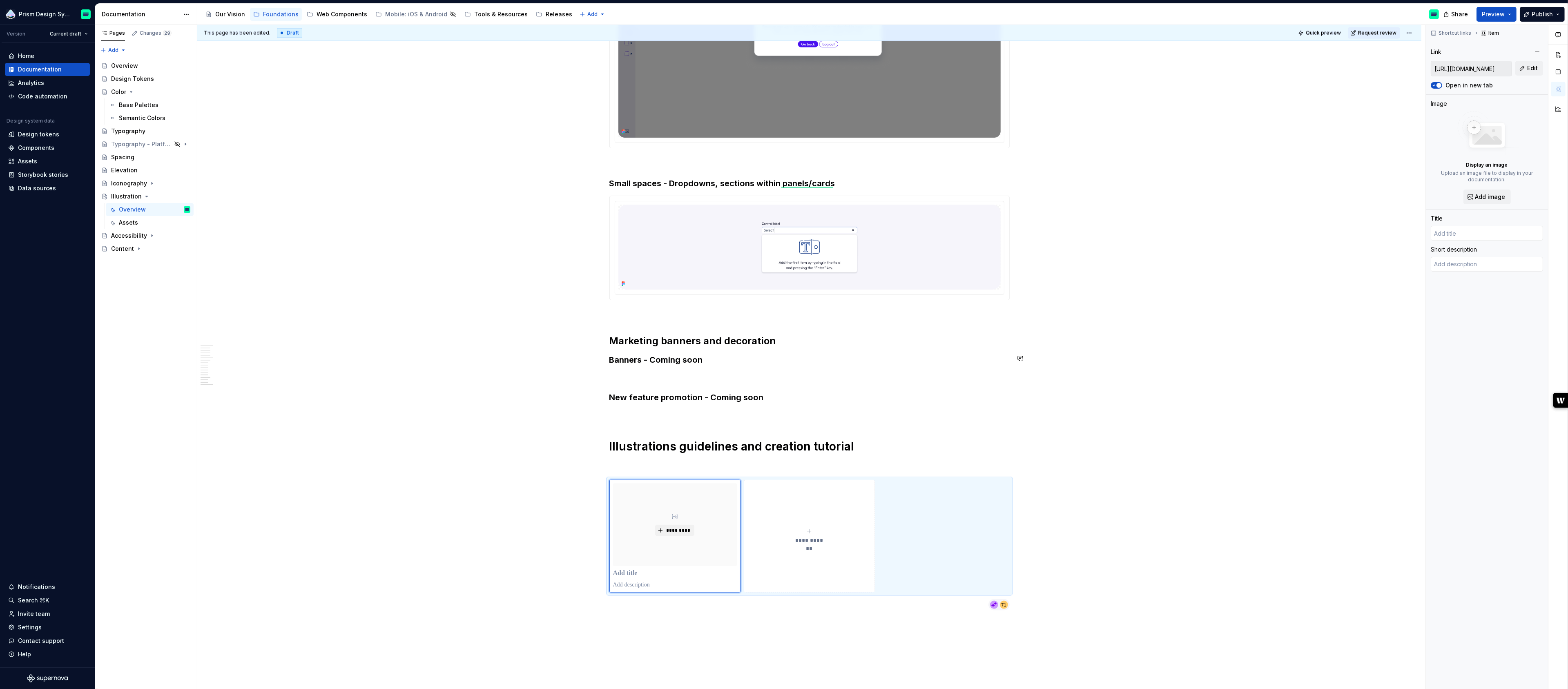
type textarea "*"
type input "Login | Figma"
click at [127, 187] on div "Iconography" at bounding box center [129, 183] width 36 height 8
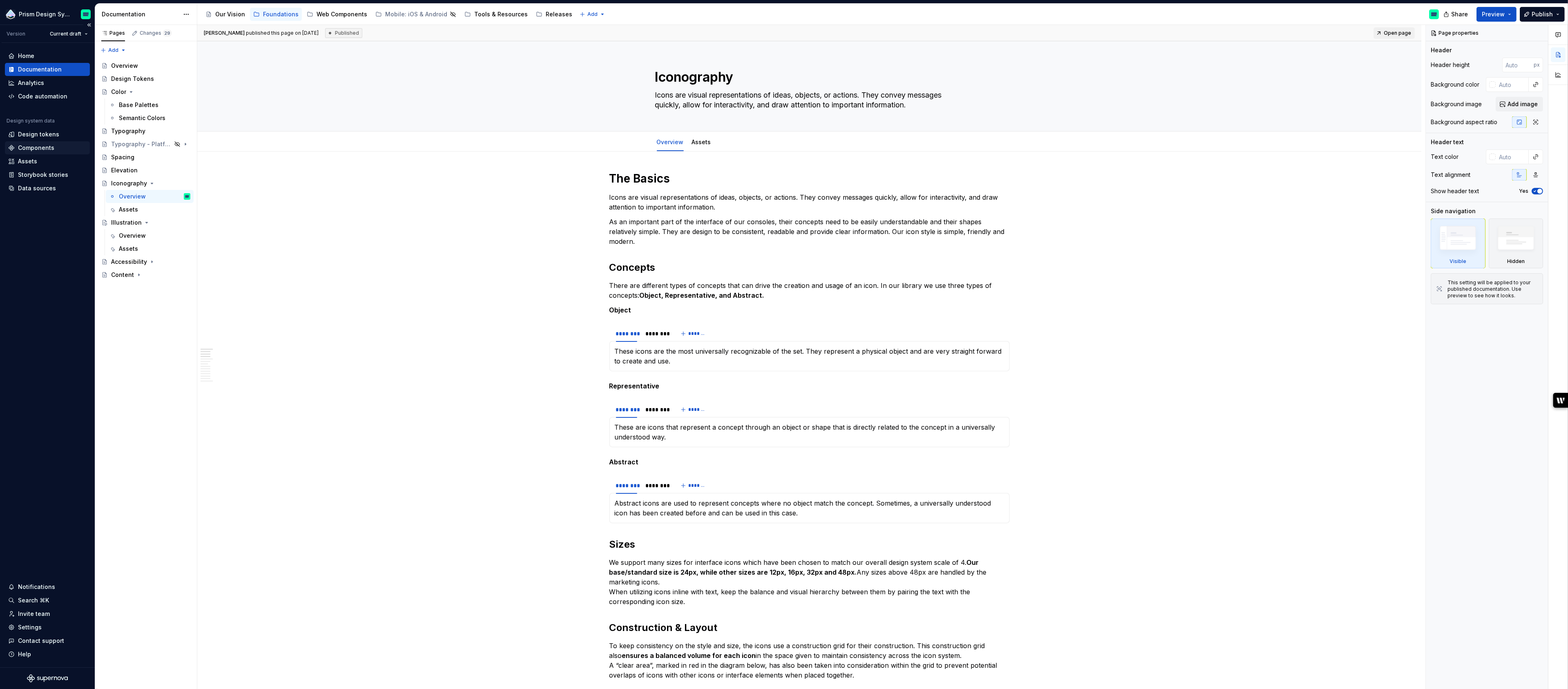
click at [35, 146] on div "Components" at bounding box center [37, 147] width 37 height 8
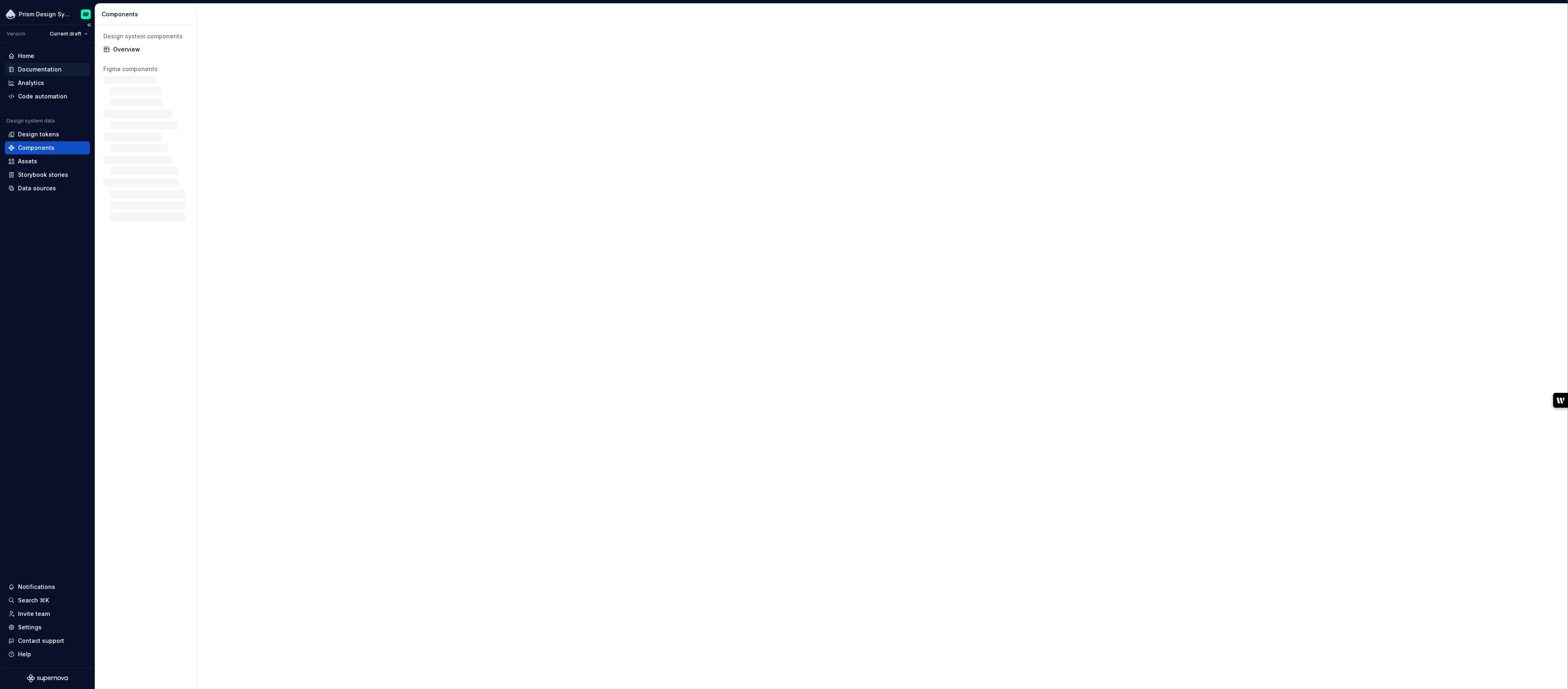
click at [37, 71] on div "Documentation" at bounding box center [40, 69] width 44 height 8
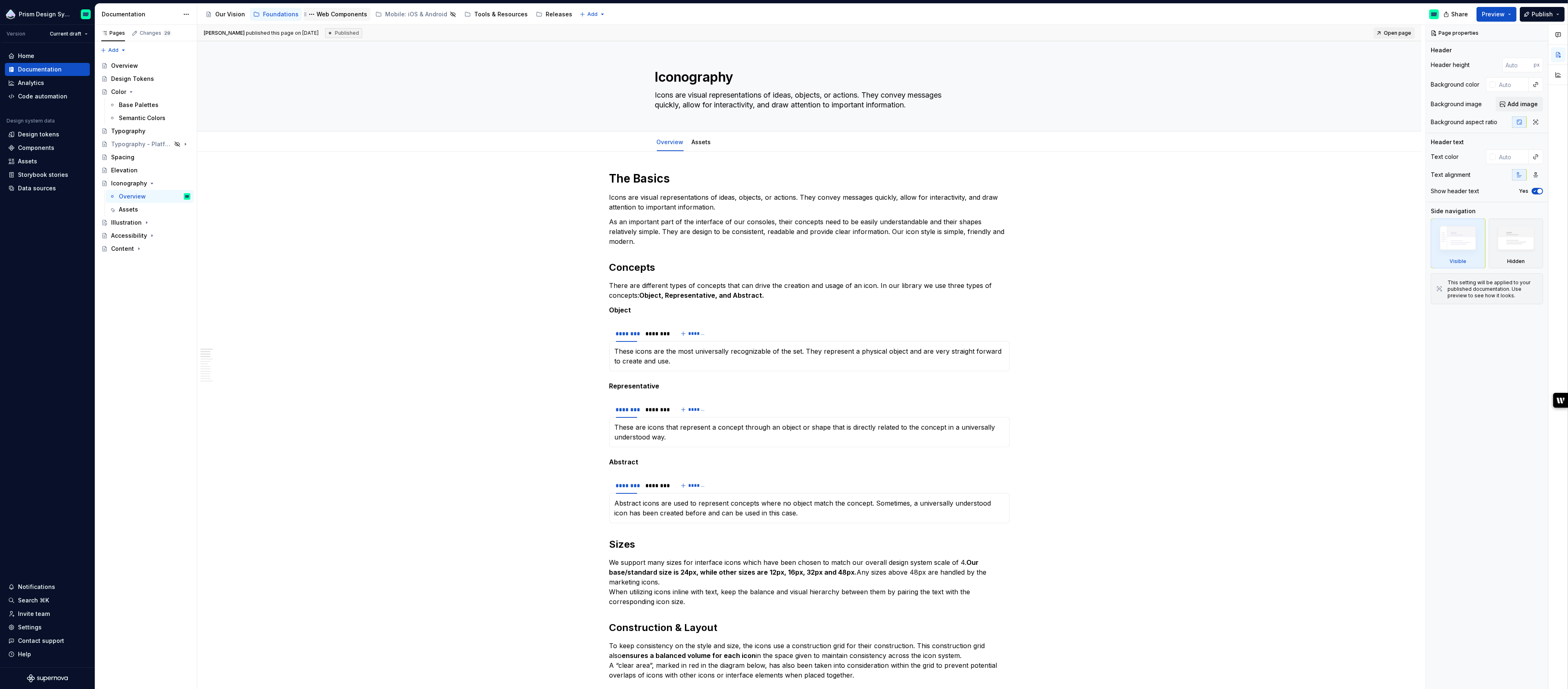
click at [346, 14] on div "Web Components" at bounding box center [341, 14] width 51 height 8
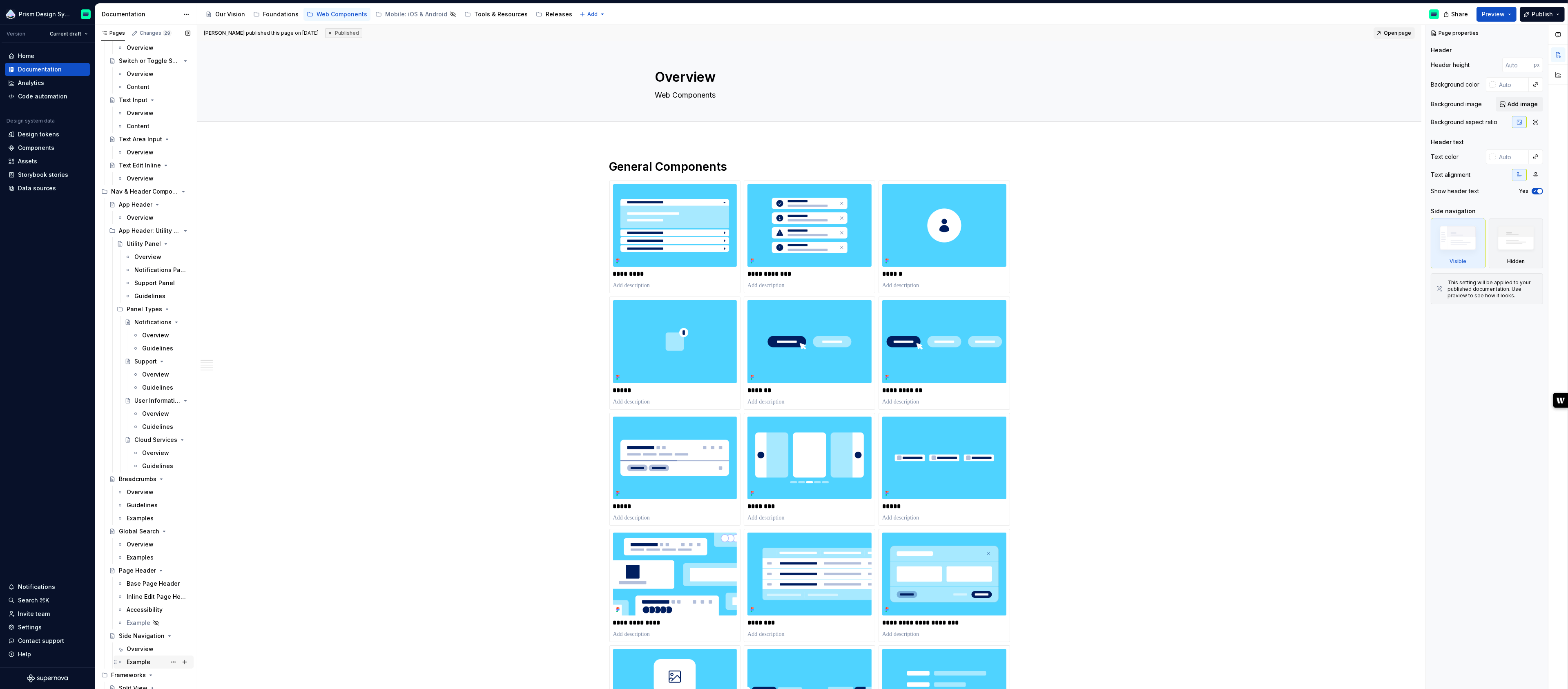
scroll to position [1708, 0]
click at [138, 331] on div "Overview" at bounding box center [140, 331] width 27 height 8
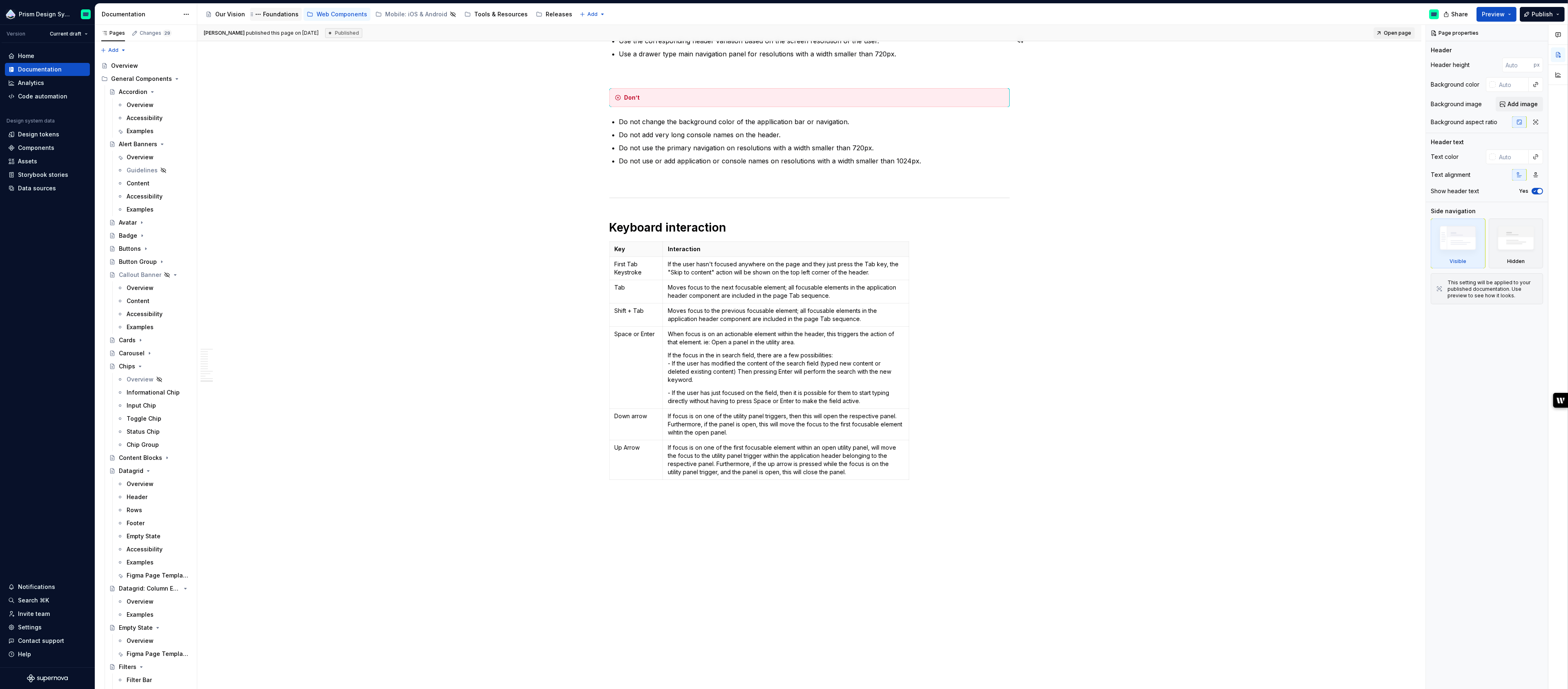
click at [271, 13] on div "Foundations" at bounding box center [281, 14] width 35 height 8
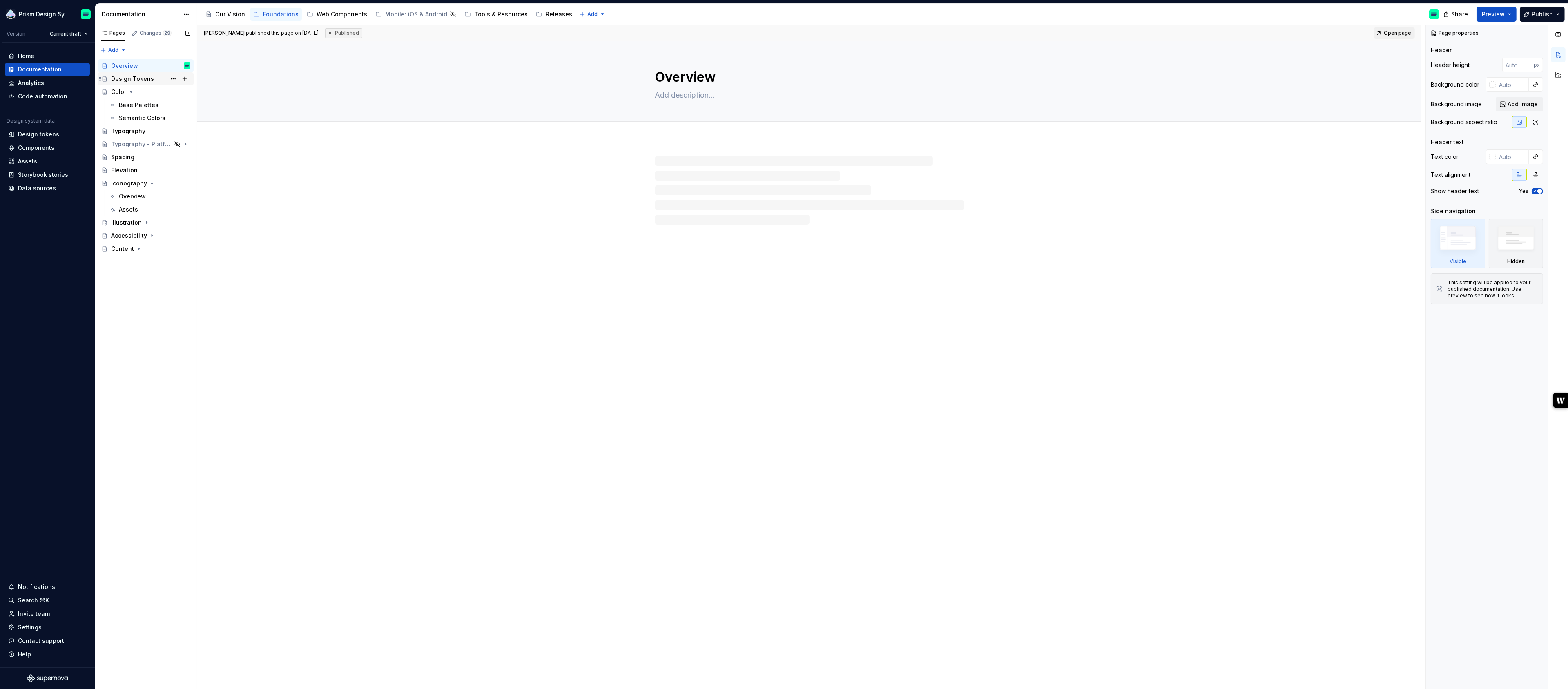
click at [125, 79] on div "Design Tokens" at bounding box center [133, 79] width 43 height 8
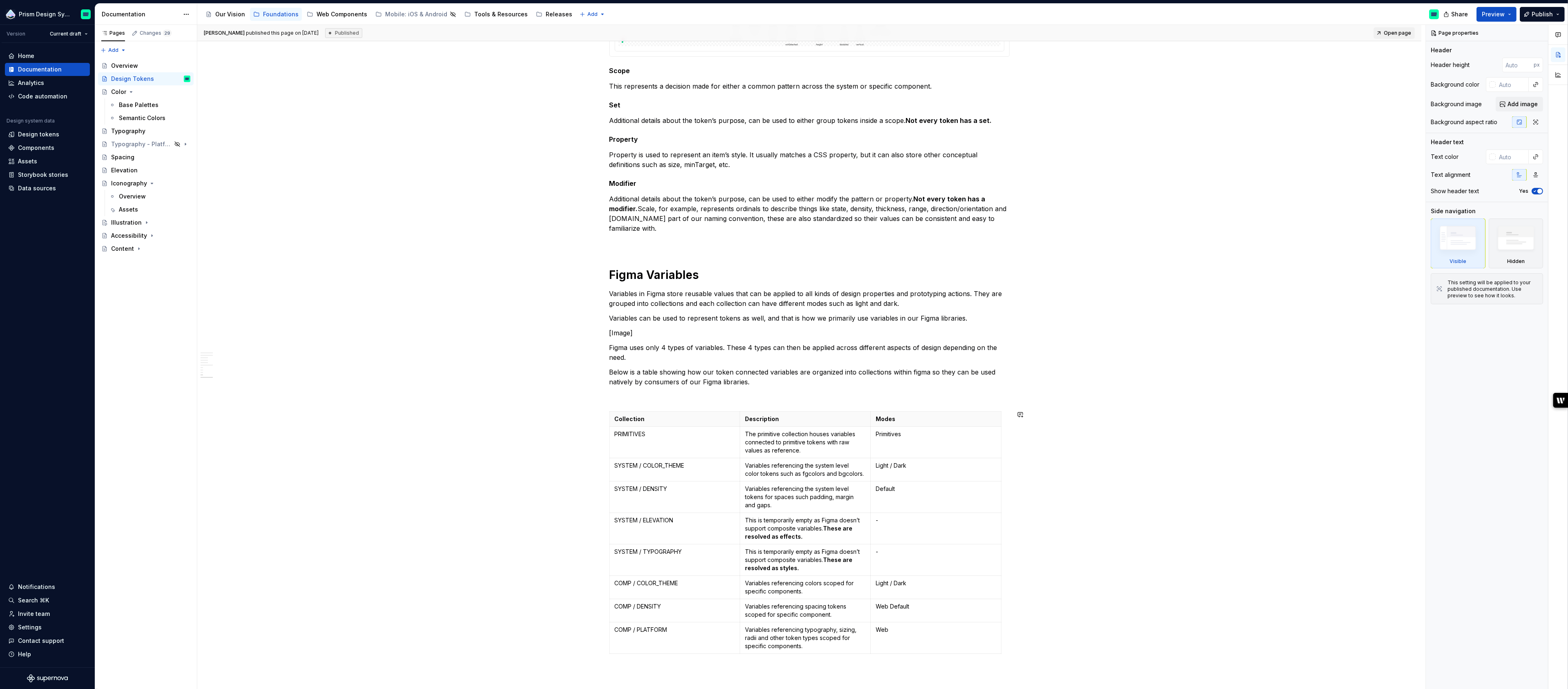
scroll to position [1117, 0]
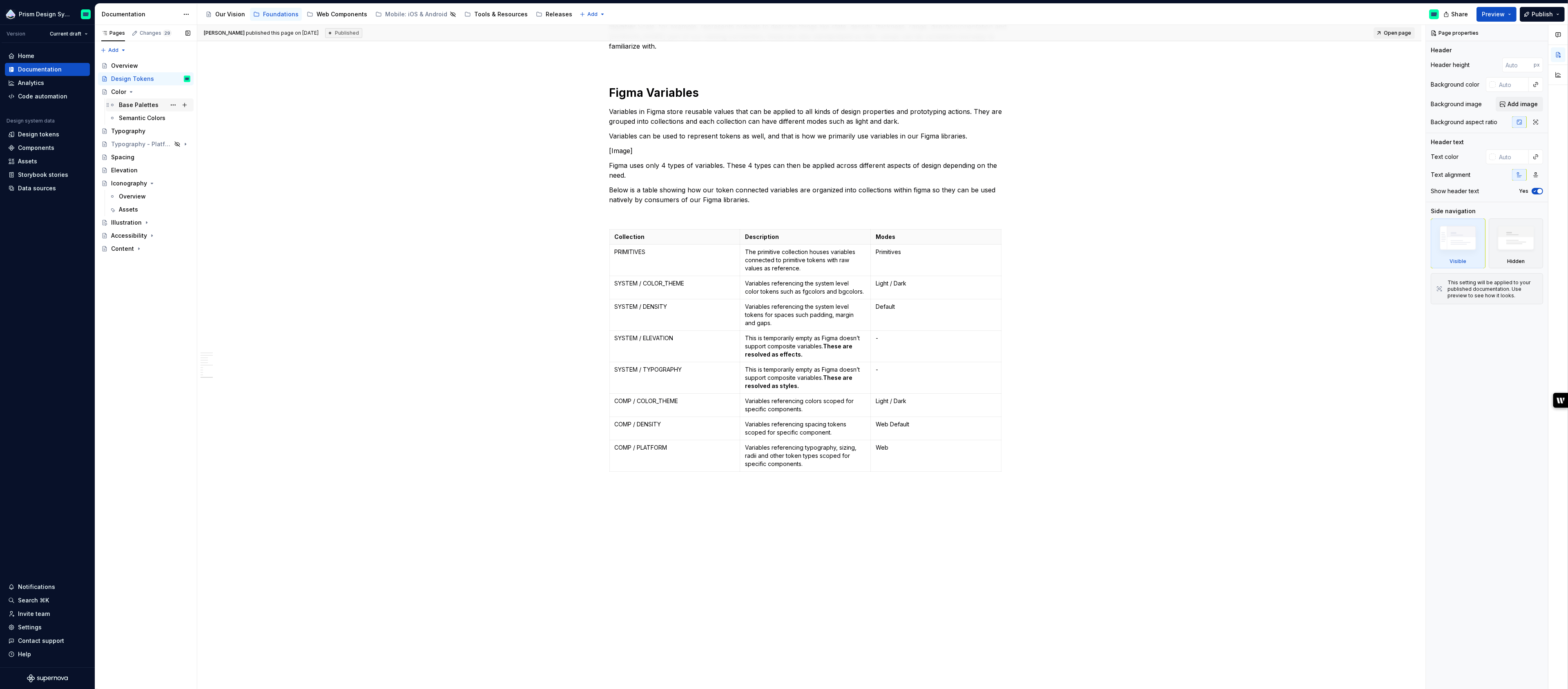
click at [138, 103] on div "Base Palettes" at bounding box center [138, 105] width 40 height 8
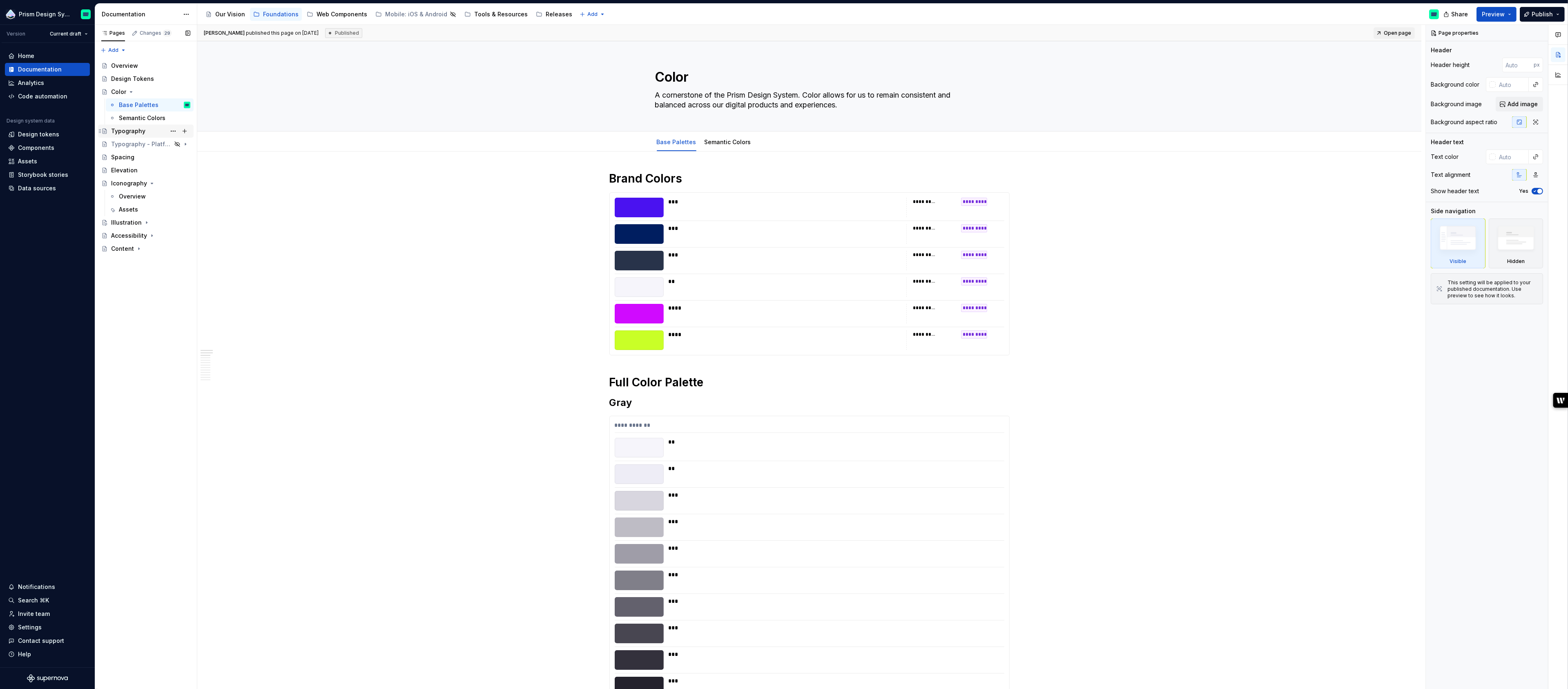
click at [131, 131] on div "Typography" at bounding box center [128, 131] width 34 height 8
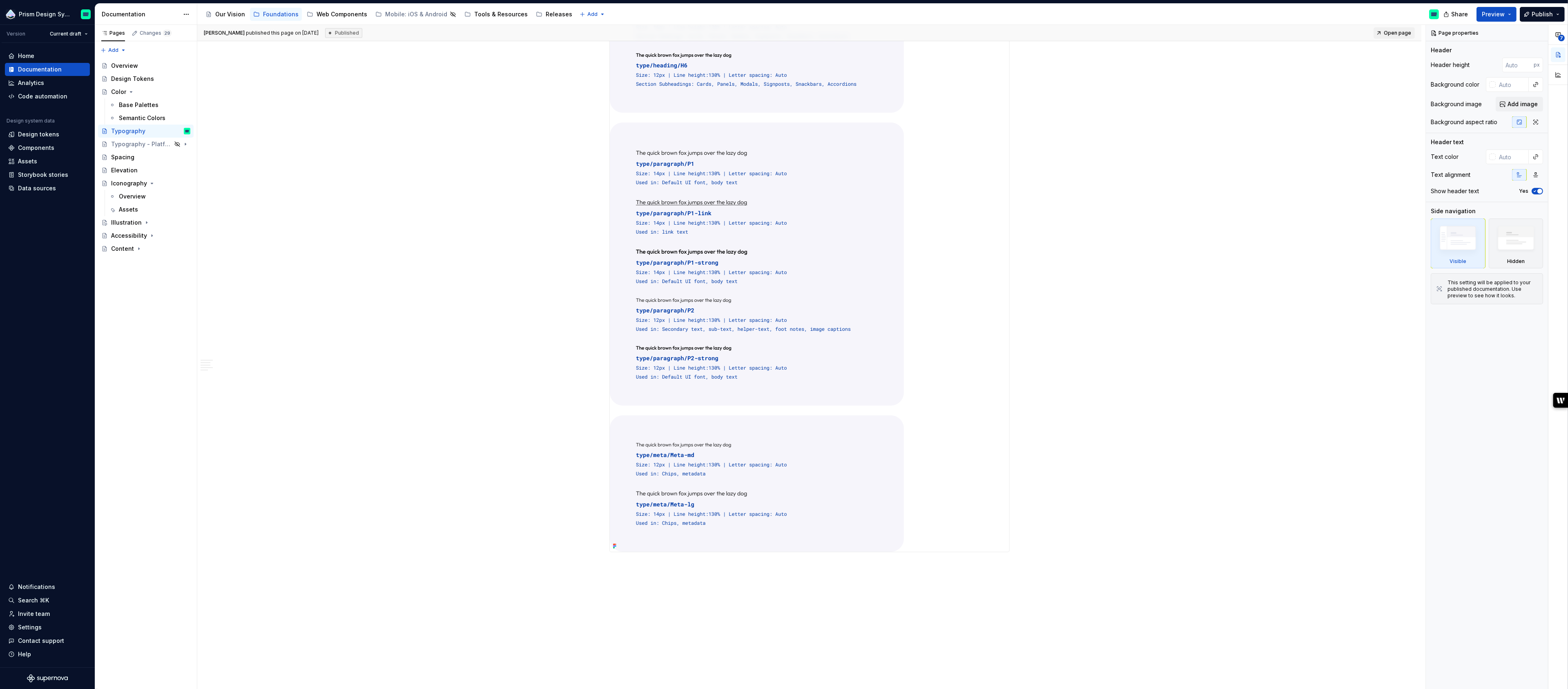
scroll to position [1548, 0]
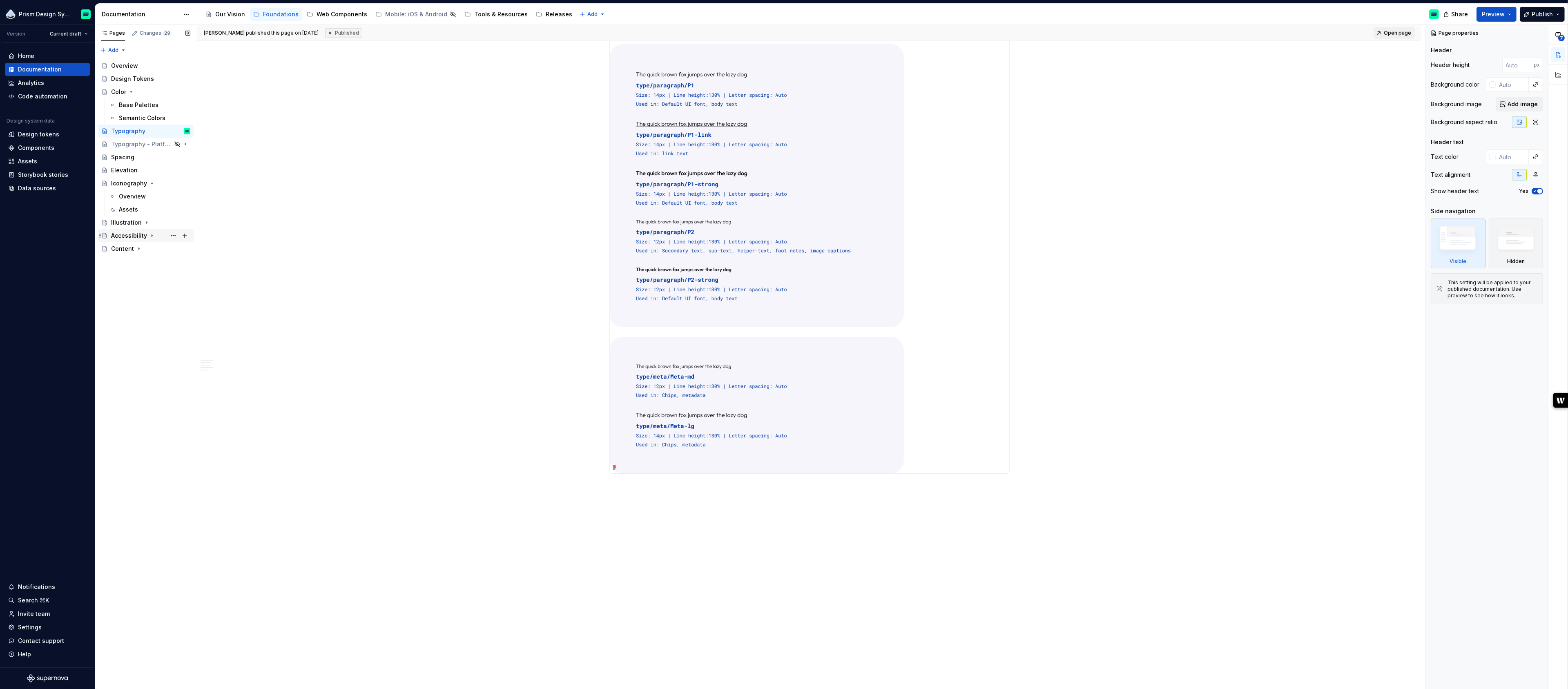
click at [128, 237] on div "Accessibility" at bounding box center [129, 235] width 36 height 8
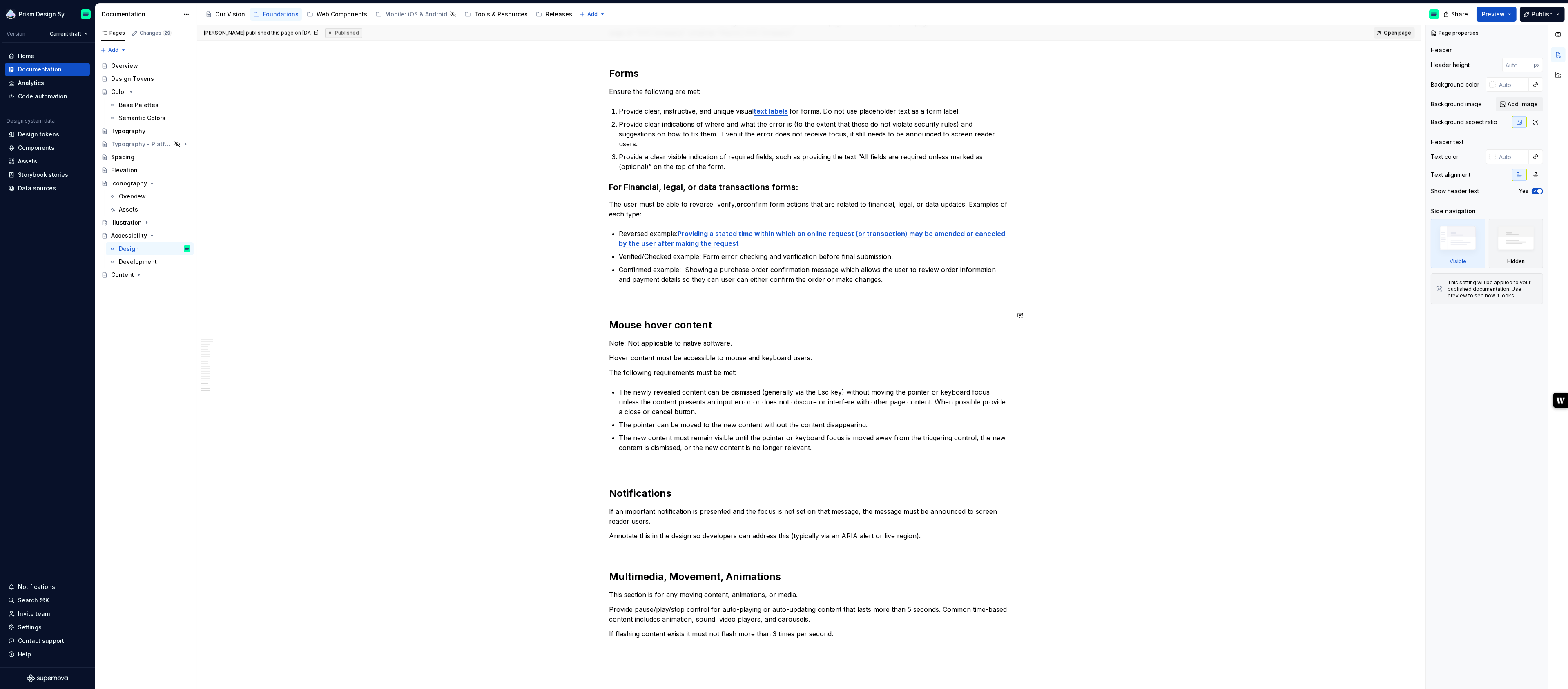
scroll to position [2118, 0]
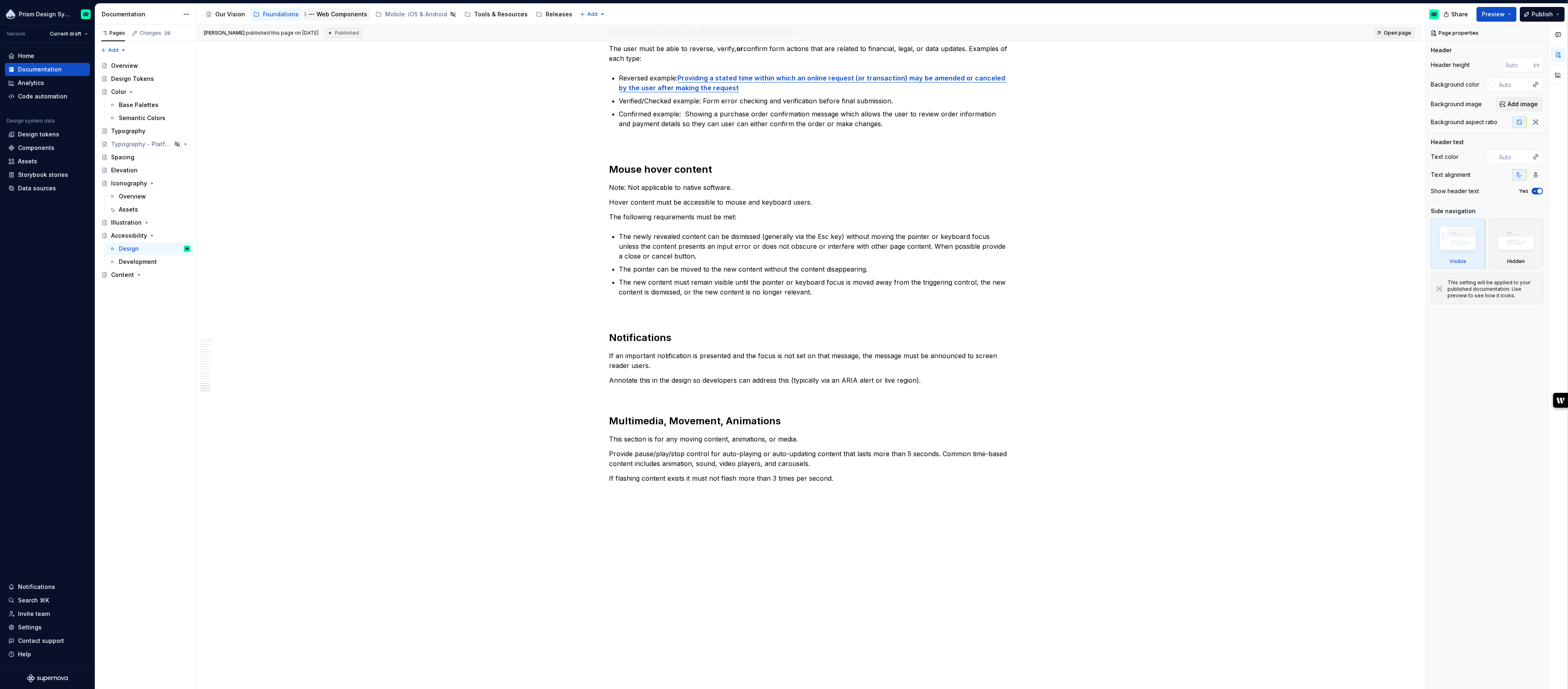
click at [337, 15] on div "Web Components" at bounding box center [341, 14] width 51 height 8
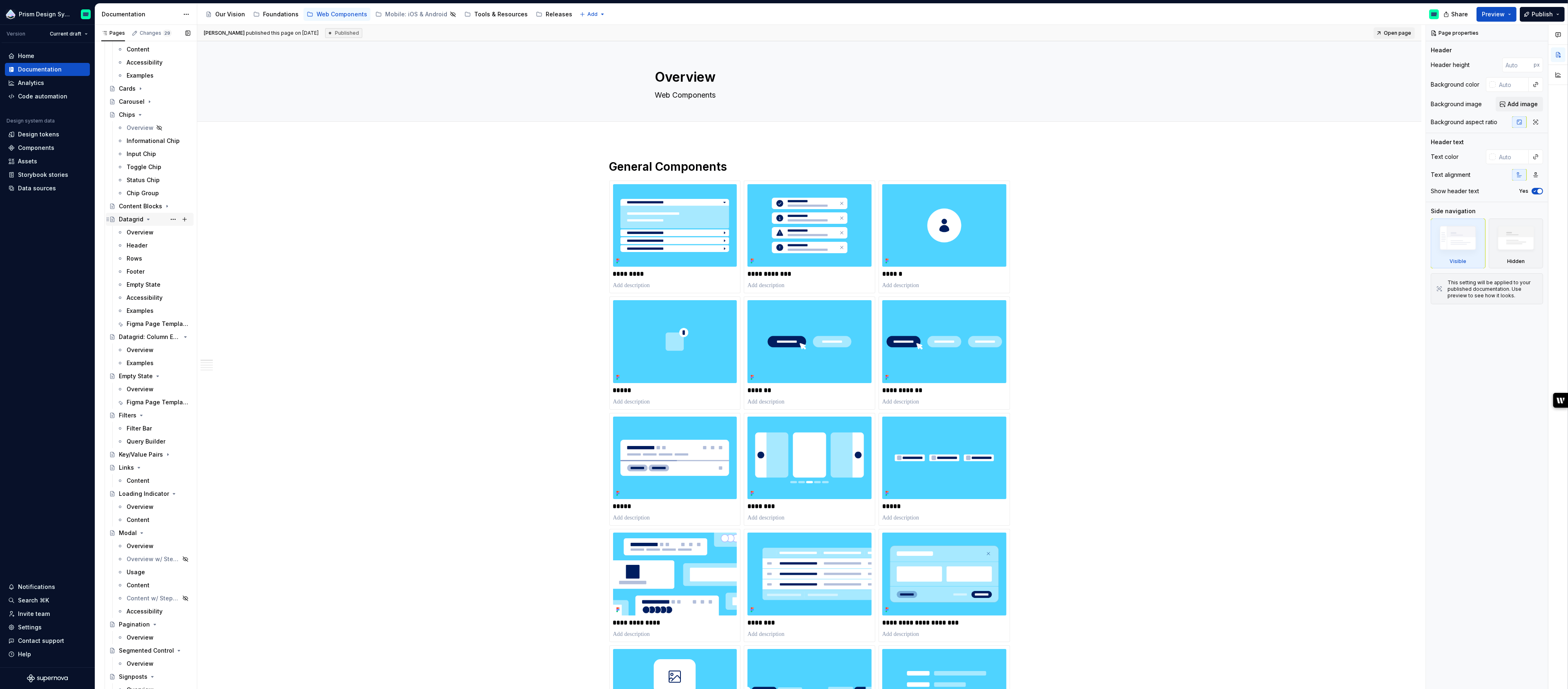
scroll to position [259, 0]
click at [139, 341] on div "Overview" at bounding box center [140, 342] width 27 height 8
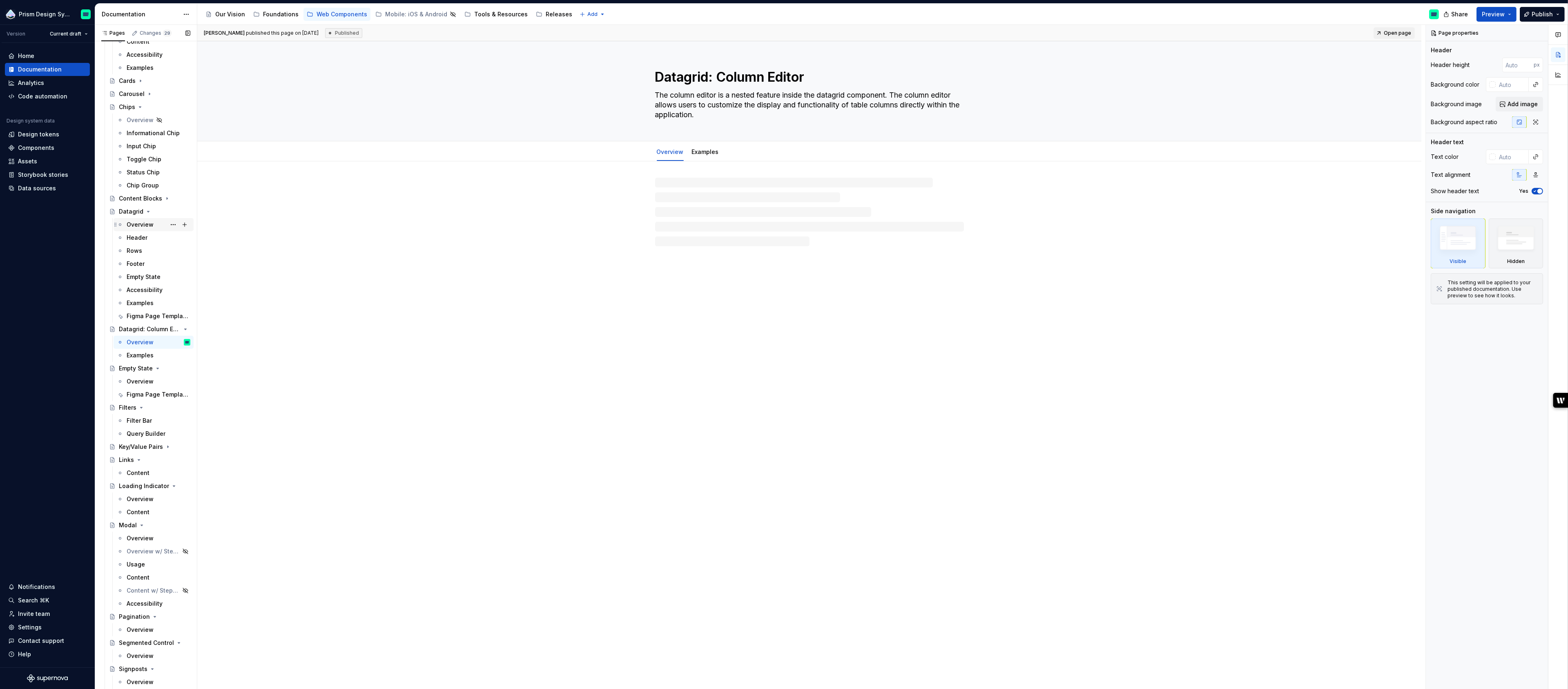
click at [135, 227] on div "Overview" at bounding box center [140, 224] width 27 height 8
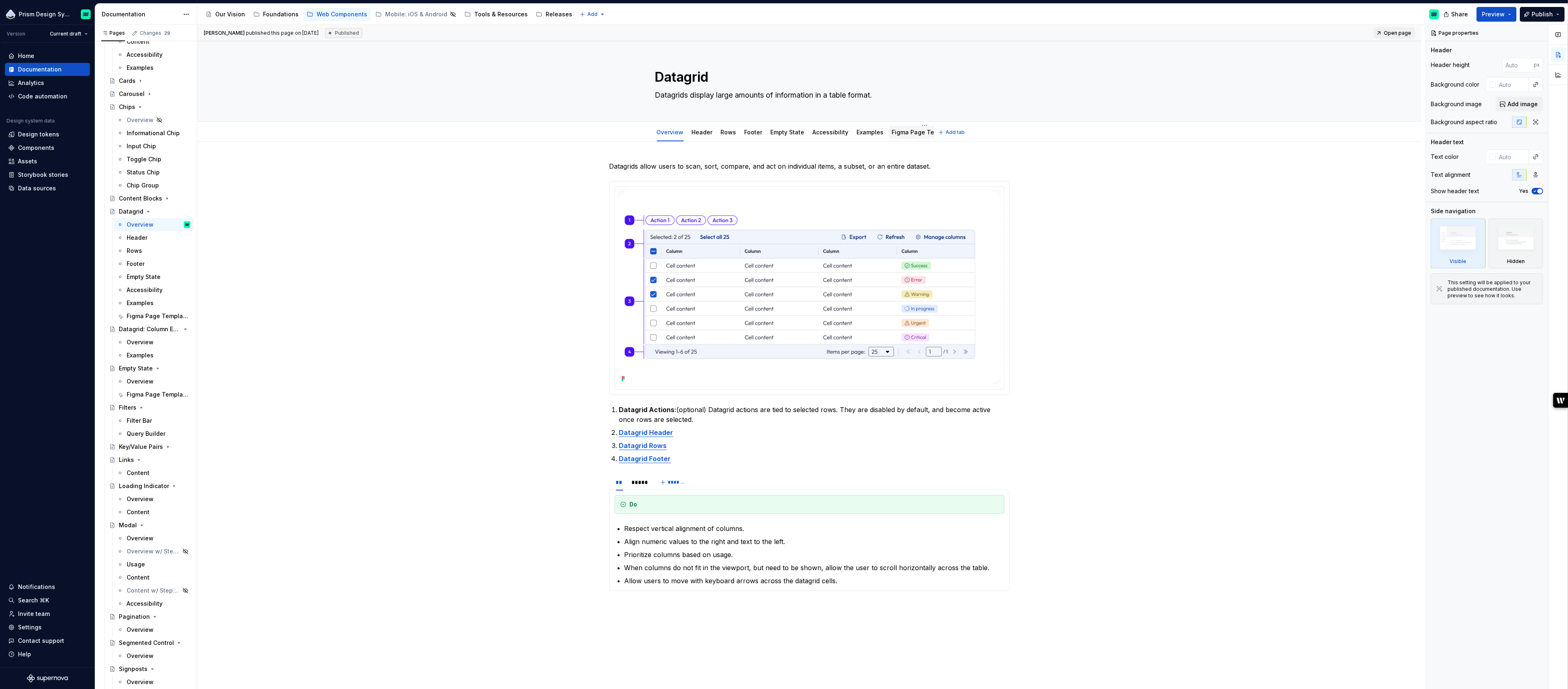
click at [904, 137] on div "Figma Page Templates" at bounding box center [925, 132] width 72 height 13
click at [895, 132] on link "Figma Page Templates" at bounding box center [924, 131] width 65 height 7
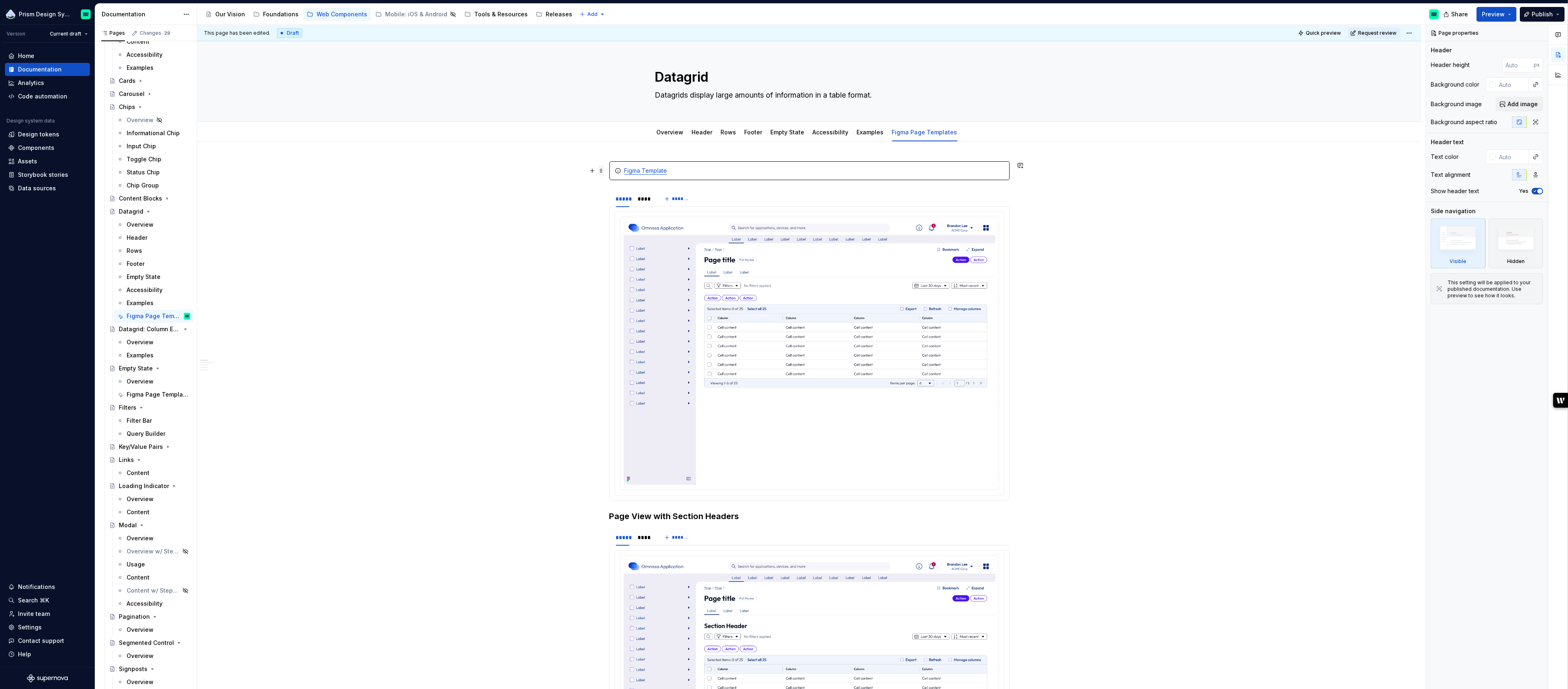
click at [604, 171] on span at bounding box center [601, 170] width 7 height 12
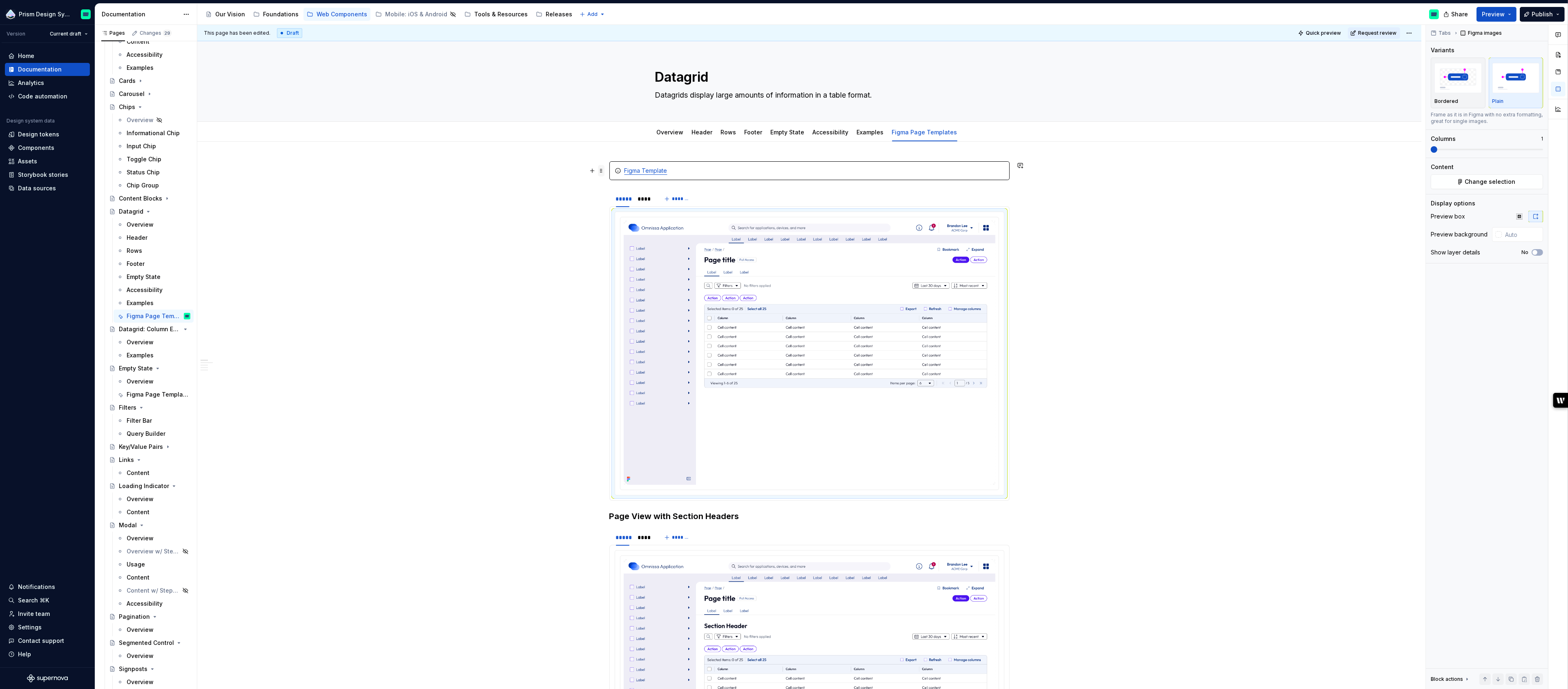
click at [604, 170] on span at bounding box center [601, 170] width 7 height 12
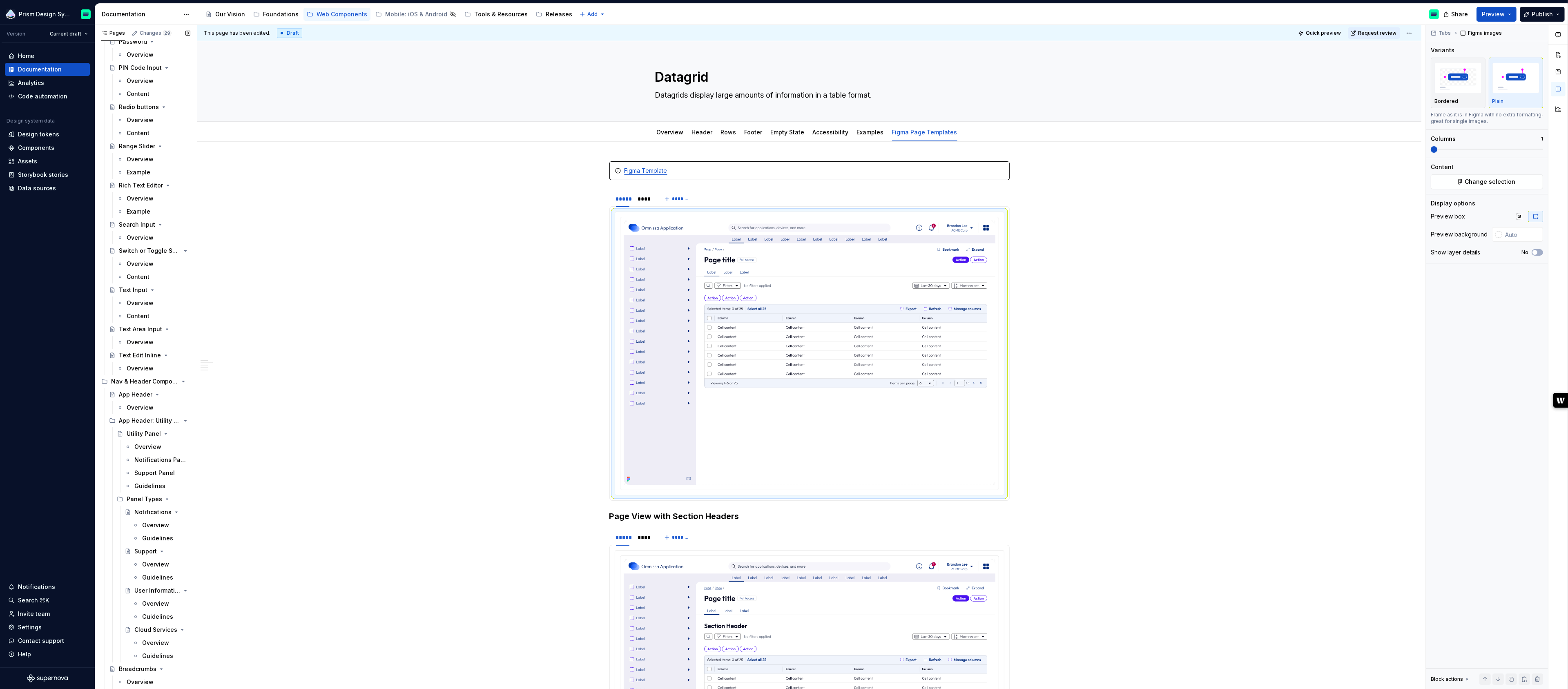
scroll to position [1968, 0]
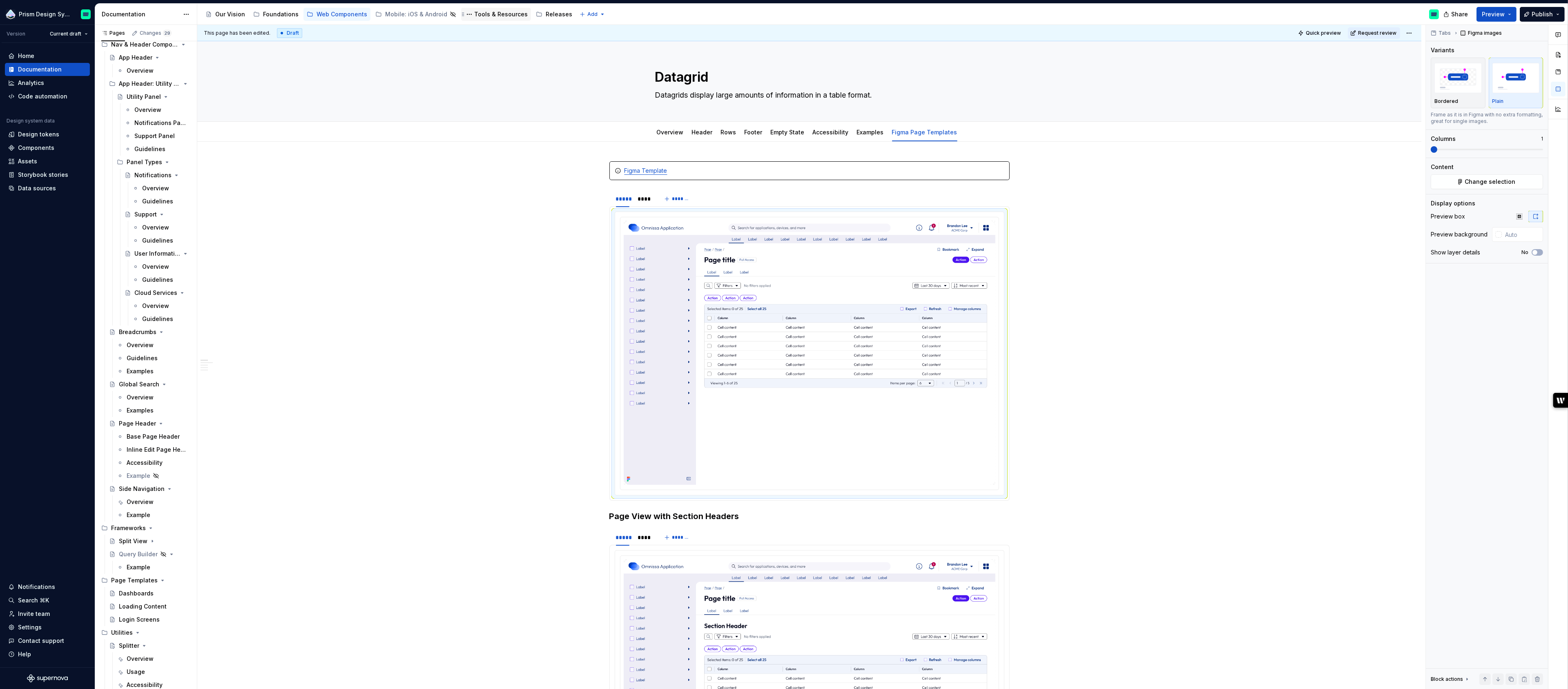
click at [484, 16] on div "Tools & Resources" at bounding box center [501, 14] width 54 height 8
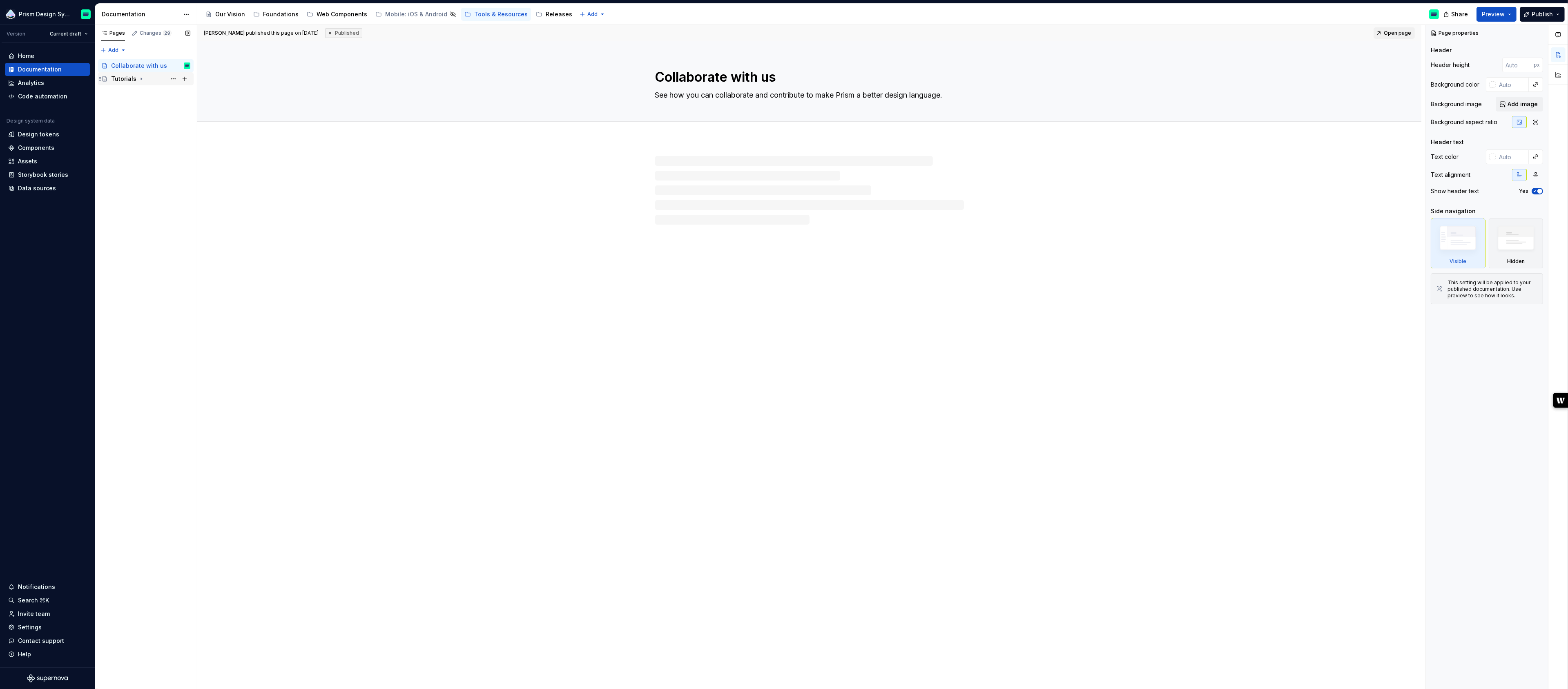
click at [127, 80] on div "Tutorials" at bounding box center [124, 79] width 26 height 8
click at [123, 105] on div "Prism" at bounding box center [126, 105] width 15 height 8
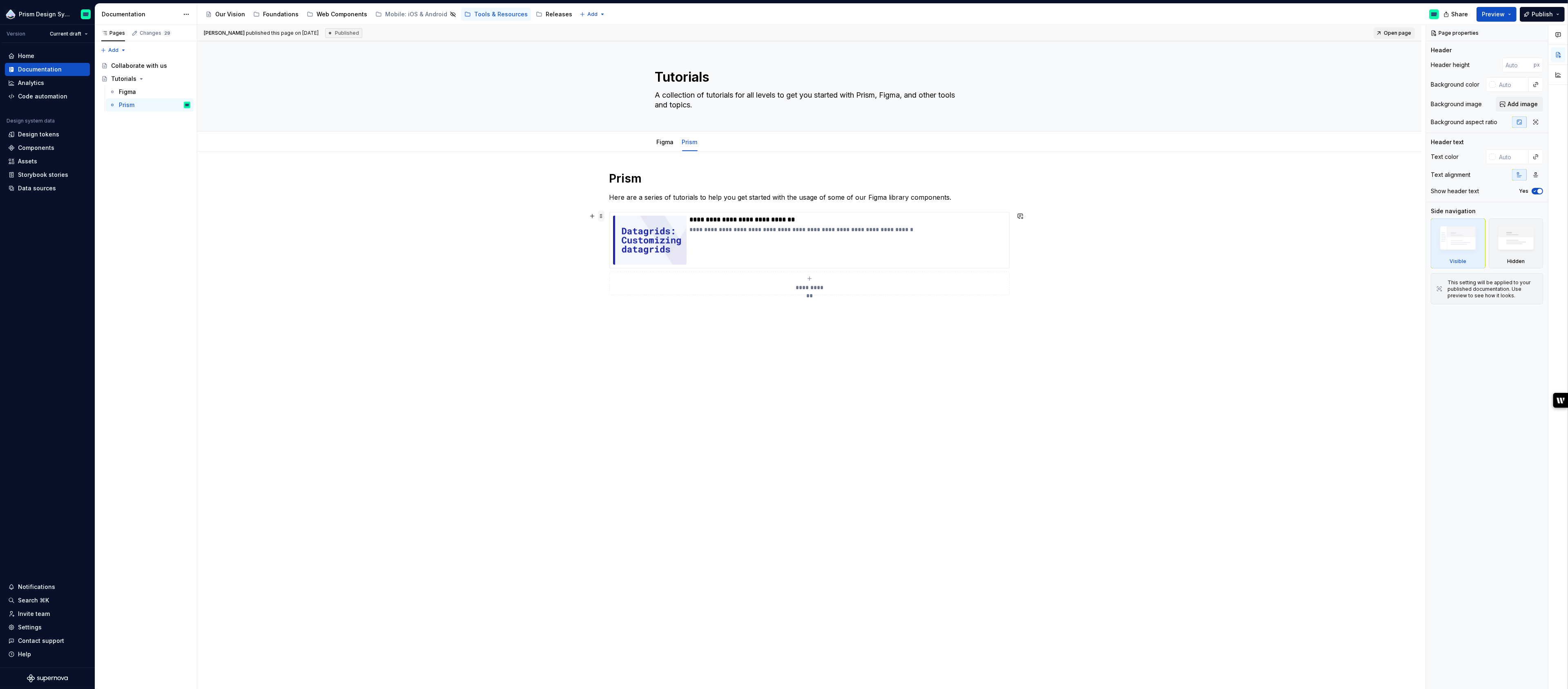
click at [603, 214] on span at bounding box center [601, 216] width 7 height 12
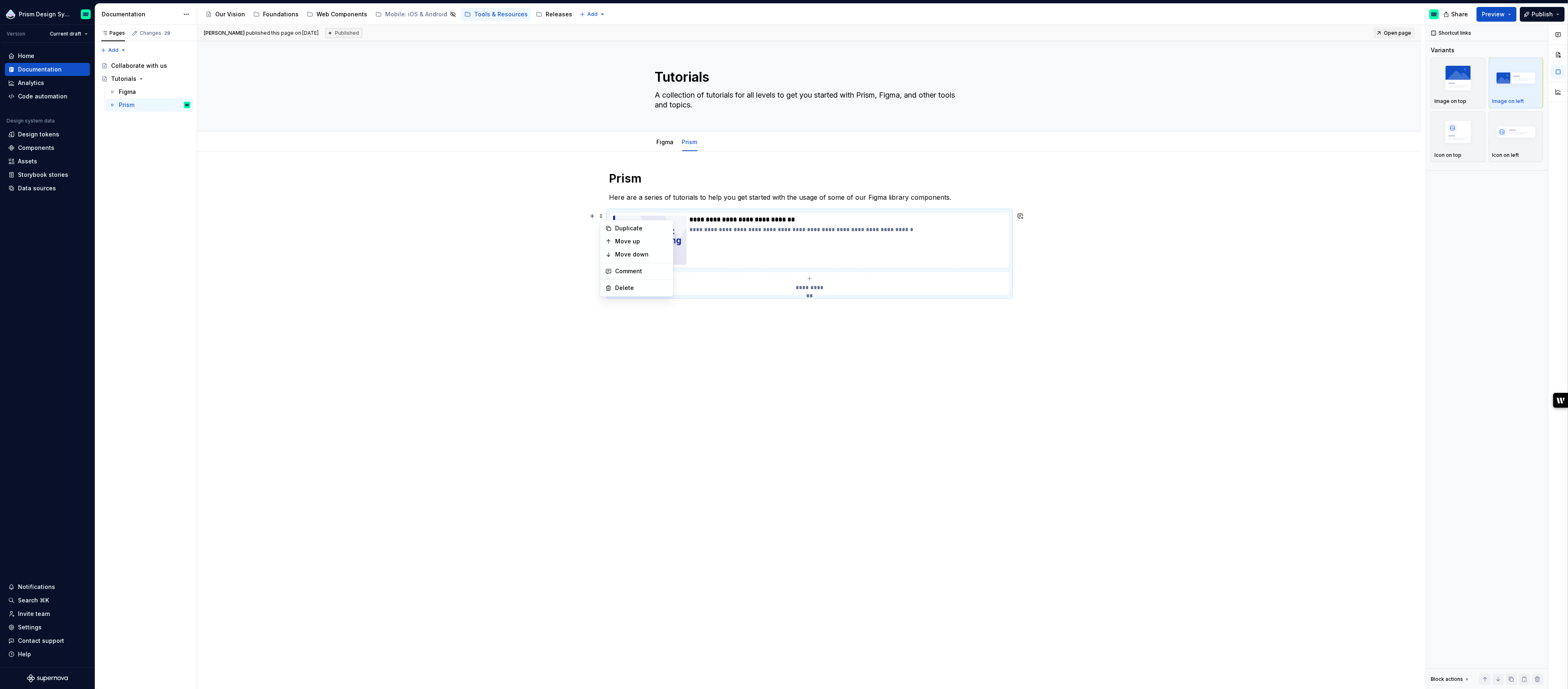
click at [526, 354] on div "**********" at bounding box center [809, 341] width 1224 height 380
click at [604, 214] on span at bounding box center [601, 216] width 7 height 12
click at [498, 217] on div "**********" at bounding box center [809, 341] width 1224 height 380
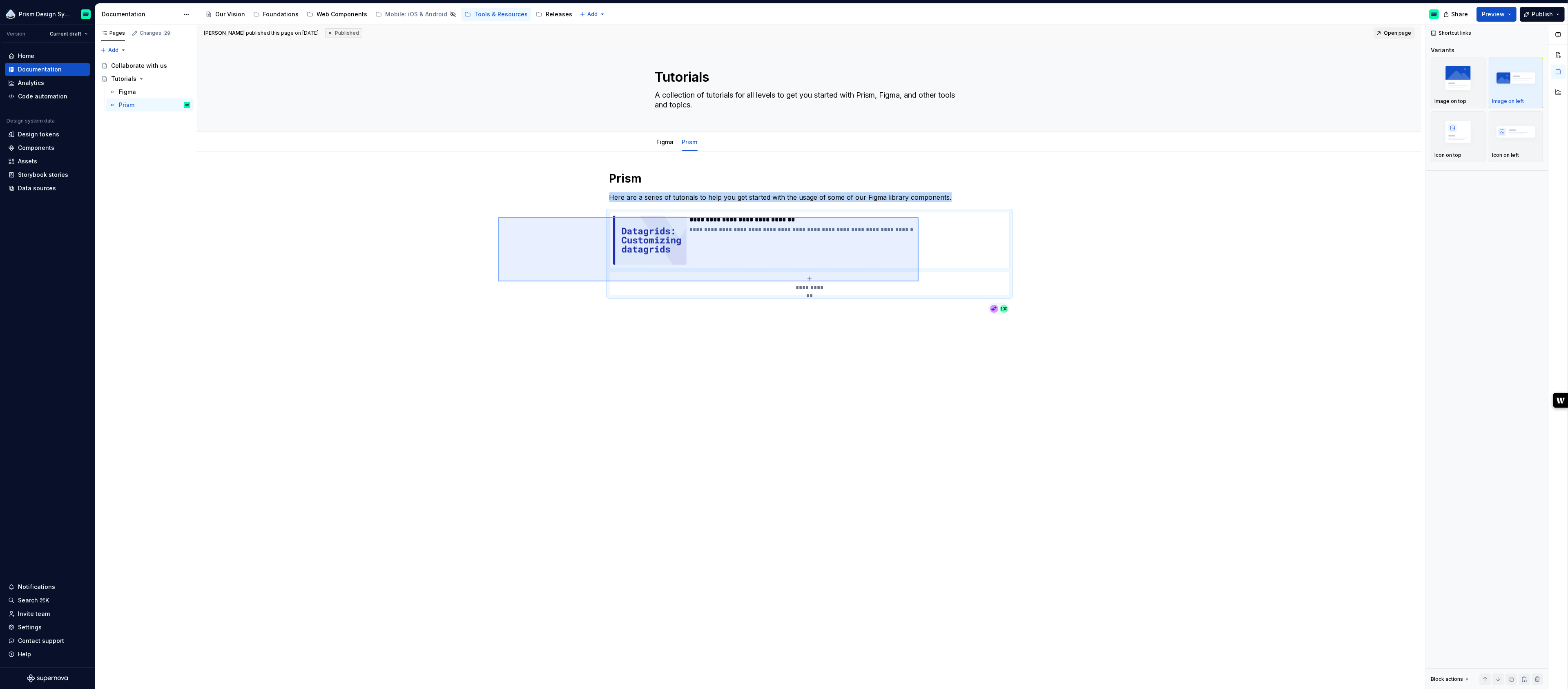
drag, startPoint x: 498, startPoint y: 217, endPoint x: 1017, endPoint y: 342, distance: 533.8
click at [1017, 342] on div "**********" at bounding box center [811, 357] width 1228 height 665
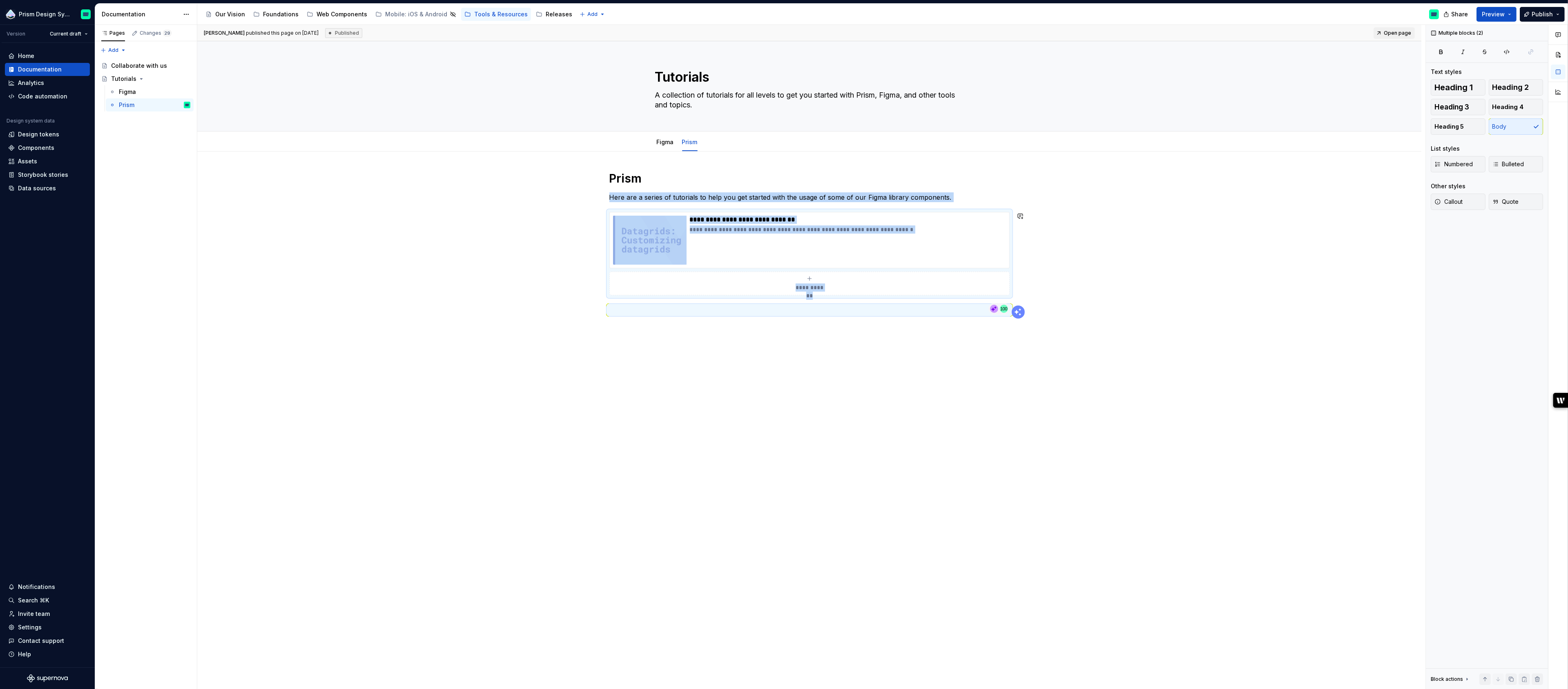
copy div "**********"
click at [147, 92] on div "Figma" at bounding box center [154, 92] width 71 height 12
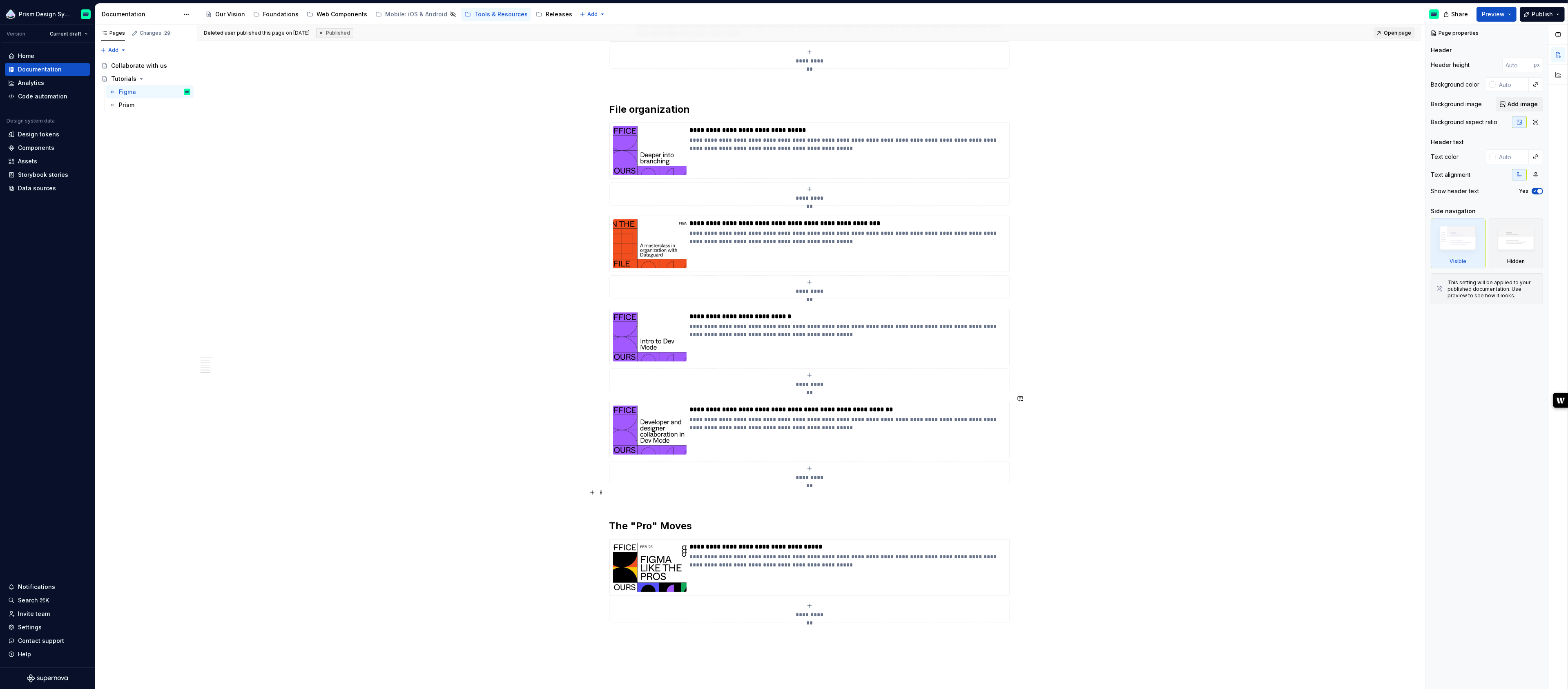
scroll to position [2096, 0]
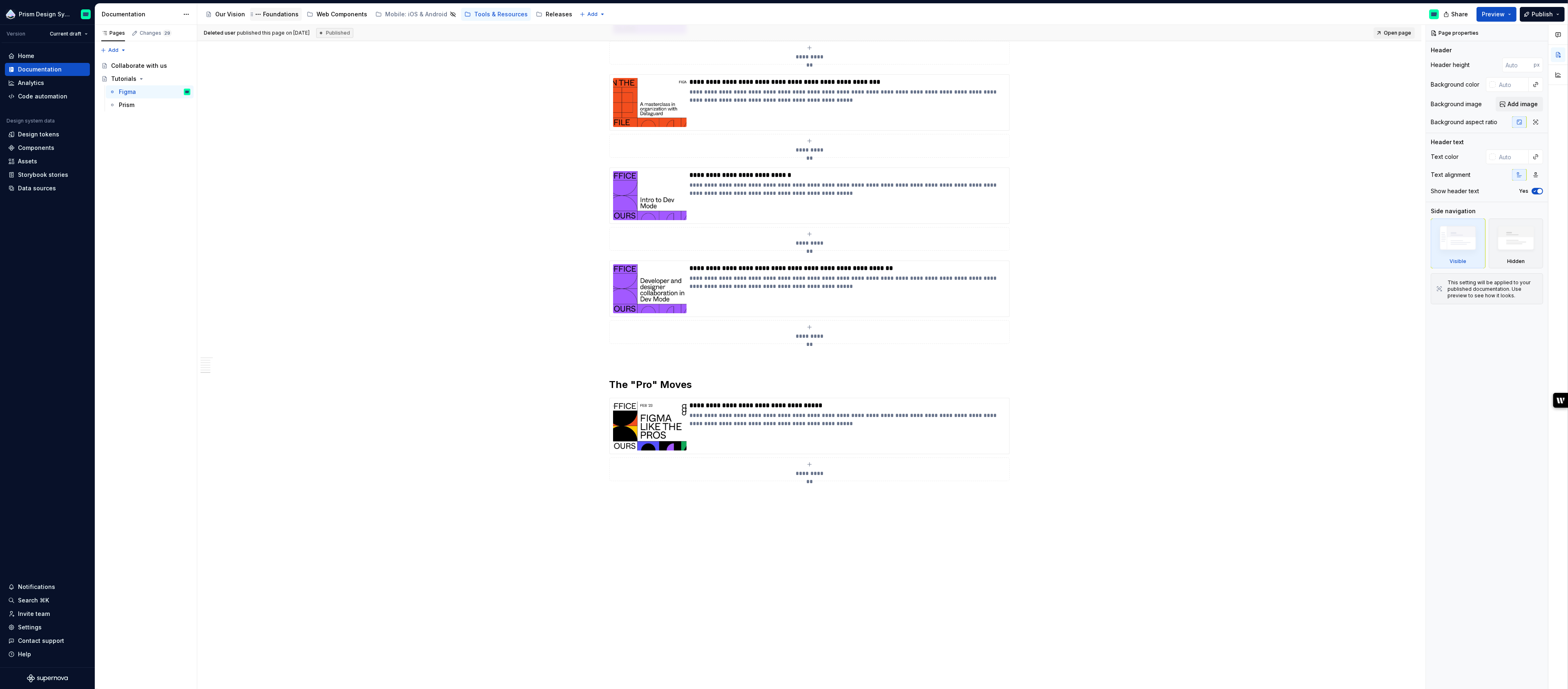
click at [280, 14] on div "Foundations" at bounding box center [281, 14] width 35 height 8
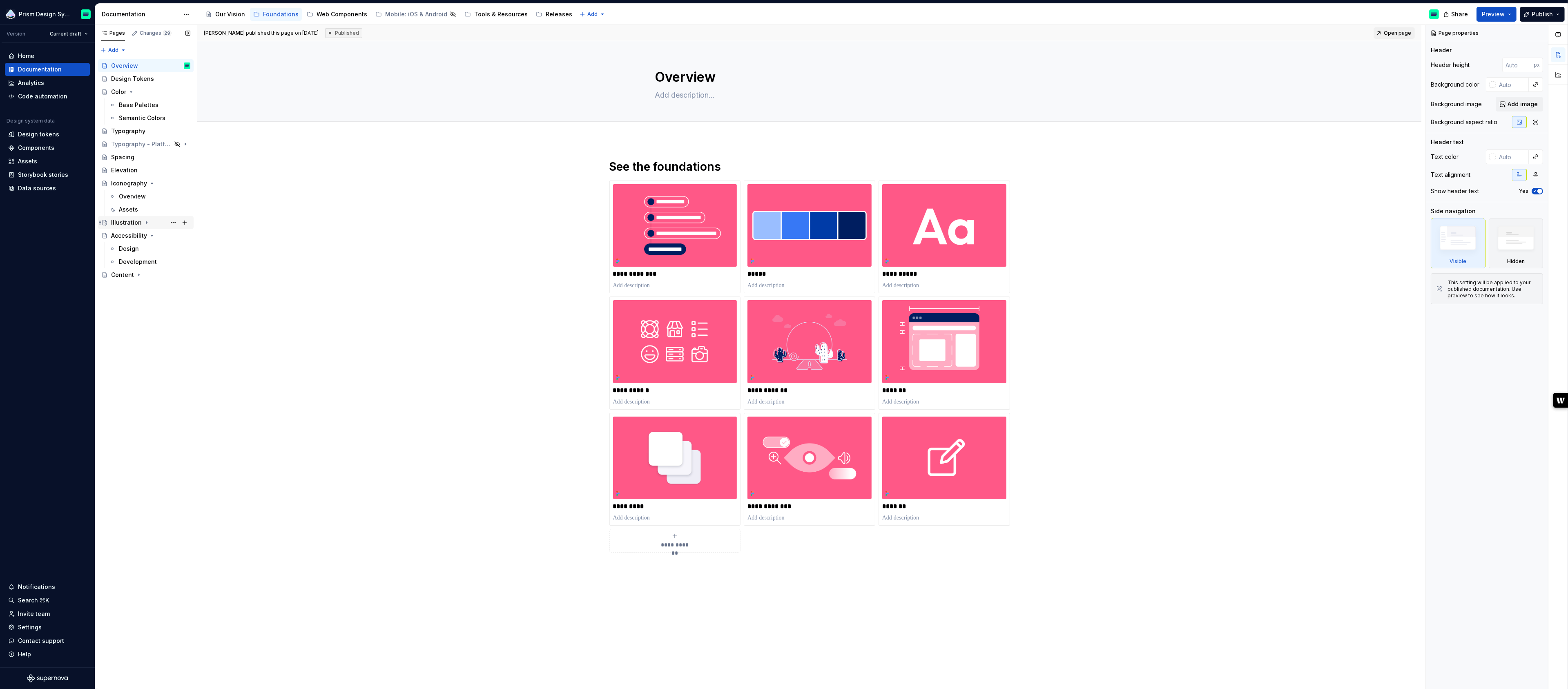
click at [127, 220] on div "Illustration" at bounding box center [127, 222] width 30 height 8
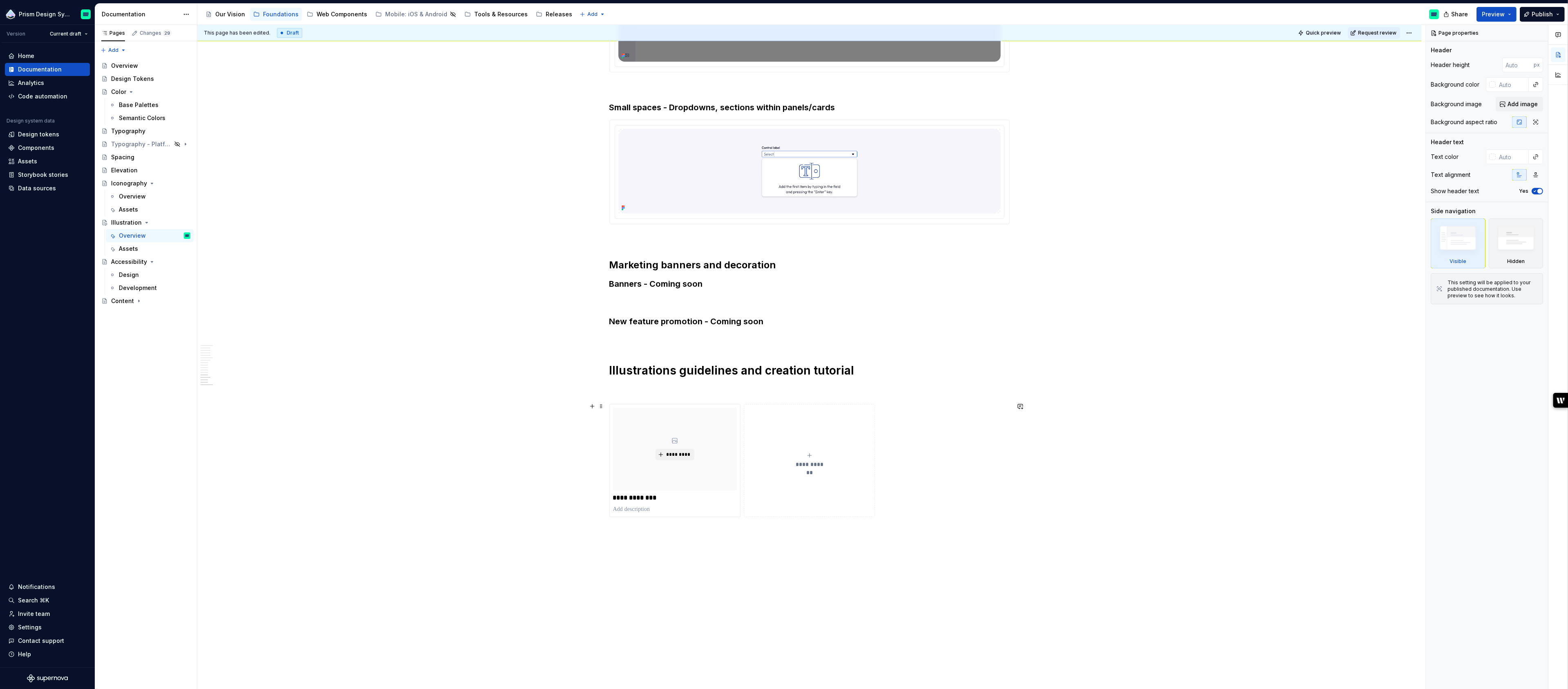
scroll to position [3096, 0]
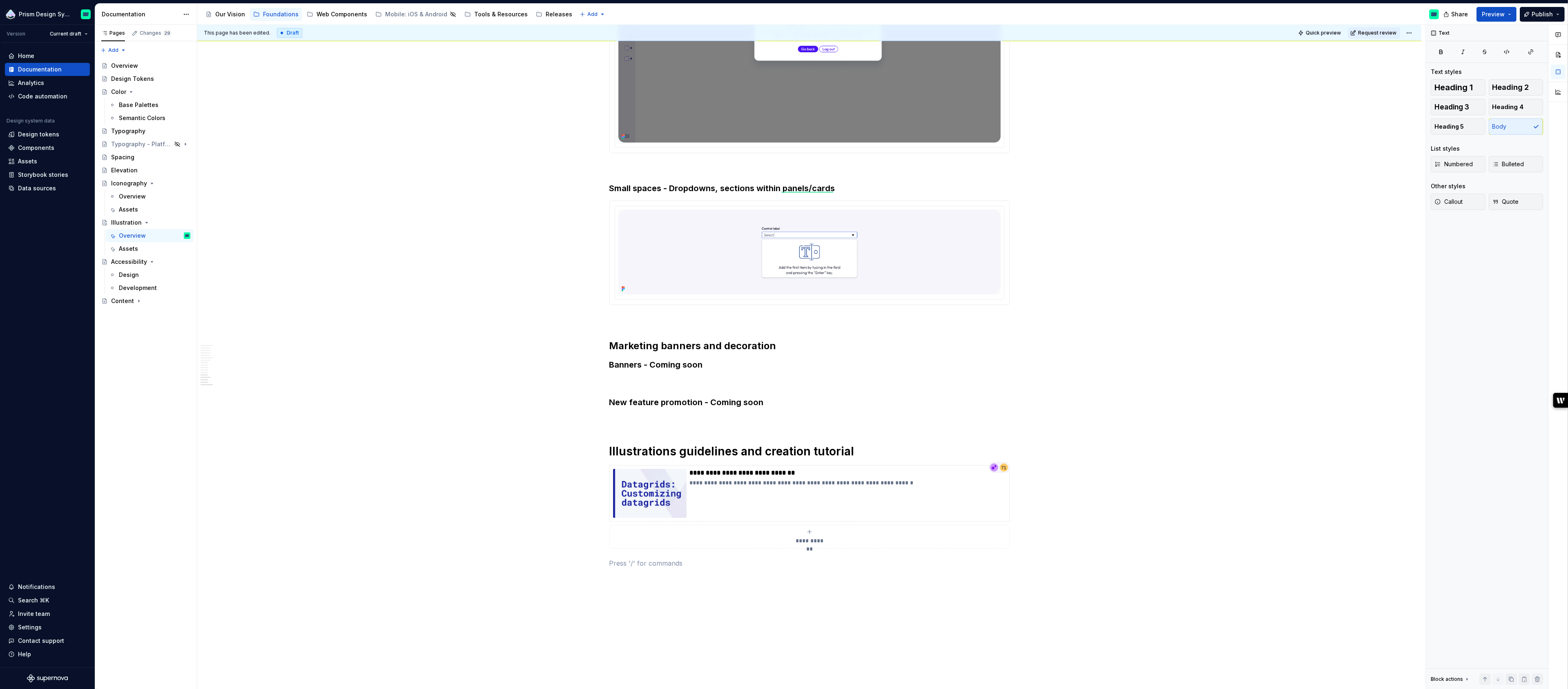
scroll to position [3047, 0]
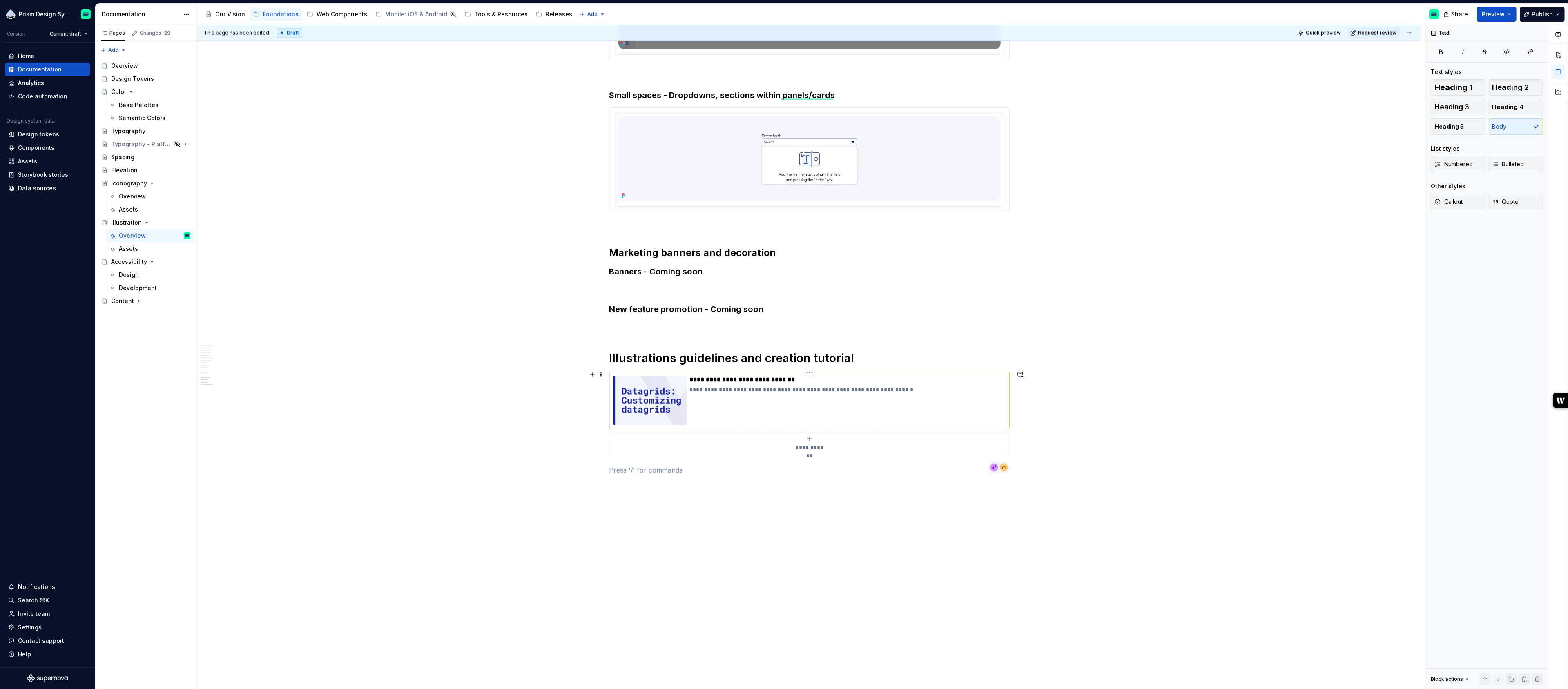
click at [942, 402] on div "**********" at bounding box center [847, 400] width 316 height 49
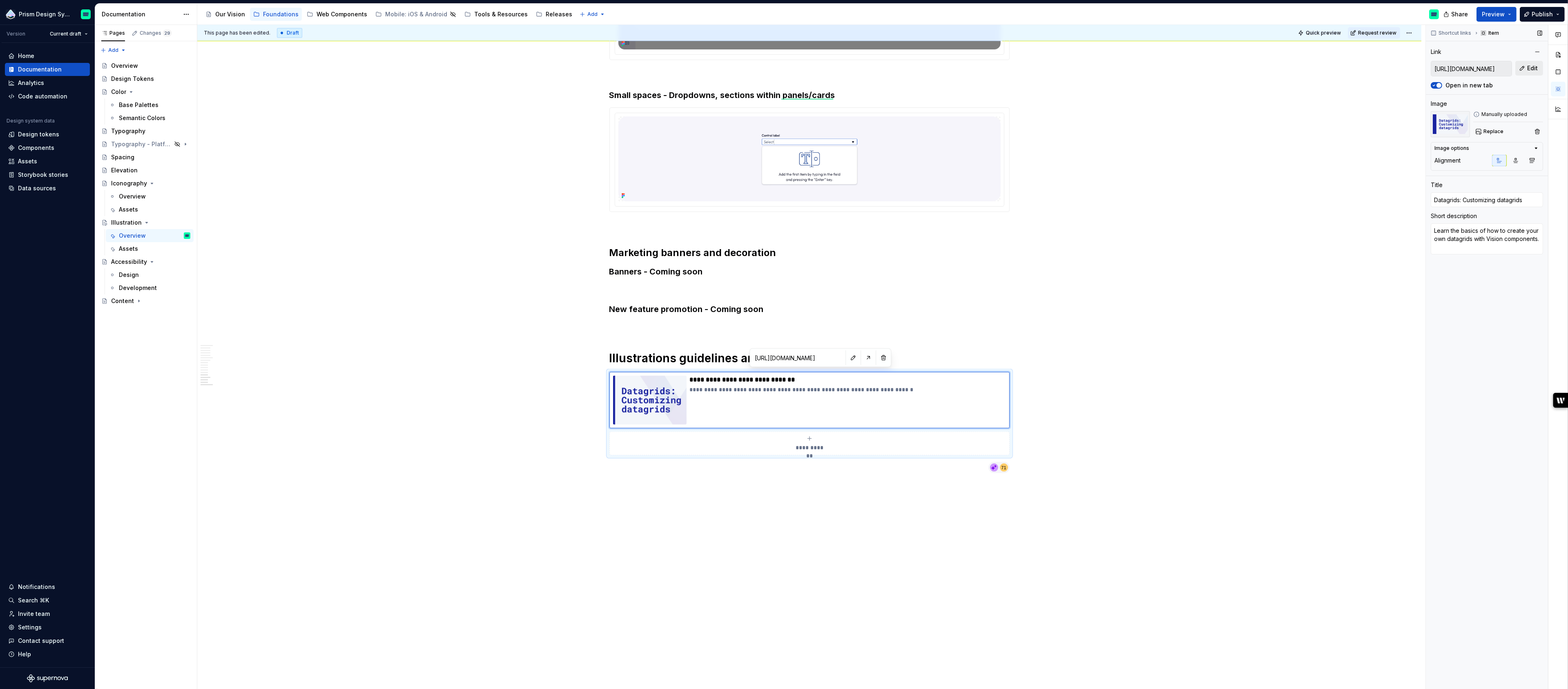
click at [1530, 68] on span "Edit" at bounding box center [1532, 68] width 10 height 8
type textarea "*"
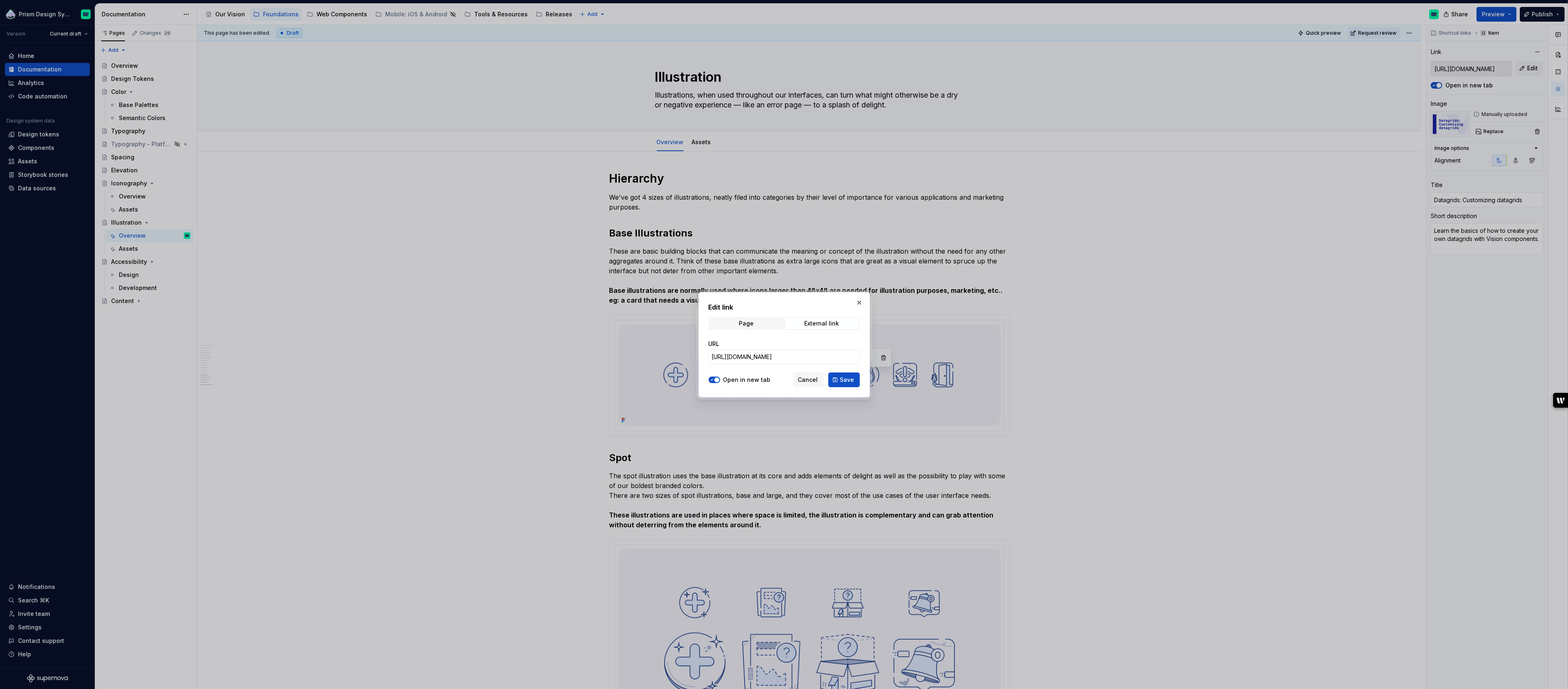
scroll to position [3047, 0]
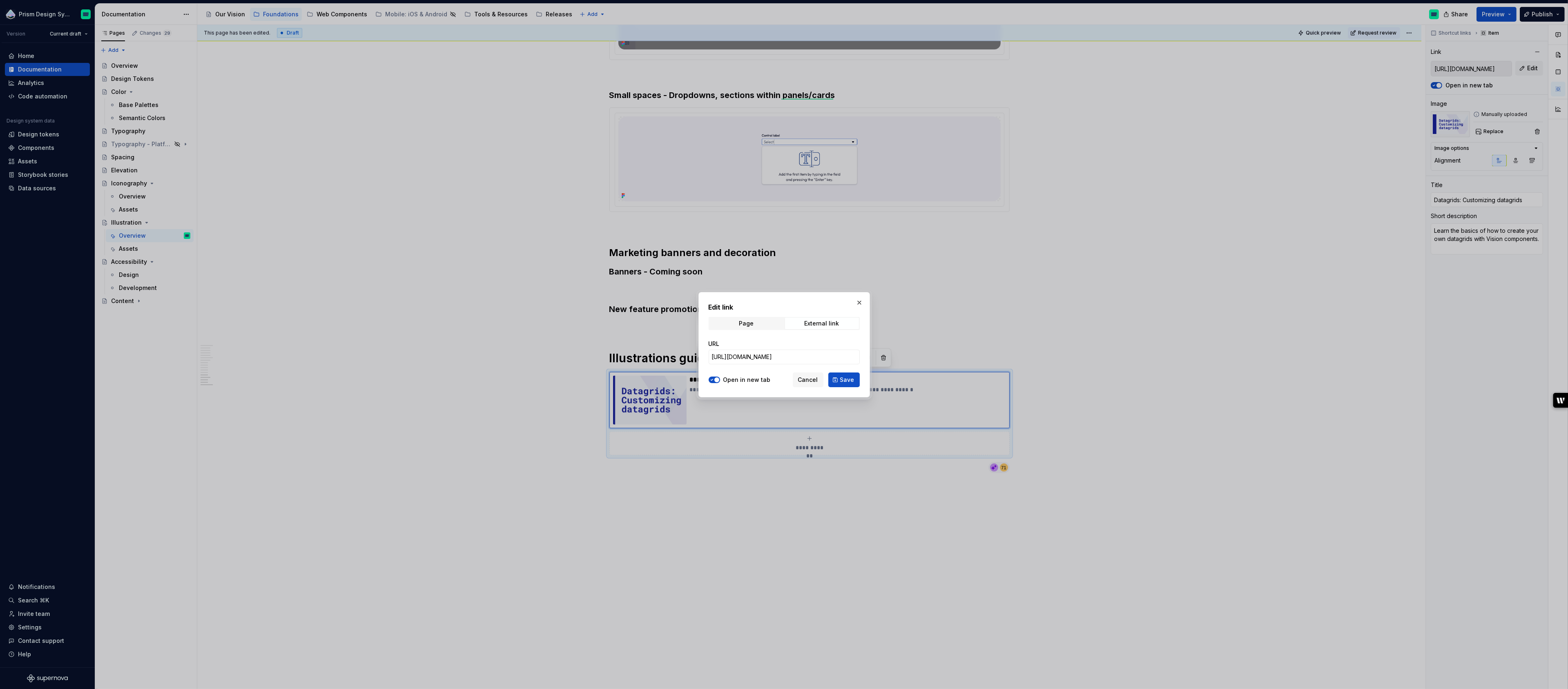
type textarea "*"
click at [771, 355] on input "https://www.figma.com/file/KAJPHZUwNBE9EtViR1KDpG/Datagrids%3A-Customizing-data…" at bounding box center [784, 357] width 151 height 15
paste input "https://www.figma.com/design/q1OWJo6iVdOHpgwXevYgEQ/Prism---Web---Visual-Assets…"
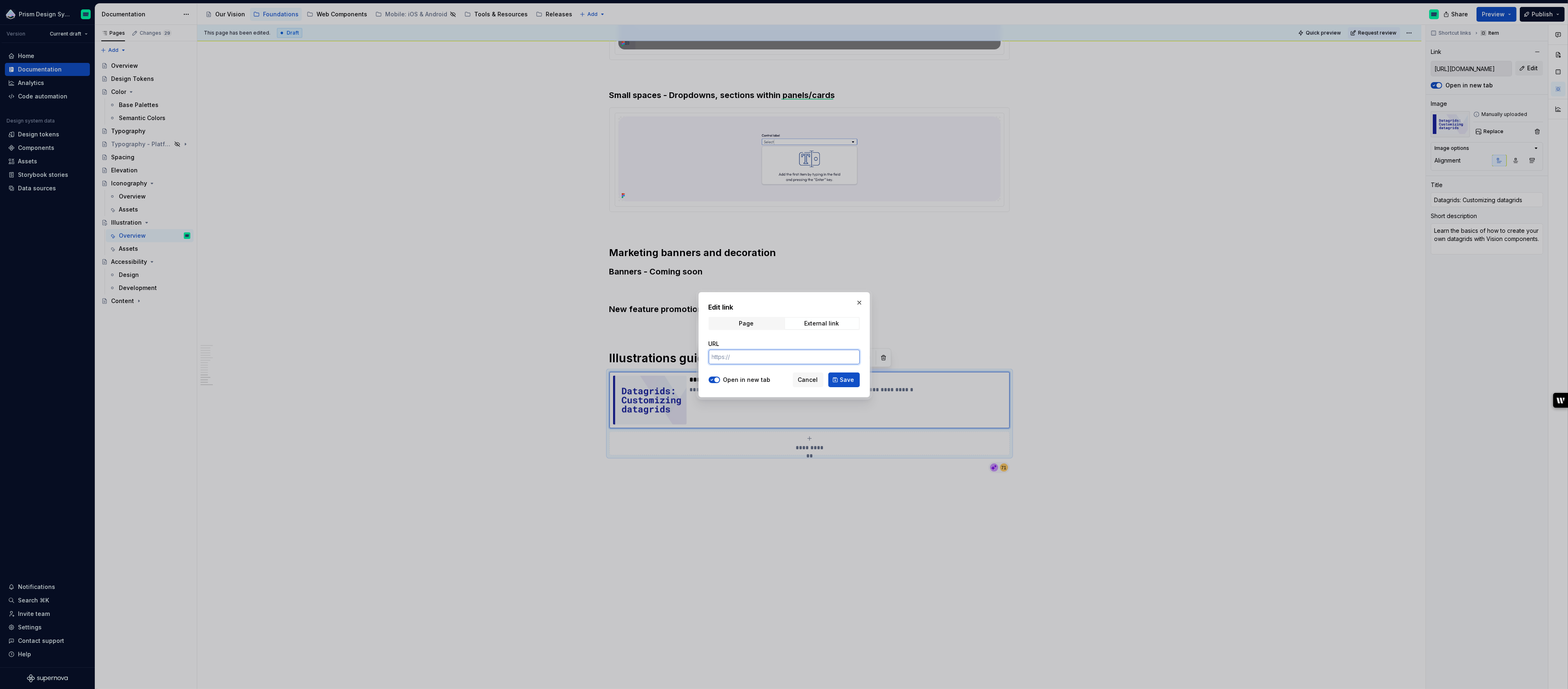
type input "https://www.figma.com/design/q1OWJo6iVdOHpgwXevYgEQ/Prism---Web---Visual-Assets…"
click at [850, 379] on span "Save" at bounding box center [847, 379] width 14 height 8
type input "https://www.figma.com/design/q1OWJo6iVdOHpgwXevYgEQ/Prism---Web---Visual-Assets…"
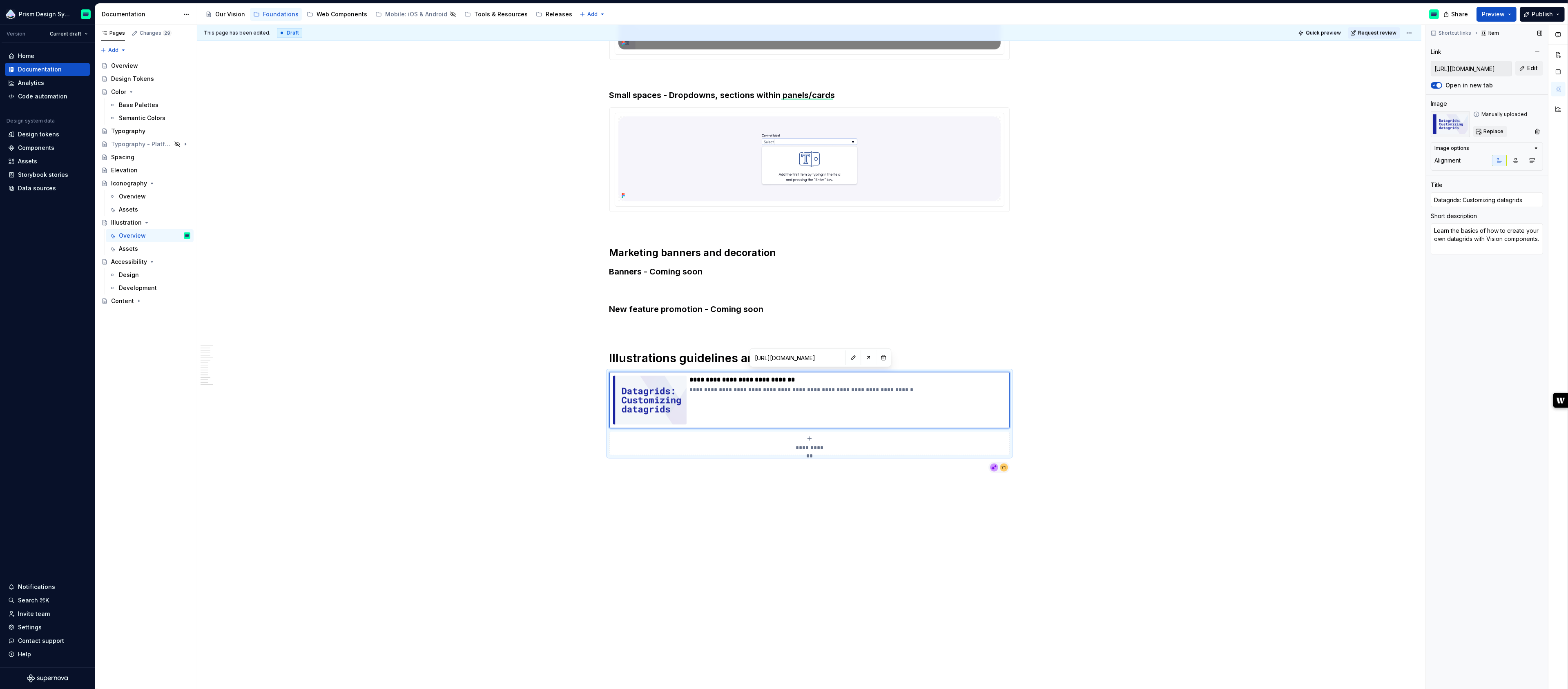
click at [1488, 132] on span "Replace" at bounding box center [1493, 131] width 20 height 7
type textarea "*"
type input "https://www.figma.com/design/q1OWJo6iVdOHpgwXevYgEQ/Prism---Web---Visual-Assets…"
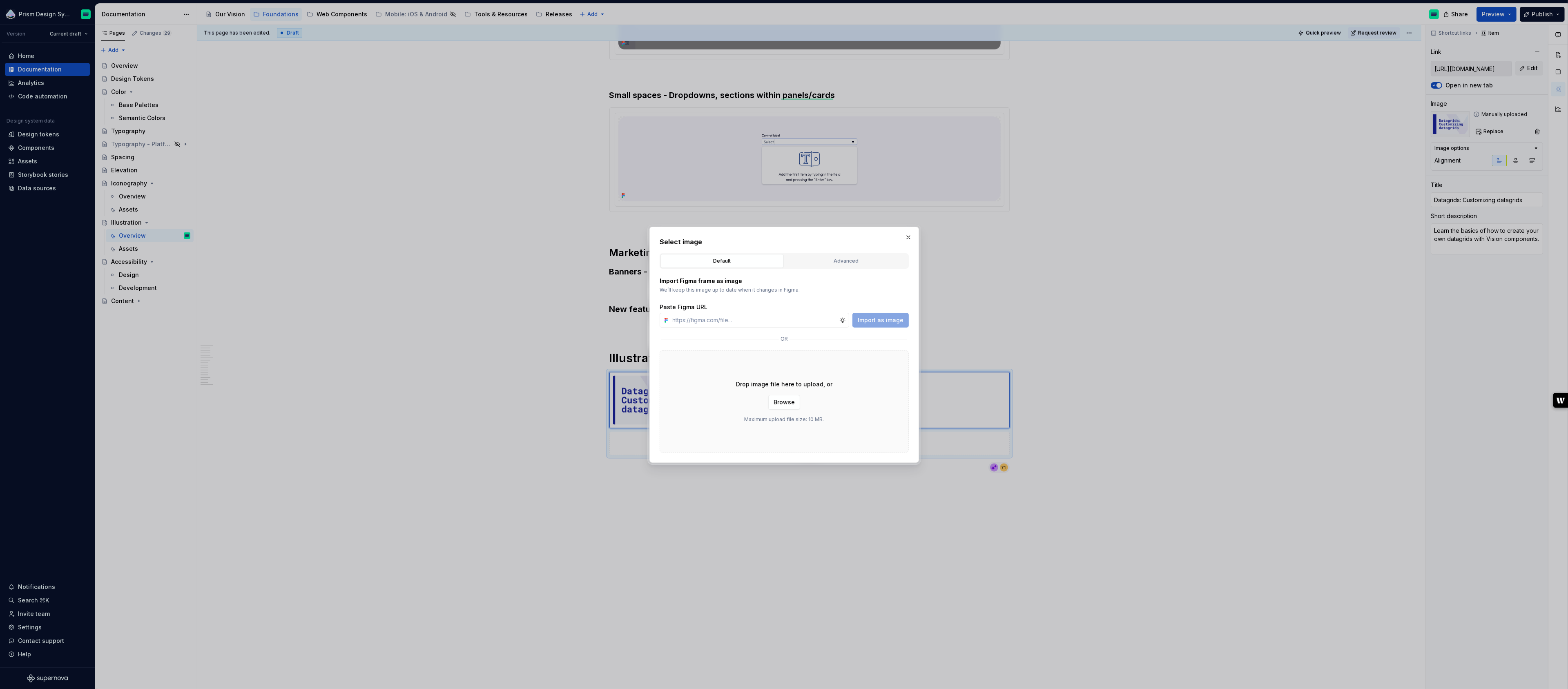
type textarea "*"
click at [846, 266] on button "Advanced" at bounding box center [846, 261] width 124 height 14
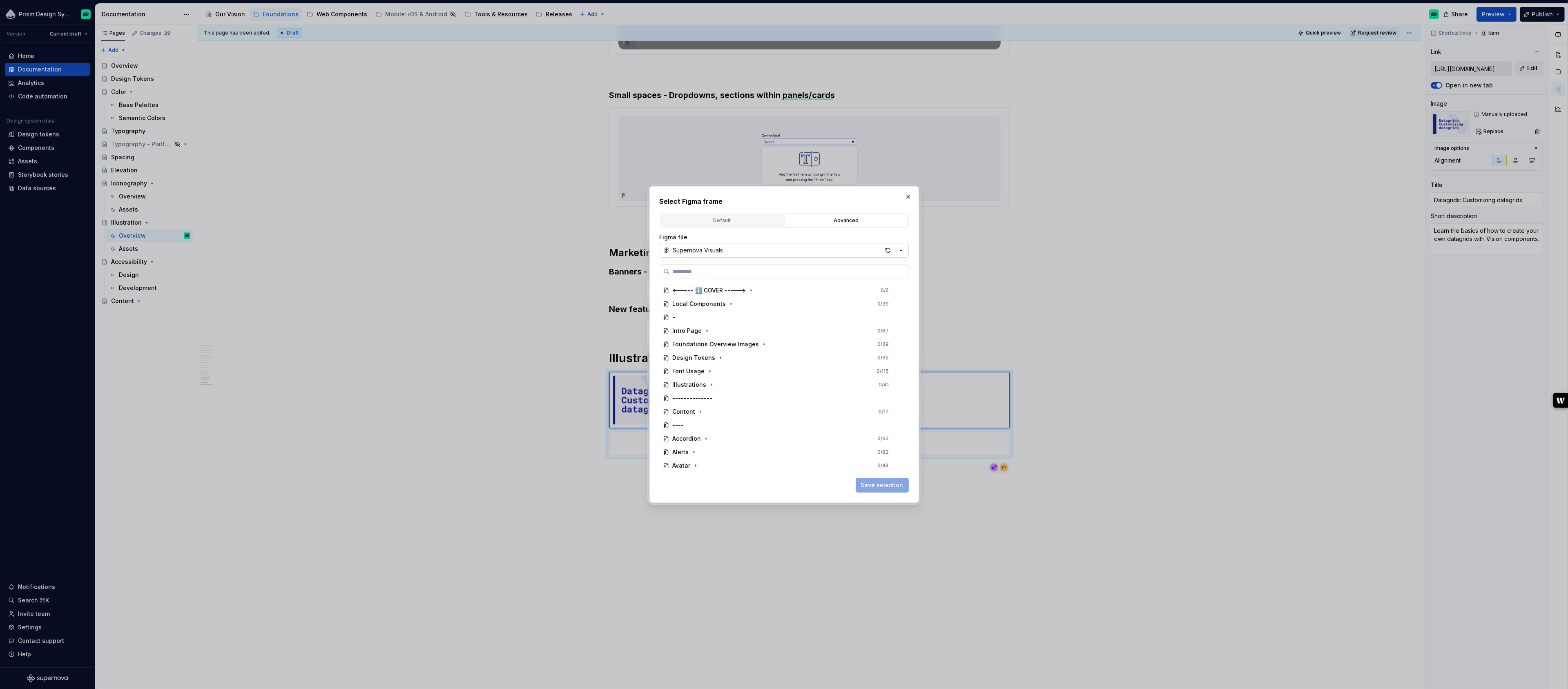
click at [715, 253] on div "Supernova Visuals" at bounding box center [698, 250] width 51 height 8
click at [730, 349] on div "Prism - Web - Visual Assets" at bounding box center [722, 346] width 79 height 8
click at [747, 273] on input "search" at bounding box center [789, 271] width 239 height 8
type input "*****"
click at [719, 304] on div "Figma 0 / 2" at bounding box center [785, 303] width 235 height 13
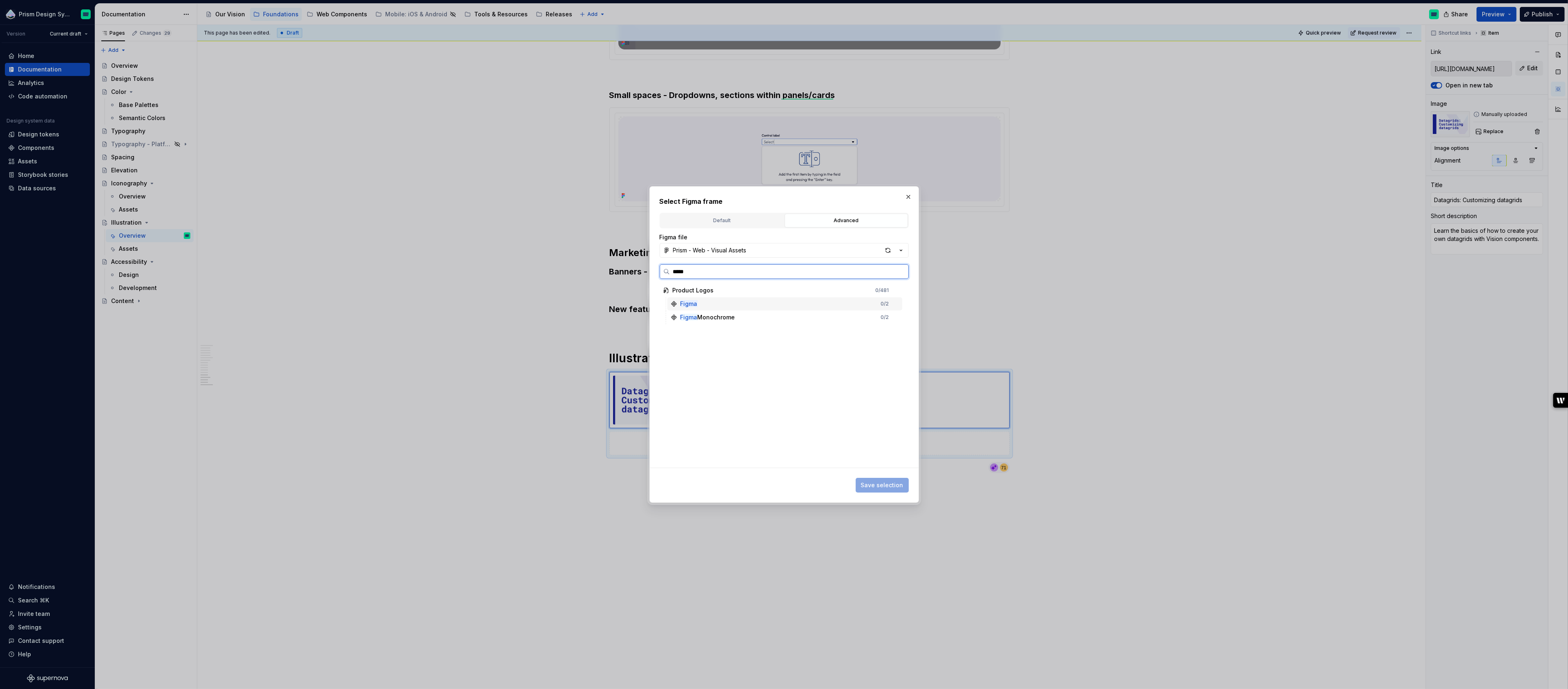
click at [687, 304] on mark "Figma" at bounding box center [689, 303] width 17 height 7
click at [727, 304] on div "Figma 0 / 2" at bounding box center [785, 303] width 235 height 13
click at [727, 225] on button "Default" at bounding box center [722, 220] width 124 height 14
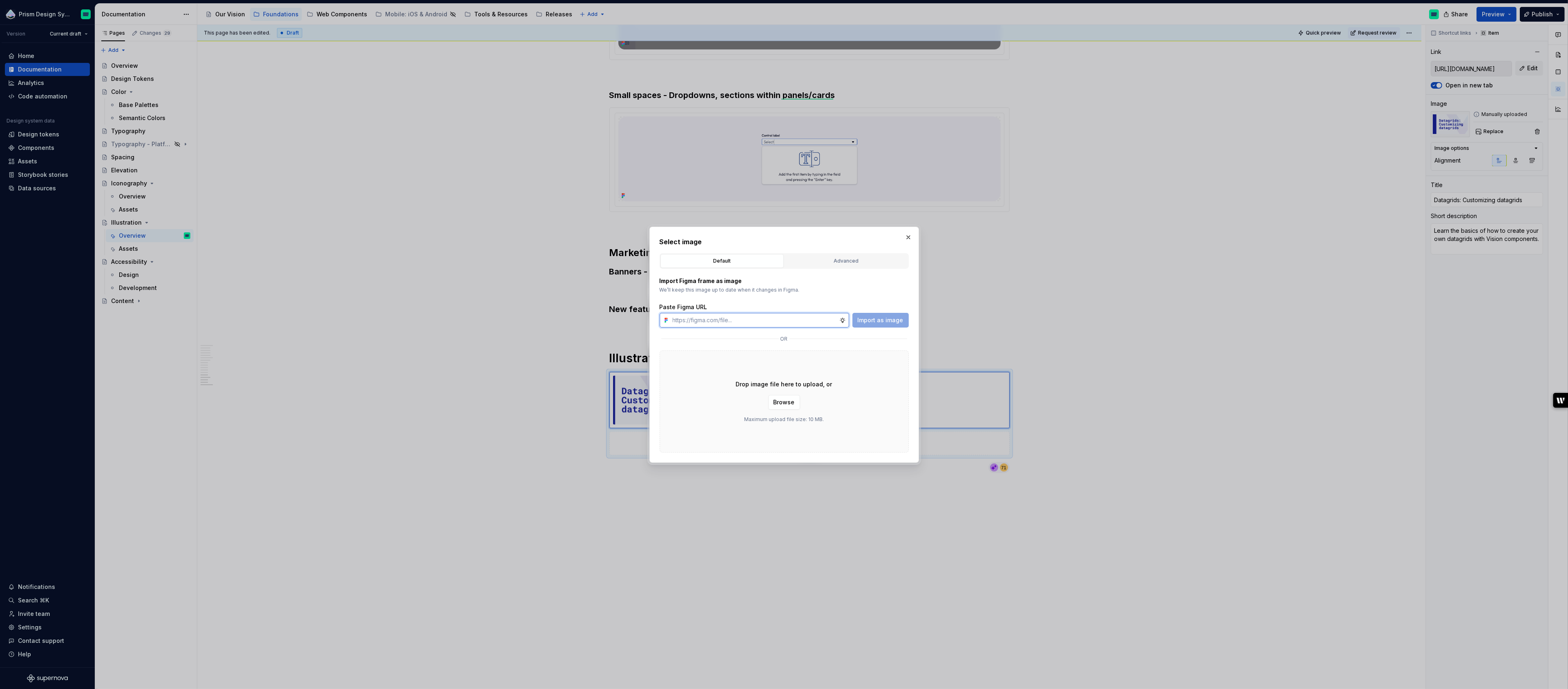
click at [791, 317] on input "text" at bounding box center [754, 320] width 170 height 15
click at [819, 305] on div "Paste Figma URL" at bounding box center [784, 307] width 249 height 8
click at [779, 404] on span "Browse" at bounding box center [784, 402] width 21 height 8
click at [831, 261] on div "Advanced" at bounding box center [846, 261] width 117 height 8
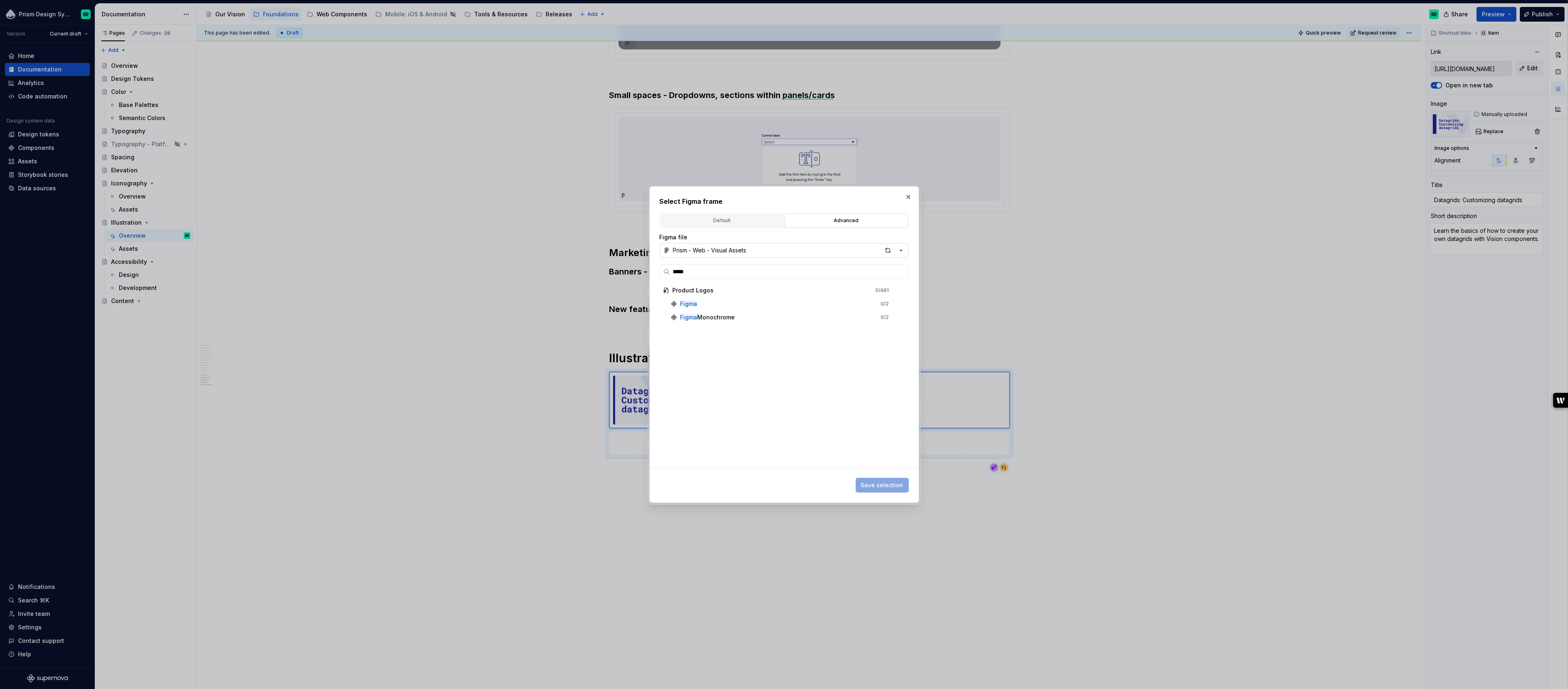
click at [735, 253] on div "Prism - Web - Visual Assets" at bounding box center [710, 250] width 74 height 8
click at [704, 360] on div "Supernova Visuals" at bounding box center [709, 360] width 54 height 8
click at [743, 253] on button "Supernova Visuals" at bounding box center [784, 250] width 249 height 15
click at [743, 249] on div "Select Figma frame Default Advanced Import Figma frame as image We’ll keep this…" at bounding box center [784, 344] width 1568 height 689
type textarea "*"
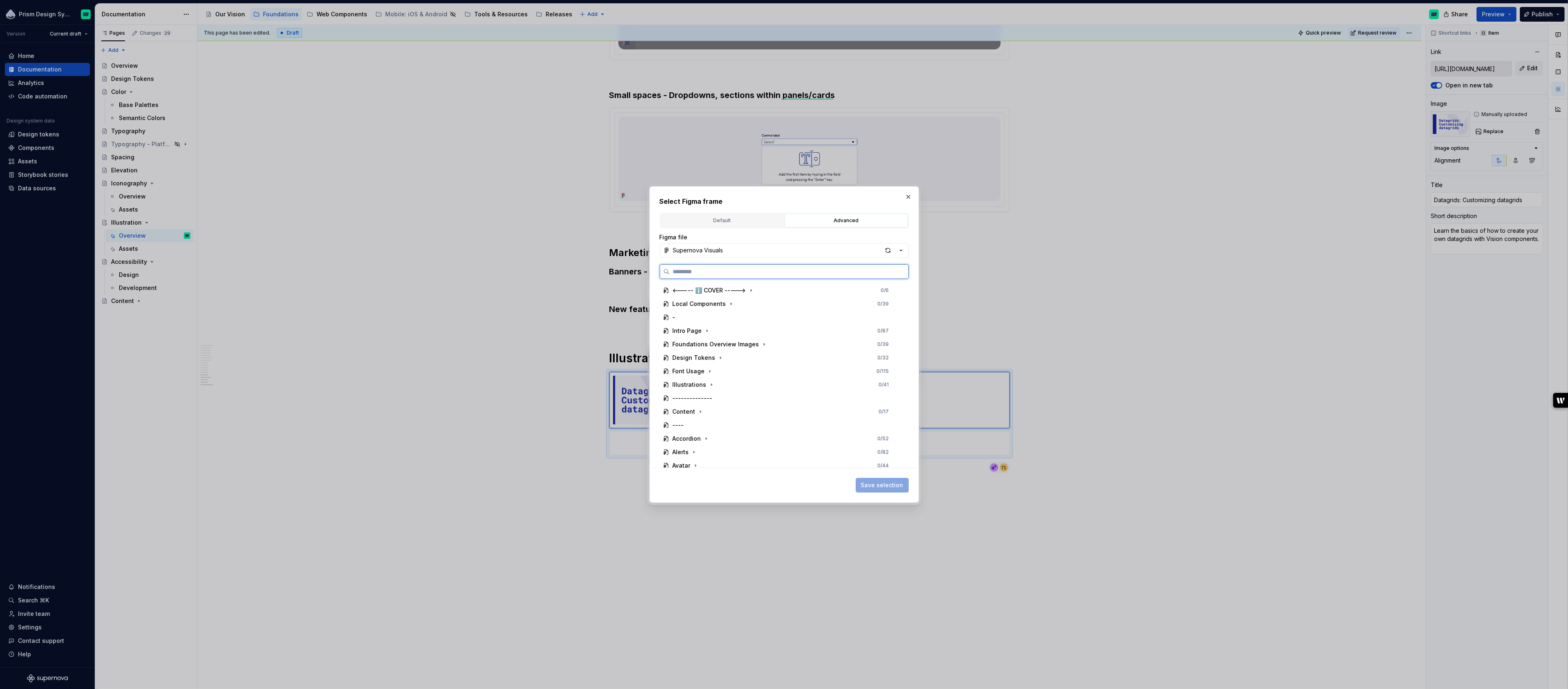
click at [735, 273] on input "search" at bounding box center [789, 271] width 239 height 8
type input "*****"
click at [717, 351] on div "Figma Logo" at bounding box center [785, 350] width 235 height 13
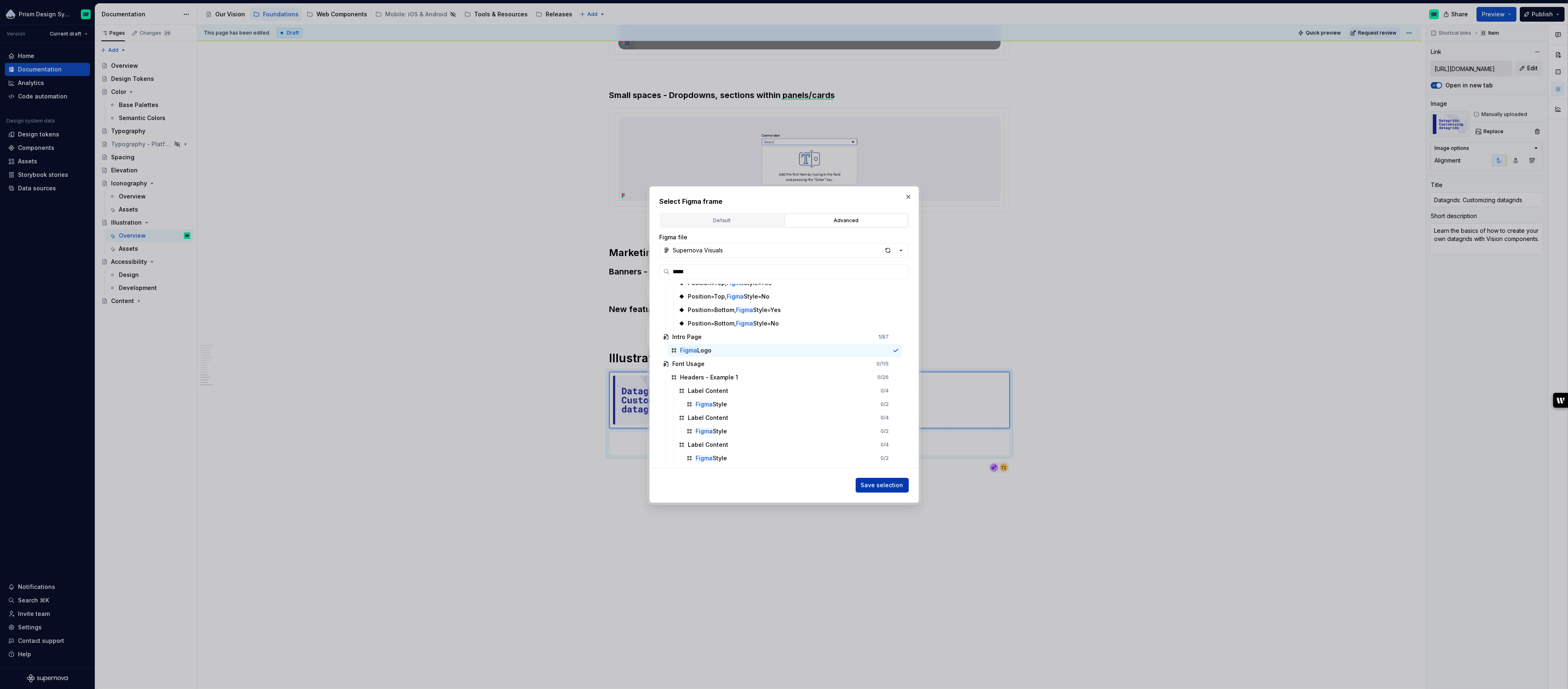
click at [900, 488] on span "Save selection" at bounding box center [882, 484] width 43 height 8
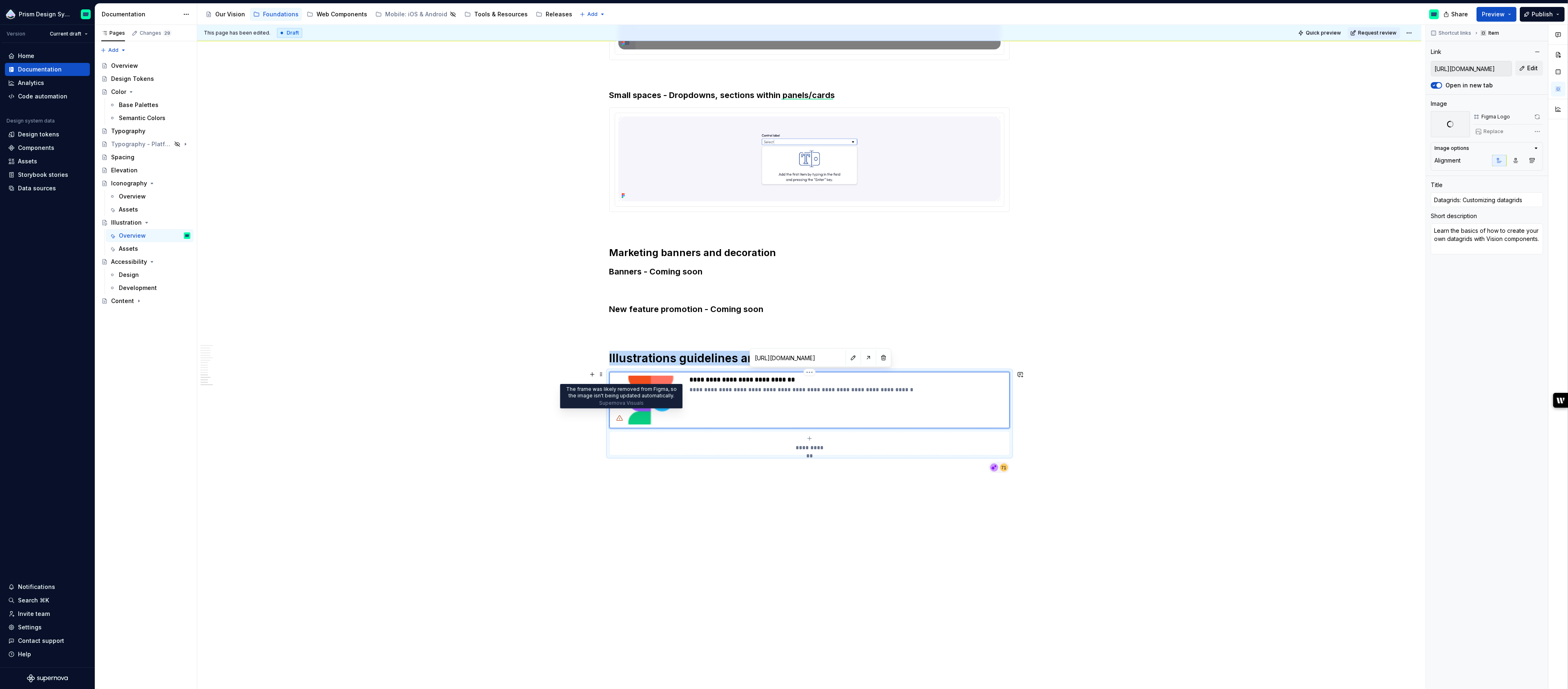
click at [621, 418] on icon at bounding box center [620, 418] width 7 height 7
click at [723, 378] on p "**********" at bounding box center [847, 379] width 316 height 8
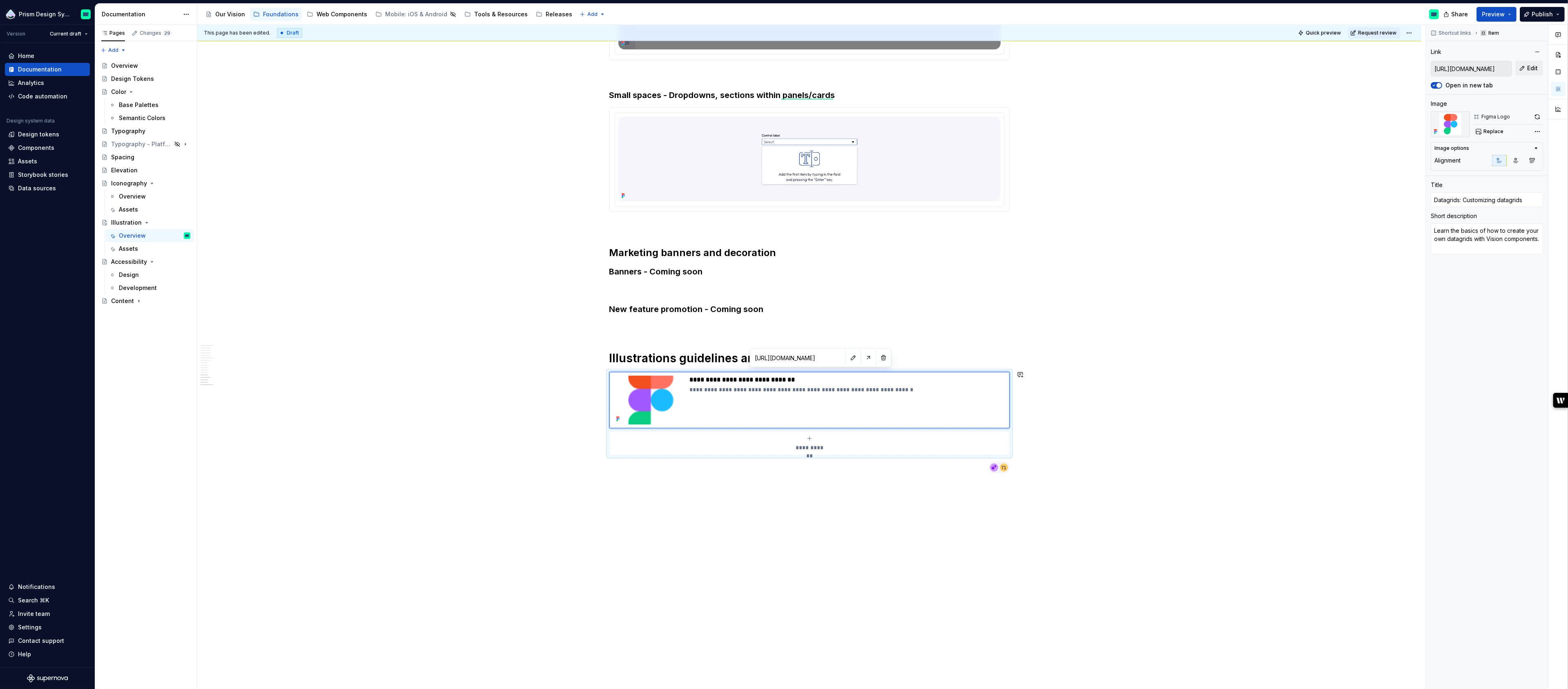
click at [688, 357] on h1 "Illustrations guidelines and creation tutorial" at bounding box center [810, 358] width 401 height 15
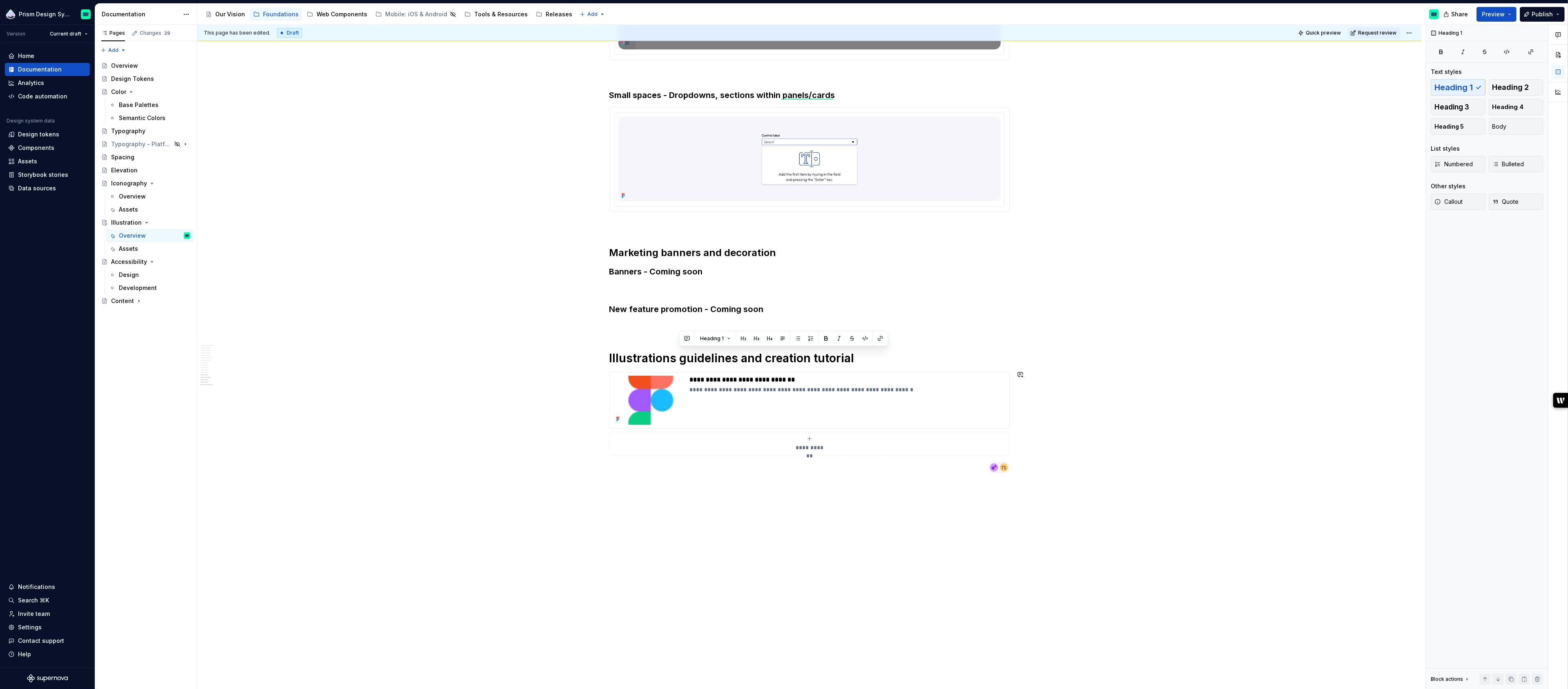
click at [688, 357] on h1 "Illustrations guidelines and creation tutorial" at bounding box center [810, 358] width 401 height 15
copy h1 "Illustrations guidelines and creation tutorial"
click at [704, 377] on p "**********" at bounding box center [847, 379] width 316 height 8
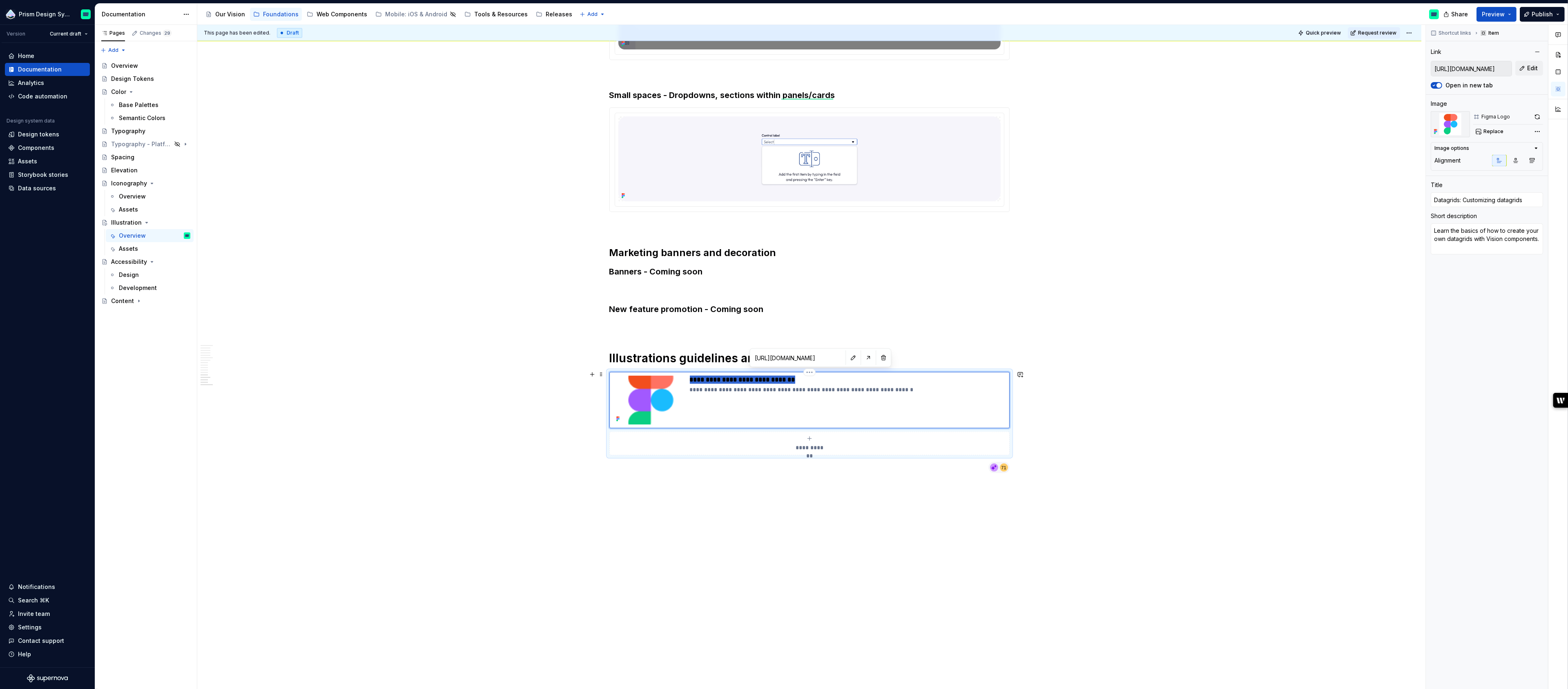
click at [704, 377] on p "**********" at bounding box center [847, 379] width 316 height 8
type textarea "*"
type input "Illustrations guidelines and creation tutorial"
click at [709, 388] on p "**********" at bounding box center [847, 389] width 316 height 8
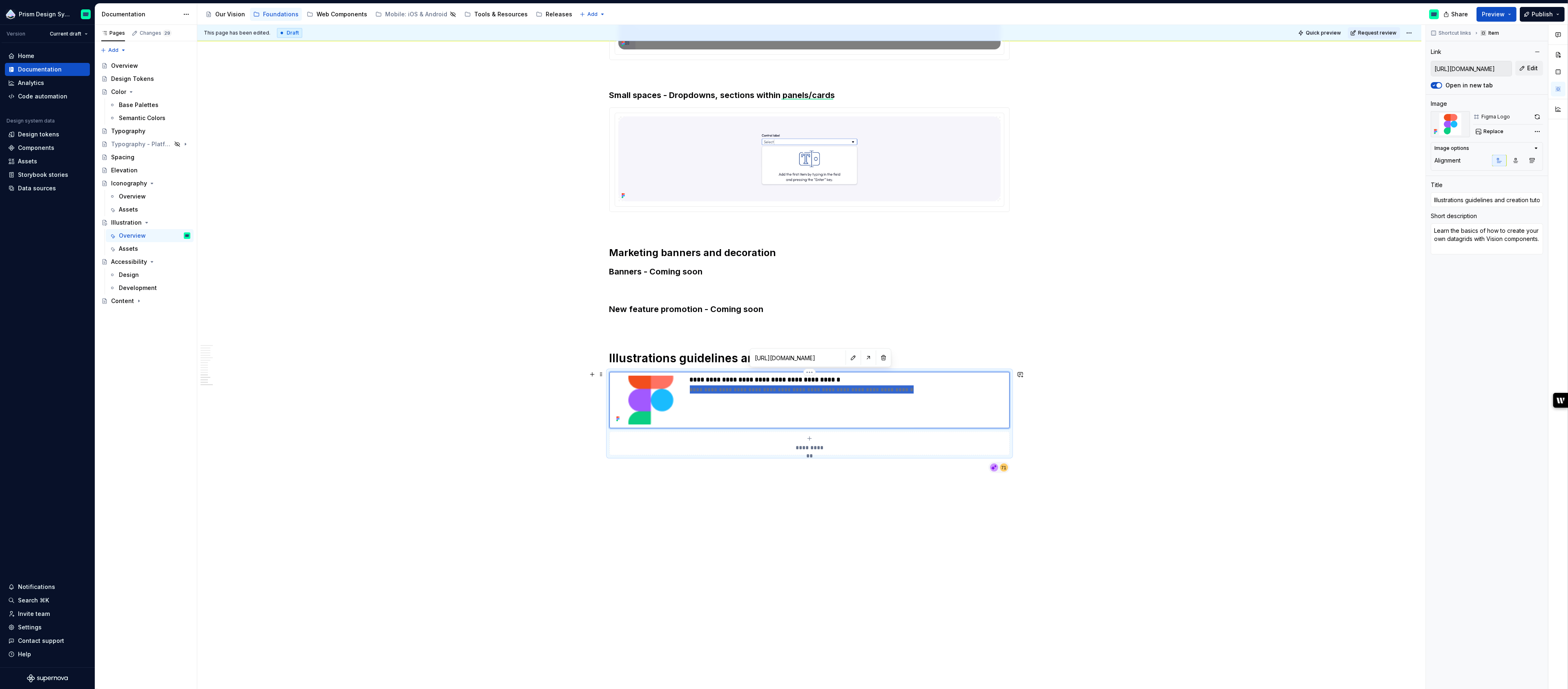
click at [709, 388] on p "**********" at bounding box center [847, 389] width 316 height 8
drag, startPoint x: 738, startPoint y: 388, endPoint x: 902, endPoint y: 388, distance: 164.0
click at [902, 388] on p "**********" at bounding box center [847, 389] width 316 height 8
type textarea "*"
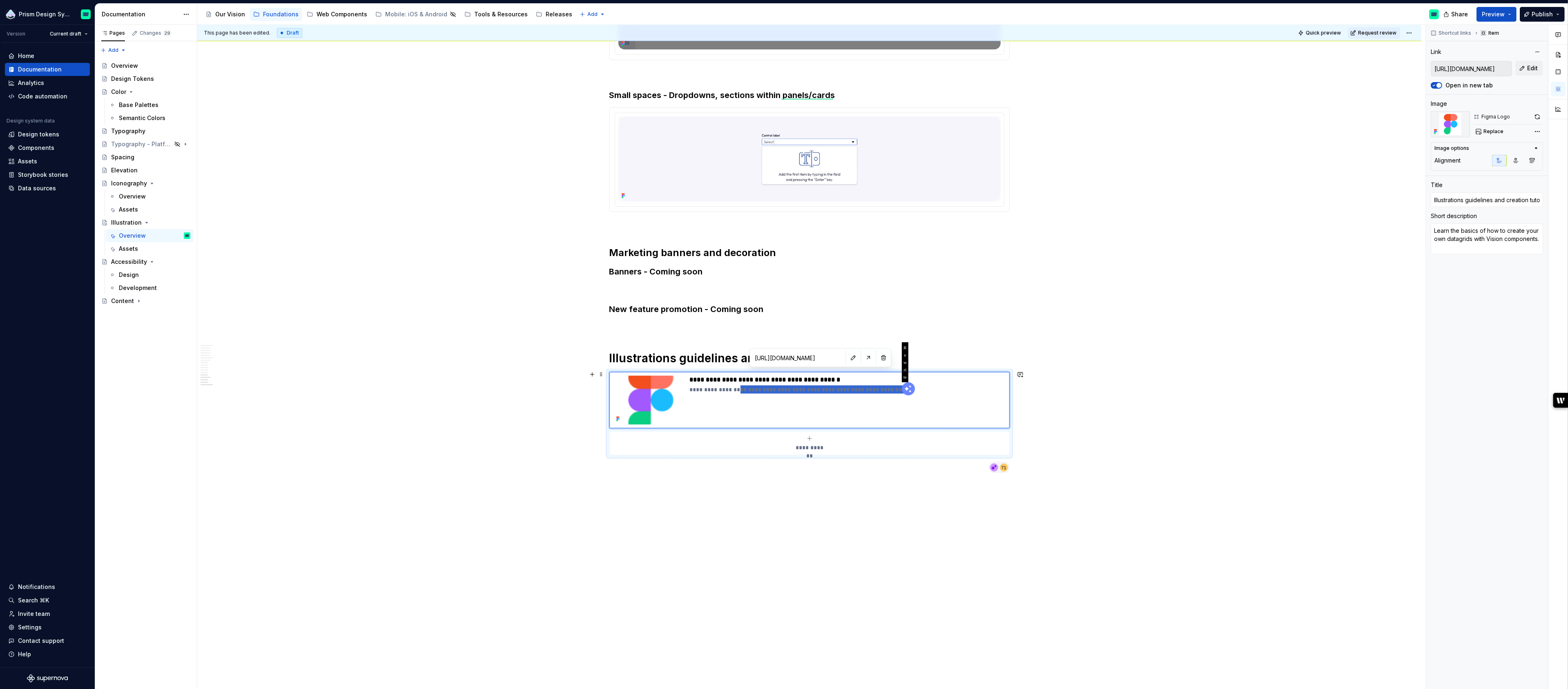
type textarea "Learn the basics on."
type textarea "*"
type textarea "Learn the basics on ."
type textarea "*"
type textarea "Learn the basics on i."
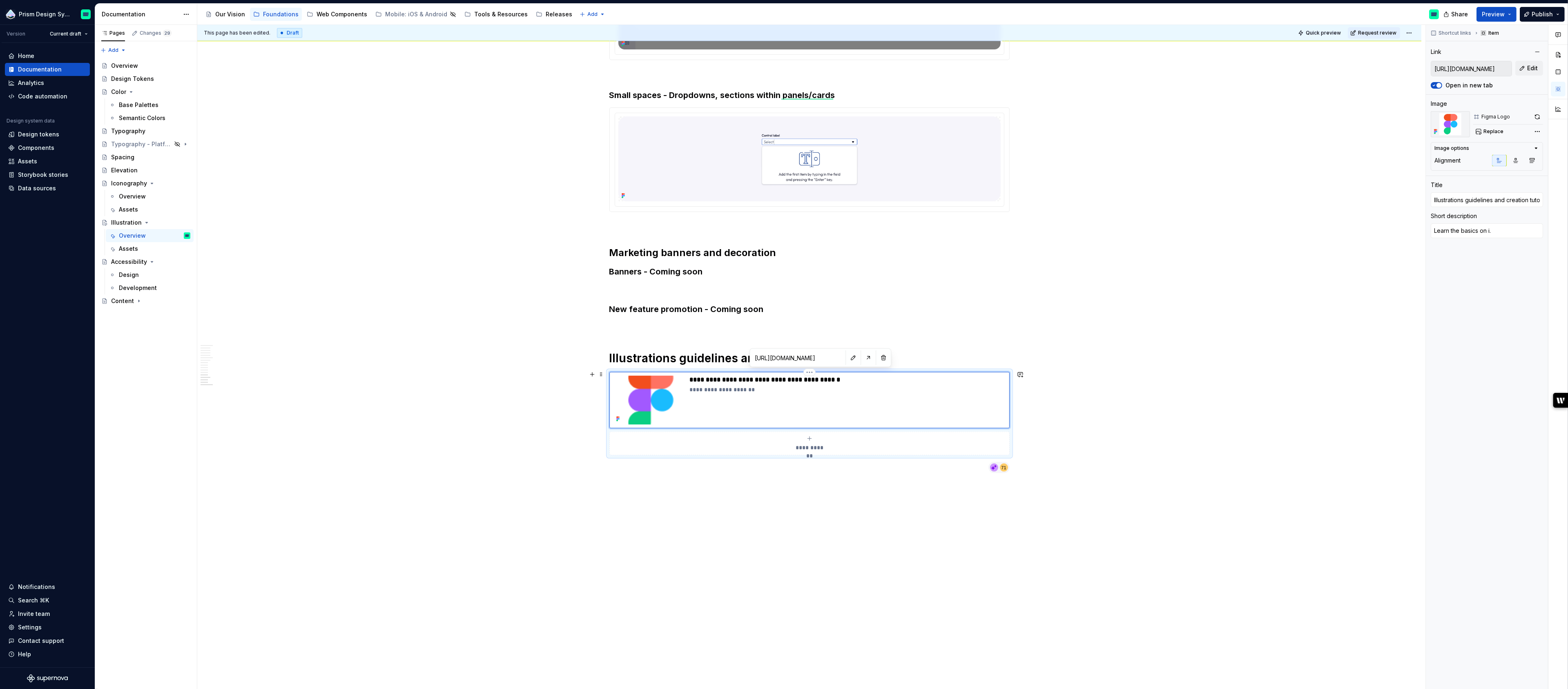
type textarea "*"
type textarea "Learn the basics on il."
type textarea "*"
type textarea "Learn the basics on ill."
type textarea "*"
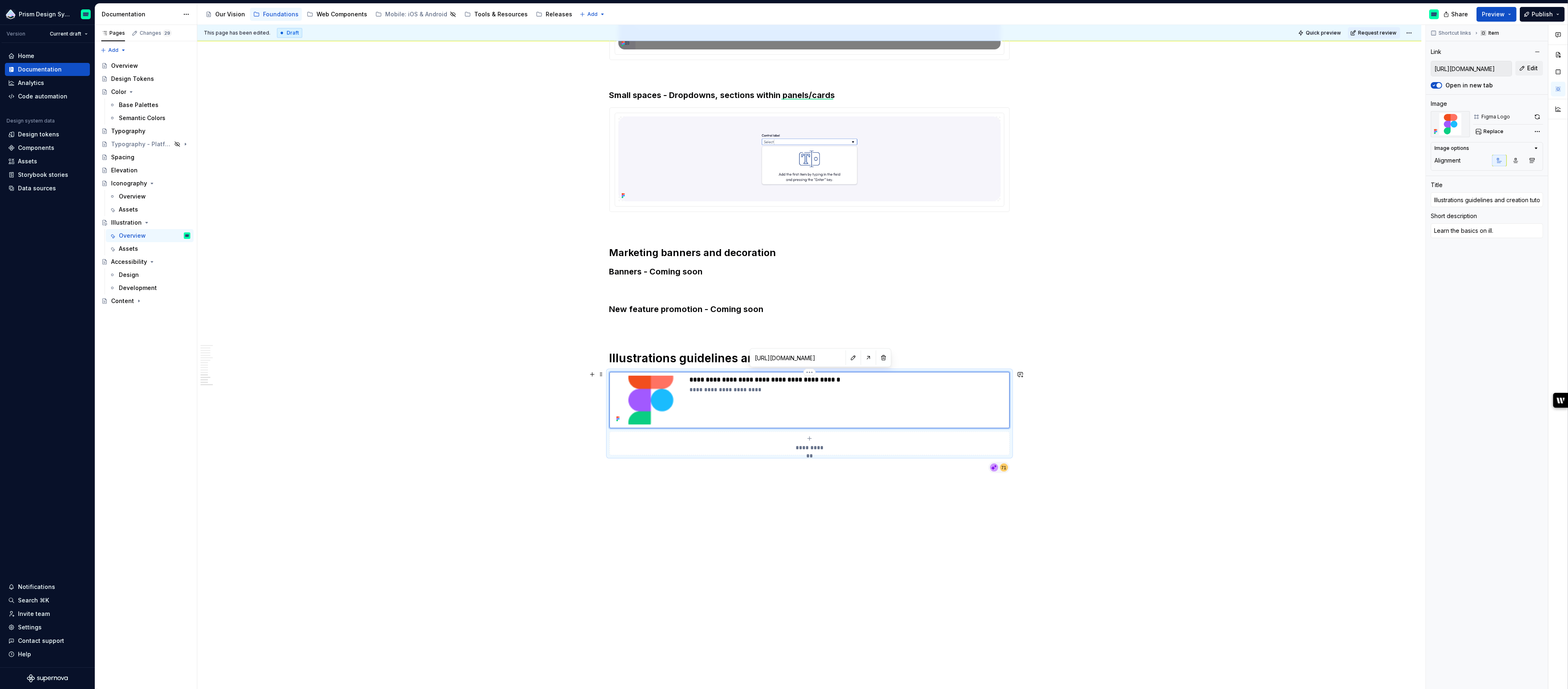
type textarea "Learn the basics on il."
type textarea "*"
type textarea "Learn the basics on i."
type textarea "*"
type textarea "Learn the basics on ."
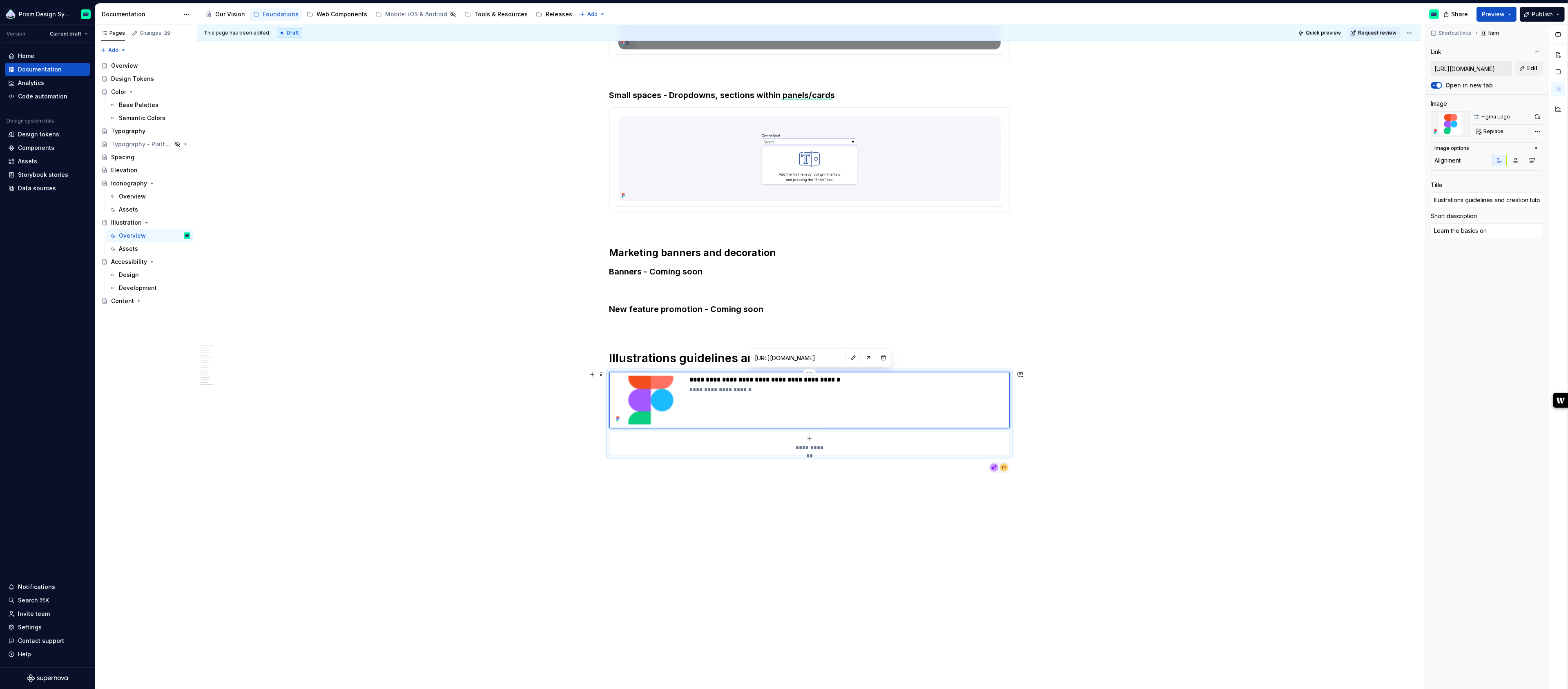
type textarea "*"
type textarea "Learn the basics on."
type textarea "*"
type textarea "Learn the basics o."
type textarea "*"
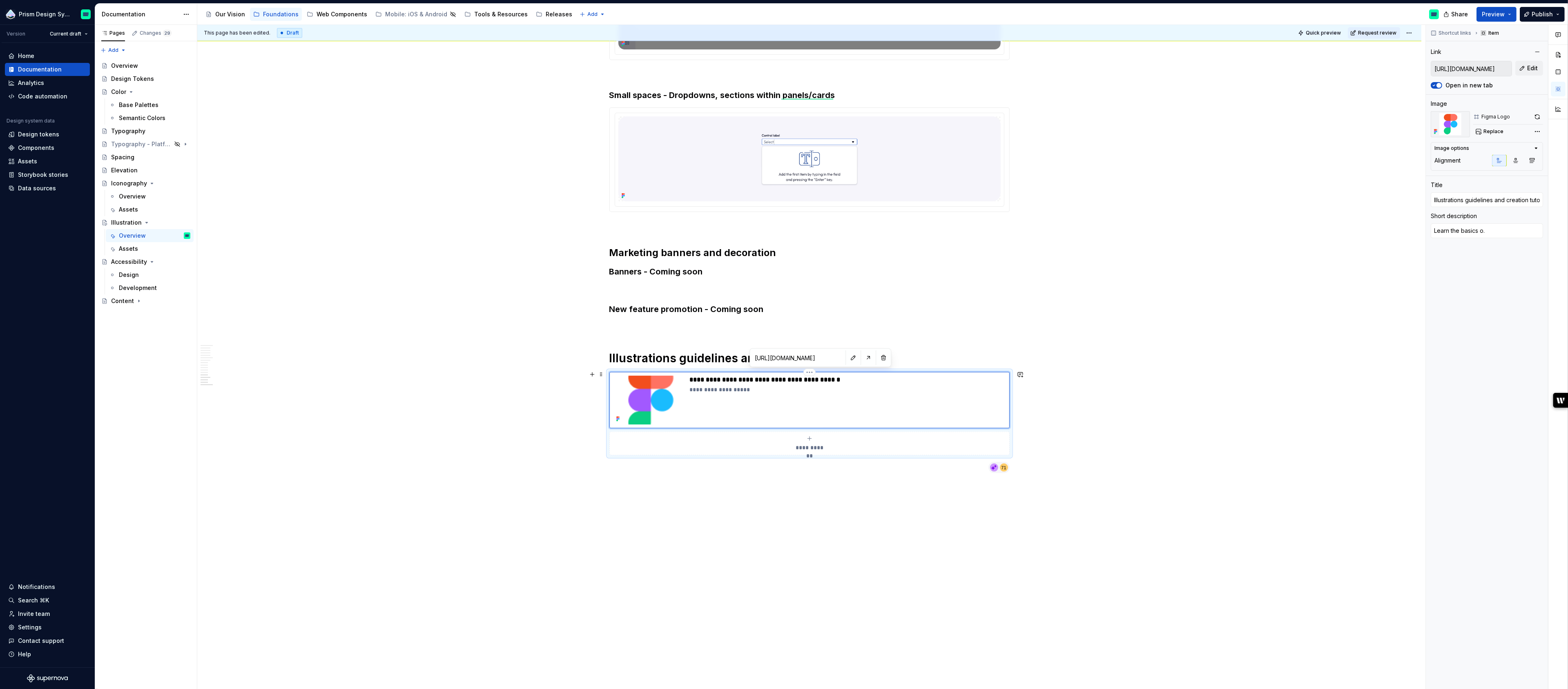
type textarea "Learn the basics ."
type textarea "*"
type textarea "Learn the basics."
type textarea "*"
type textarea "Learn the basic."
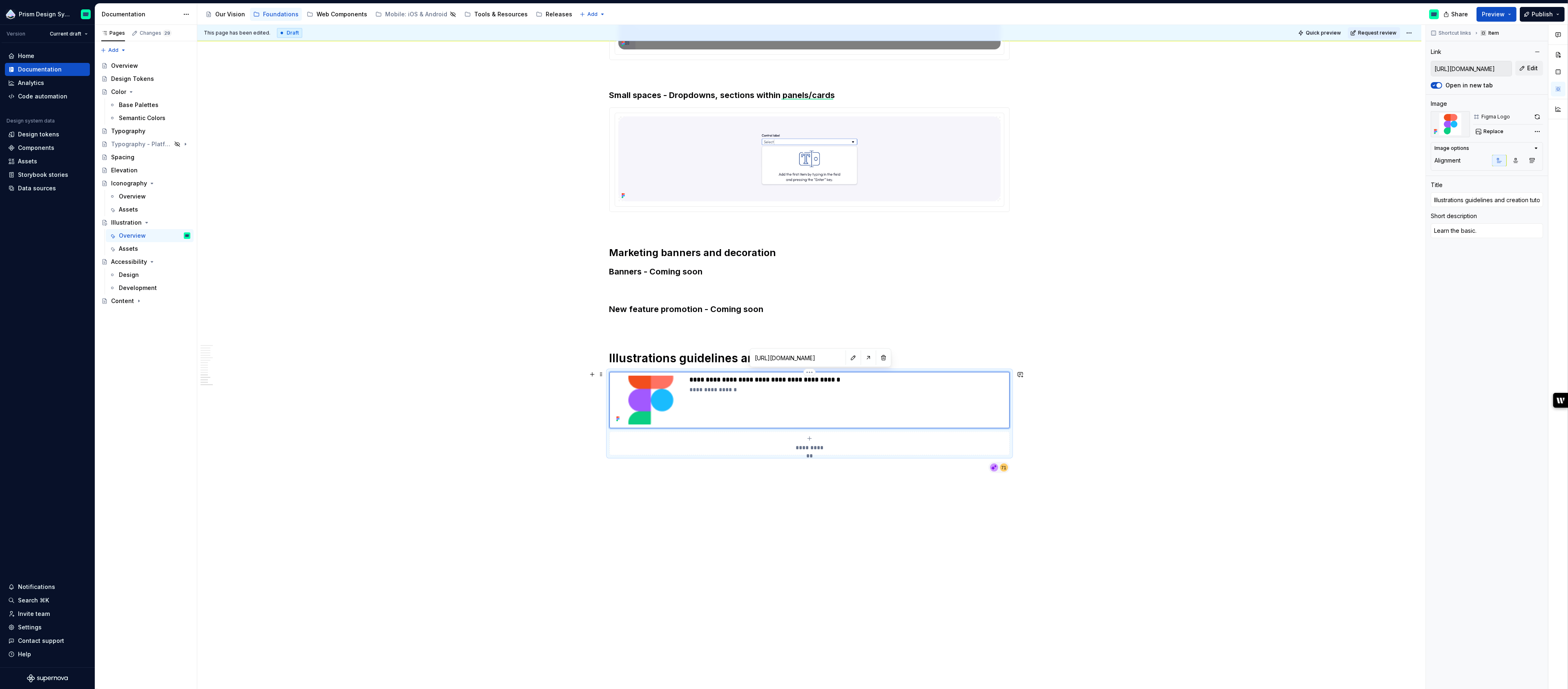
type textarea "*"
type textarea "Learn the basic ."
type textarea "*"
type textarea "Learn the basic g."
type textarea "*"
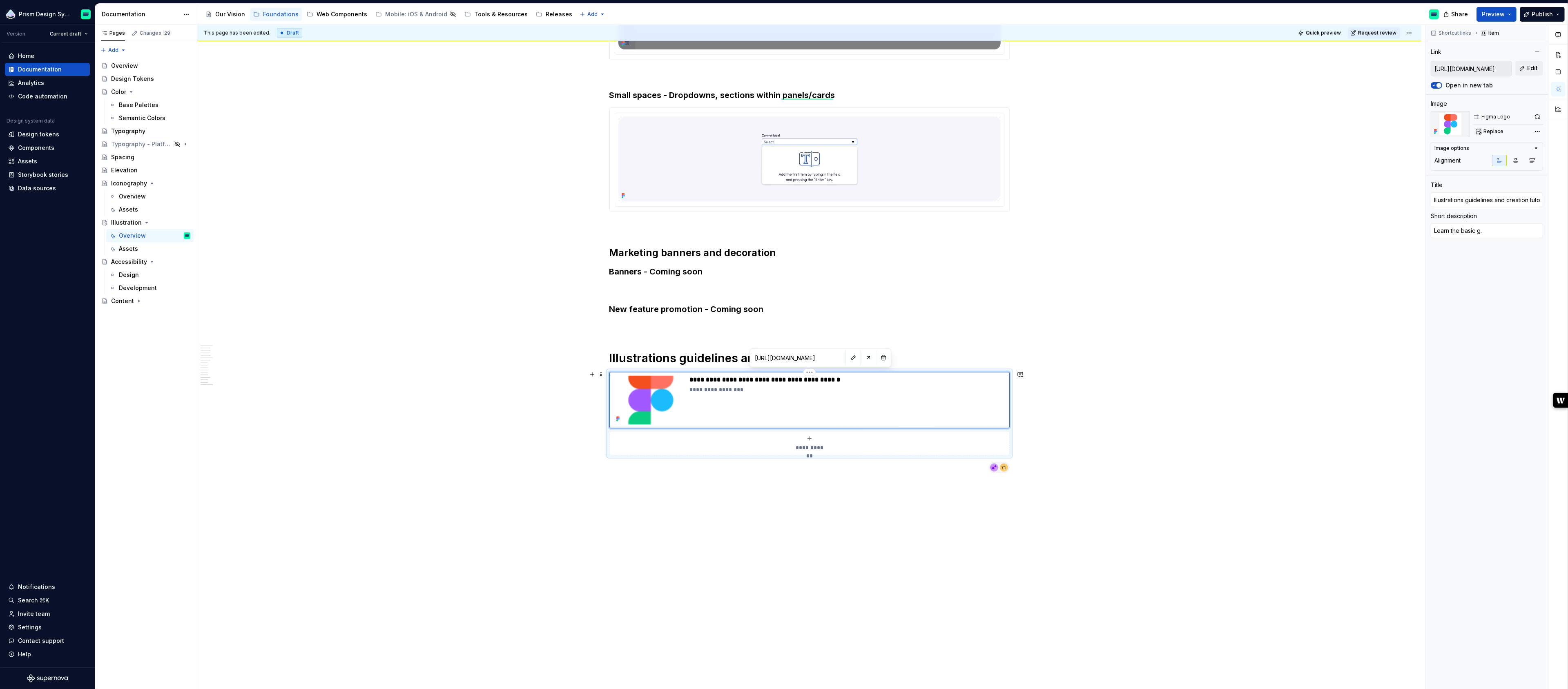
type textarea "Learn the basic gu."
type textarea "*"
type textarea "Learn the basic gui."
type textarea "*"
type textarea "Learn the basic guid."
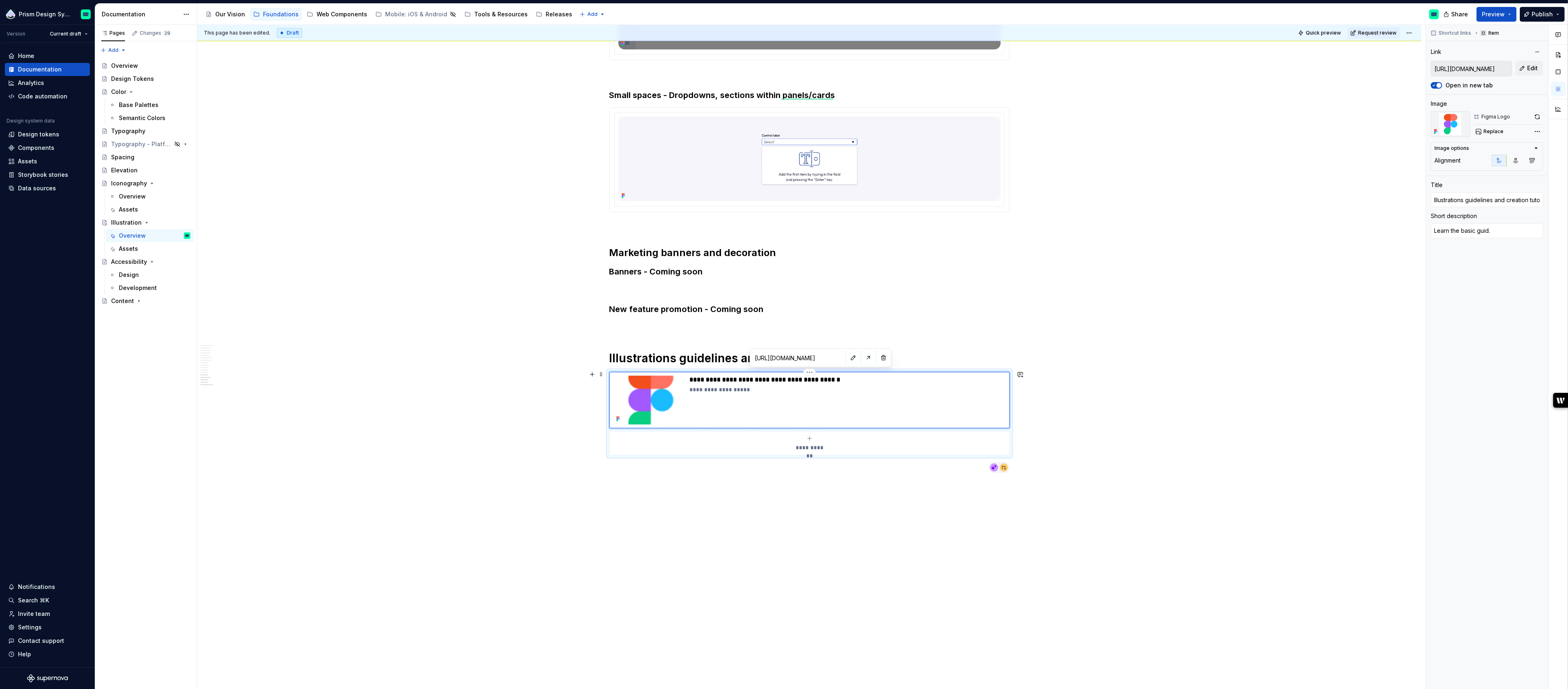
type textarea "*"
type textarea "Learn the basic guide."
type textarea "*"
type textarea "Learn the basic guidel."
type textarea "*"
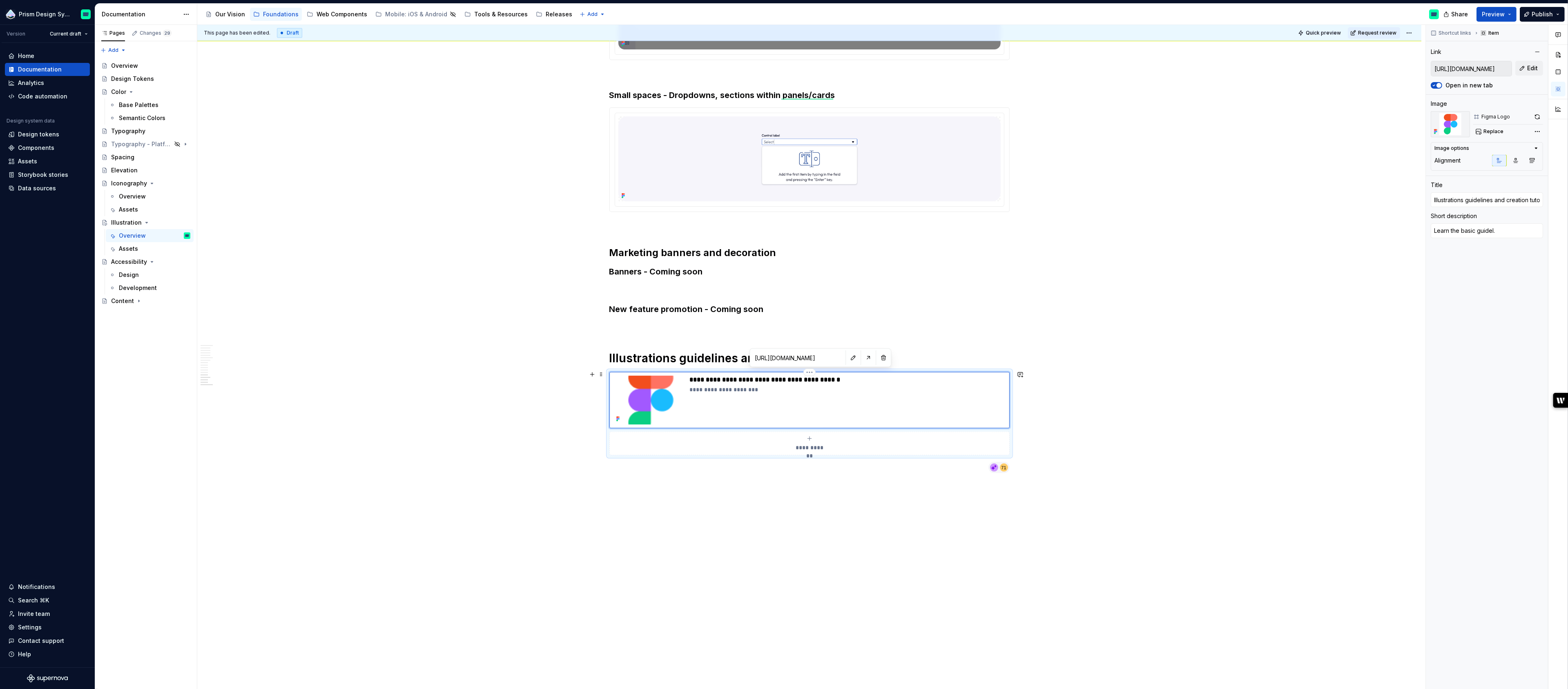
type textarea "Learn the basic guideli."
type textarea "*"
type textarea "Learn the basic guidelin."
type textarea "*"
type textarea "Learn the basic guideline."
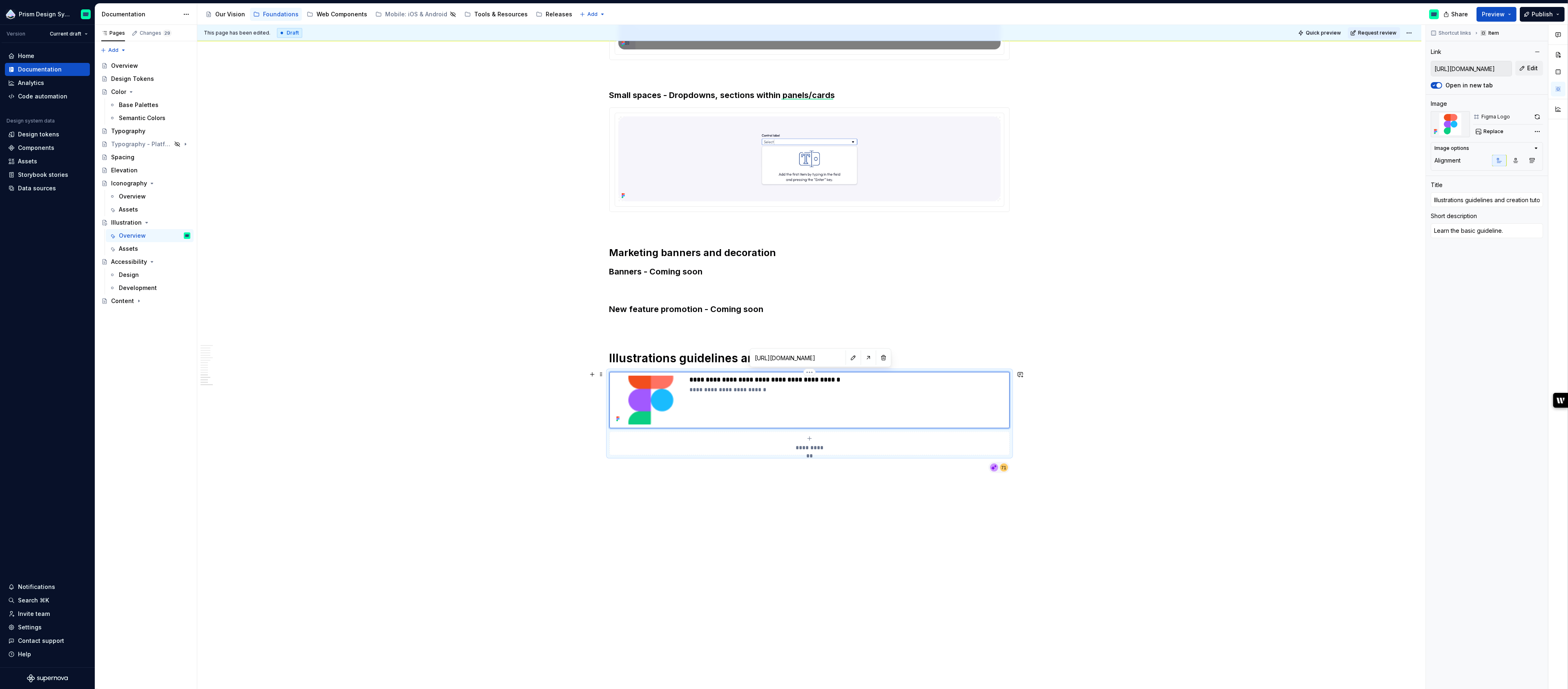
type textarea "*"
type textarea "Learn the basic guidelines."
type textarea "*"
type textarea "Learn the basic guidelines ."
type textarea "*"
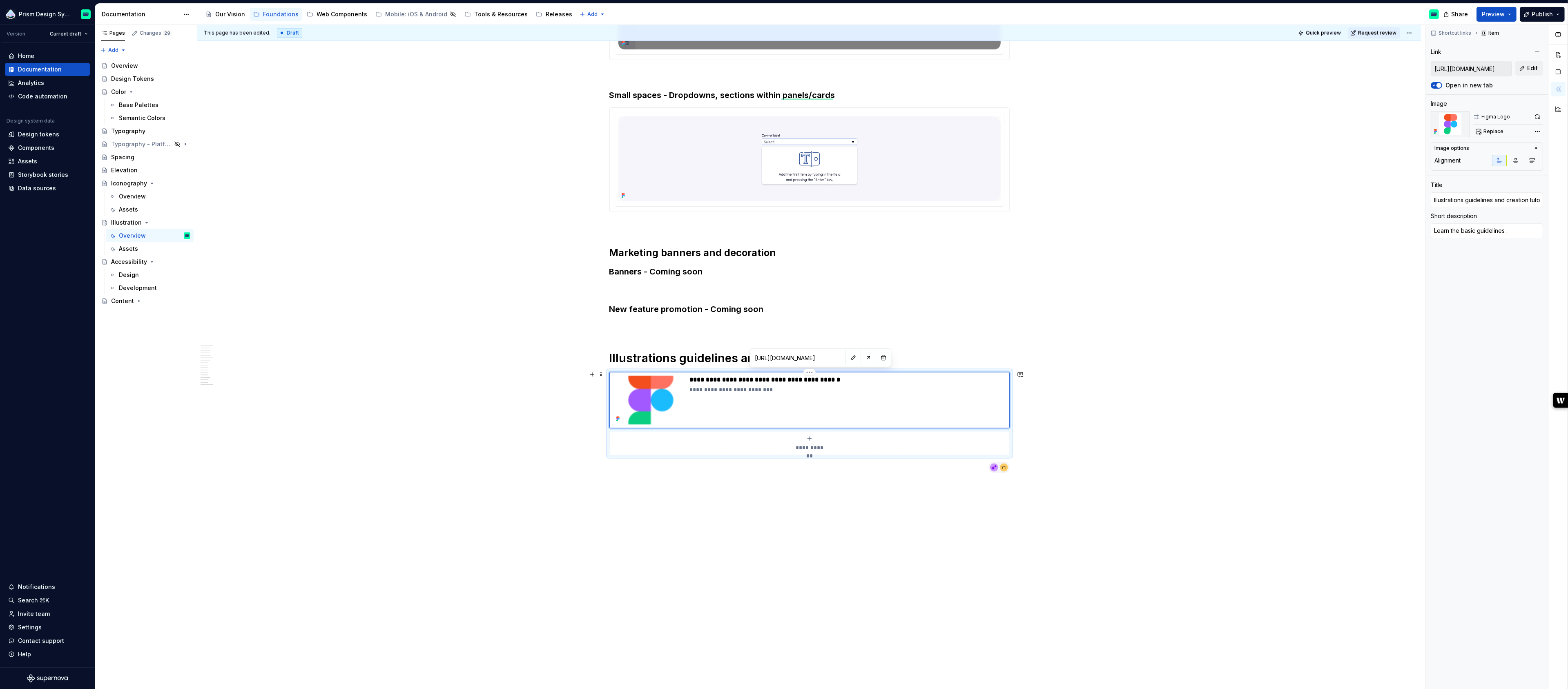
type textarea "Learn the basic guidelines o."
type textarea "*"
type textarea "Learn the basic guidelines of."
type textarea "*"
type textarea "Learn the basic guidelines of ."
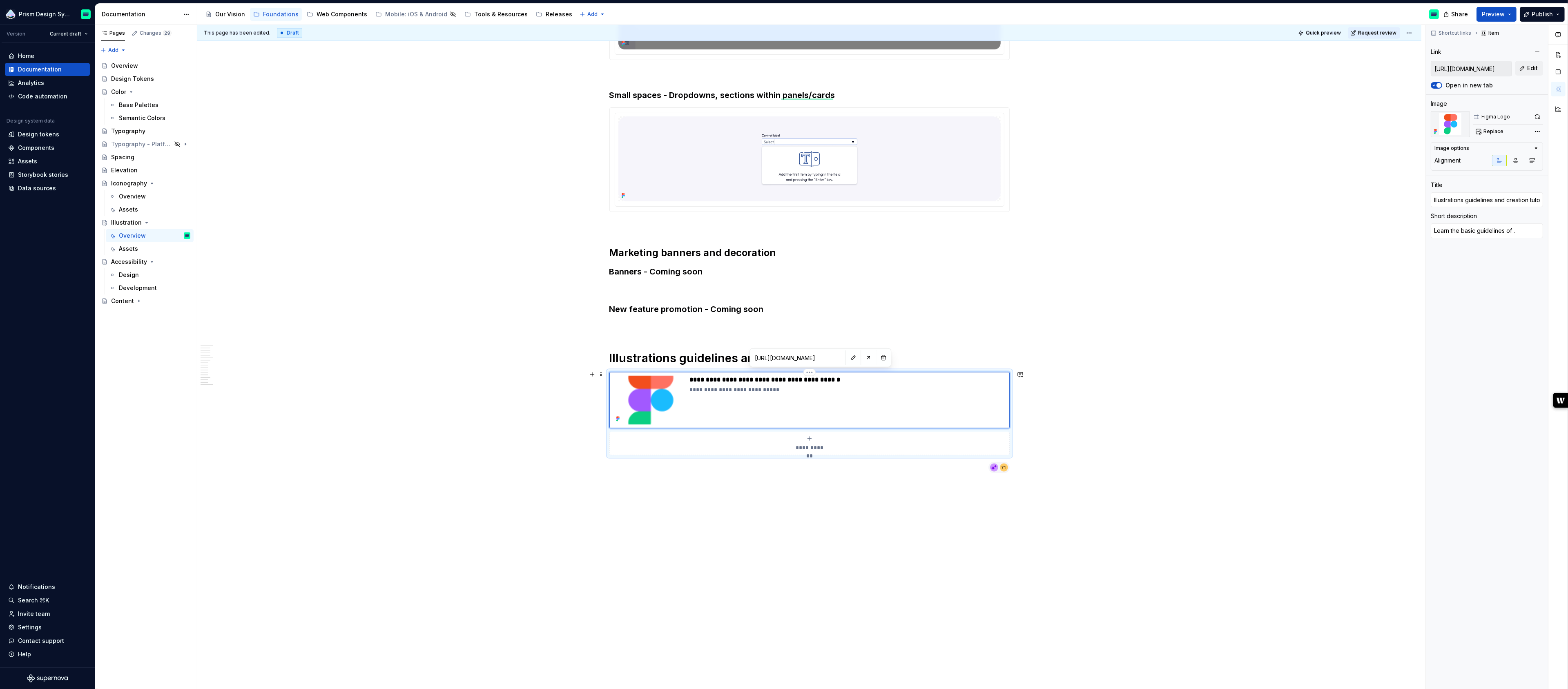
type textarea "*"
type textarea "Learn the basic guidelines of o."
type textarea "*"
type textarea "Learn the basic guidelines of ou."
type textarea "*"
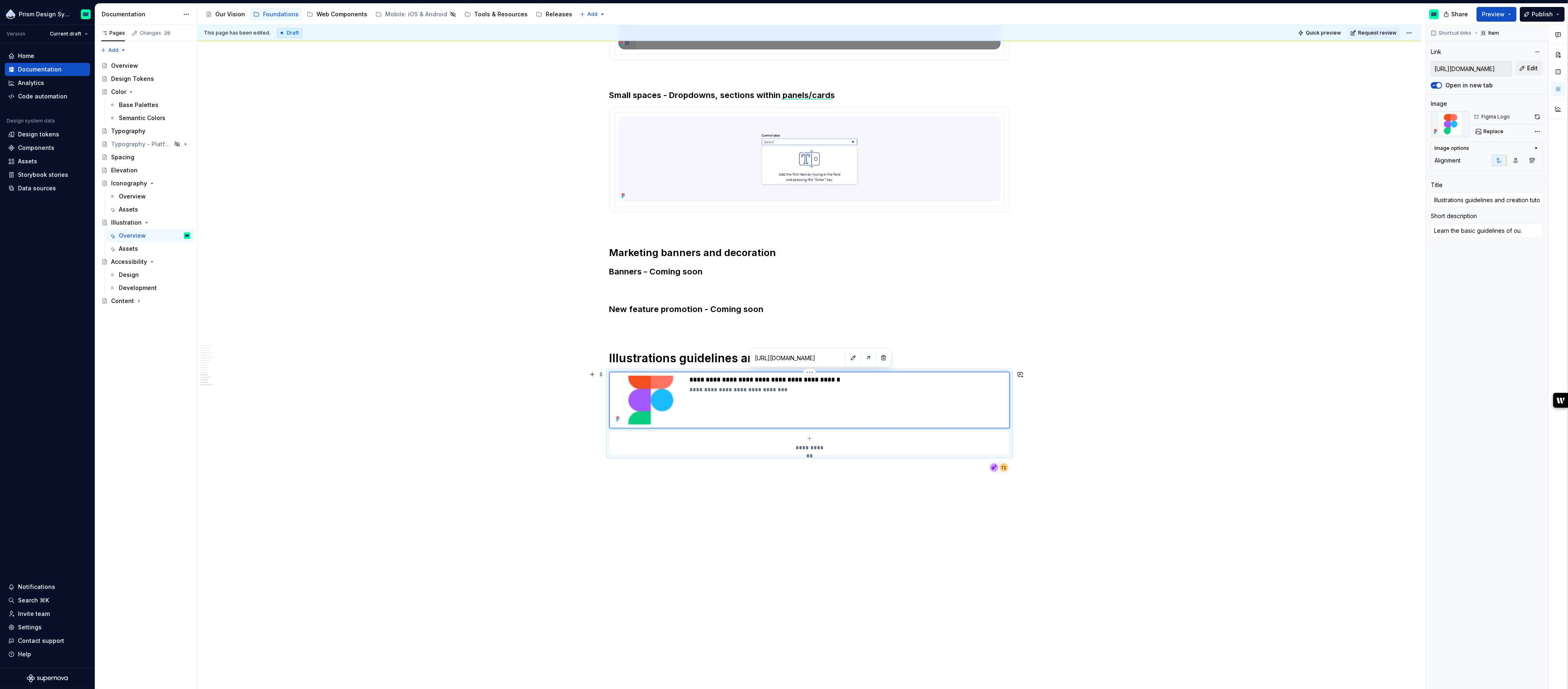
type textarea "Learn the basic guidelines of our."
type textarea "*"
type textarea "Learn the basic guidelines of our ."
type textarea "*"
type textarea "Learn the basic guidelines of our i."
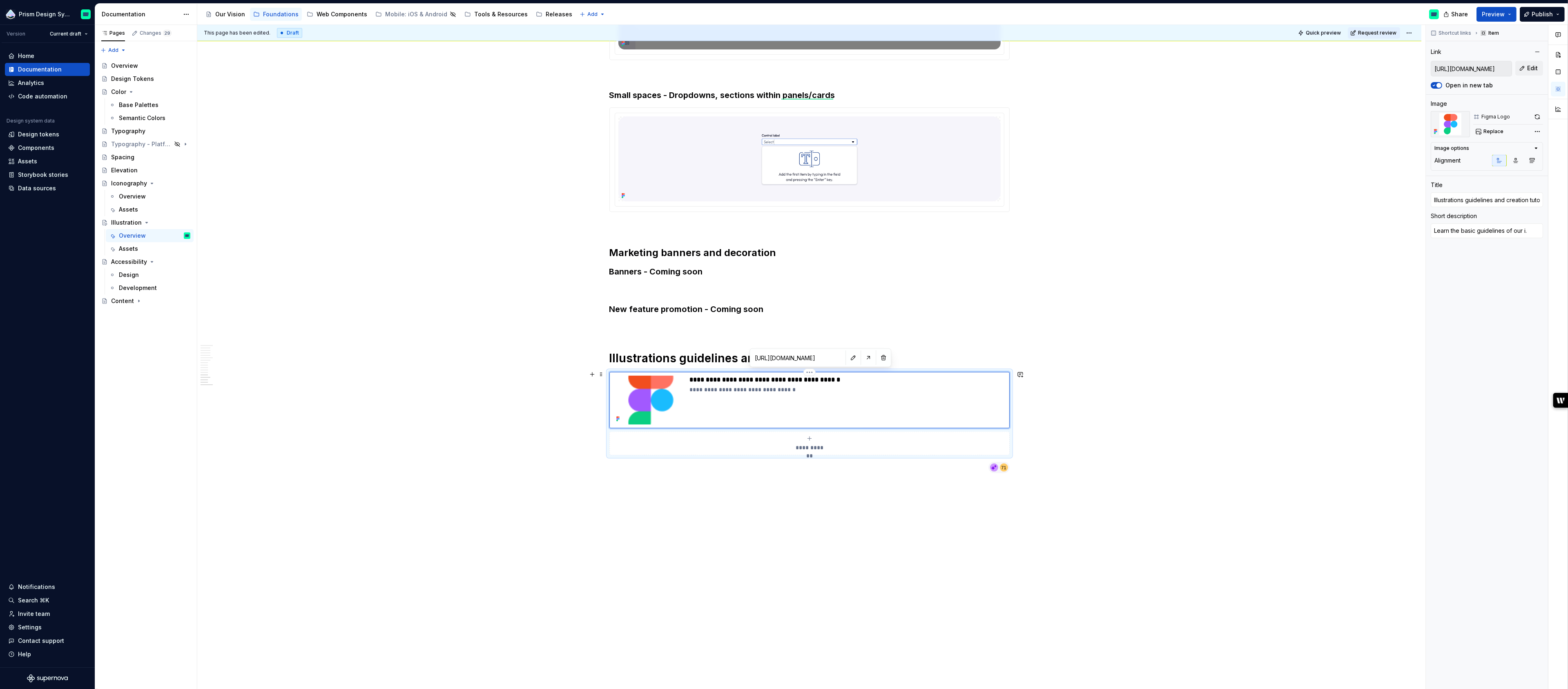
type textarea "*"
type textarea "Learn the basic guidelines of our il."
type textarea "*"
type textarea "Learn the basic guidelines of our ill."
type textarea "*"
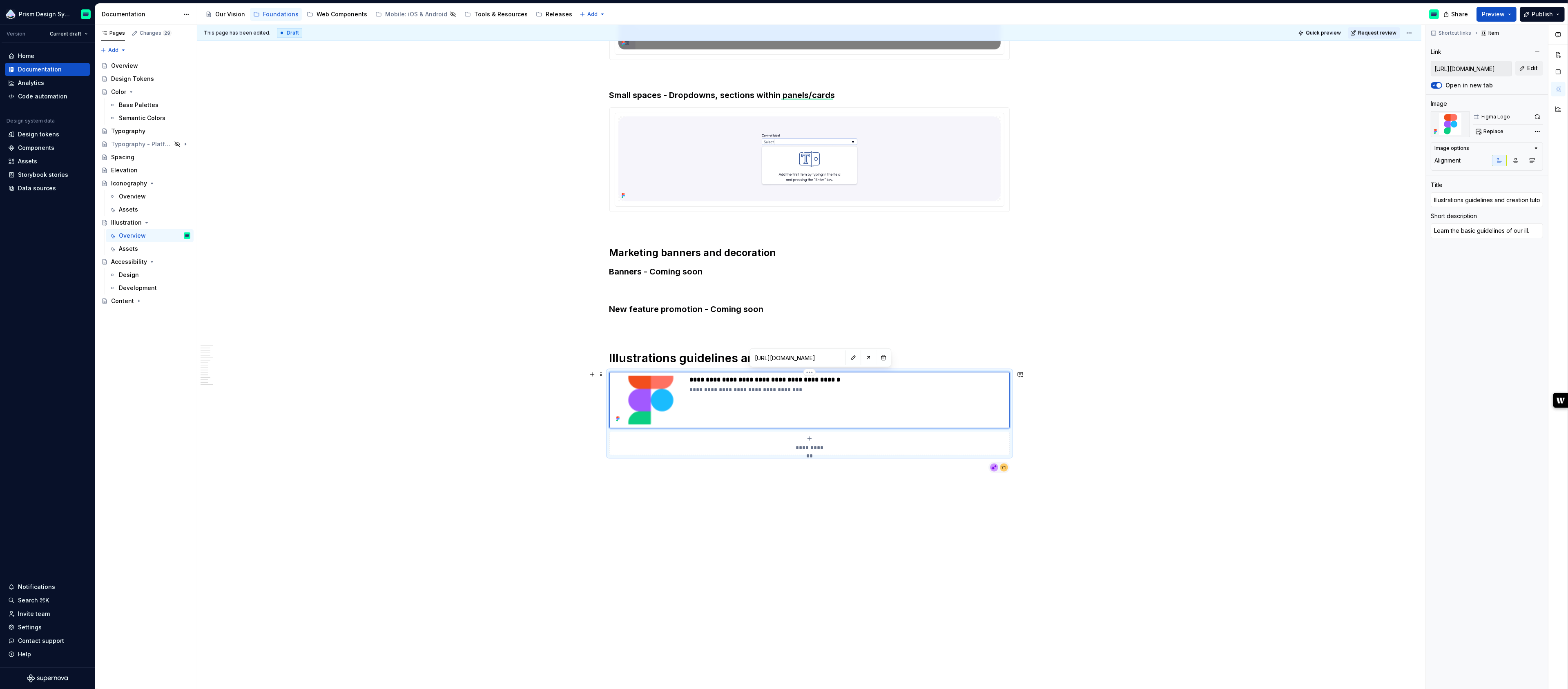
type textarea "Learn the basic guidelines of our illu."
type textarea "*"
type textarea "Learn the basic guidelines of our illus."
type textarea "*"
type textarea "Learn the basic guidelines of our illust."
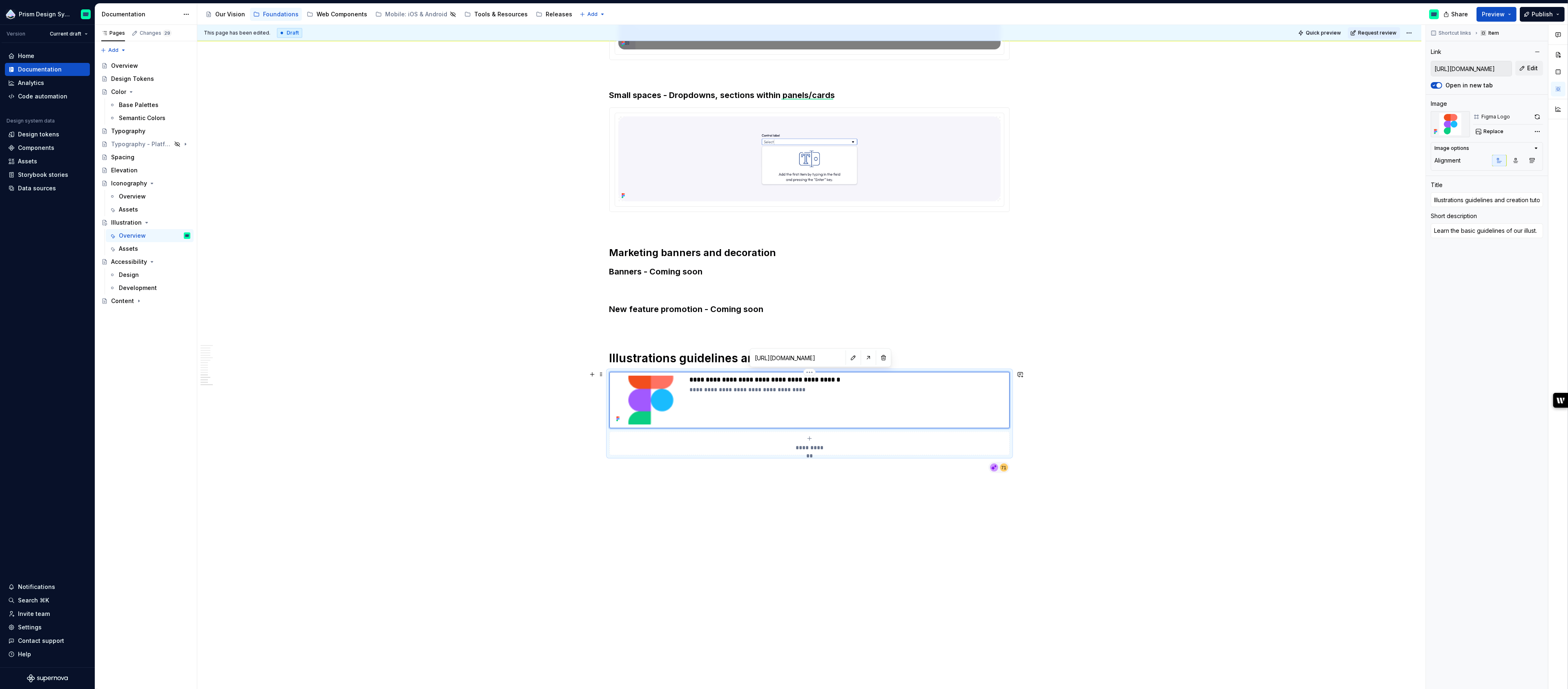
type textarea "*"
type textarea "Learn the basic guidelines of our illustr."
type textarea "*"
type textarea "Learn the basic guidelines of our illustra."
type textarea "*"
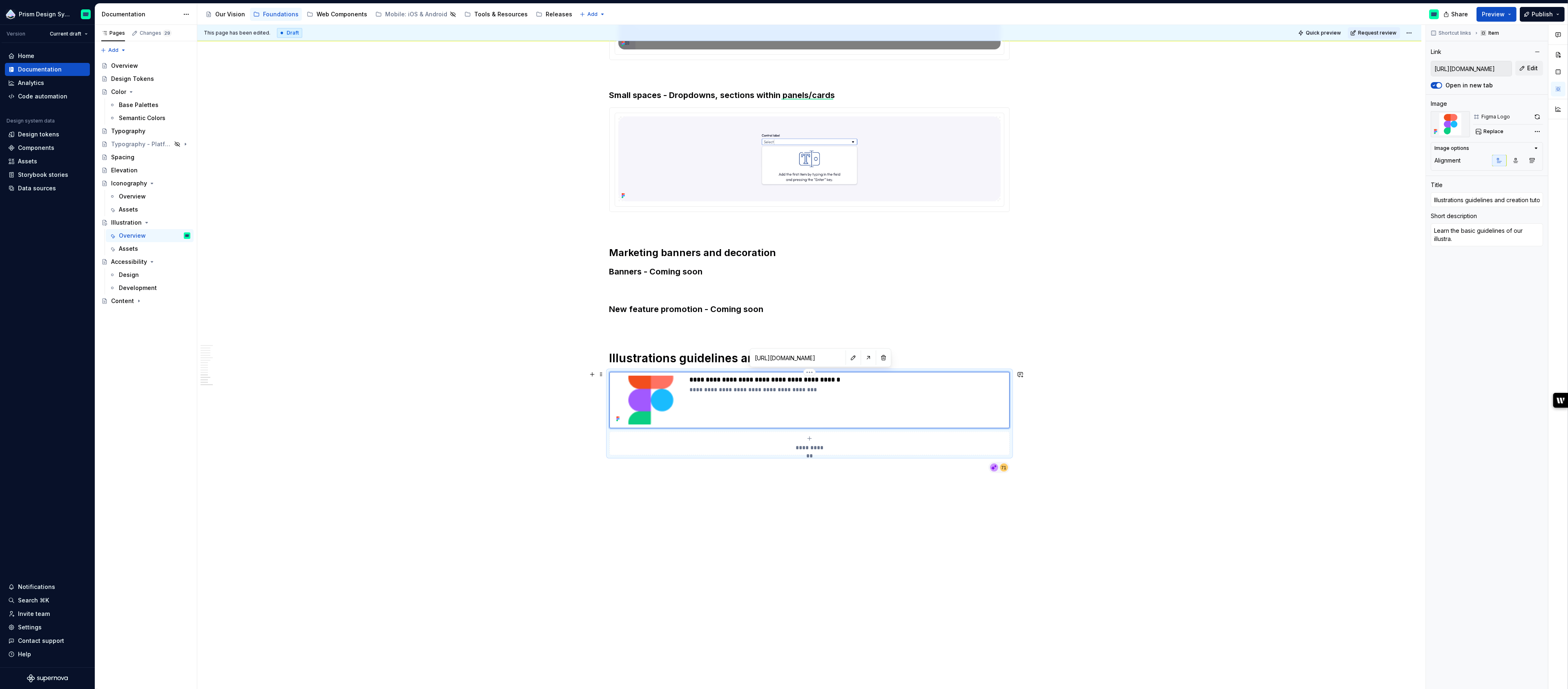
type textarea "Learn the basic guidelines of our illustrat."
type textarea "*"
type textarea "Learn the basic guidelines of our illustrati."
type textarea "*"
type textarea "Learn the basic guidelines of our illustratio."
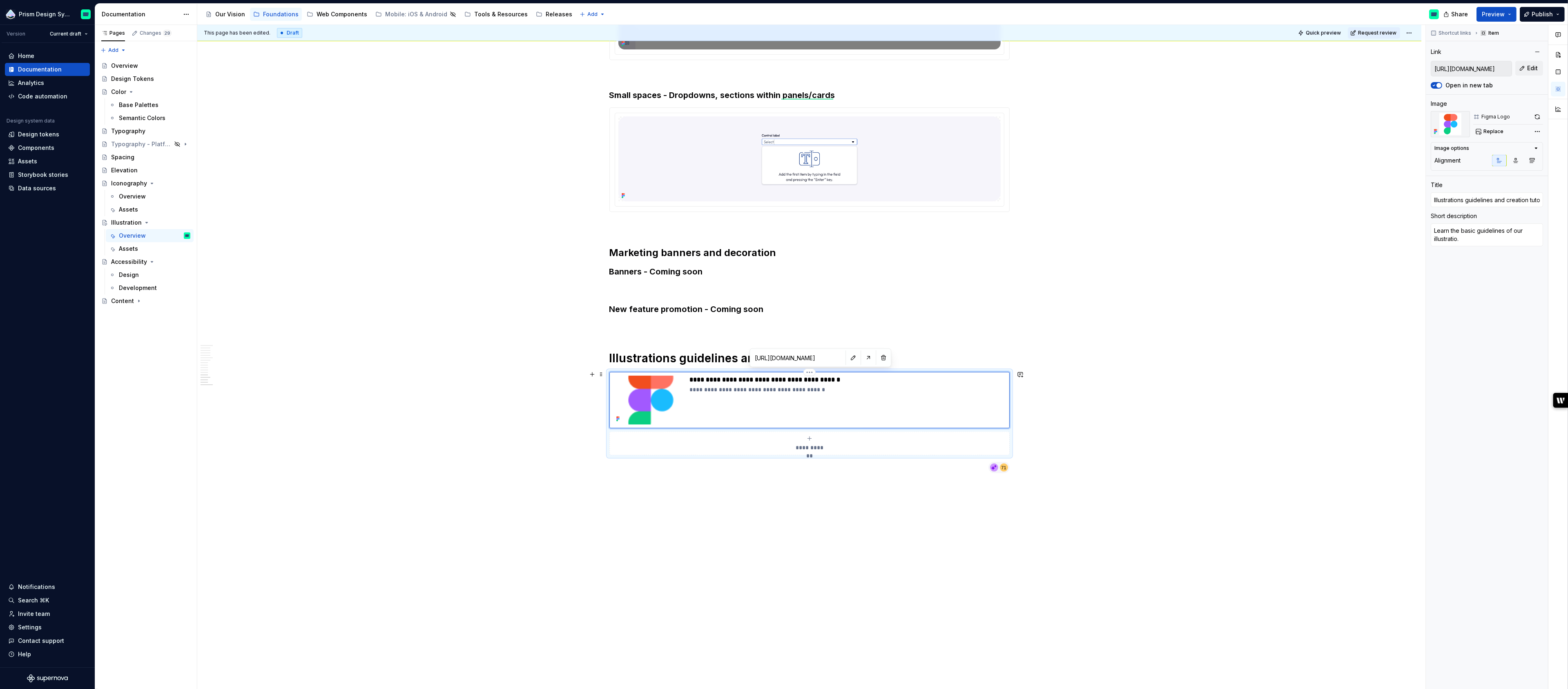
type textarea "*"
type textarea "Learn the basic guidelines of our illustration."
type textarea "*"
type textarea "Learn the basic guidelines of our illustrations."
type textarea "*"
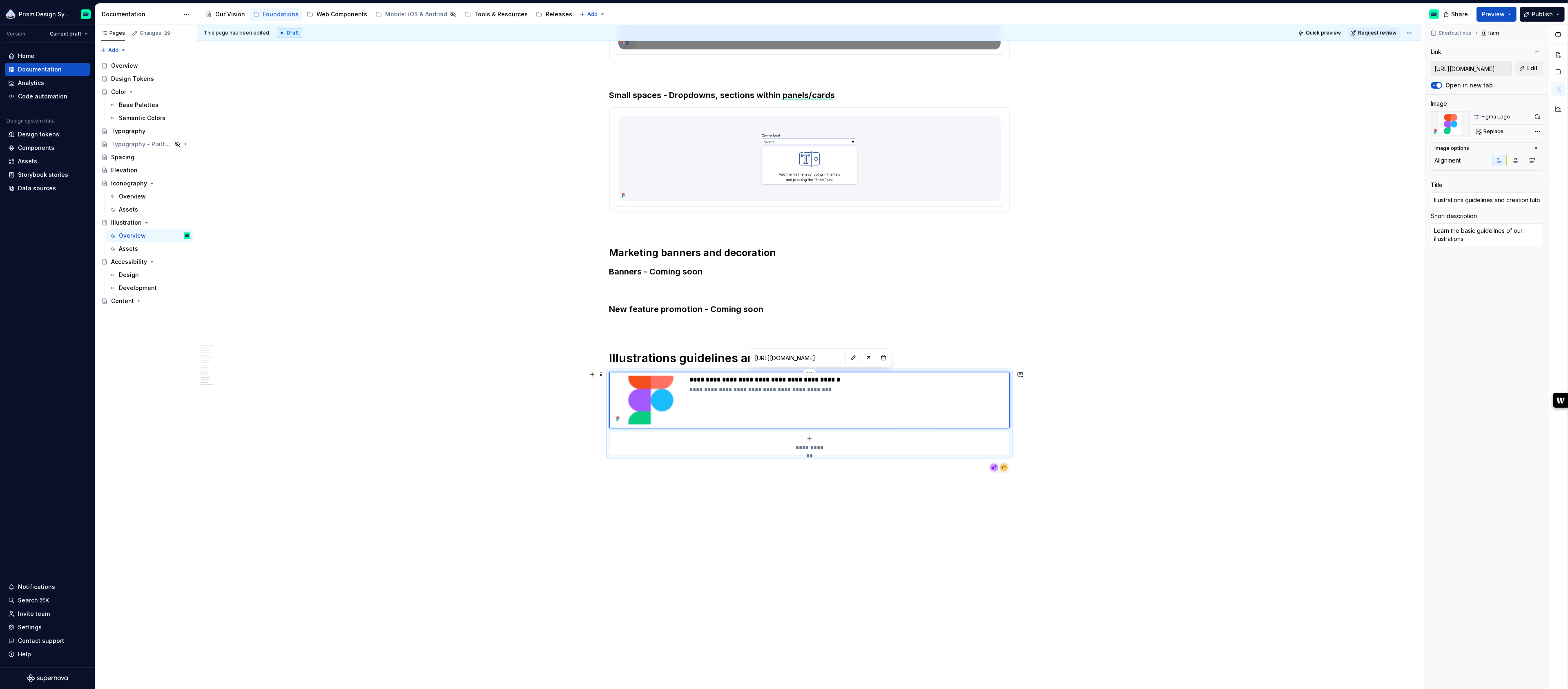
type textarea "Learn the basic guidelines of our illustrations ."
type textarea "*"
type textarea "Learn the basic guidelines of our illustrations a."
type textarea "*"
type textarea "Learn the basic guidelines of our illustrations as."
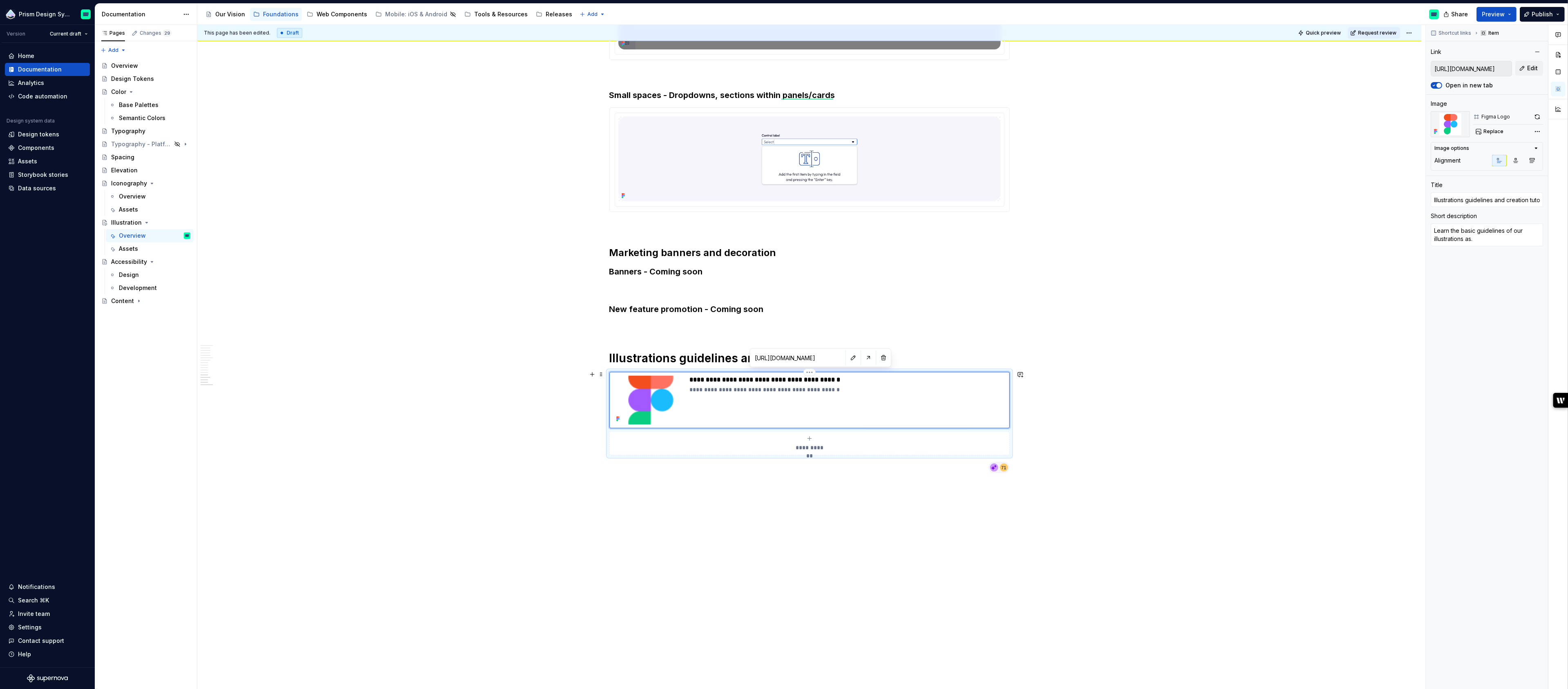
type textarea "*"
type textarea "Learn the basic guidelines of our illustrations as ."
type textarea "*"
type textarea "Learn the basic guidelines of our illustrations as w."
type textarea "*"
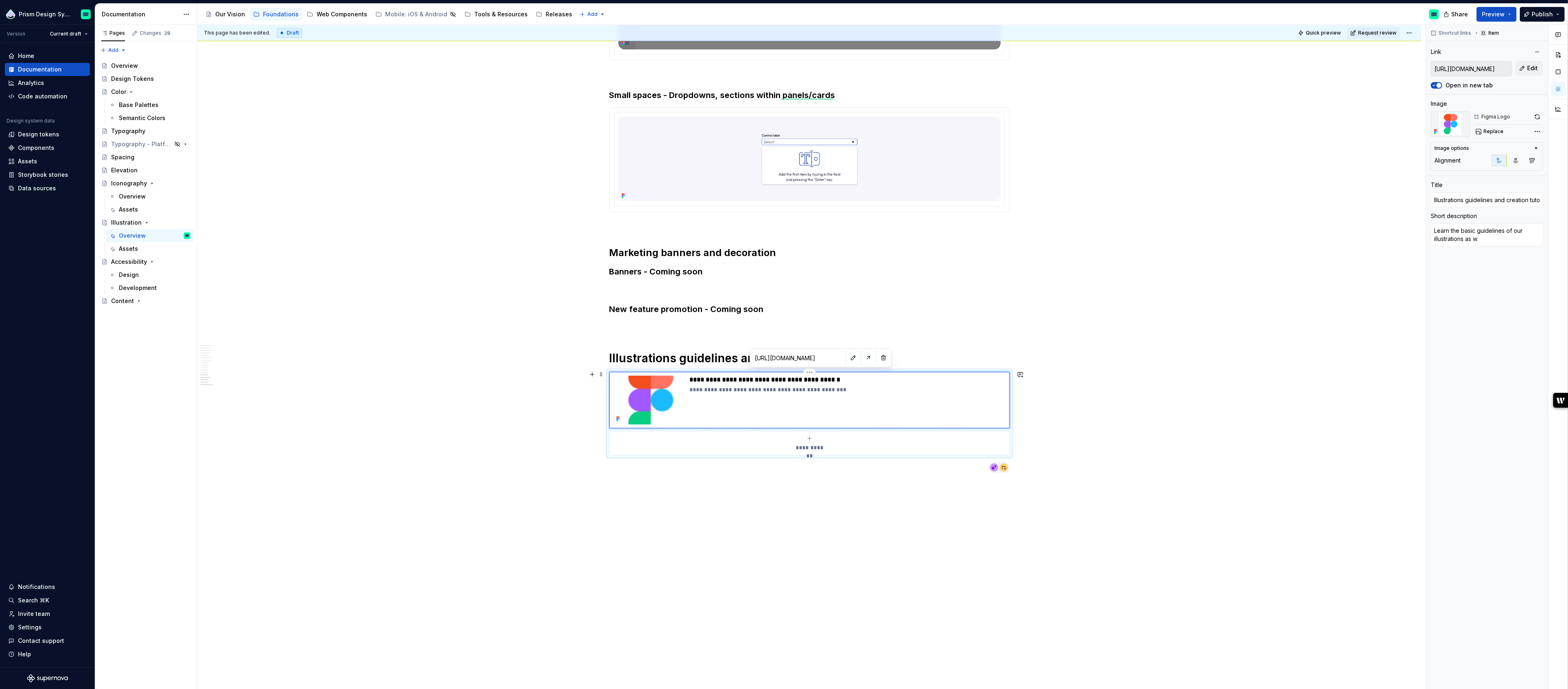
type textarea "Learn the basic guidelines of our illustrations as we."
type textarea "*"
type textarea "Learn the basic guidelines of our illustrations as wel."
type textarea "*"
type textarea "Learn the basic guidelines of our illustrations as well."
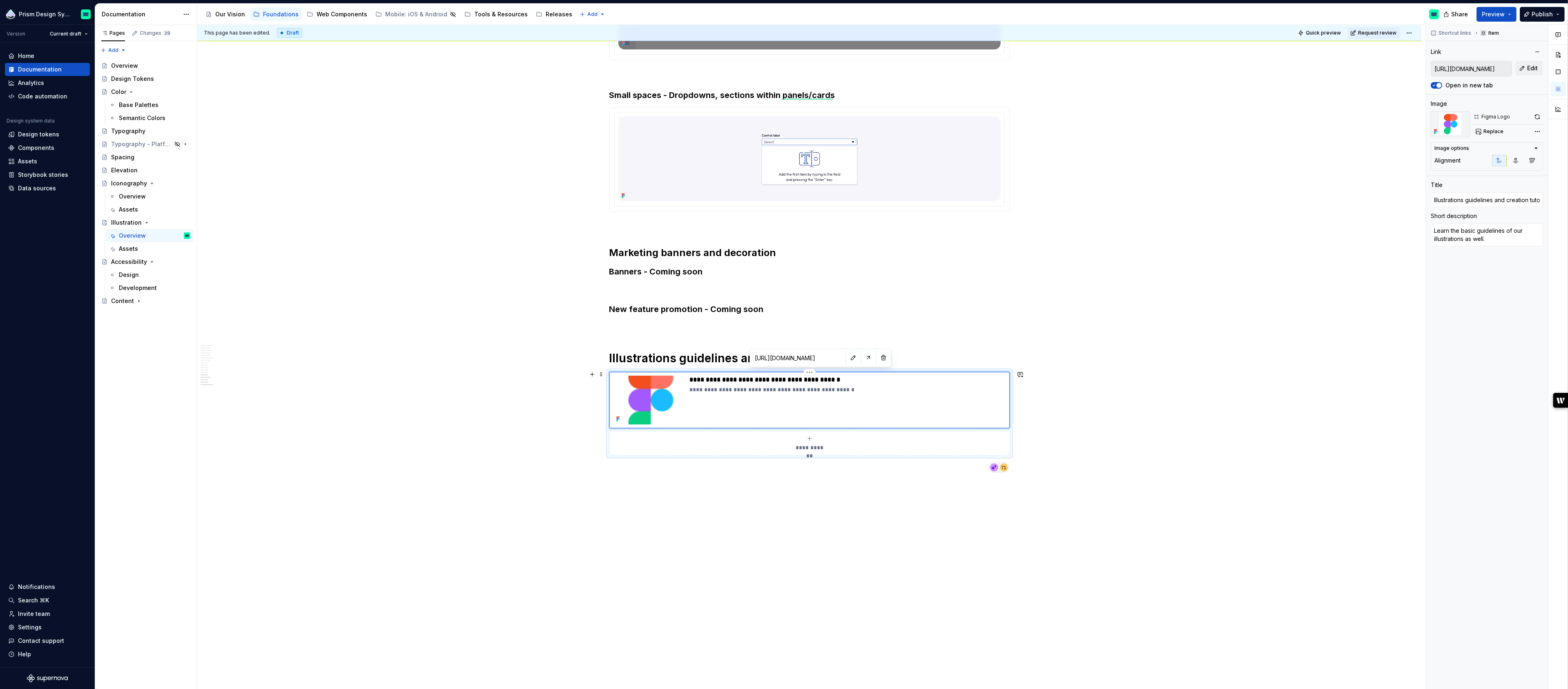
type textarea "*"
type textarea "Learn the basic guidelines of our illustrations as well ."
type textarea "*"
type textarea "Learn the basic guidelines of our illustrations as well a."
type textarea "*"
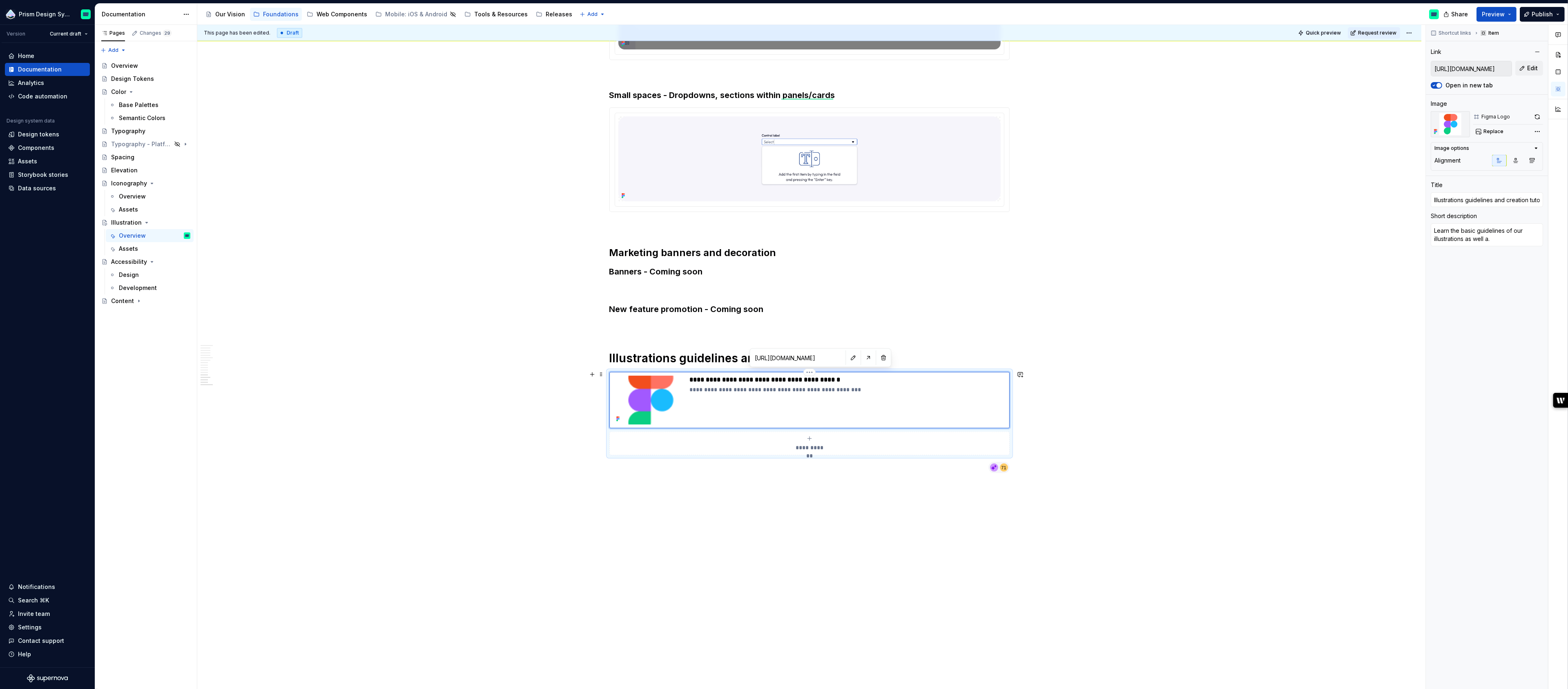
type textarea "Learn the basic guidelines of our illustrations as well as."
type textarea "*"
type textarea "Learn the basic guidelines of our illustrations as well as ."
type textarea "*"
type textarea "Learn the basic guidelines of our illustrations as well as h."
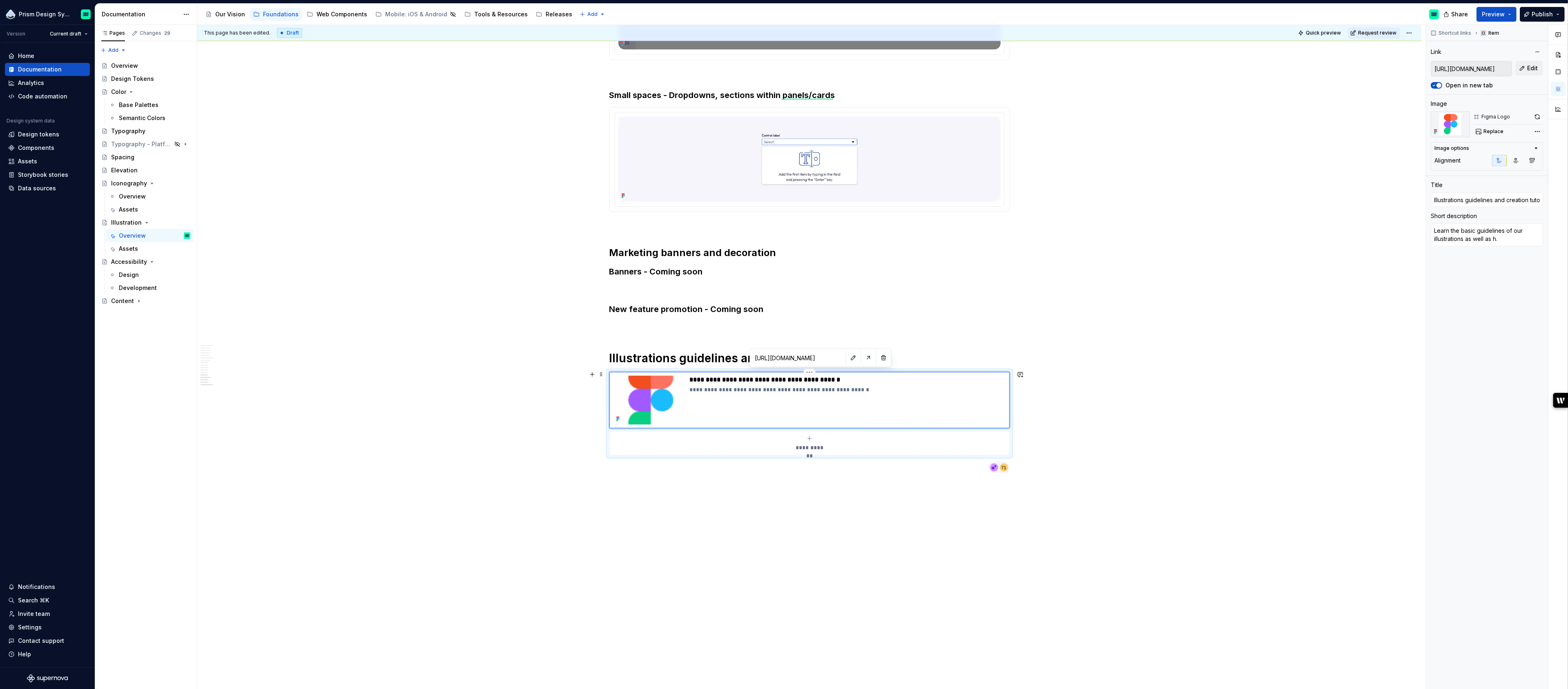
type textarea "*"
type textarea "Learn the basic guidelines of our illustrations as well as ho."
type textarea "*"
type textarea "Learn the basic guidelines of our illustrations as well as how."
type textarea "*"
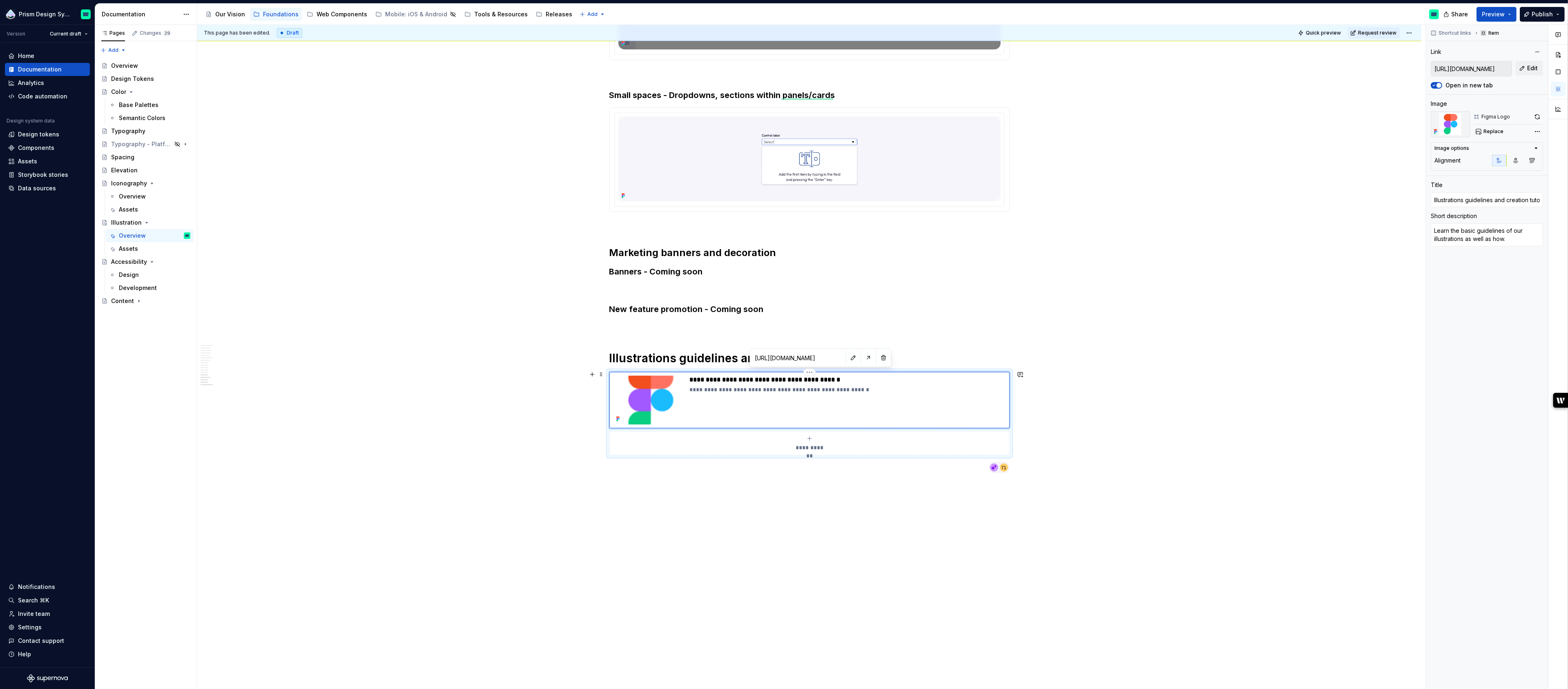
type textarea "Learn the basic guidelines of our illustrations as well as how ."
type textarea "*"
type textarea "Learn the basic guidelines of our illustrations as well as how t."
type textarea "*"
type textarea "Learn the basic guidelines of our illustrations as well as how to."
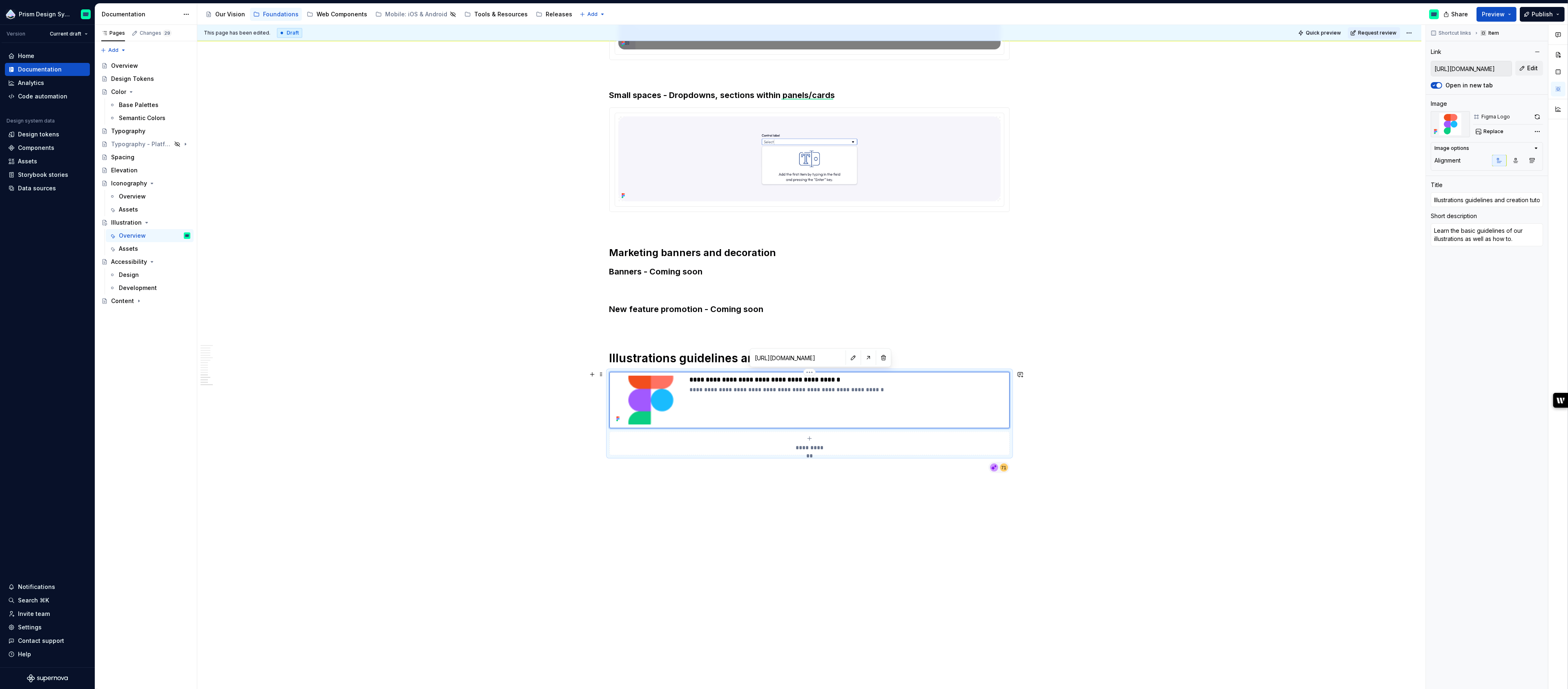
type textarea "*"
type textarea "Learn the basic guidelines of our illustrations as well as how to ."
type textarea "*"
type textarea "Learn the basic guidelines of our illustrations as well as how to c."
type textarea "*"
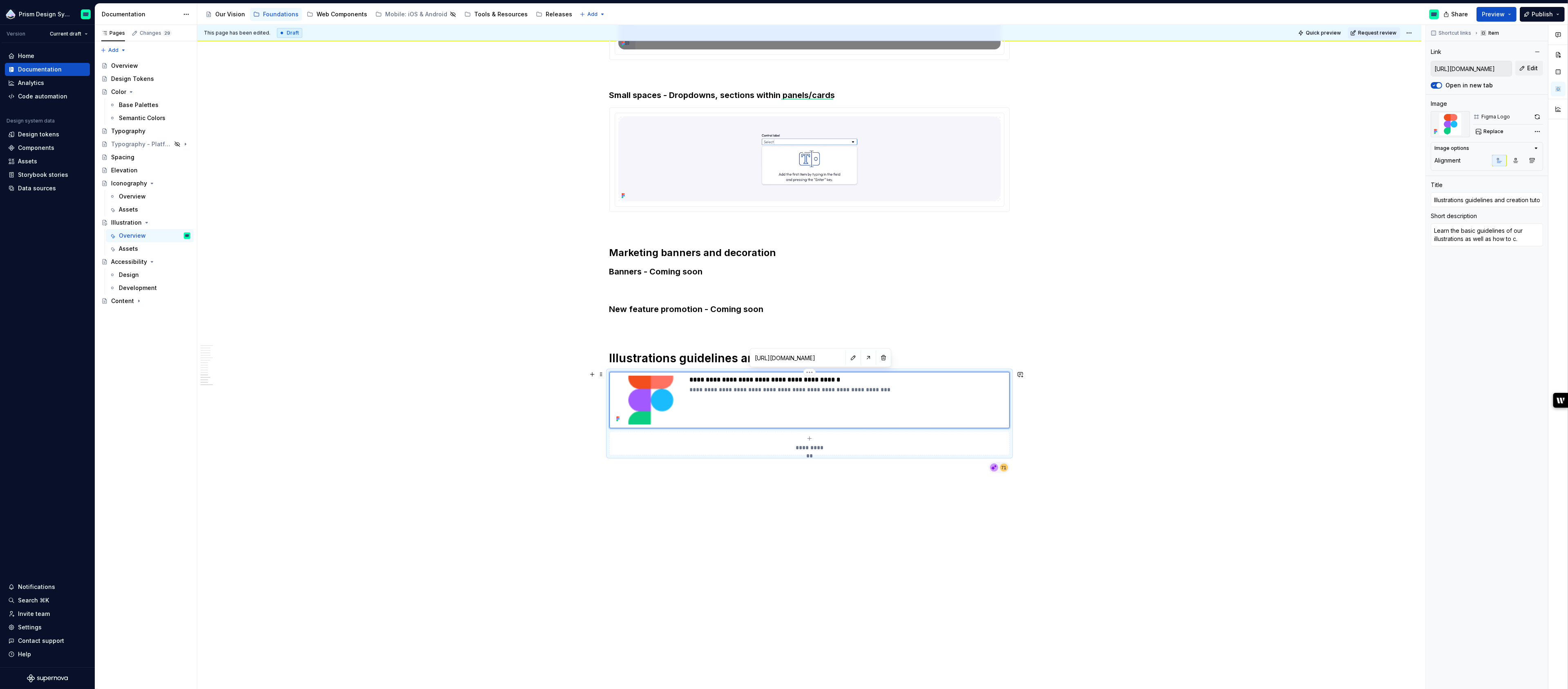
type textarea "Learn the basic guidelines of our illustrations as well as how to cr."
type textarea "*"
type textarea "Learn the basic guidelines of our illustrations as well as how to cre."
type textarea "*"
type textarea "Learn the basic guidelines of our illustrations as well as how to crea."
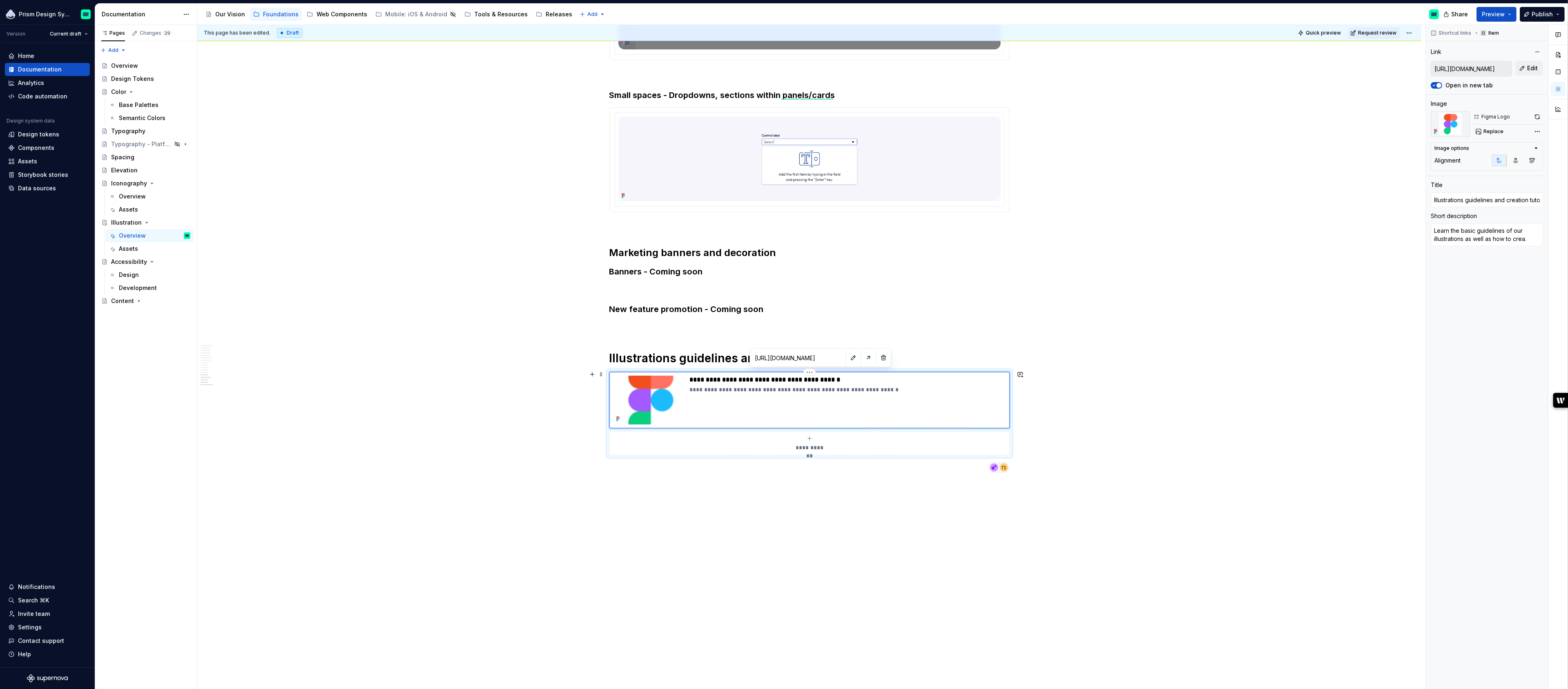
type textarea "*"
type textarea "Learn the basic guidelines of our illustrations as well as how to creat."
type textarea "*"
type textarea "Learn the basic guidelines of our illustrations as well as how to create."
type textarea "*"
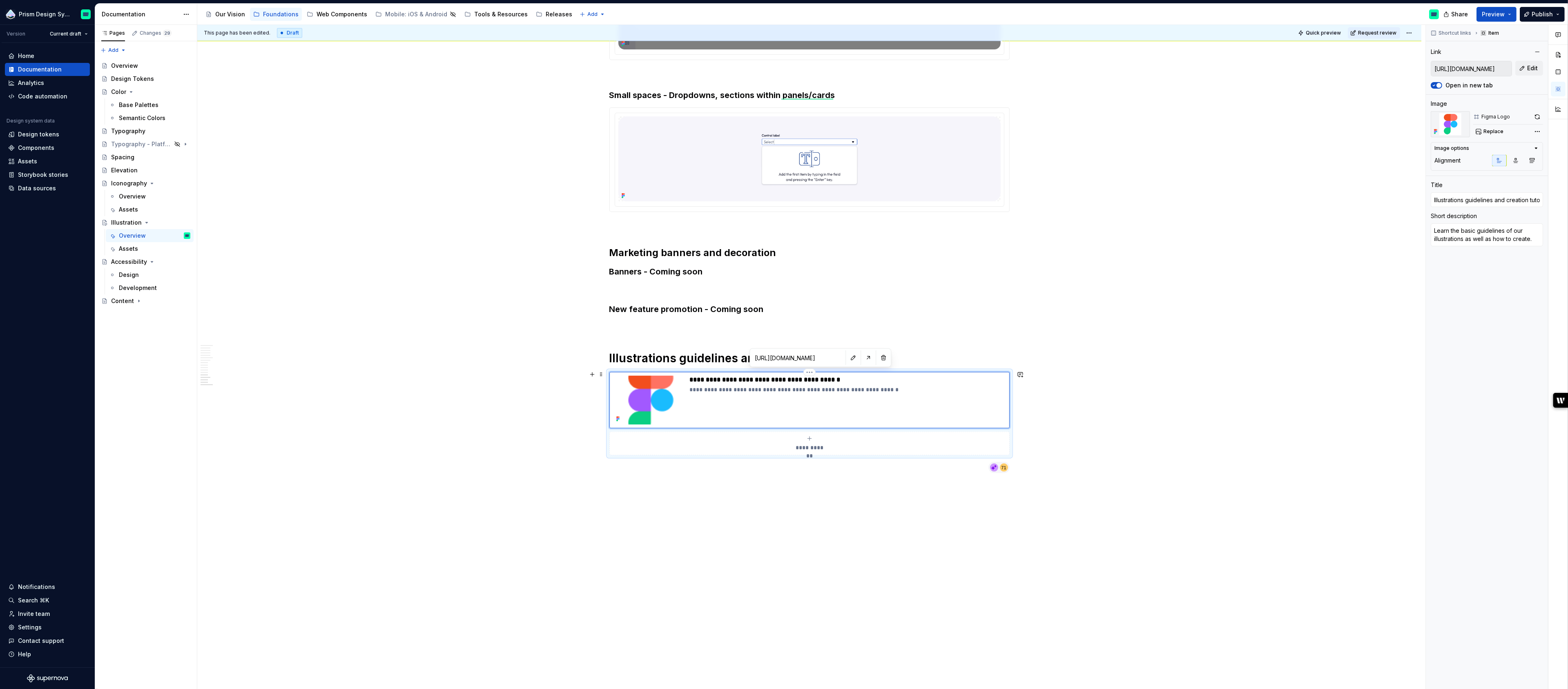
type textarea "Learn the basic guidelines of our illustrations as well as how to create ."
type textarea "*"
type textarea "Learn the basic guidelines of our illustrations as well as how to create t."
type textarea "*"
type textarea "Learn the basic guidelines of our illustrations as well as how to create th."
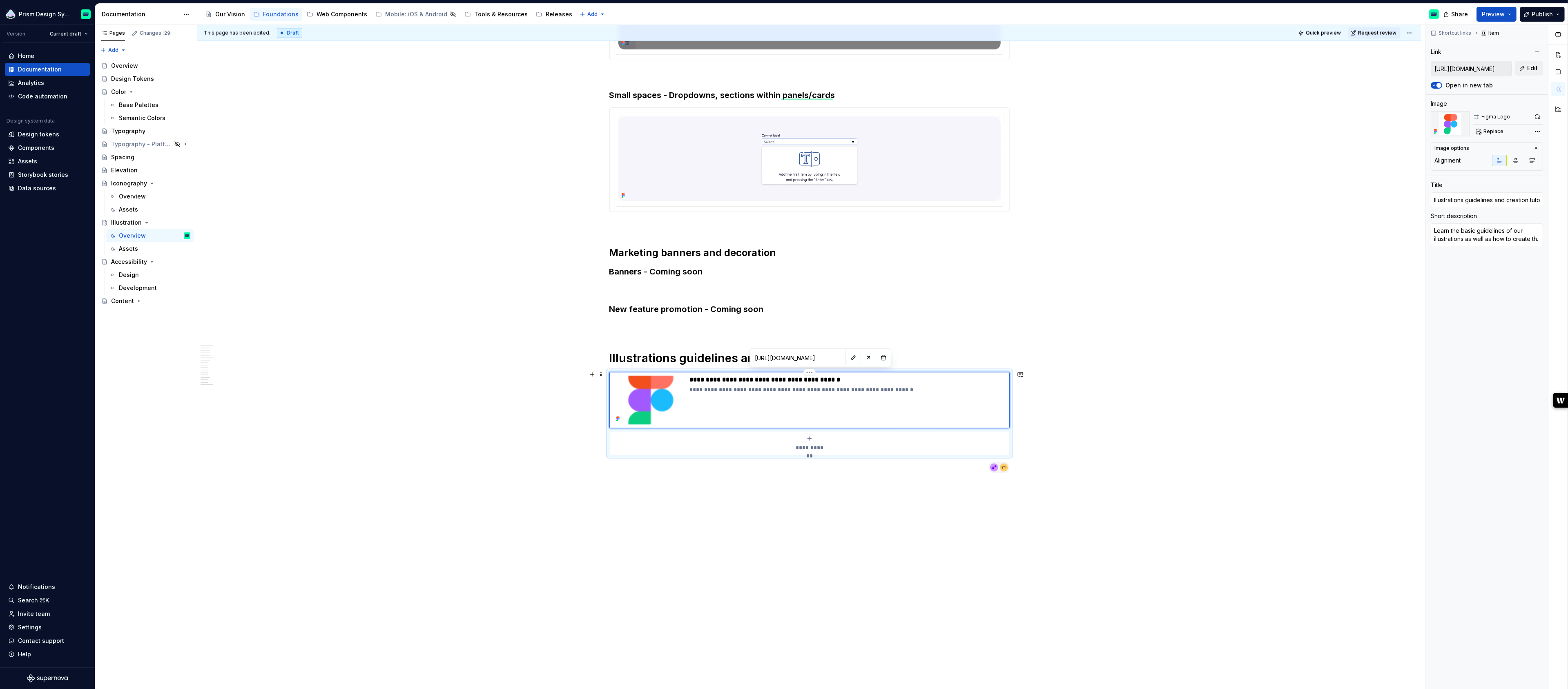
type textarea "*"
type textarea "Learn the basic guidelines of our illustrations as well as how to create the."
type textarea "*"
type textarea "Learn the basic guidelines of our illustrations as well as how to create them."
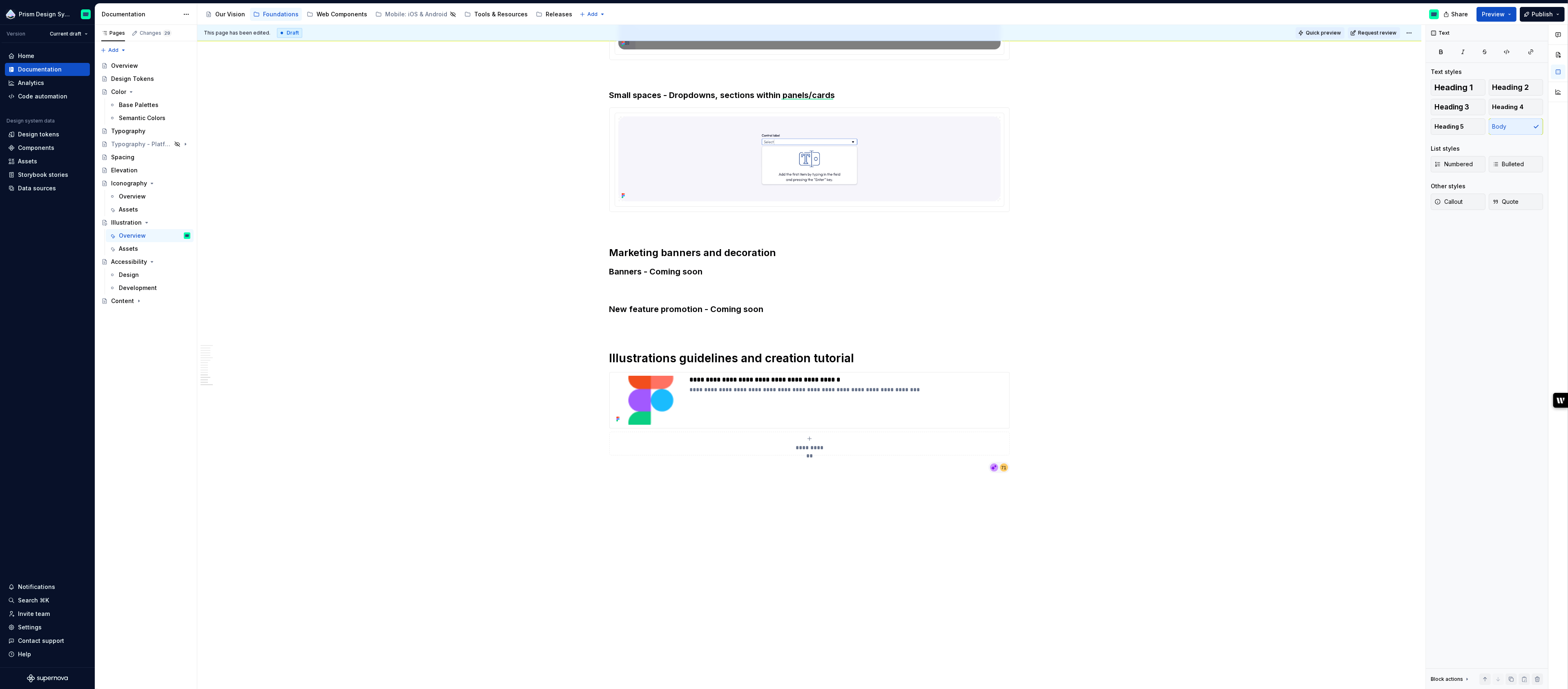
click at [1340, 32] on span "Quick preview" at bounding box center [1323, 33] width 35 height 7
click at [1520, 667] on span "Open page" at bounding box center [1525, 669] width 27 height 7
click at [666, 400] on img at bounding box center [649, 400] width 74 height 49
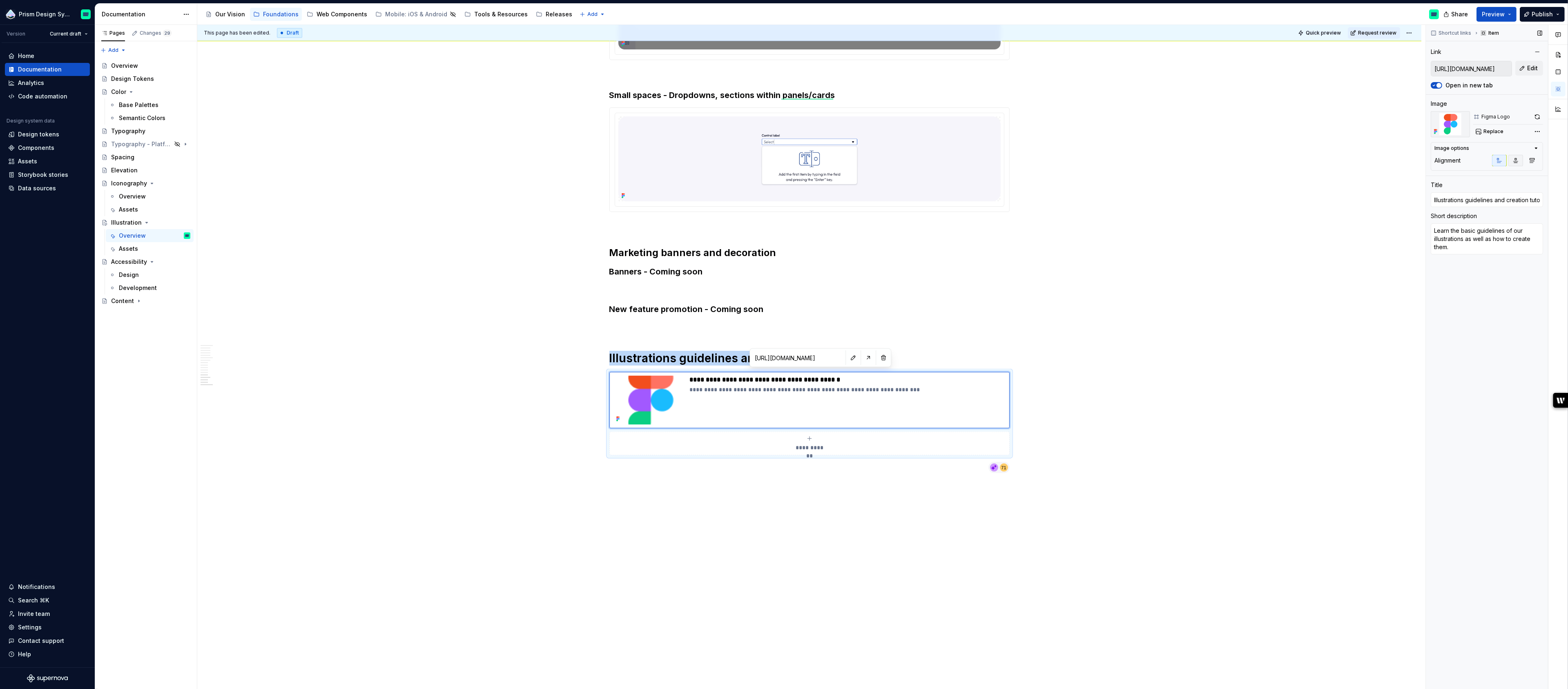
click at [1516, 162] on icon "button" at bounding box center [1516, 160] width 4 height 4
click at [1499, 163] on button "button" at bounding box center [1499, 160] width 15 height 12
click at [1460, 102] on div "Image" at bounding box center [1487, 103] width 113 height 8
click at [1535, 147] on icon "button" at bounding box center [1536, 148] width 7 height 7
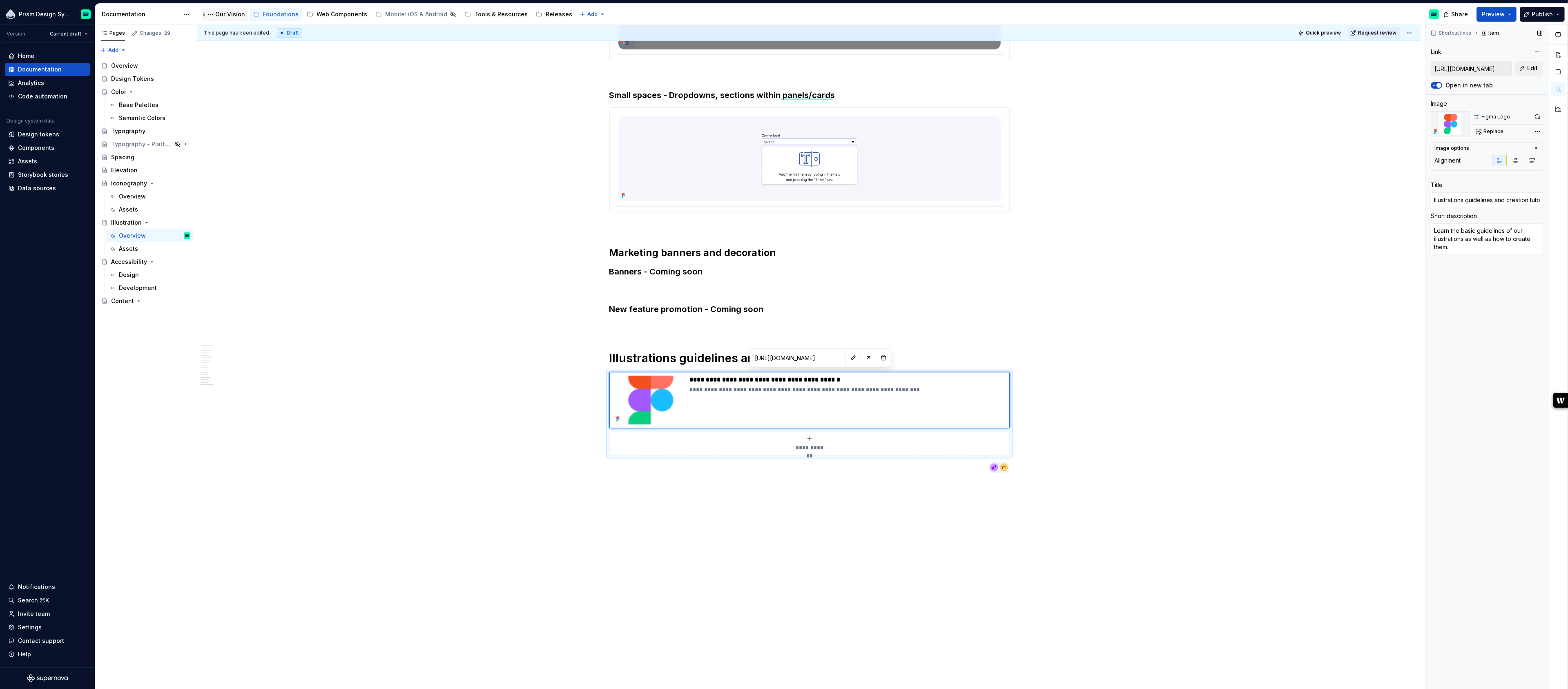
click at [225, 17] on div "Our Vision" at bounding box center [230, 14] width 30 height 8
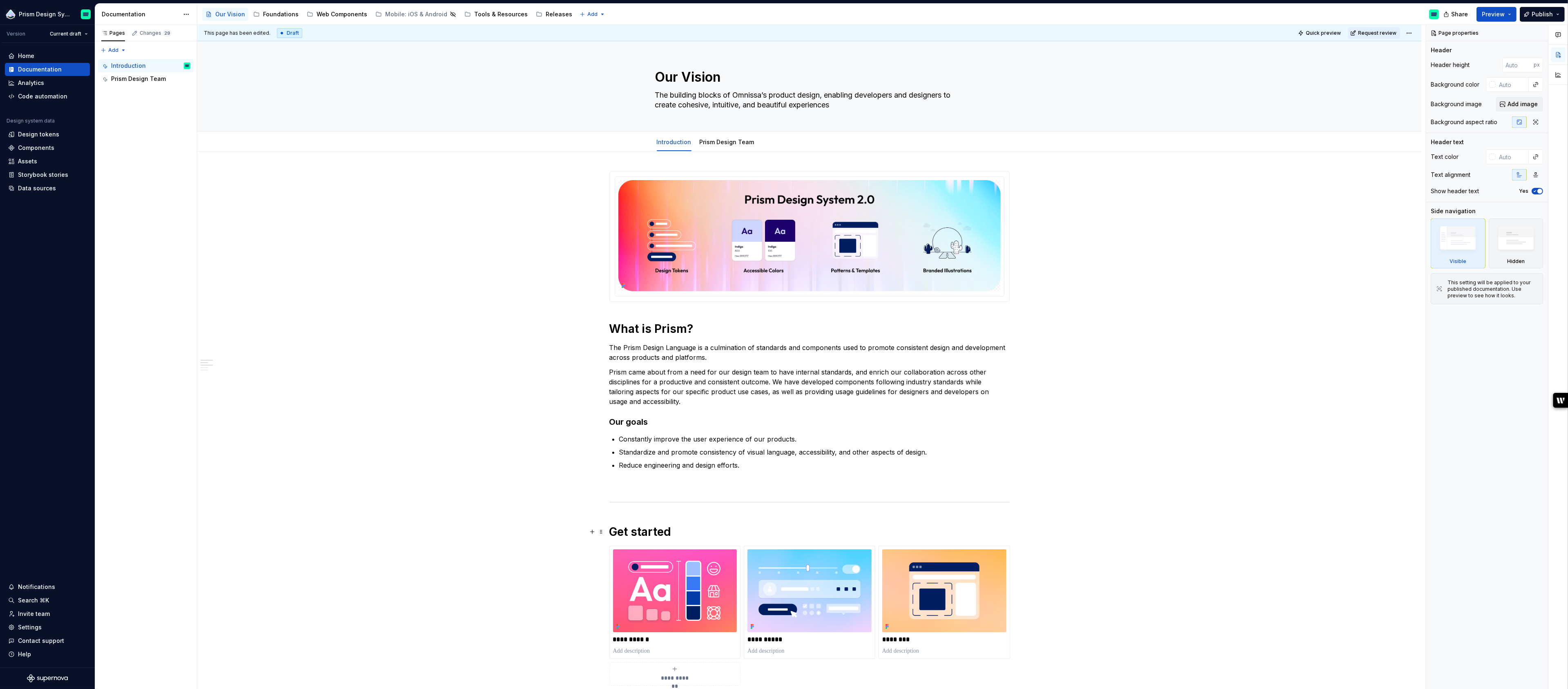
scroll to position [409, 0]
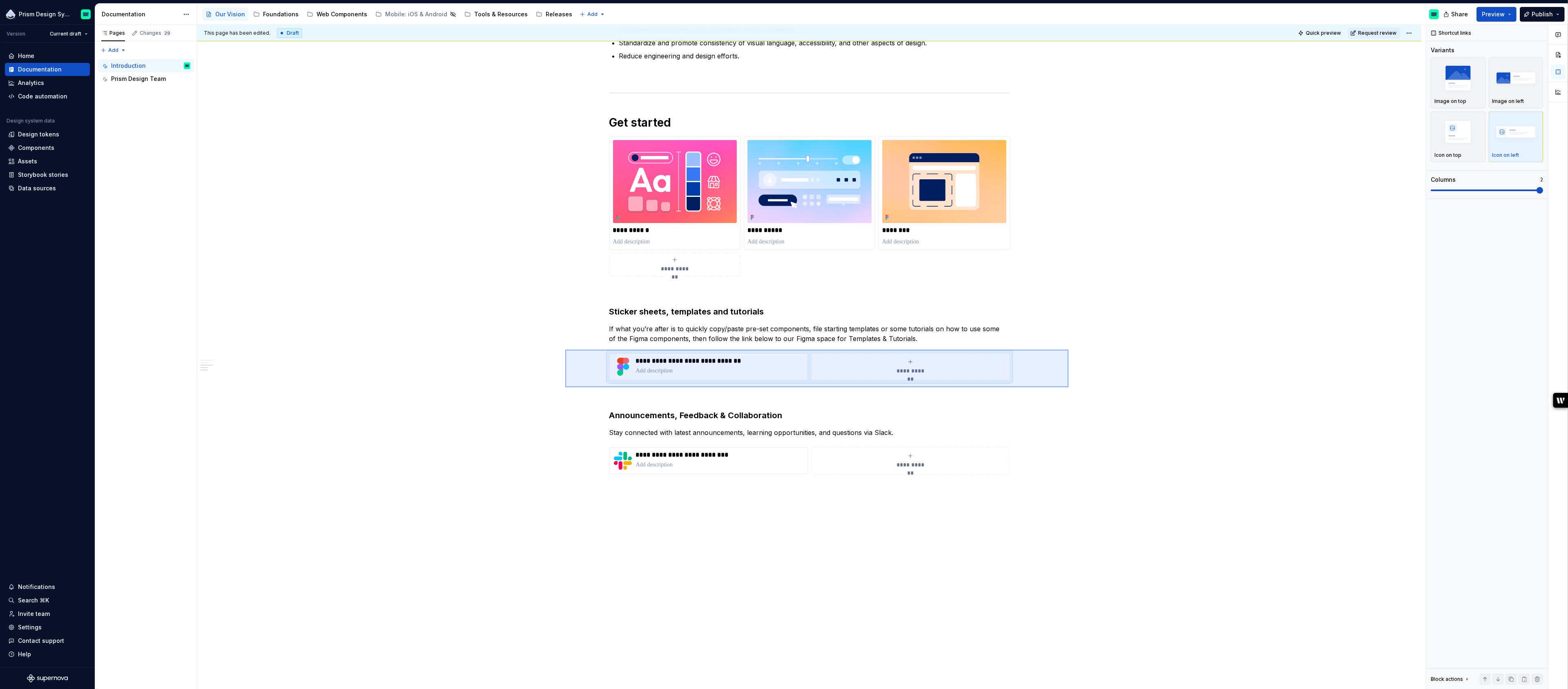
drag, startPoint x: 565, startPoint y: 349, endPoint x: 1068, endPoint y: 386, distance: 504.4
click at [1068, 386] on div "**********" at bounding box center [811, 357] width 1228 height 665
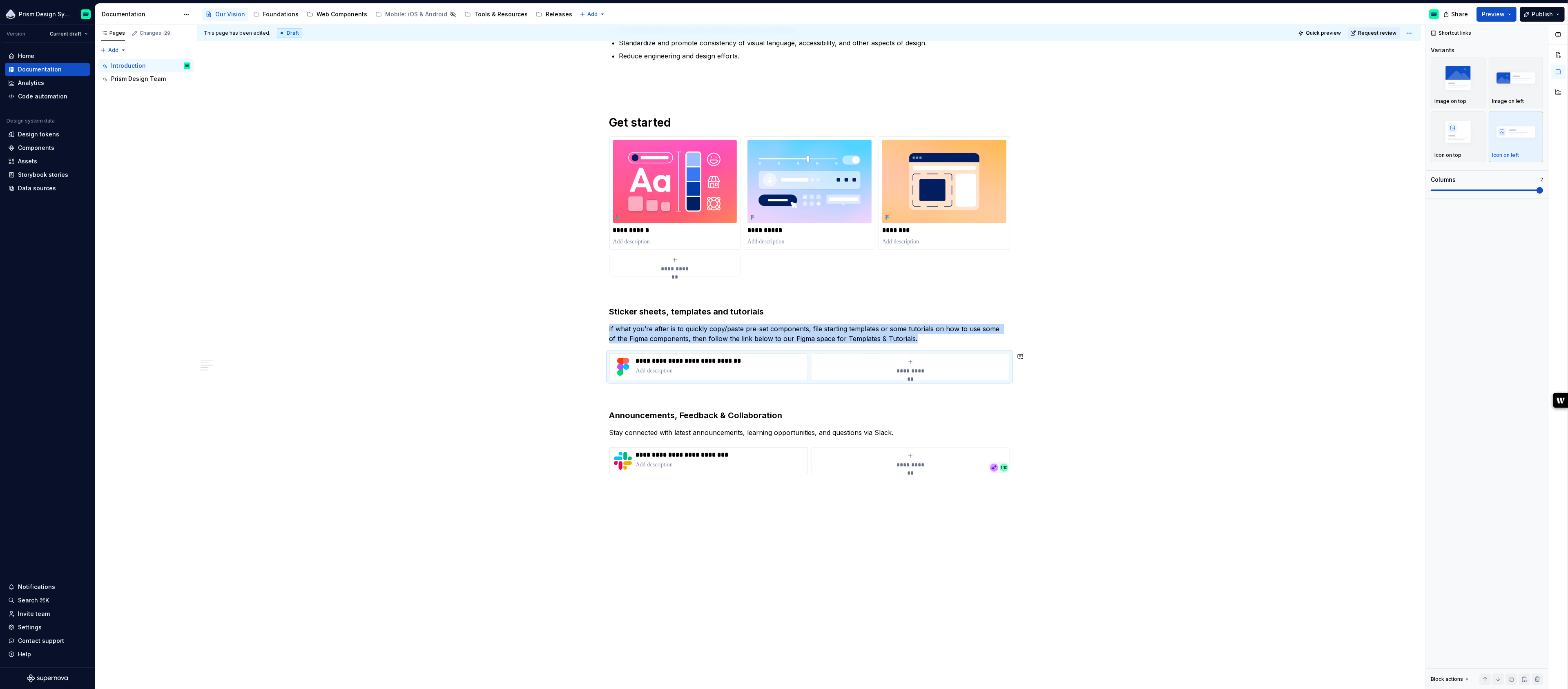
copy p "If what you’re after is to quickly copy/paste pre-set components, file starting…"
click at [278, 12] on div "Foundations" at bounding box center [281, 14] width 35 height 8
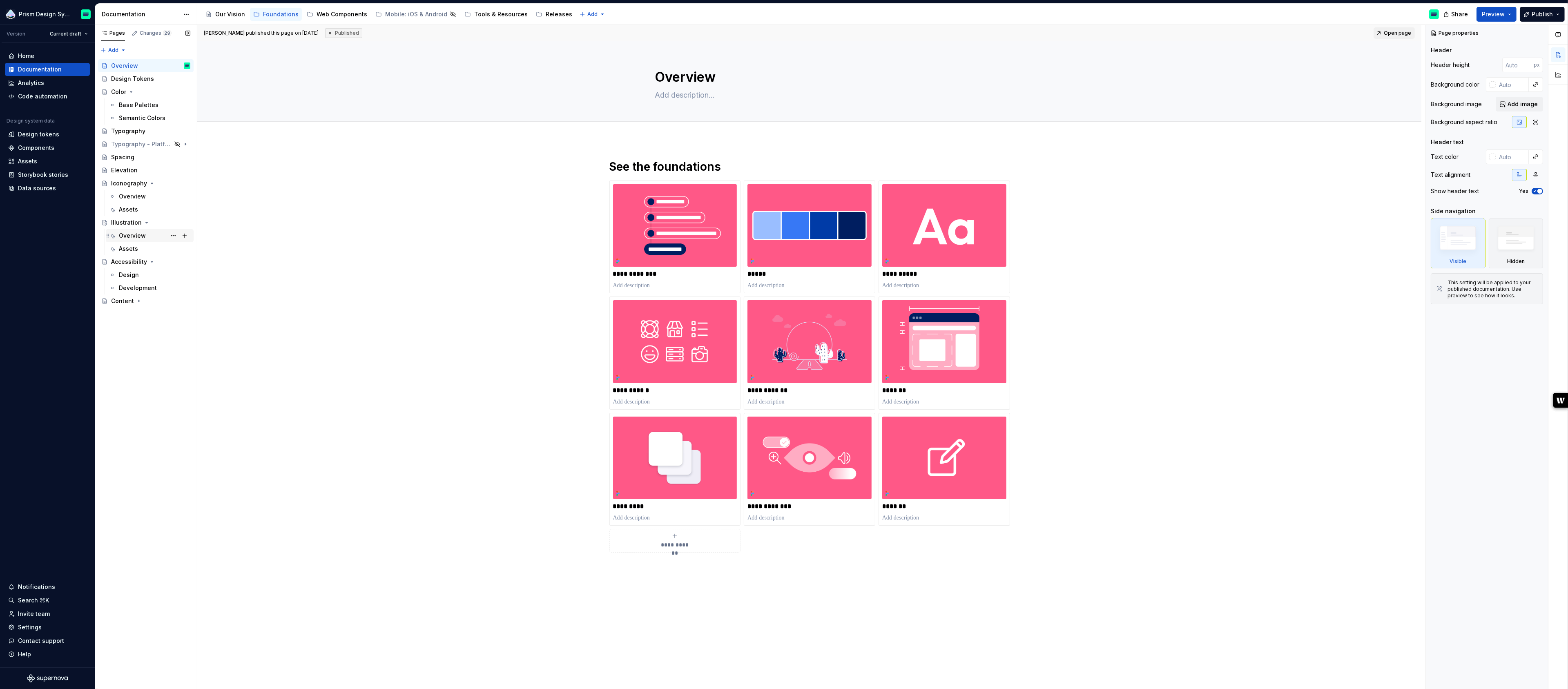
click at [131, 238] on div "Overview" at bounding box center [132, 235] width 27 height 8
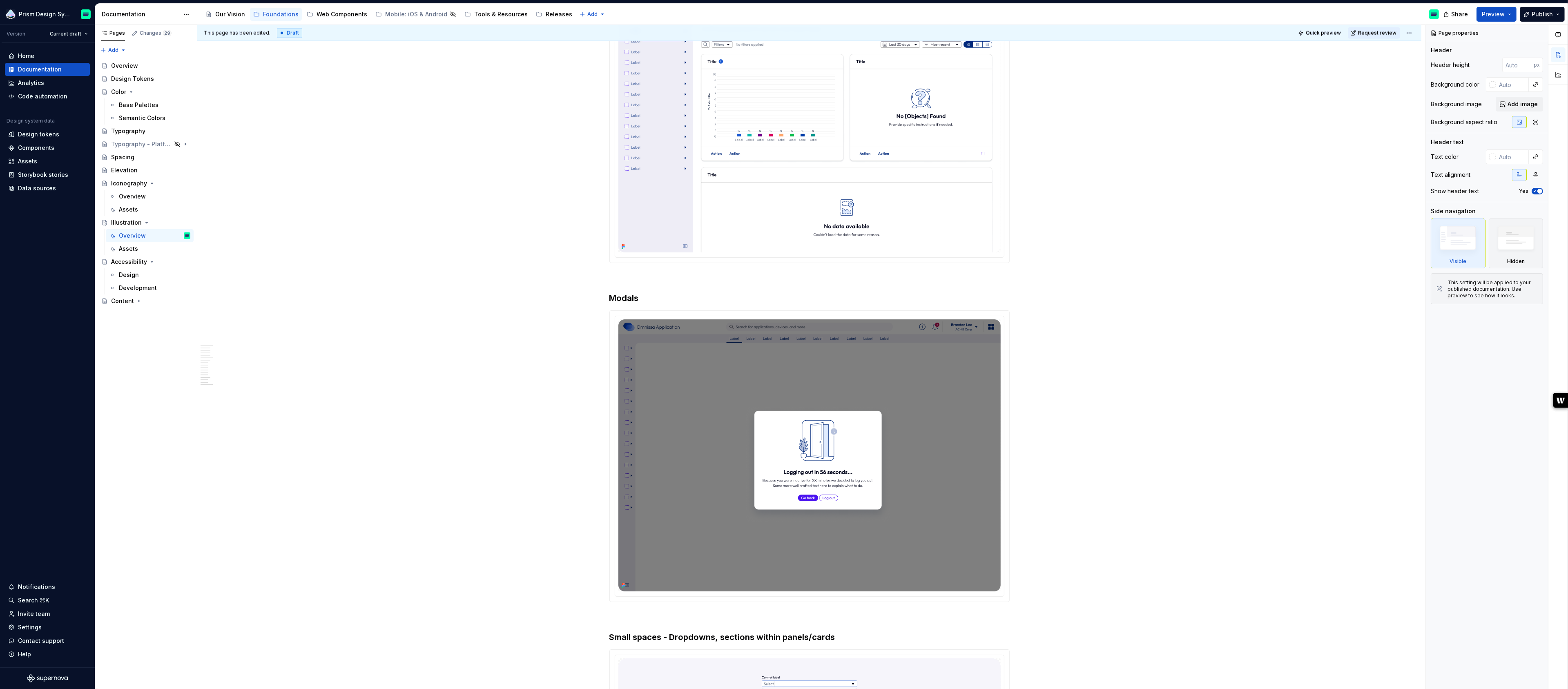
scroll to position [3047, 0]
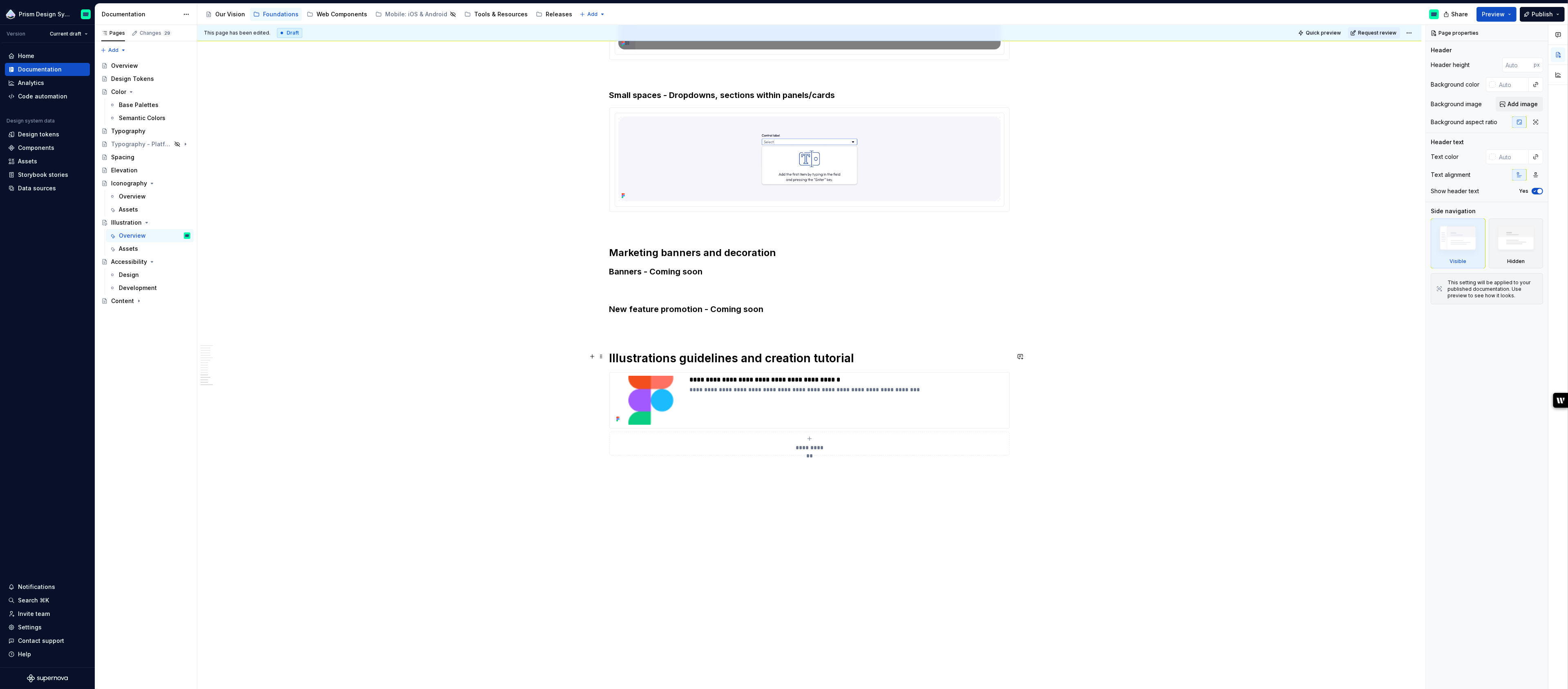
click at [859, 357] on h1 "Illustrations guidelines and creation tutorial" at bounding box center [810, 358] width 401 height 15
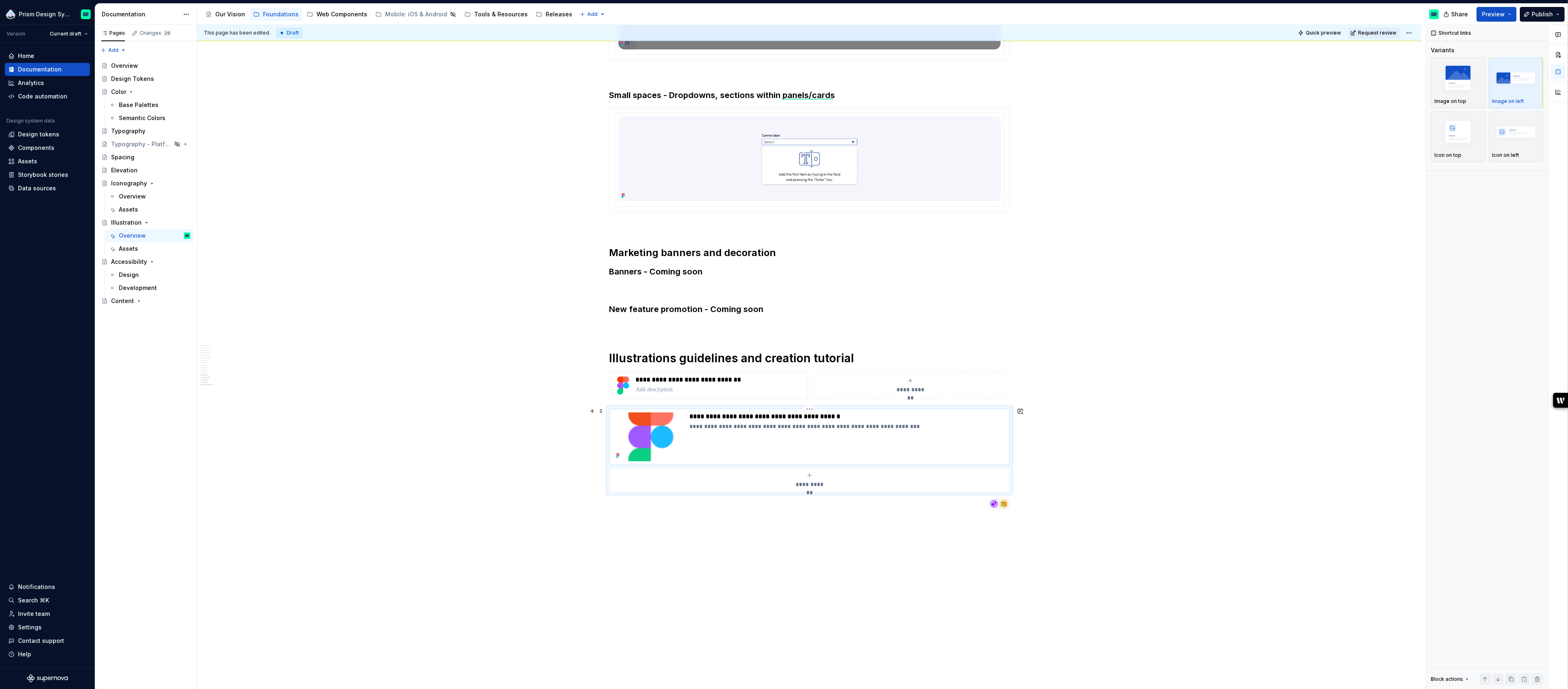
click at [749, 428] on p "**********" at bounding box center [847, 426] width 316 height 8
click at [847, 396] on button "button" at bounding box center [853, 394] width 12 height 12
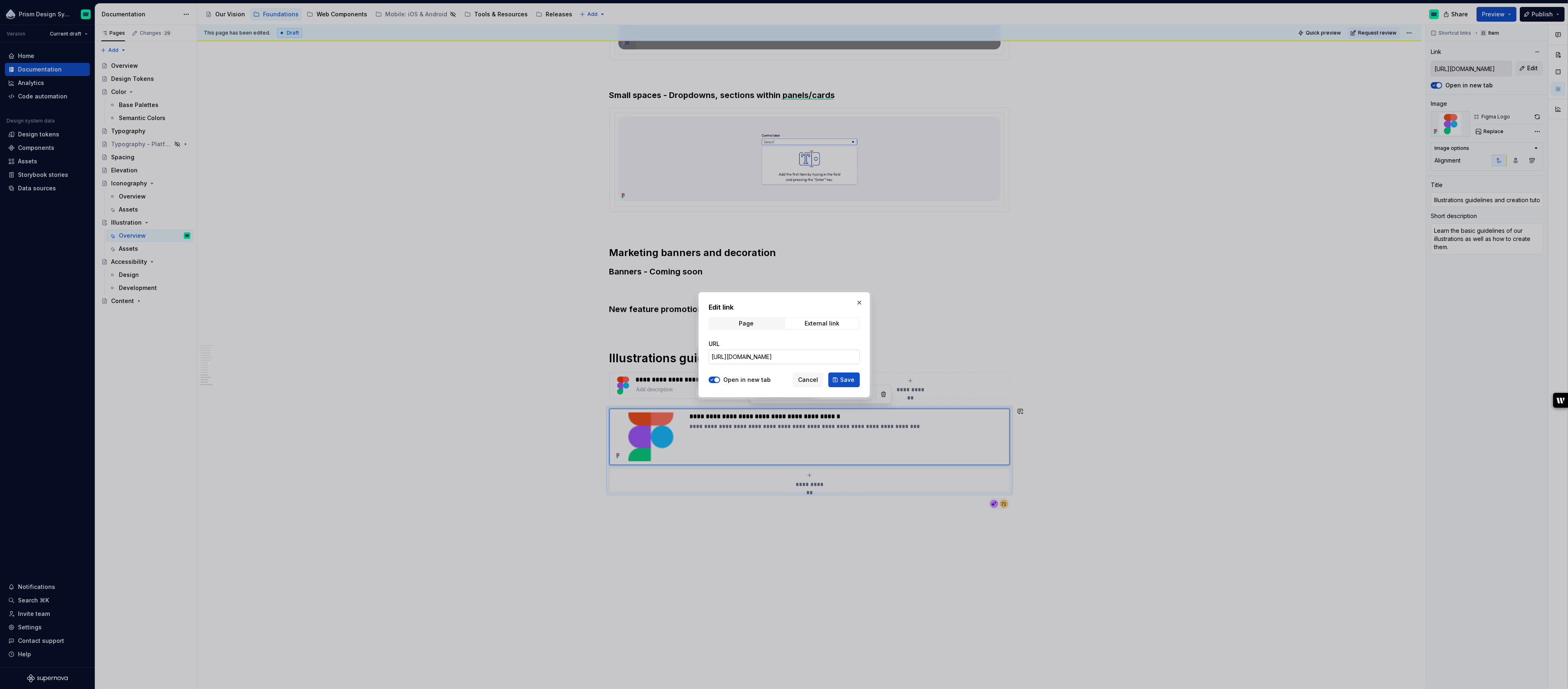
click at [816, 357] on input "https://www.figma.com/design/q1OWJo6iVdOHpgwXevYgEQ/Prism---Web---Visual-Assets…" at bounding box center [784, 357] width 151 height 15
click at [811, 378] on span "Cancel" at bounding box center [808, 379] width 20 height 8
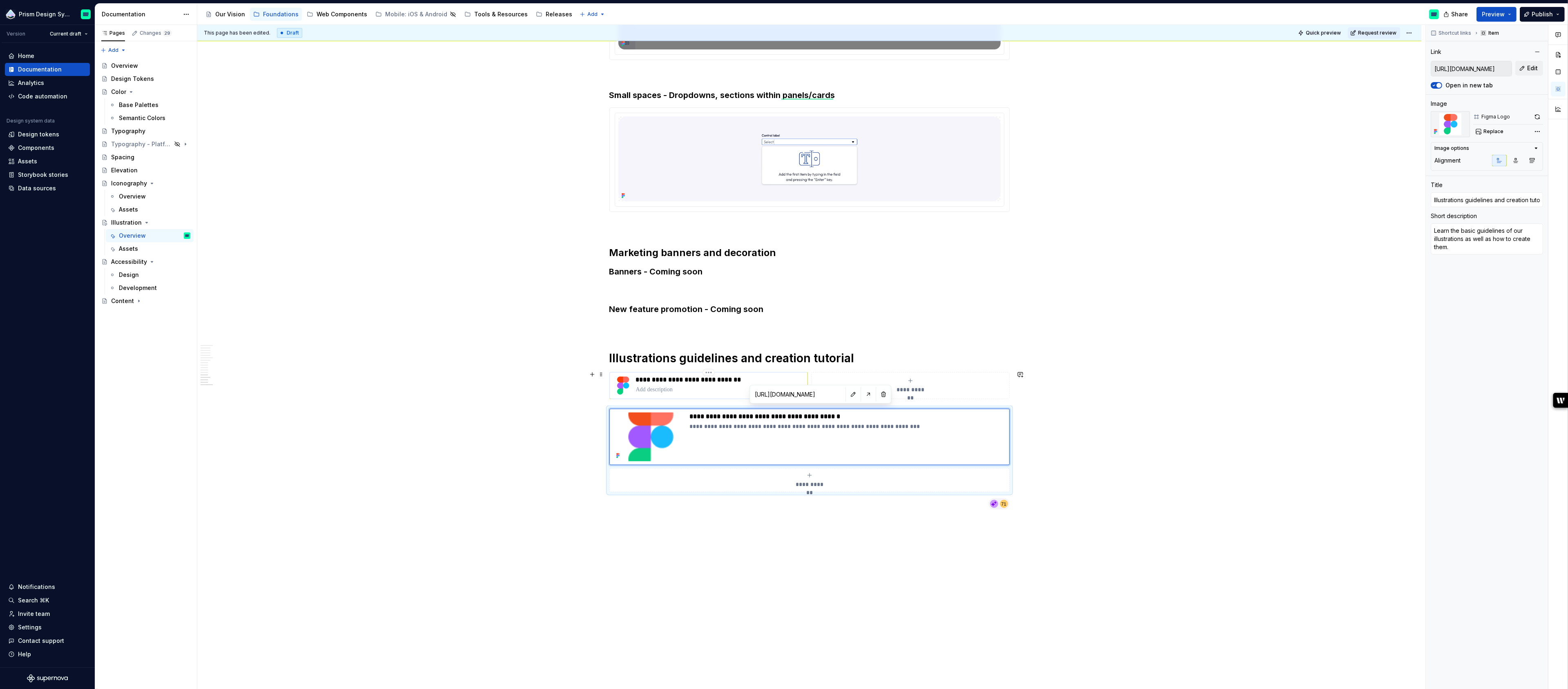
click at [697, 380] on p "**********" at bounding box center [720, 379] width 168 height 8
type textarea "*"
type input "https://www.figma.com/files/1394807875545340980/project/247779981"
type input "Figma Sticker Sheets & Tutorials"
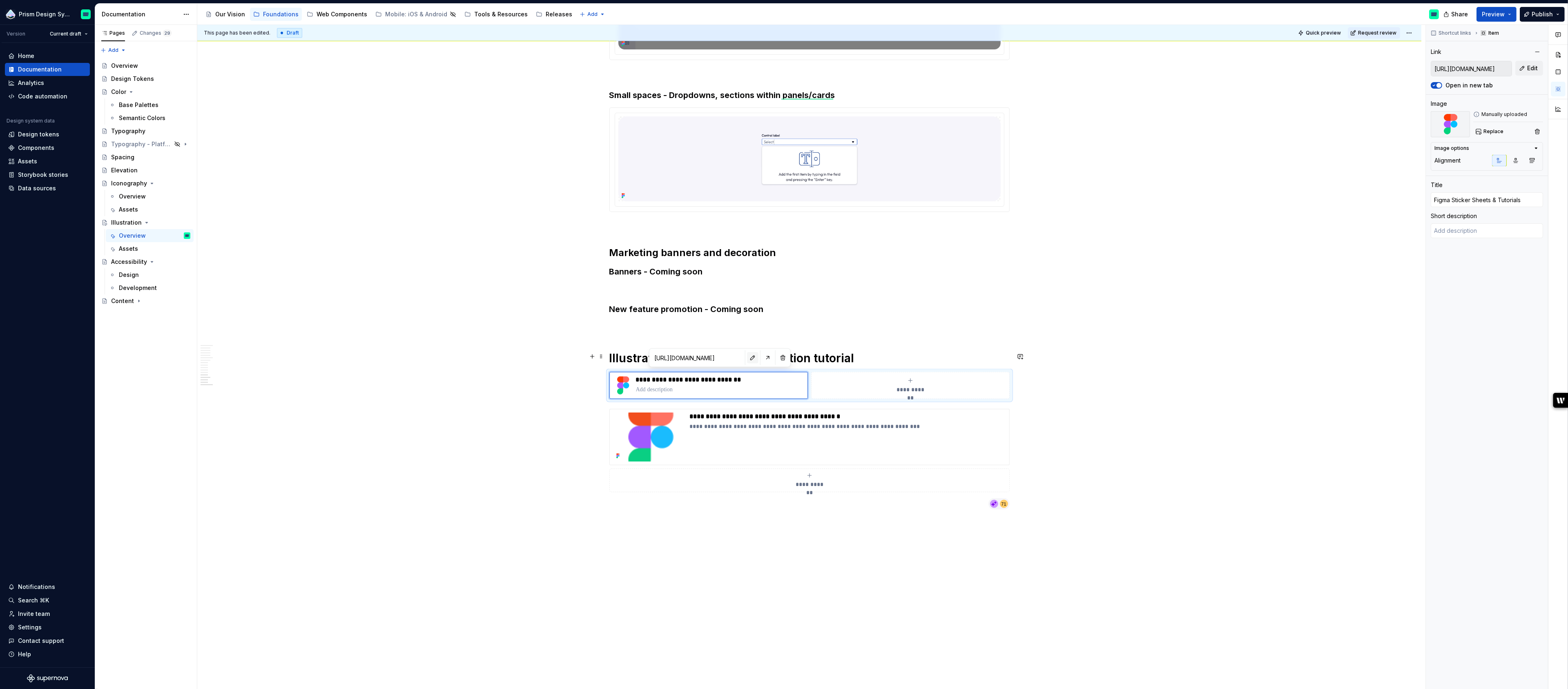
click at [747, 360] on button "button" at bounding box center [752, 357] width 12 height 12
type textarea "*"
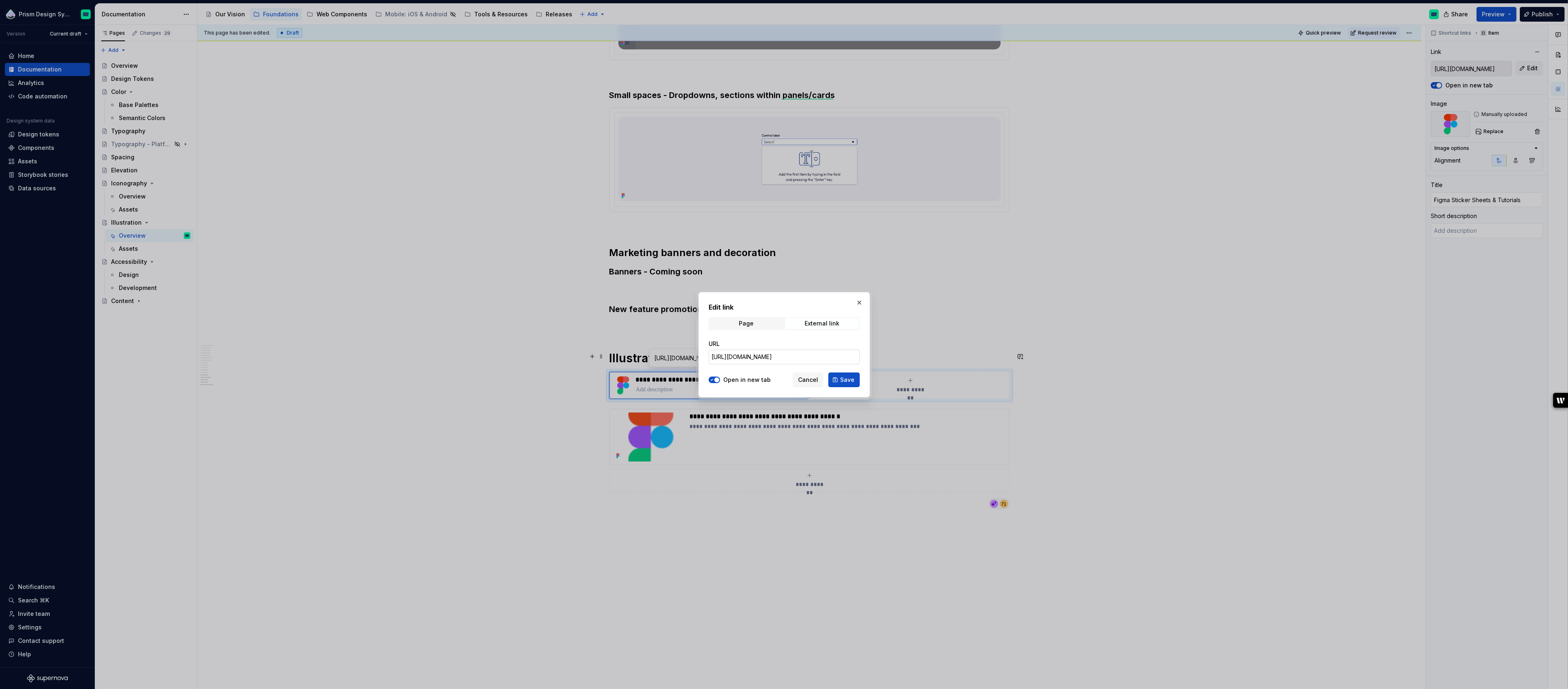
click at [734, 359] on input "https://www.figma.com/files/1394807875545340980/project/247779981" at bounding box center [784, 357] width 151 height 15
paste input "https://www.figma.com/design/q1OWJo6iVdOHpgwXevYgEQ/Prism---Web---Visual-Assets…"
type input "https://www.figma.com/design/q1OWJo6iVdOHpgwXevYgEQ/Prism---Web---Visual-Assets…"
click at [849, 379] on span "Save" at bounding box center [847, 379] width 14 height 8
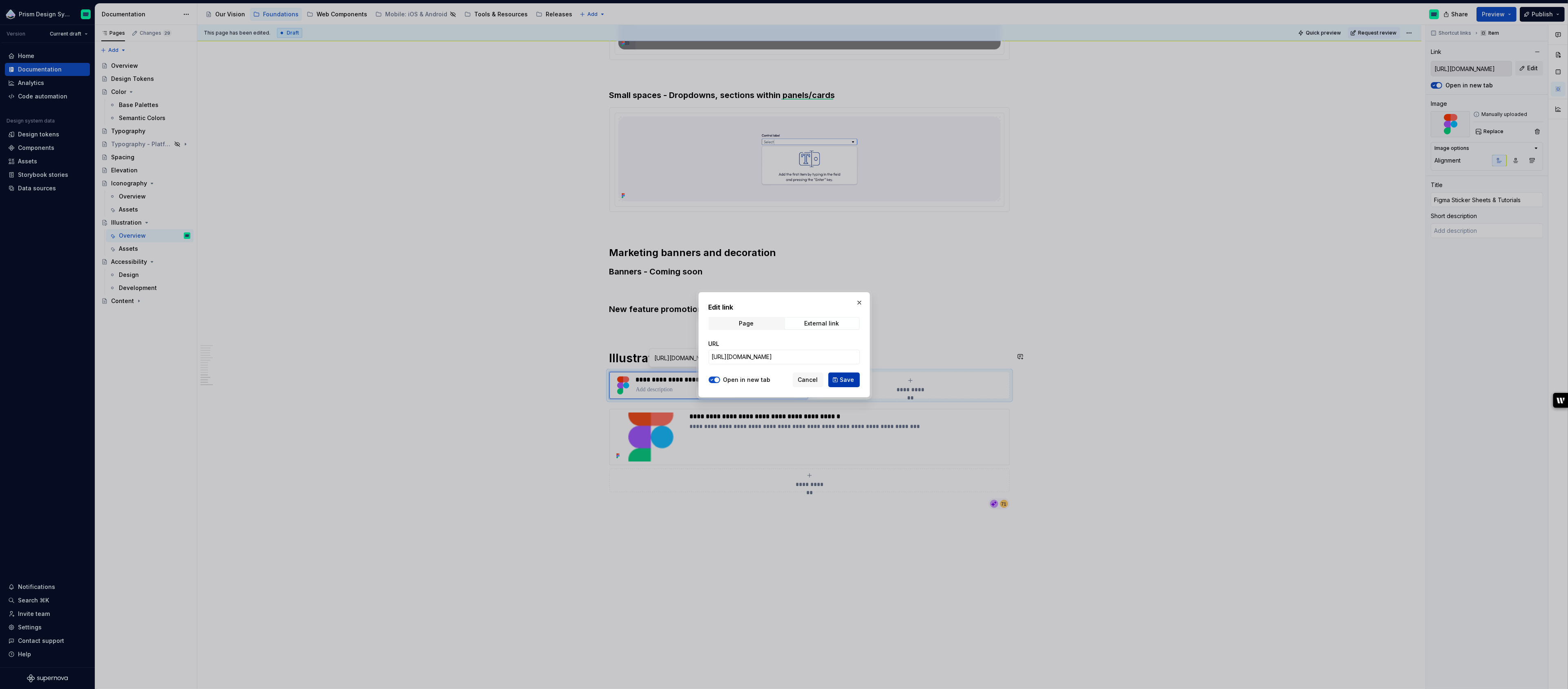
type textarea "*"
type input "https://www.figma.com/design/q1OWJo6iVdOHpgwXevYgEQ/Prism---Web---Visual-Assets…"
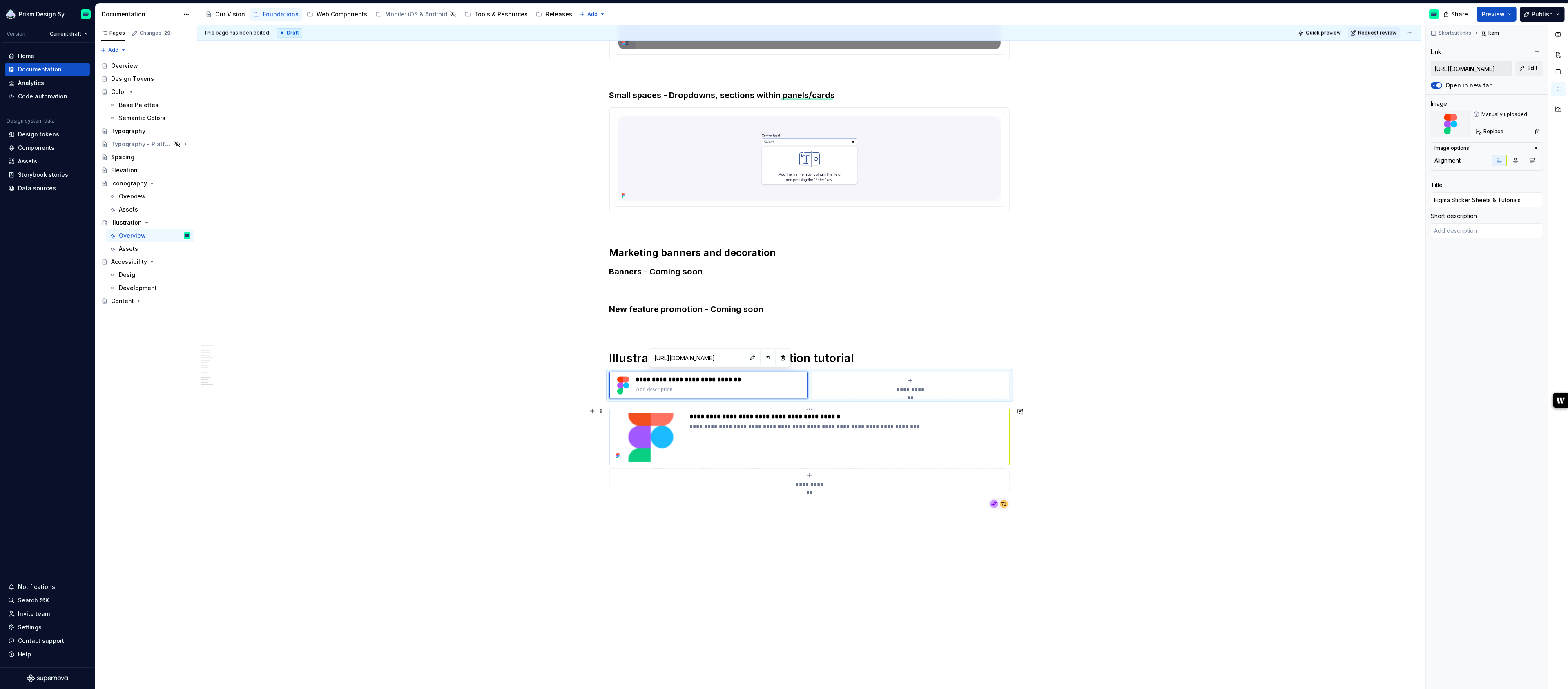
click at [710, 415] on p "**********" at bounding box center [847, 416] width 316 height 8
type textarea "*"
type input "Illustrations guidelines and creation tutorial"
type textarea "Learn the basic guidelines of our illustrations as well as how to create them."
click at [710, 415] on p "**********" at bounding box center [847, 416] width 316 height 8
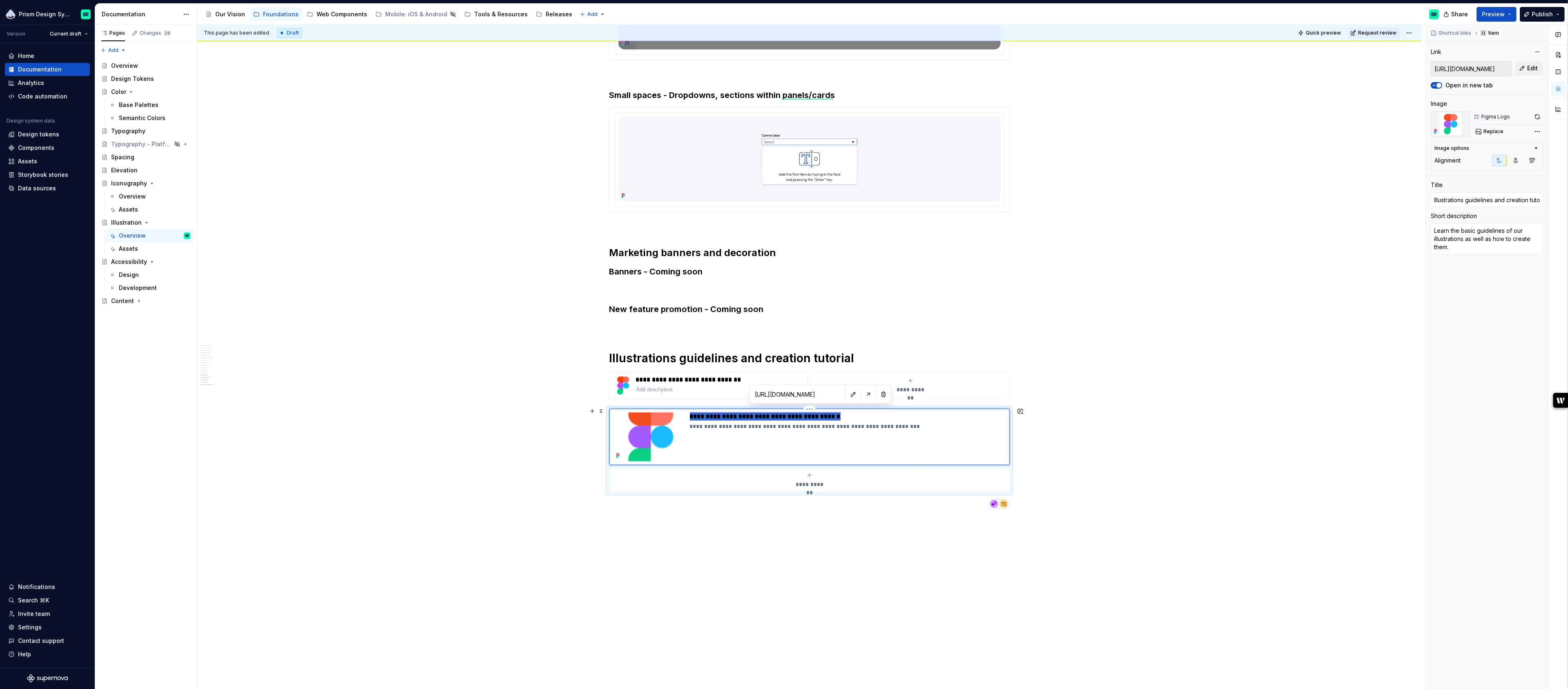
click at [710, 415] on p "**********" at bounding box center [847, 416] width 316 height 8
click at [703, 385] on p at bounding box center [720, 389] width 168 height 8
type textarea "*"
type input "Figma Sticker Sheets & Tutorials"
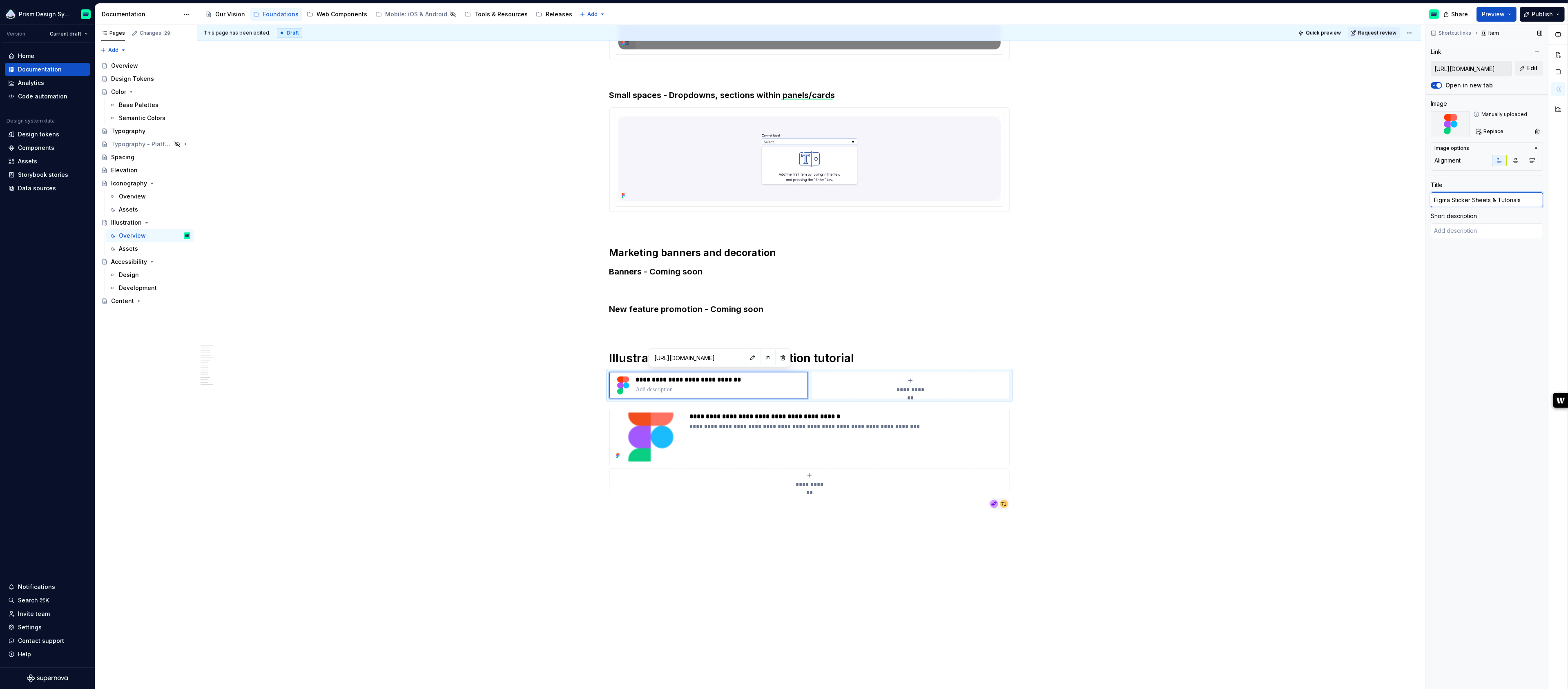
click at [1443, 200] on input "Figma Sticker Sheets & Tutorials" at bounding box center [1487, 200] width 113 height 15
paste input "Illustrations guidelines and creation tutorial"
type textarea "*"
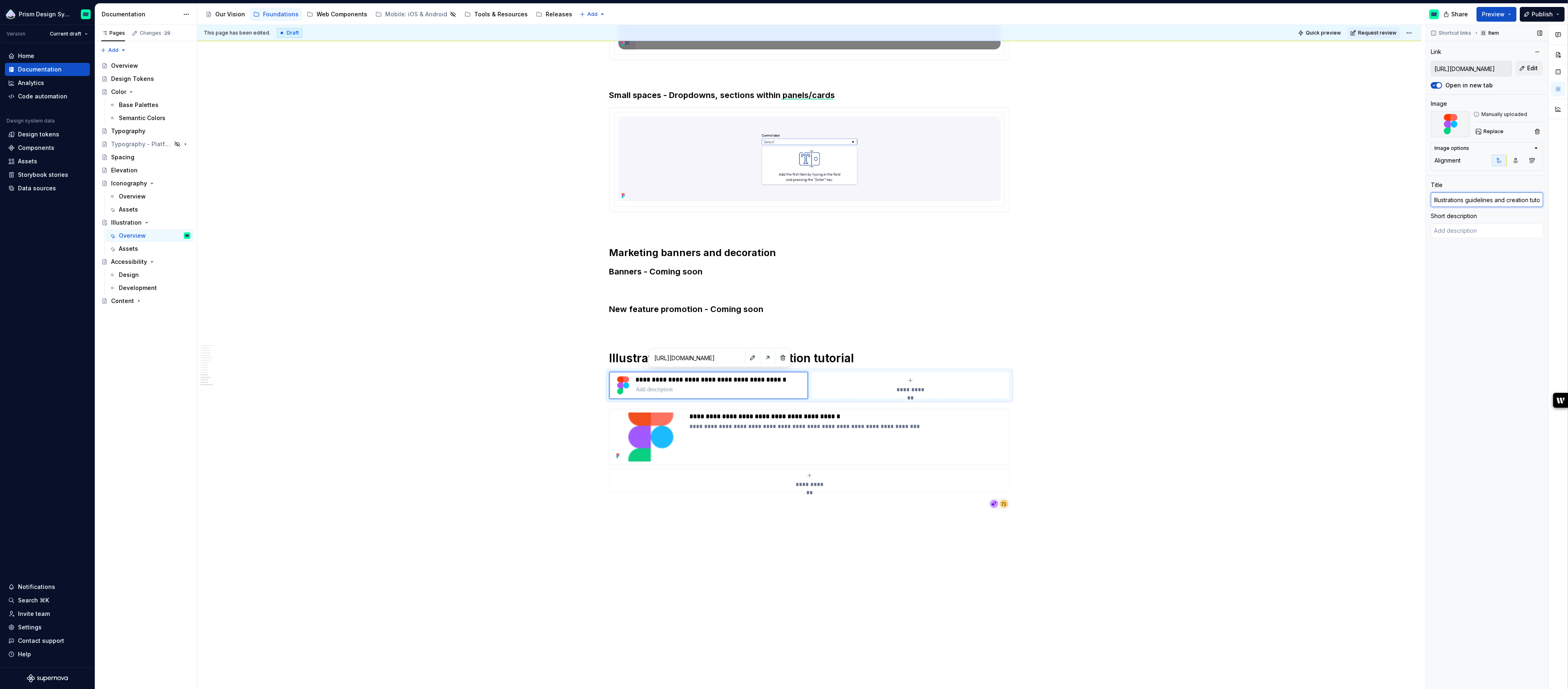
scroll to position [0, 10]
type input "Illustrations guidelines and creation tutorial"
click at [747, 423] on p "**********" at bounding box center [847, 426] width 316 height 8
type textarea "*"
type textarea "Learn the basic guidelines of our illustrations as well as how to create them."
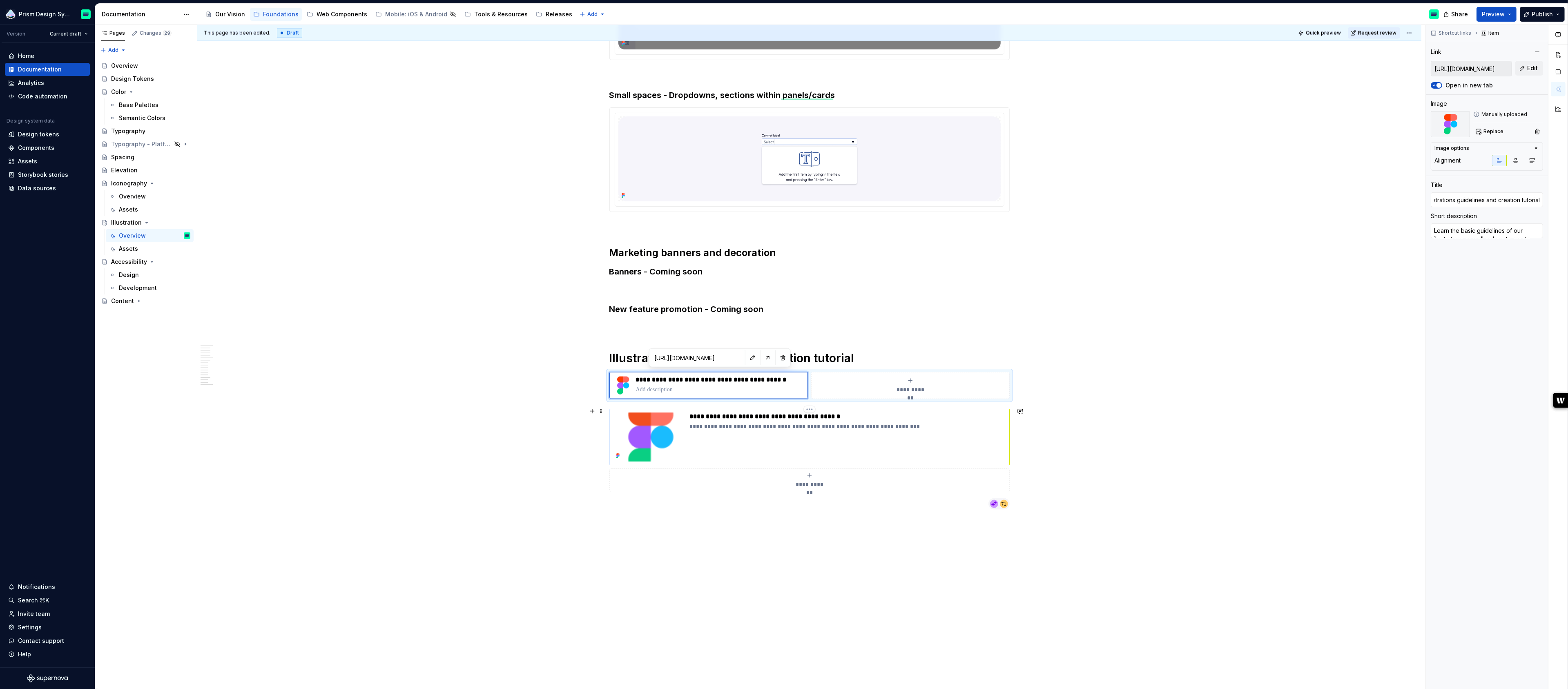
scroll to position [0, 0]
click at [747, 423] on p "**********" at bounding box center [847, 426] width 316 height 8
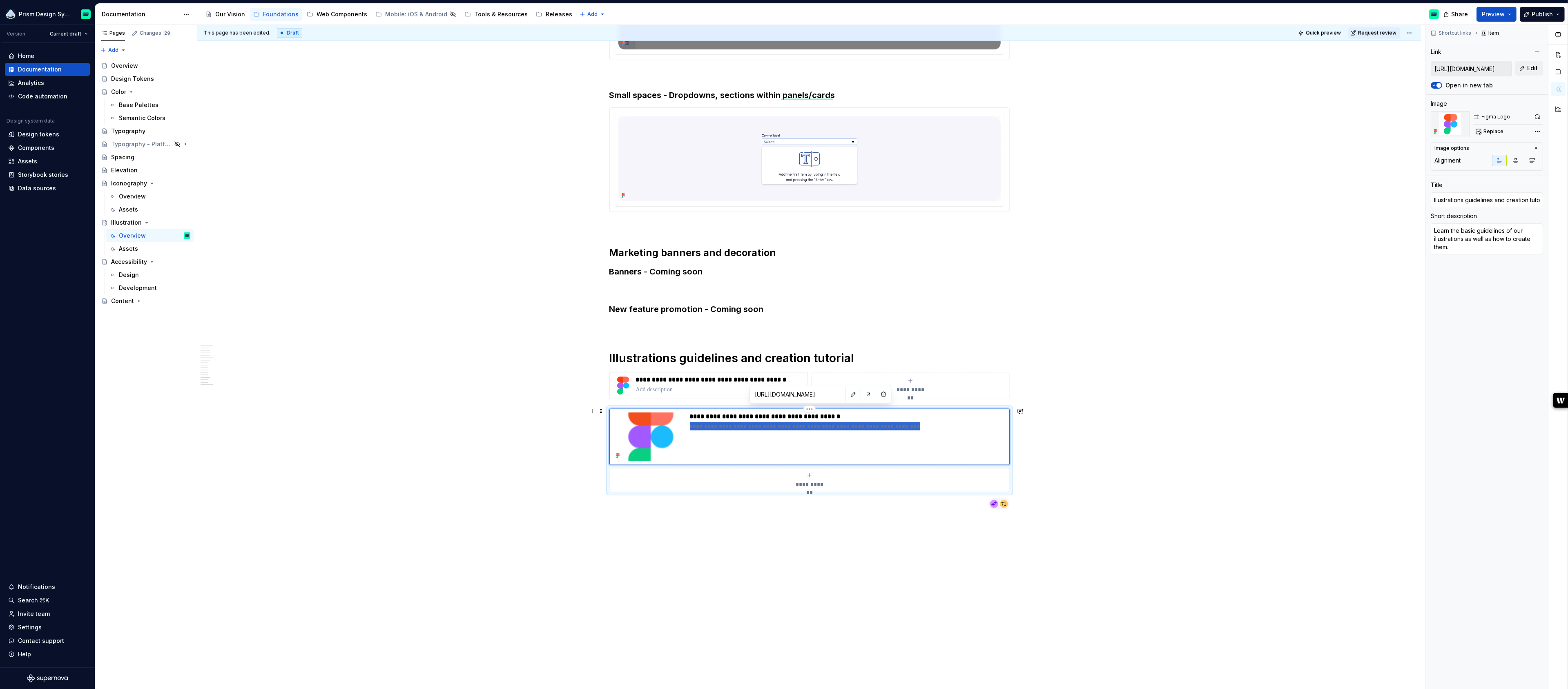
click at [747, 423] on p "**********" at bounding box center [847, 426] width 316 height 8
click at [713, 385] on p at bounding box center [720, 389] width 168 height 8
type textarea "*"
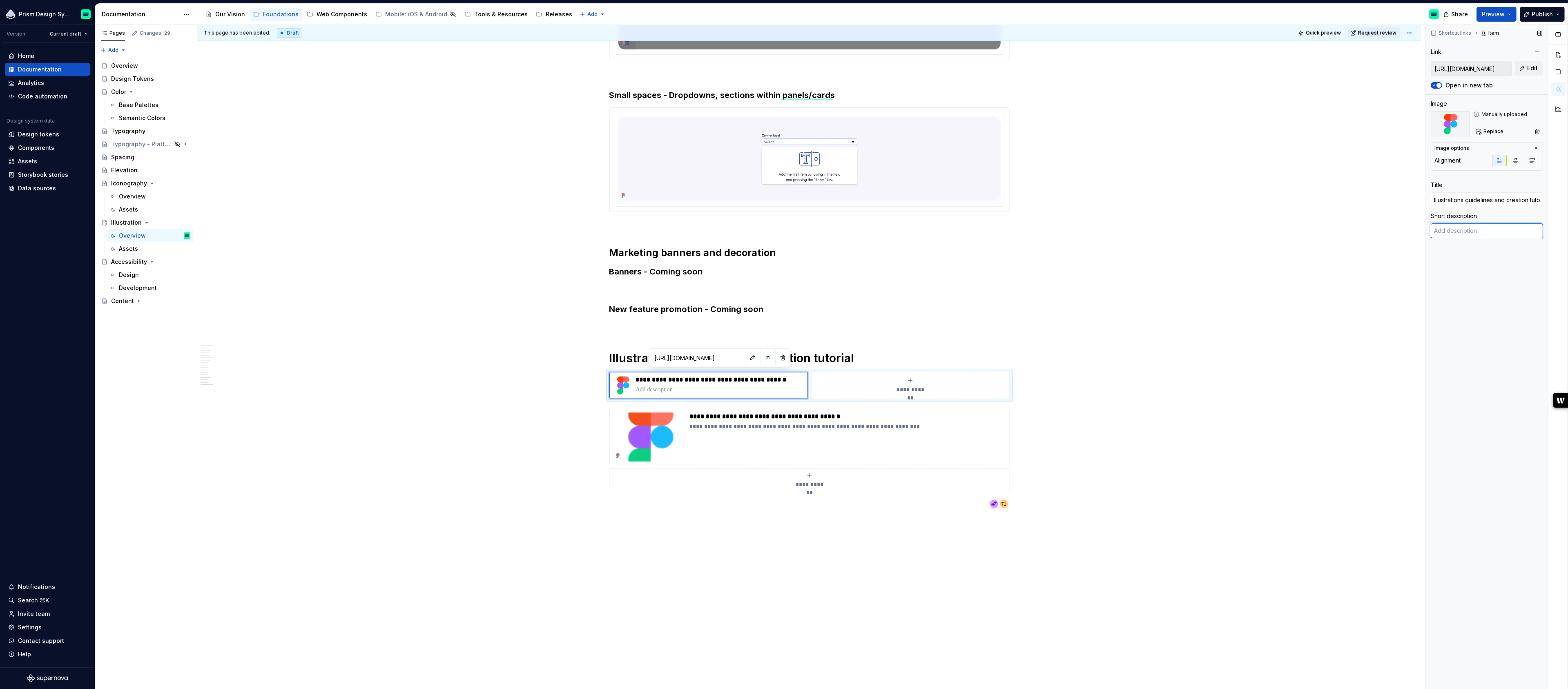
click at [1468, 231] on textarea at bounding box center [1487, 231] width 113 height 15
paste textarea "Learn the basic guidelines of our illustrations as well as how to create them."
type textarea "Learn the basic guidelines of our illustrations as well as how to create them."
type textarea "*"
type textarea "Learn the basic guidelines of our illustrations as well as how to create them."
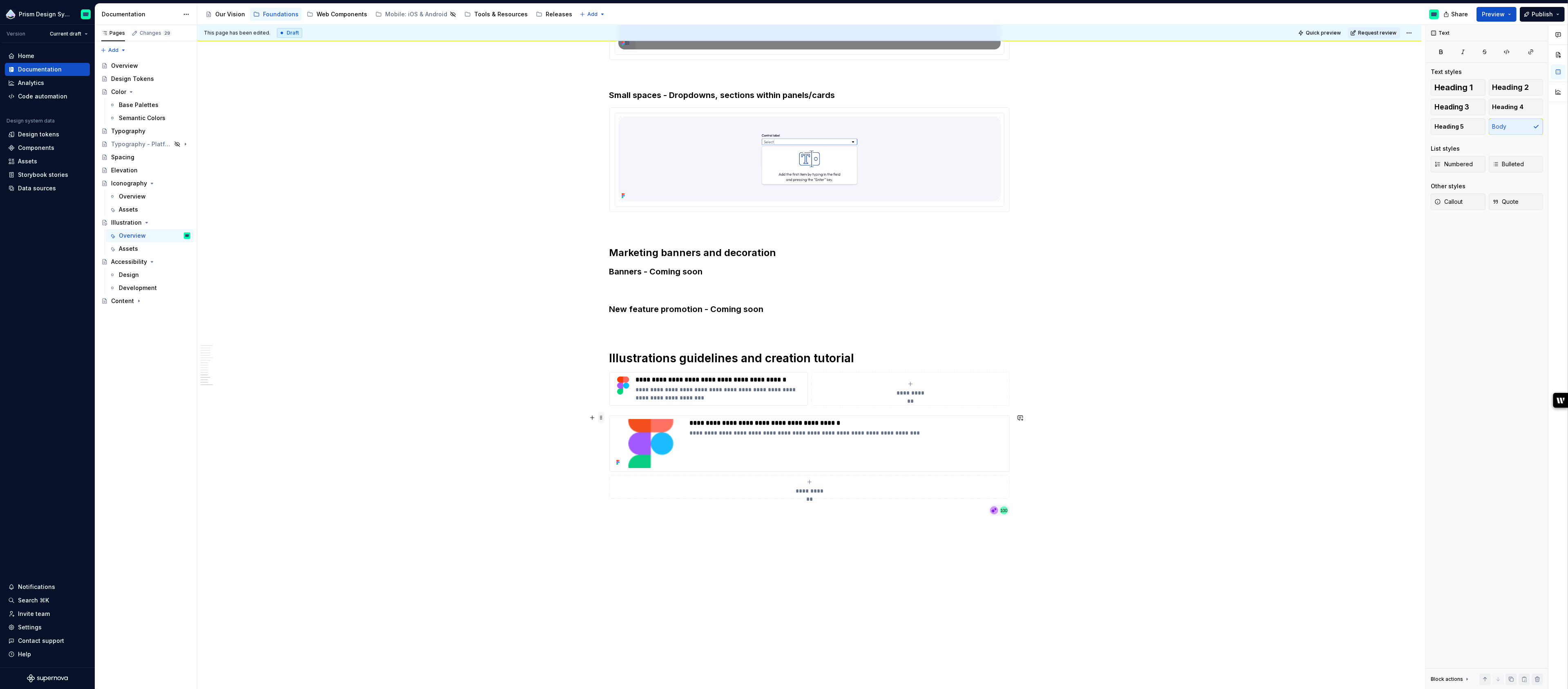
click at [604, 419] on span at bounding box center [601, 418] width 7 height 12
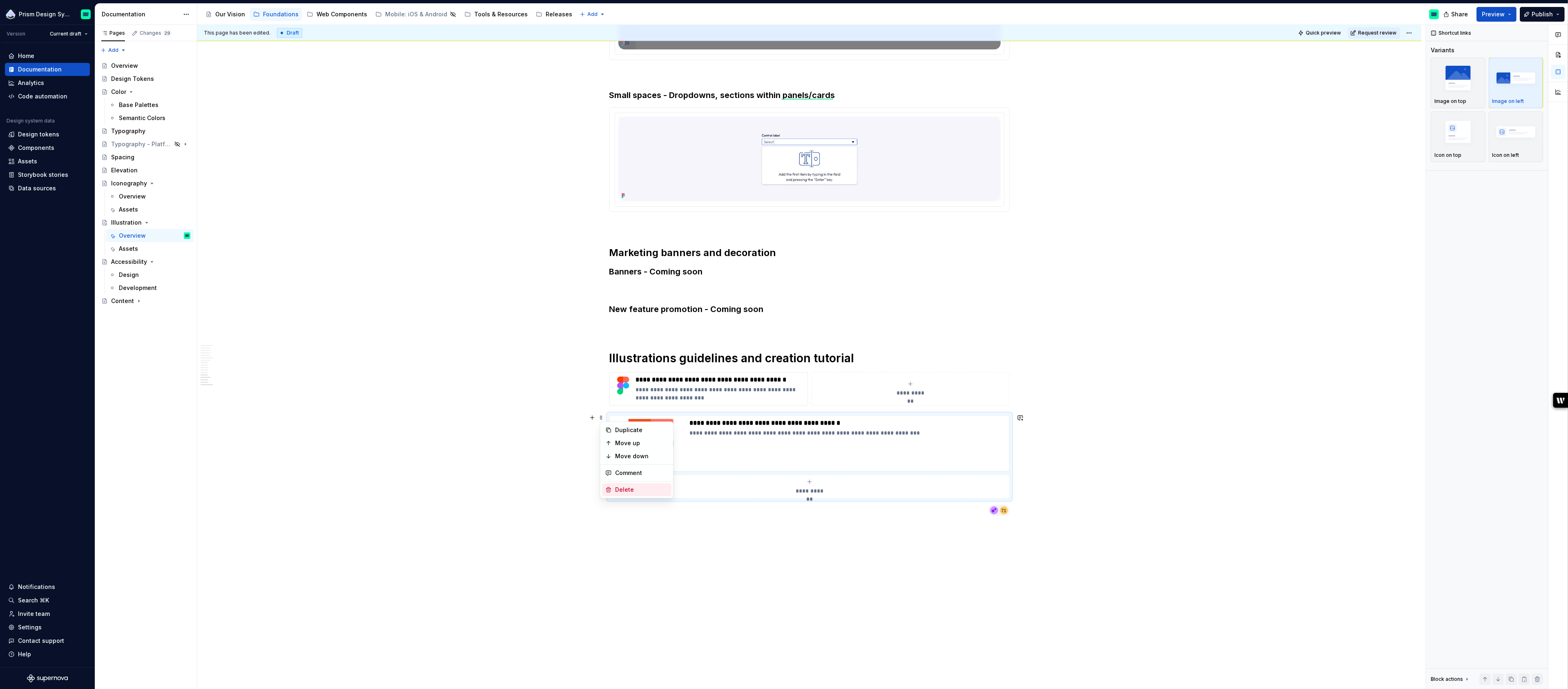
click at [628, 491] on div "Delete" at bounding box center [642, 489] width 53 height 8
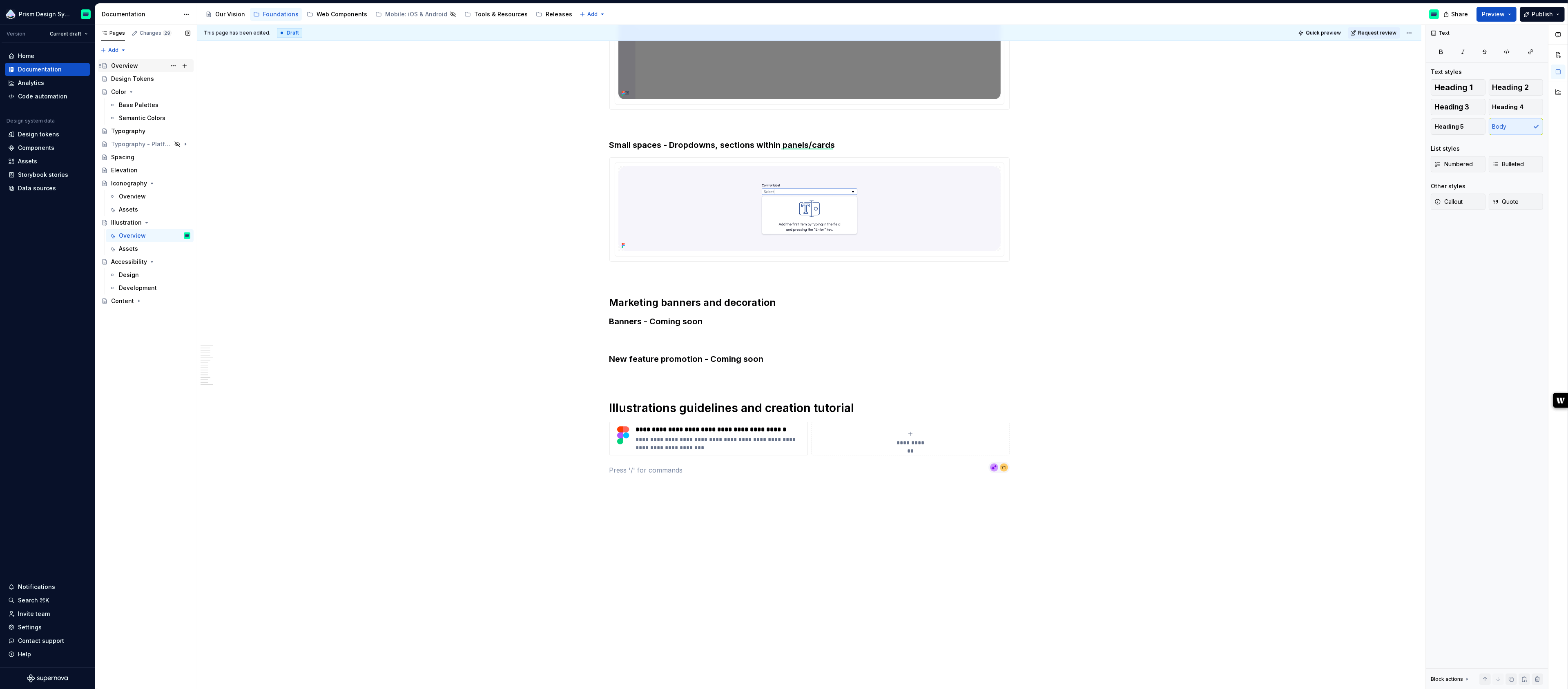
click at [128, 66] on div "Overview" at bounding box center [125, 65] width 27 height 8
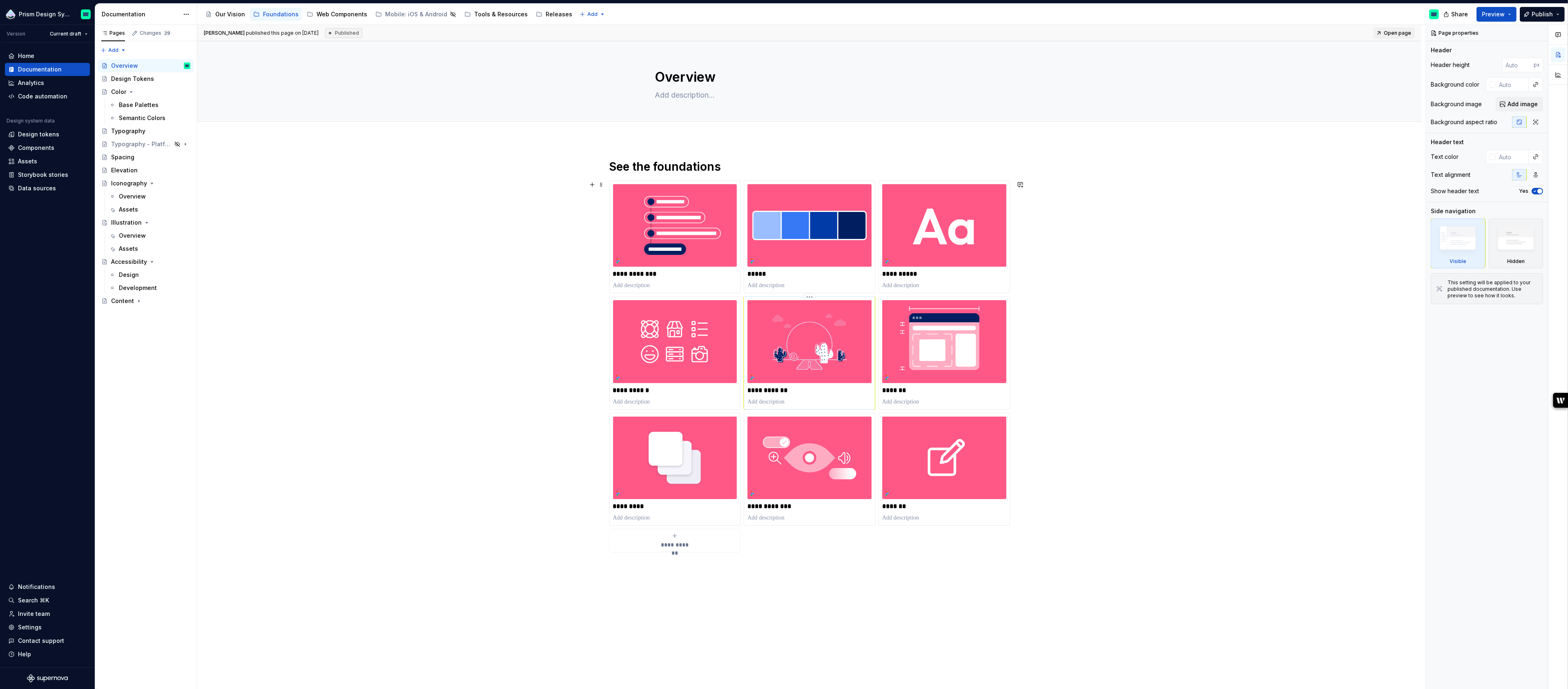
click at [842, 365] on img at bounding box center [810, 341] width 124 height 83
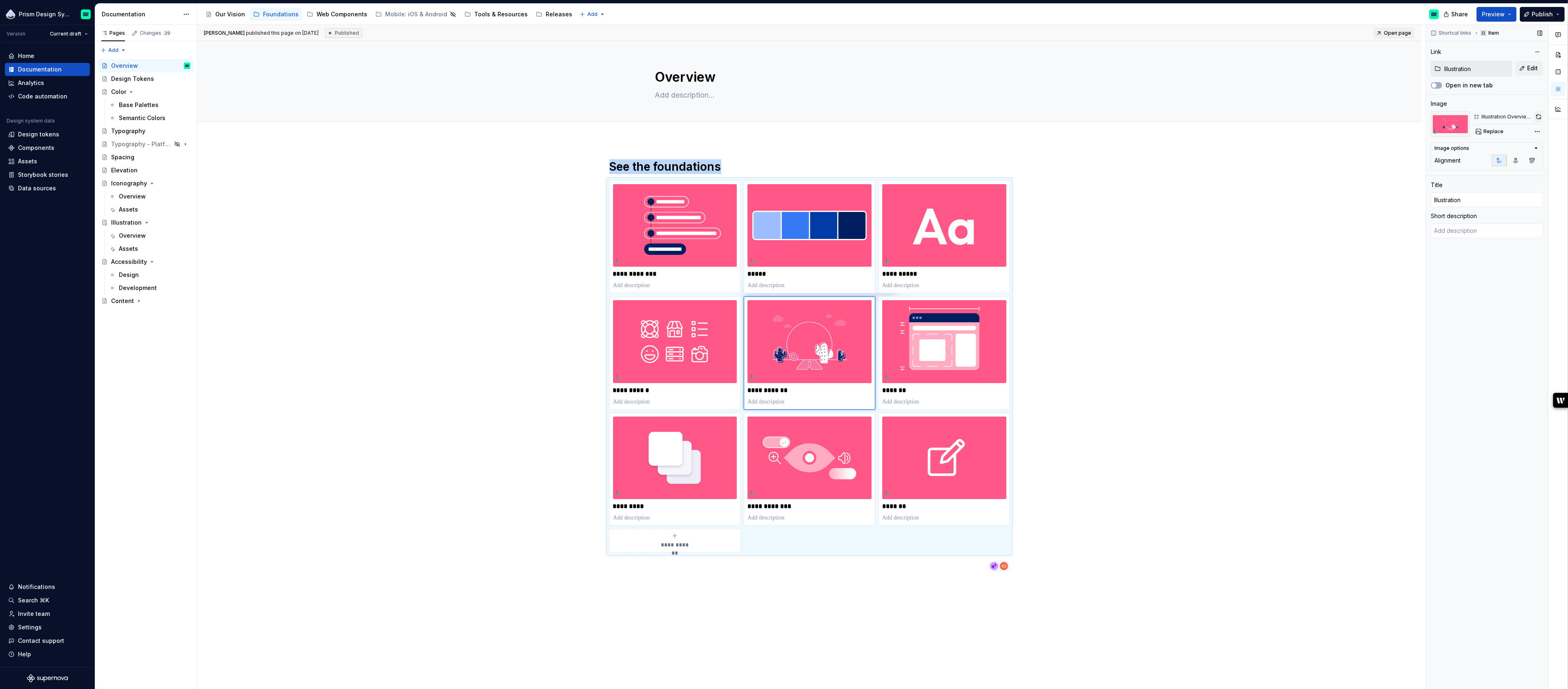
click at [1540, 114] on button "button" at bounding box center [1538, 117] width 9 height 12
click at [127, 224] on div "Illustration" at bounding box center [127, 222] width 30 height 8
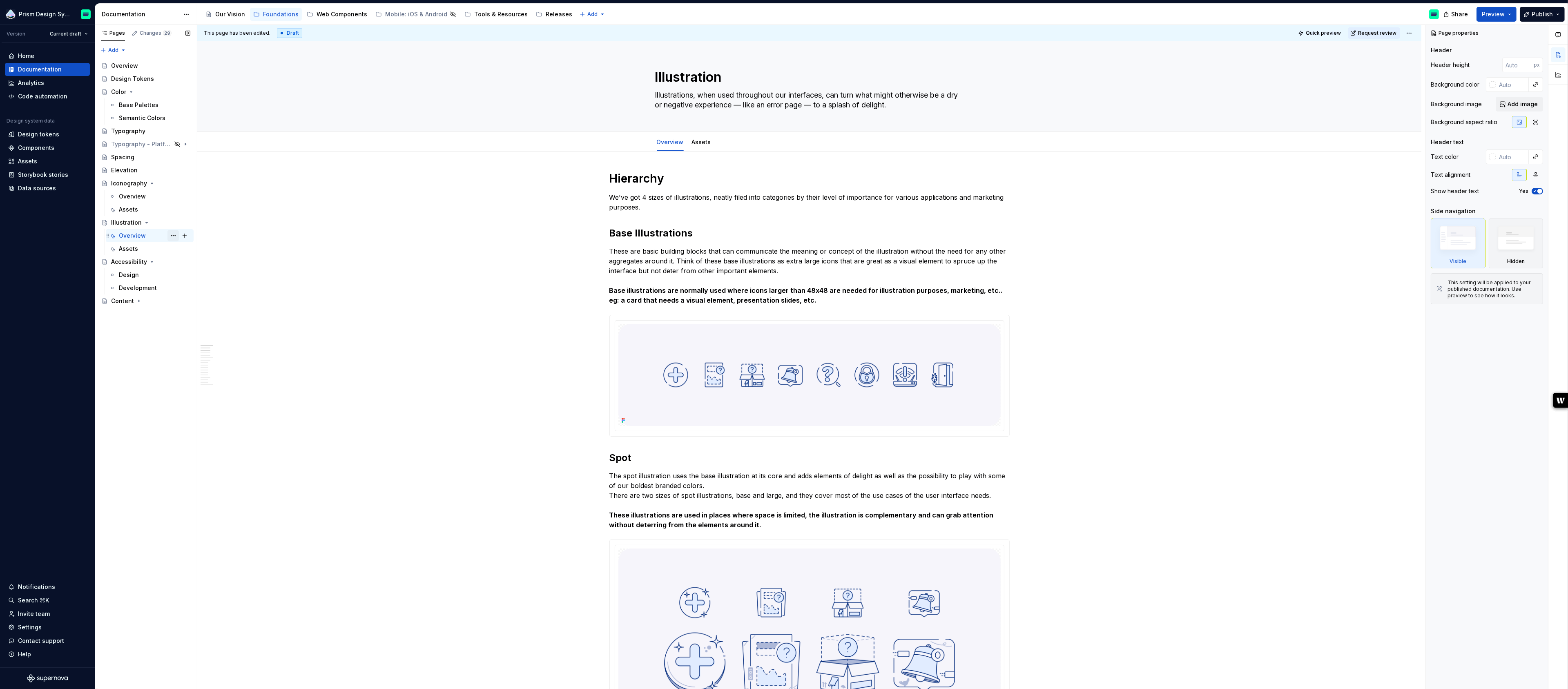
click at [170, 234] on button "Page tree" at bounding box center [173, 236] width 12 height 12
click at [384, 254] on html "Prism Design System Version Current draft Home Documentation Analytics Code aut…" at bounding box center [784, 344] width 1568 height 689
type textarea "*"
